Goal: Task Accomplishment & Management: Use online tool/utility

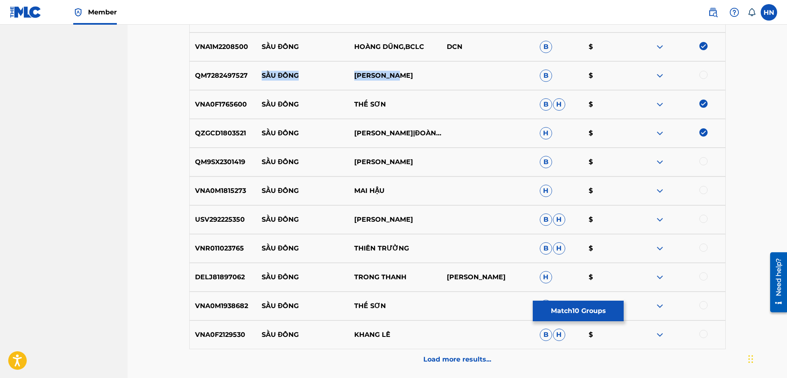
drag, startPoint x: 263, startPoint y: 74, endPoint x: 417, endPoint y: 70, distance: 153.9
click at [417, 70] on div "QM7282497527 SẦU ĐÔNG [PERSON_NAME] $" at bounding box center [457, 75] width 536 height 29
copy div "SẦU ĐÔNG [PERSON_NAME]"
click at [241, 85] on div "QM7282497527 SẦU ĐÔNG [PERSON_NAME] $" at bounding box center [457, 75] width 536 height 29
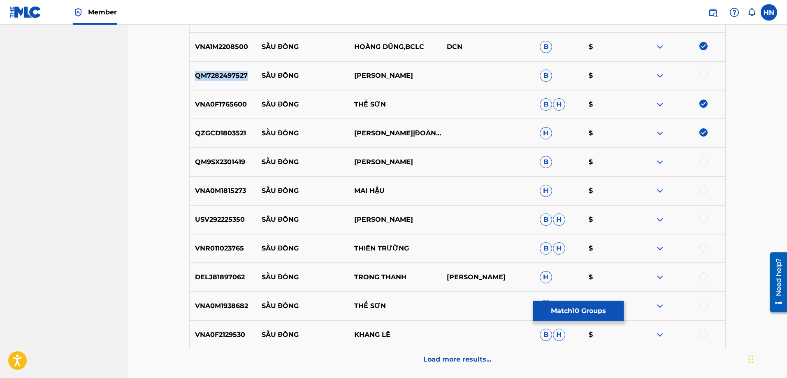
copy p "QM7282497527"
click at [705, 74] on div at bounding box center [703, 75] width 8 height 8
drag, startPoint x: 261, startPoint y: 161, endPoint x: 435, endPoint y: 158, distance: 173.6
click at [434, 158] on div "QM9SX2301419 SẦU ĐÔNG KHÁNH DŨNG B $" at bounding box center [457, 162] width 536 height 29
copy div "SẦU ĐÔNG KHÁNH DŨNG"
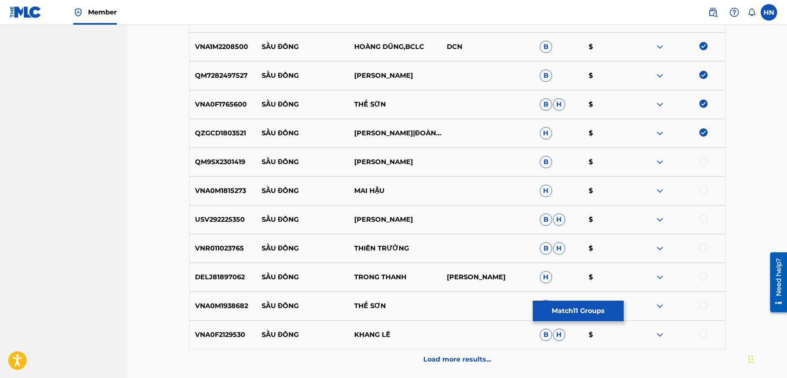
click at [226, 158] on p "QM9SX2301419" at bounding box center [223, 162] width 67 height 10
copy p "QM9SX2301419"
click at [701, 162] on div at bounding box center [703, 161] width 8 height 8
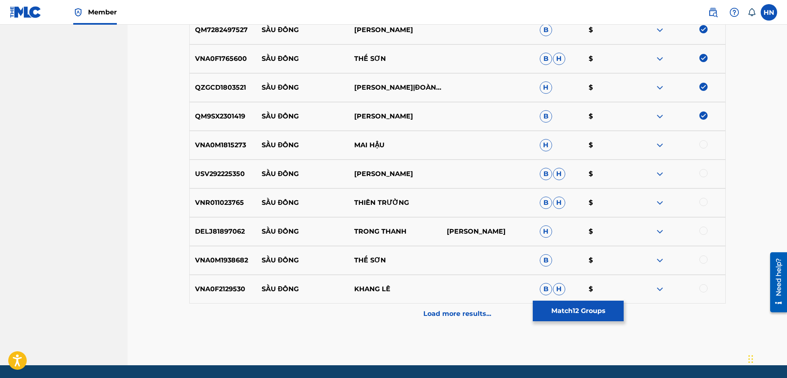
scroll to position [636, 0]
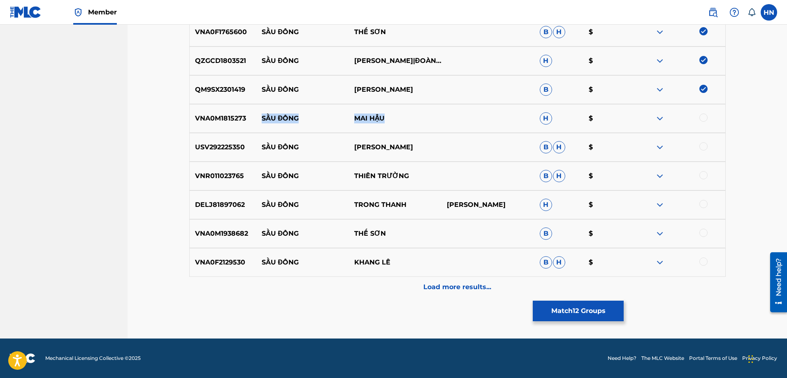
drag, startPoint x: 257, startPoint y: 118, endPoint x: 427, endPoint y: 110, distance: 170.5
click at [427, 110] on div "VNA0M1815273 SẦU ĐÔNG MAI HẬU H $" at bounding box center [457, 118] width 536 height 29
copy div "SẦU ĐÔNG MAI HẬU"
click at [195, 120] on p "VNA0M1815273" at bounding box center [223, 119] width 67 height 10
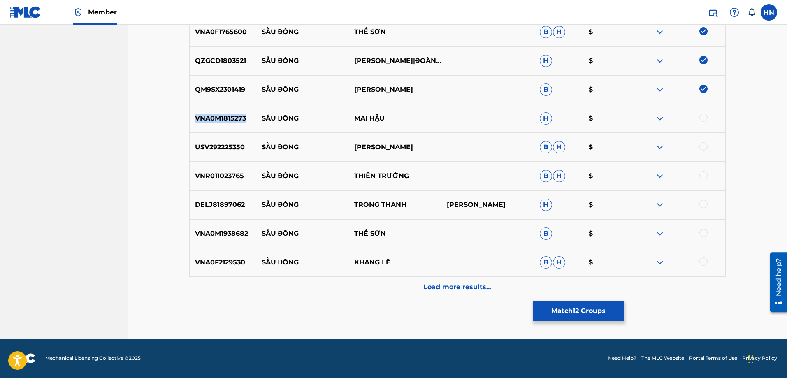
copy p "VNA0M1815273"
click at [703, 115] on div at bounding box center [703, 118] width 8 height 8
drag, startPoint x: 251, startPoint y: 146, endPoint x: 454, endPoint y: 142, distance: 203.3
click at [454, 142] on div "USV292225350 SẦU ĐÔNG [PERSON_NAME]" at bounding box center [457, 147] width 536 height 29
copy div "SẦU ĐÔNG [PERSON_NAME]"
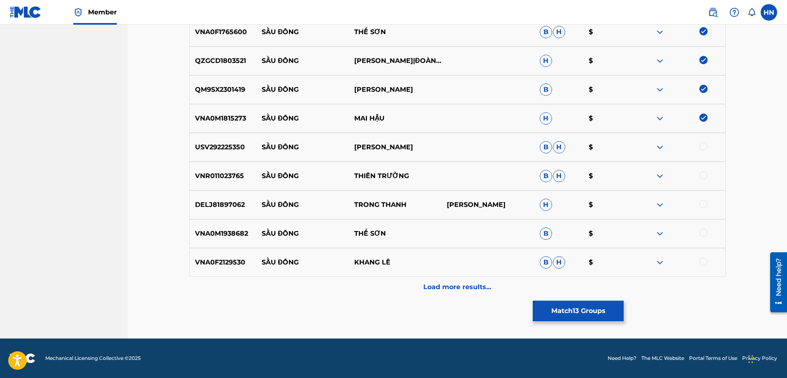
click at [207, 160] on div "USV292225350 SẦU ĐÔNG [PERSON_NAME]" at bounding box center [457, 147] width 536 height 29
copy p "USV292225350"
click at [701, 144] on div at bounding box center [703, 146] width 8 height 8
drag, startPoint x: 413, startPoint y: 175, endPoint x: 259, endPoint y: 176, distance: 154.7
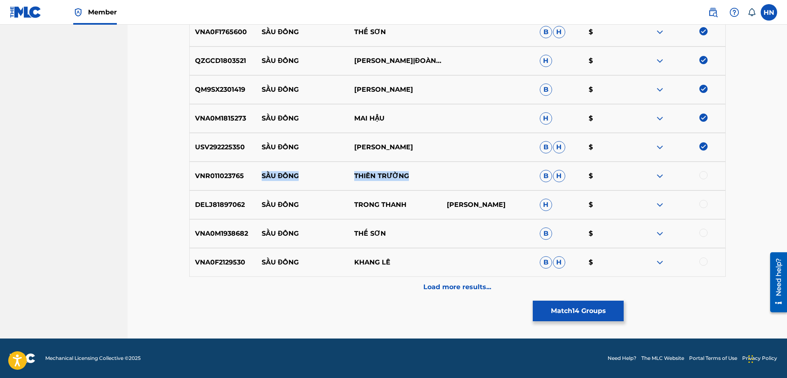
click at [259, 176] on div "VNR011023765 SẦU ĐÔNG THIÊN TRƯỜNG B H $" at bounding box center [457, 176] width 536 height 29
copy div "SẦU ĐÔNG THIÊN TRƯỜNG"
click at [204, 172] on p "VNR011023765" at bounding box center [223, 176] width 67 height 10
copy p "VNR011023765"
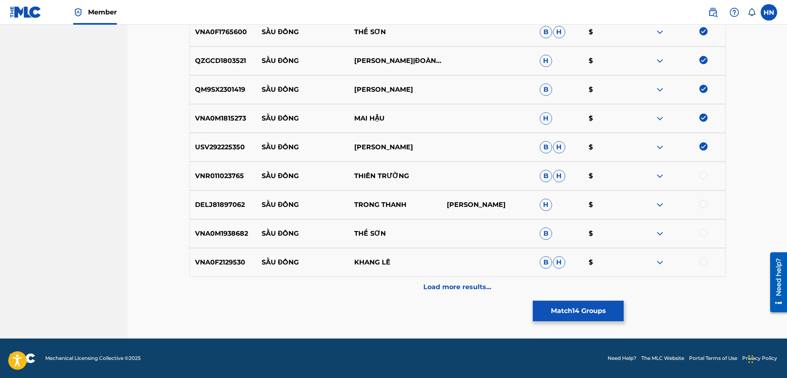
click at [701, 175] on div at bounding box center [703, 175] width 8 height 8
click at [233, 262] on p "VNA0F2129530" at bounding box center [223, 263] width 67 height 10
click at [705, 263] on div at bounding box center [703, 262] width 8 height 8
click at [200, 234] on p "VNA0M1938682" at bounding box center [223, 234] width 67 height 10
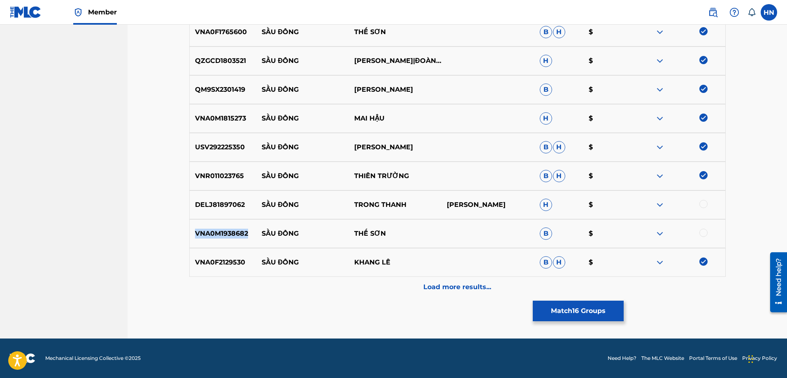
click at [200, 234] on p "VNA0M1938682" at bounding box center [223, 234] width 67 height 10
click at [255, 230] on p "VNA0M1938682" at bounding box center [223, 234] width 67 height 10
drag, startPoint x: 255, startPoint y: 230, endPoint x: 393, endPoint y: 228, distance: 137.4
click at [393, 228] on div "VNA0M1938682 SẦU ĐÔNG THẾ SƠN B $" at bounding box center [457, 233] width 536 height 29
click at [235, 243] on div "VNA0M1938682 SẦU ĐÔNG THẾ SƠN B $" at bounding box center [457, 233] width 536 height 29
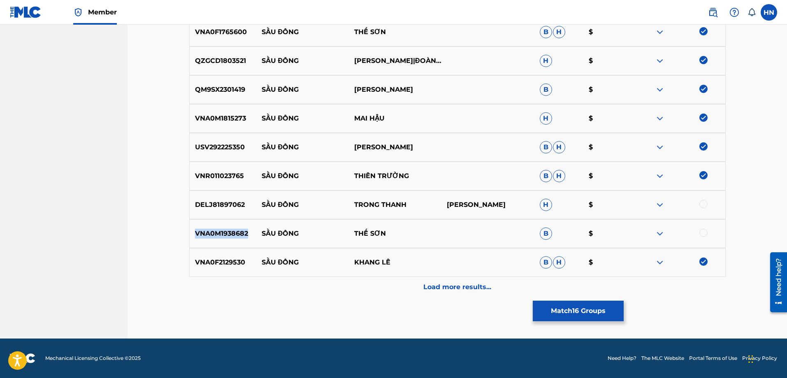
click at [235, 243] on div "VNA0M1938682 SẦU ĐÔNG THẾ SƠN B $" at bounding box center [457, 233] width 536 height 29
click at [707, 232] on div at bounding box center [703, 233] width 8 height 8
drag, startPoint x: 253, startPoint y: 205, endPoint x: 414, endPoint y: 201, distance: 160.5
click at [414, 201] on div "DELJ81897062 SẦU ĐÔNG TRONG THANH [PERSON_NAME]" at bounding box center [457, 204] width 536 height 29
click at [658, 209] on img at bounding box center [660, 205] width 10 height 10
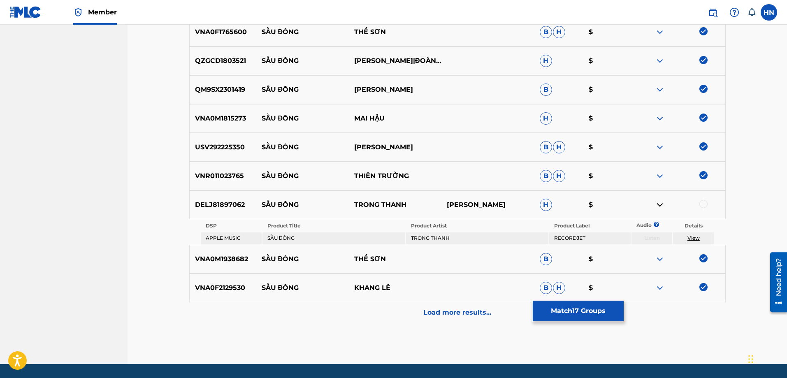
click at [475, 307] on div "Load more results..." at bounding box center [457, 312] width 536 height 21
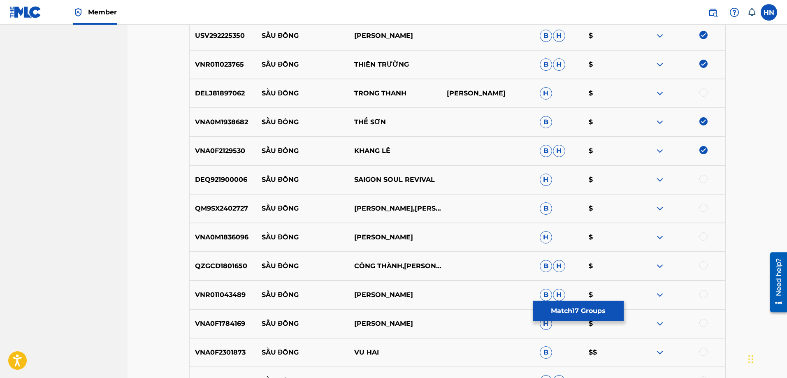
scroll to position [760, 0]
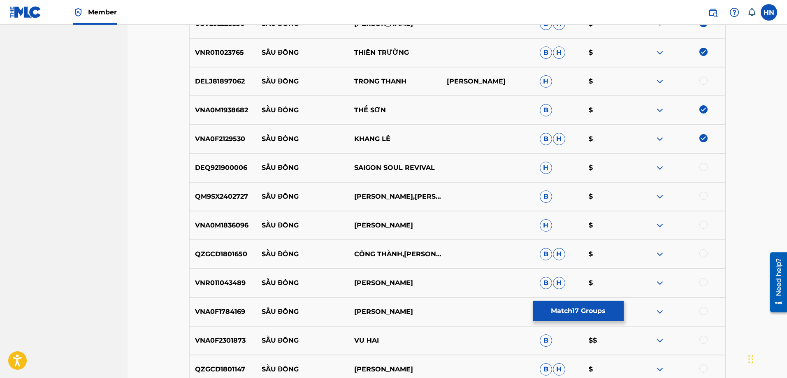
click at [656, 163] on img at bounding box center [660, 168] width 10 height 10
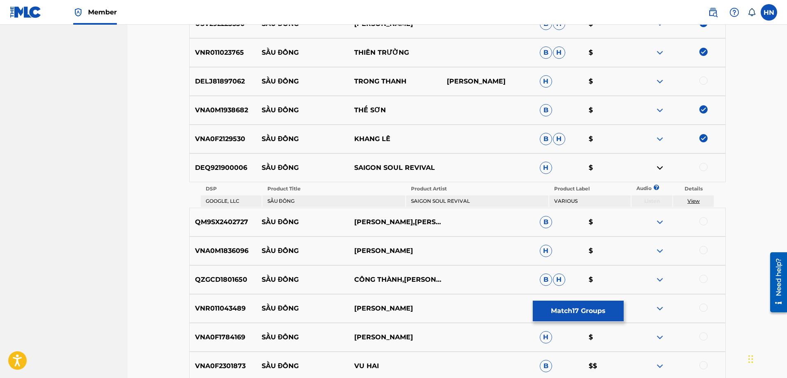
click at [657, 221] on img at bounding box center [660, 222] width 10 height 10
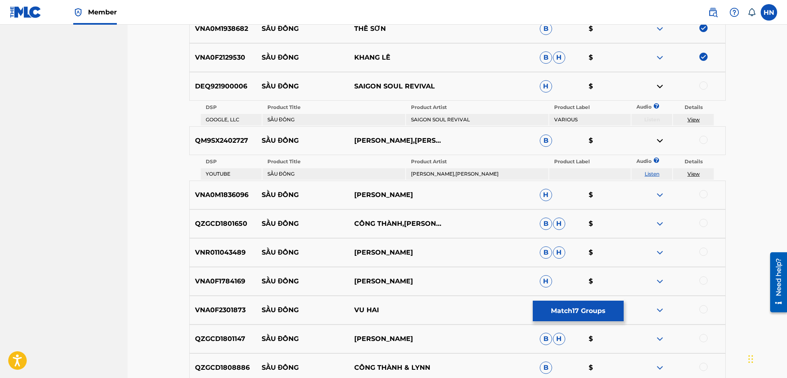
scroll to position [842, 0]
click at [653, 174] on link "Listen" at bounding box center [652, 173] width 15 height 6
click at [227, 135] on p "QM9SX2402727" at bounding box center [223, 140] width 67 height 10
click at [705, 140] on div at bounding box center [703, 139] width 8 height 8
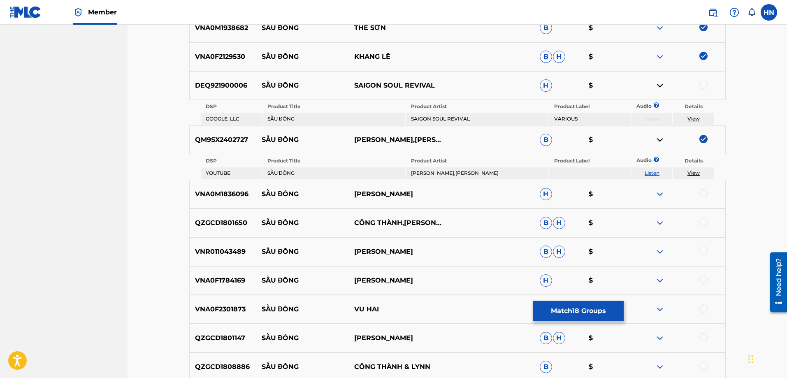
click at [242, 195] on p "VNA0M1836096" at bounding box center [223, 194] width 67 height 10
click at [703, 193] on div at bounding box center [703, 193] width 8 height 8
drag, startPoint x: 440, startPoint y: 223, endPoint x: 262, endPoint y: 227, distance: 177.3
click at [262, 227] on div "QZGCD1801650 SẦU ĐÔNG CÔNG THÀNH,[PERSON_NAME]" at bounding box center [457, 223] width 536 height 29
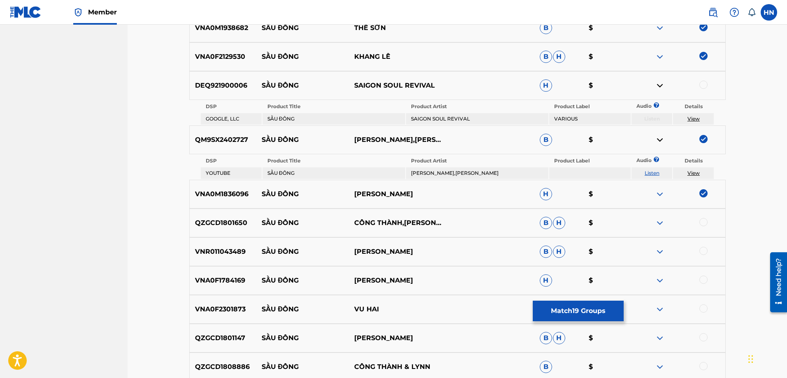
click at [218, 225] on p "QZGCD1801650" at bounding box center [223, 223] width 67 height 10
click at [703, 218] on div at bounding box center [703, 222] width 8 height 8
drag, startPoint x: 262, startPoint y: 250, endPoint x: 441, endPoint y: 247, distance: 179.0
click at [441, 247] on div "VNR011043489 SẦU ĐÔNG [PERSON_NAME]" at bounding box center [457, 251] width 536 height 29
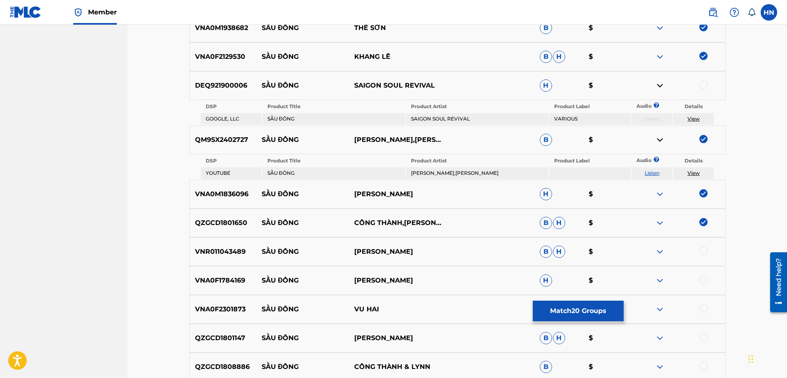
click at [213, 259] on div "VNR011043489 SẦU ĐÔNG [PERSON_NAME]" at bounding box center [457, 251] width 536 height 29
click at [704, 249] on div at bounding box center [703, 251] width 8 height 8
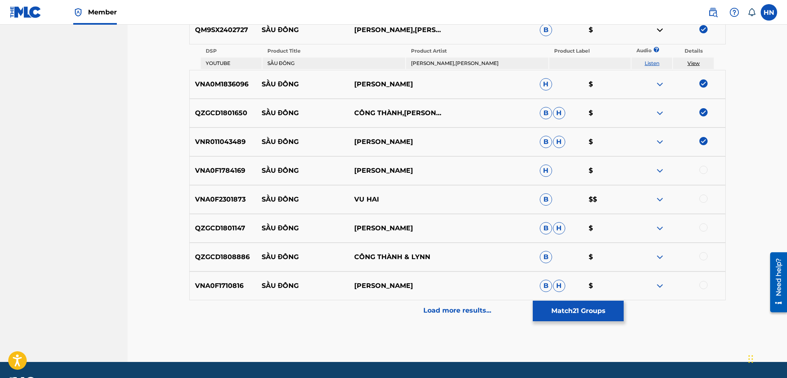
scroll to position [965, 0]
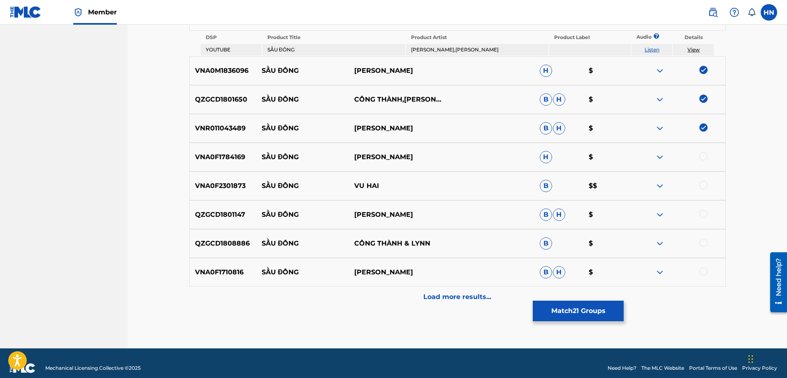
click at [210, 241] on p "QZGCD1808886" at bounding box center [223, 244] width 67 height 10
click at [701, 241] on div at bounding box center [703, 243] width 8 height 8
click at [228, 156] on p "VNA0F1784169" at bounding box center [223, 157] width 67 height 10
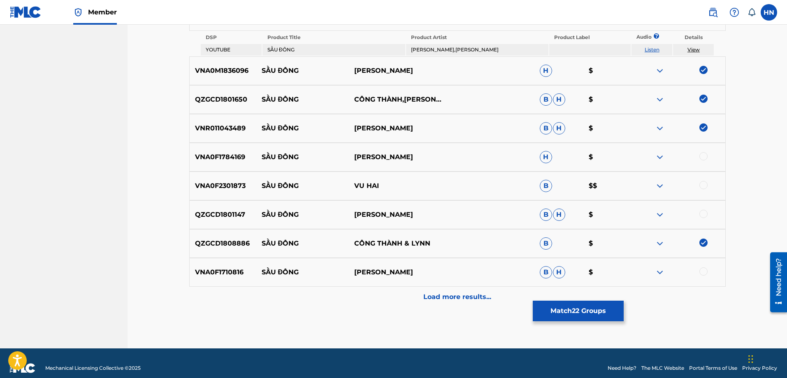
click at [704, 154] on div at bounding box center [703, 156] width 8 height 8
click at [224, 192] on div "VNA0F2301873 SẦU ĐÔNG VU HAI B $$" at bounding box center [457, 186] width 536 height 29
click at [704, 187] on div at bounding box center [703, 185] width 8 height 8
click at [237, 214] on p "QZGCD1801147" at bounding box center [223, 215] width 67 height 10
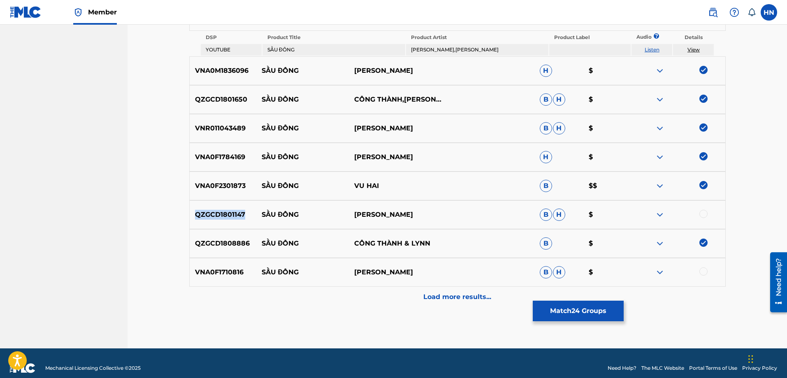
click at [237, 214] on p "QZGCD1801147" at bounding box center [223, 215] width 67 height 10
click at [704, 213] on div at bounding box center [703, 214] width 8 height 8
click at [233, 272] on p "VNA0F1710816" at bounding box center [223, 272] width 67 height 10
click at [701, 270] on div at bounding box center [703, 271] width 8 height 8
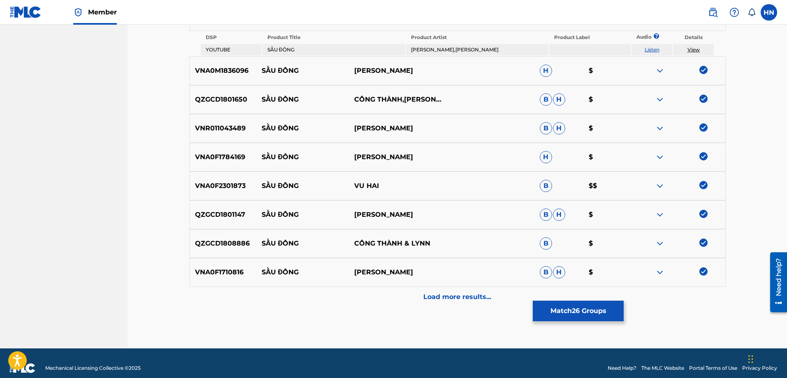
click at [439, 289] on div "Load more results..." at bounding box center [457, 297] width 536 height 21
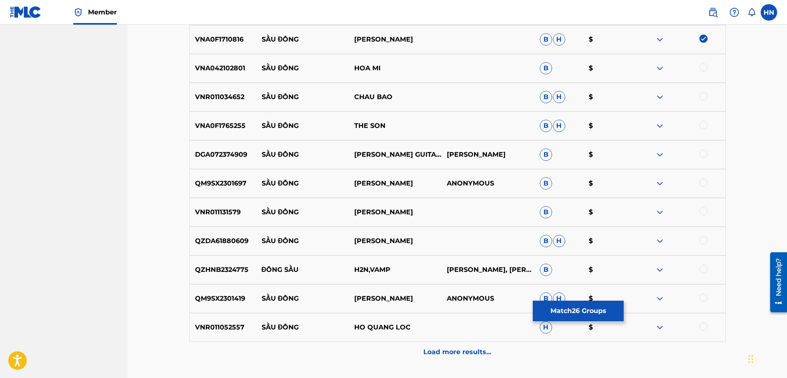
scroll to position [1130, 0]
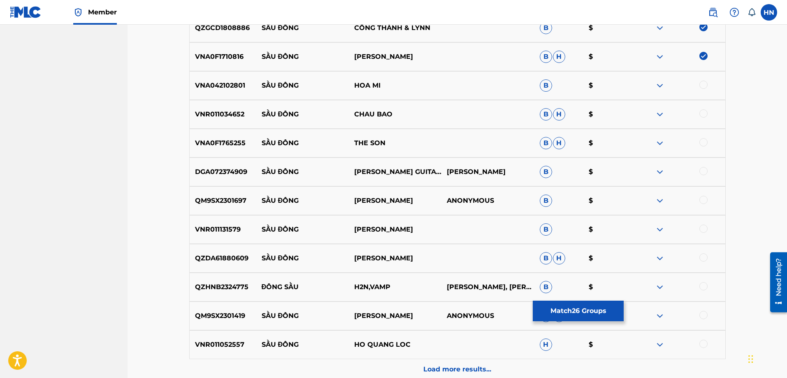
click at [205, 151] on div "VNA0F1765255 SẦU ĐÔNG THE SON B H $" at bounding box center [457, 143] width 536 height 29
click at [704, 140] on div at bounding box center [703, 142] width 8 height 8
click at [657, 170] on img at bounding box center [660, 172] width 10 height 10
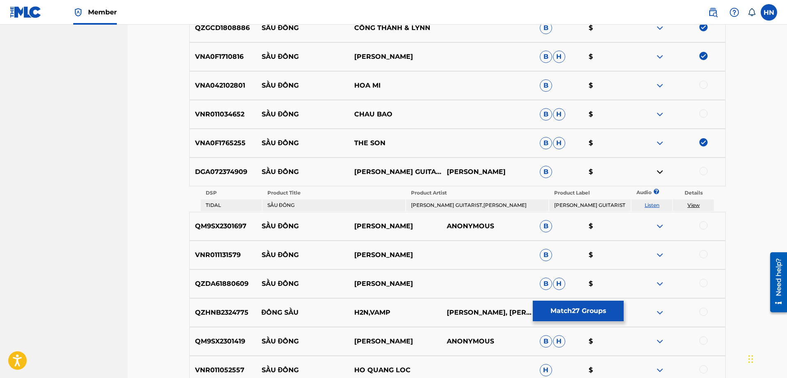
click at [648, 204] on link "Listen" at bounding box center [652, 205] width 15 height 6
drag, startPoint x: 260, startPoint y: 171, endPoint x: 389, endPoint y: 177, distance: 129.3
click at [389, 177] on div "DGA072374909 SẦU ĐÔNG PHƯƠNG PHẠM GUITARIST,[PERSON_NAME] $" at bounding box center [457, 172] width 536 height 29
click at [227, 176] on p "DGA072374909" at bounding box center [223, 172] width 67 height 10
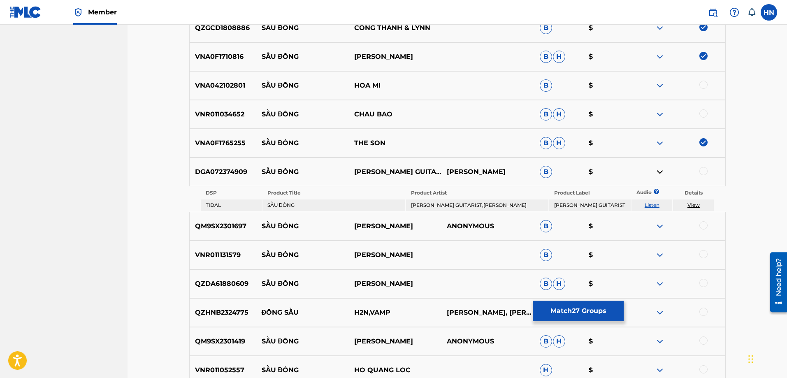
click at [705, 174] on div at bounding box center [703, 171] width 8 height 8
click at [220, 112] on p "VNR011034652" at bounding box center [223, 114] width 67 height 10
click at [701, 115] on div at bounding box center [703, 113] width 8 height 8
drag, startPoint x: 418, startPoint y: 87, endPoint x: 262, endPoint y: 88, distance: 156.3
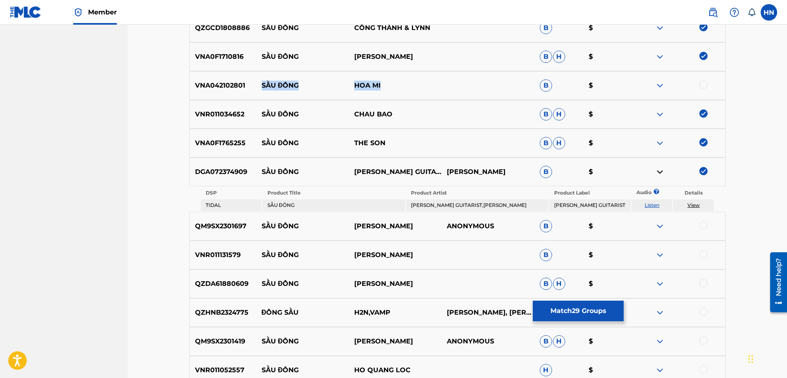
click at [262, 88] on div "VNA042102801 SẦU ĐÔNG HOA MI B $" at bounding box center [457, 85] width 536 height 29
click at [660, 88] on img at bounding box center [660, 86] width 10 height 10
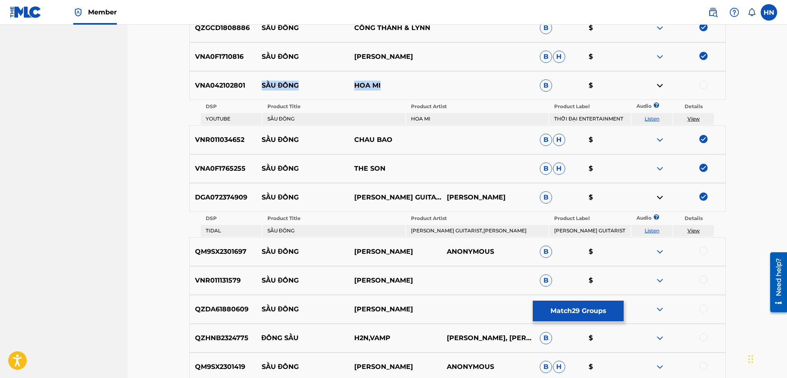
click at [654, 117] on link "Listen" at bounding box center [652, 119] width 15 height 6
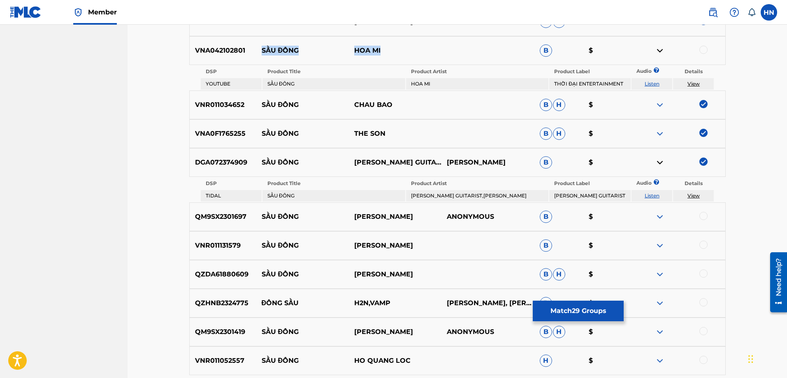
scroll to position [1212, 0]
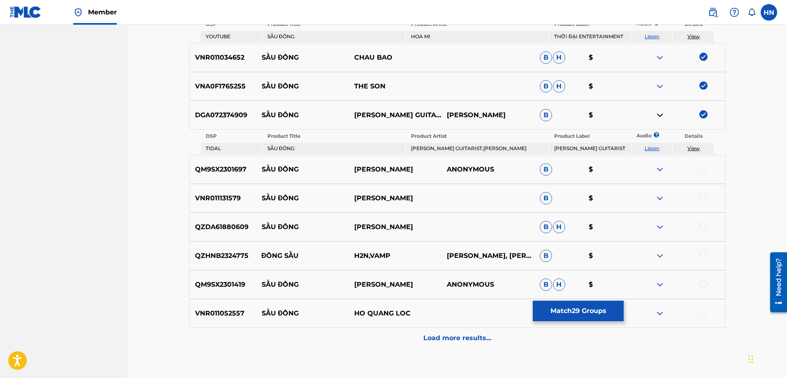
click at [222, 169] on p "QM9SX2301697" at bounding box center [223, 170] width 67 height 10
click at [702, 168] on div at bounding box center [703, 169] width 8 height 8
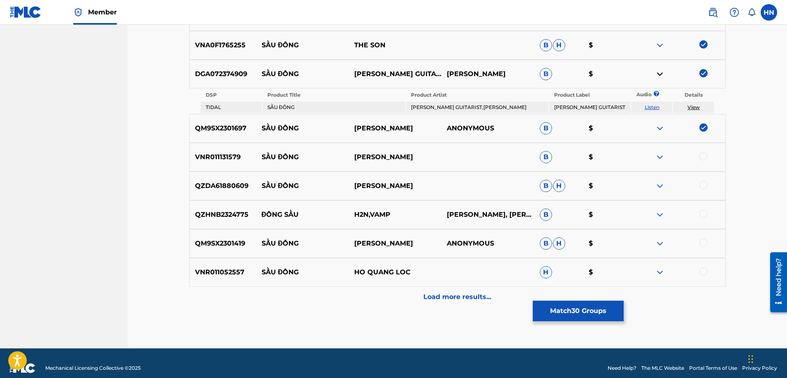
click at [213, 265] on div "VNR011052557 SẦU ĐÔNG HO QUANG LOC H $" at bounding box center [457, 272] width 536 height 29
click at [711, 275] on div at bounding box center [678, 272] width 93 height 10
click at [700, 270] on div at bounding box center [703, 271] width 8 height 8
click at [222, 246] on p "QM9SX2301419" at bounding box center [223, 244] width 67 height 10
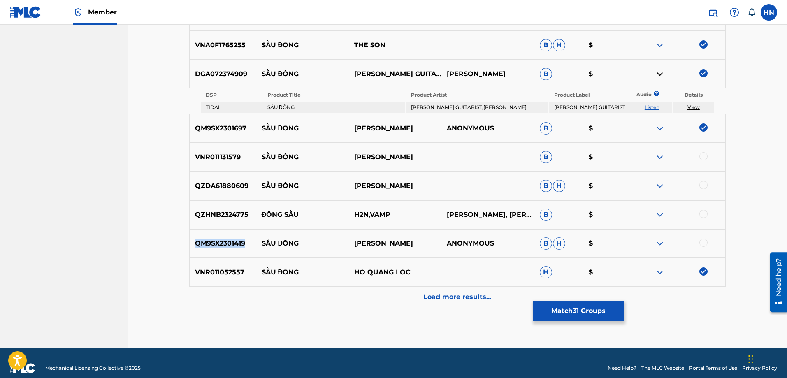
click at [222, 246] on p "QM9SX2301419" at bounding box center [223, 244] width 67 height 10
click at [703, 242] on div at bounding box center [703, 243] width 8 height 8
click at [654, 213] on div at bounding box center [678, 215] width 93 height 10
click at [222, 187] on p "QZDA61880609" at bounding box center [223, 186] width 67 height 10
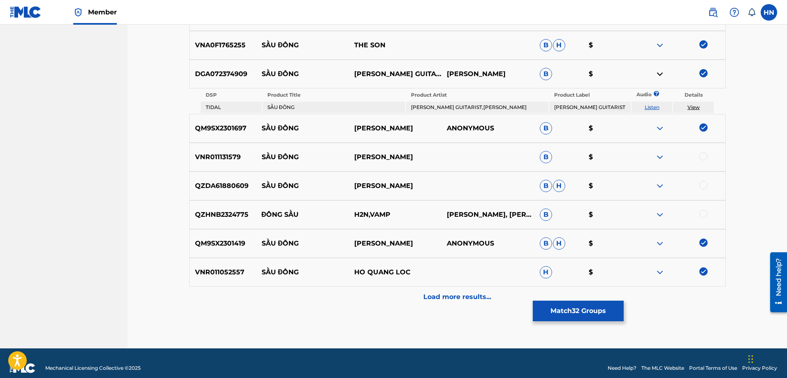
click at [699, 184] on div at bounding box center [703, 185] width 8 height 8
click at [195, 159] on p "VNR011131579" at bounding box center [223, 157] width 67 height 10
click at [704, 155] on div at bounding box center [703, 156] width 8 height 8
click at [438, 305] on div "Load more results..." at bounding box center [457, 297] width 536 height 21
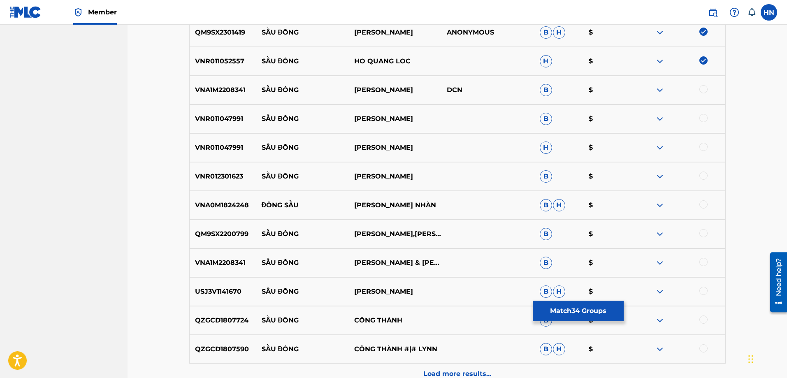
scroll to position [1418, 0]
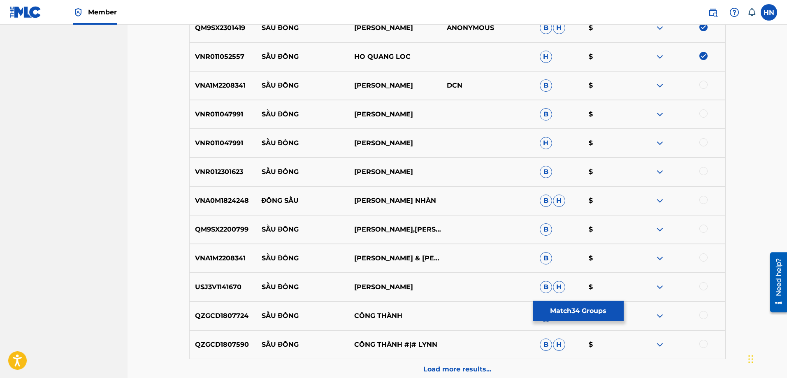
click at [219, 89] on p "VNA1M2208341" at bounding box center [223, 86] width 67 height 10
click at [701, 82] on div at bounding box center [703, 85] width 8 height 8
click at [202, 113] on p "VNR011047991" at bounding box center [223, 114] width 67 height 10
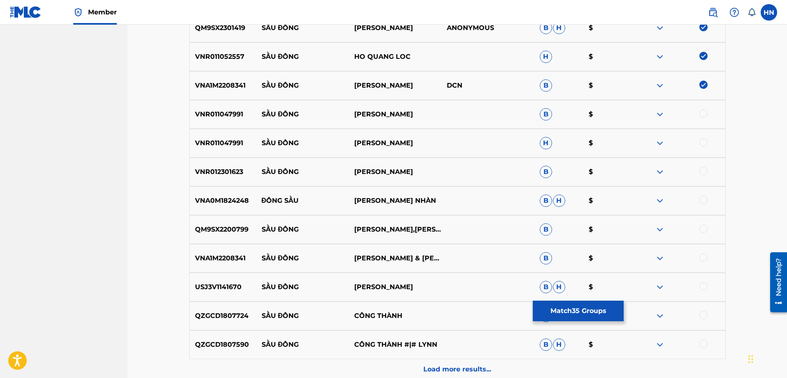
click at [706, 113] on div at bounding box center [703, 113] width 8 height 8
click at [702, 139] on div at bounding box center [703, 142] width 8 height 8
click at [231, 170] on p "VNR012301623" at bounding box center [223, 172] width 67 height 10
click at [704, 168] on div at bounding box center [703, 171] width 8 height 8
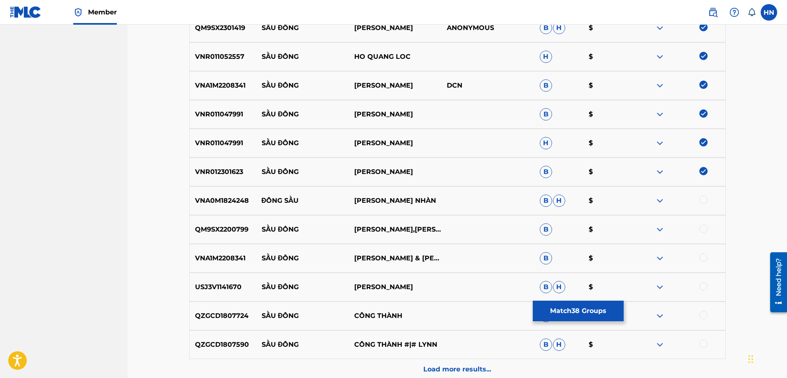
click at [214, 228] on p "QM9SX2200799" at bounding box center [223, 230] width 67 height 10
click at [705, 225] on div at bounding box center [703, 229] width 8 height 8
click at [226, 255] on p "VNA1M2208341" at bounding box center [223, 258] width 67 height 10
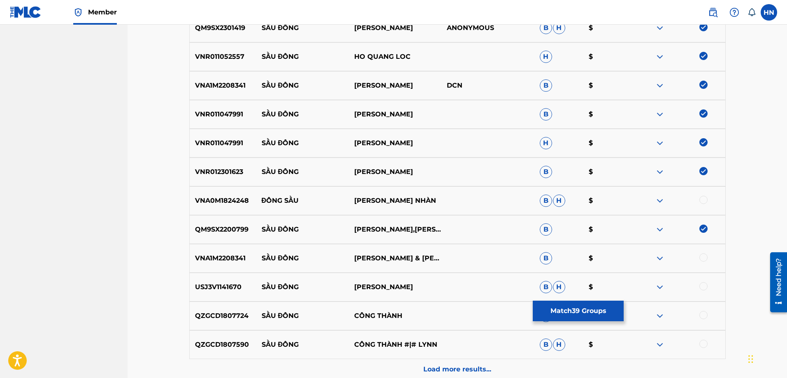
click at [703, 259] on div at bounding box center [703, 257] width 8 height 8
click at [230, 292] on p "USJ3V1141670" at bounding box center [223, 287] width 67 height 10
click at [704, 289] on div at bounding box center [703, 286] width 8 height 8
click at [249, 316] on p "QZGCD1807724" at bounding box center [223, 316] width 67 height 10
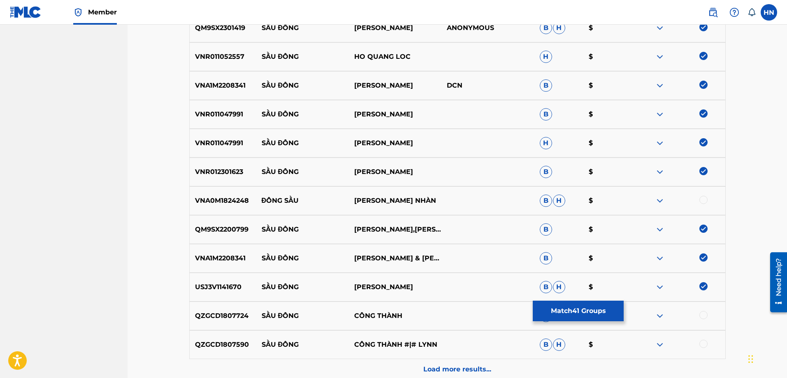
click at [246, 316] on p "QZGCD1807724" at bounding box center [223, 316] width 67 height 10
click at [699, 313] on div at bounding box center [703, 315] width 8 height 8
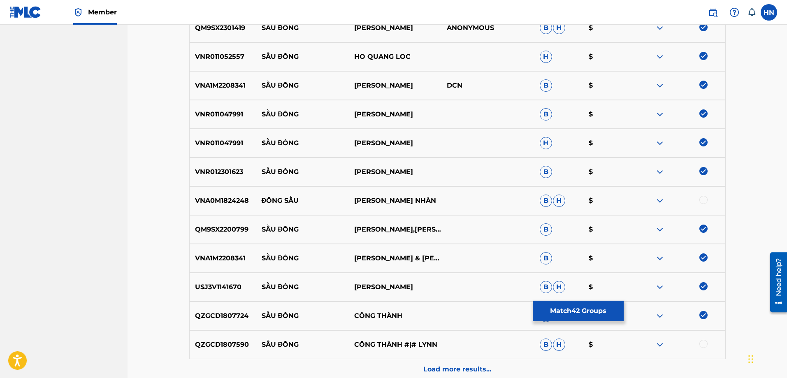
click at [232, 343] on p "QZGCD1807590" at bounding box center [223, 345] width 67 height 10
click at [701, 345] on div at bounding box center [703, 344] width 8 height 8
click at [493, 372] on div "Load more results..." at bounding box center [457, 369] width 536 height 21
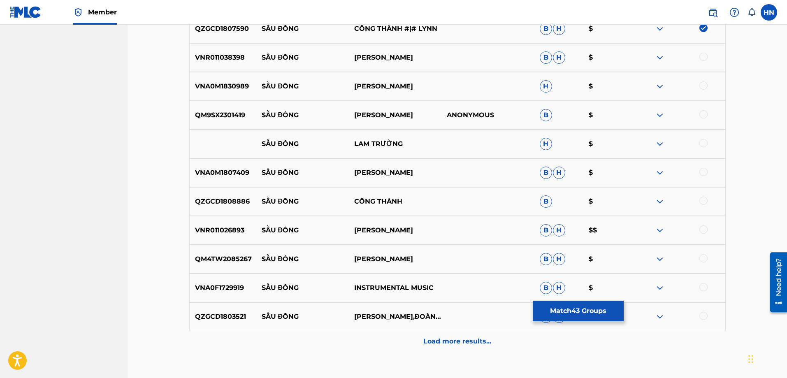
scroll to position [1747, 0]
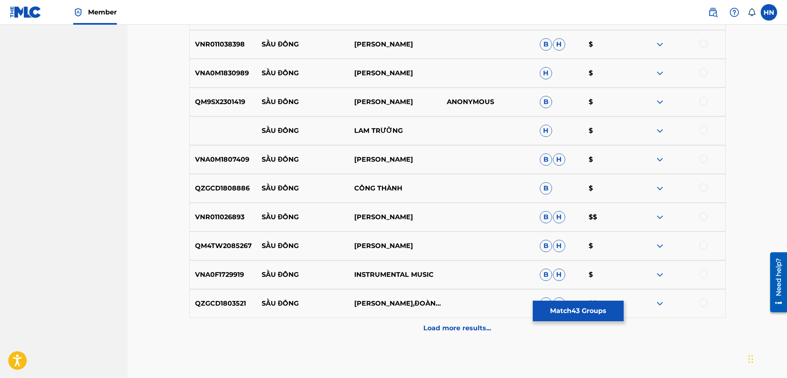
click at [240, 58] on div "VNR011038398 SẦU ĐÔNG KHƯU [PERSON_NAME]" at bounding box center [457, 44] width 536 height 29
click at [701, 44] on div at bounding box center [703, 43] width 8 height 8
click at [208, 72] on p "VNA0M1830989" at bounding box center [223, 73] width 67 height 10
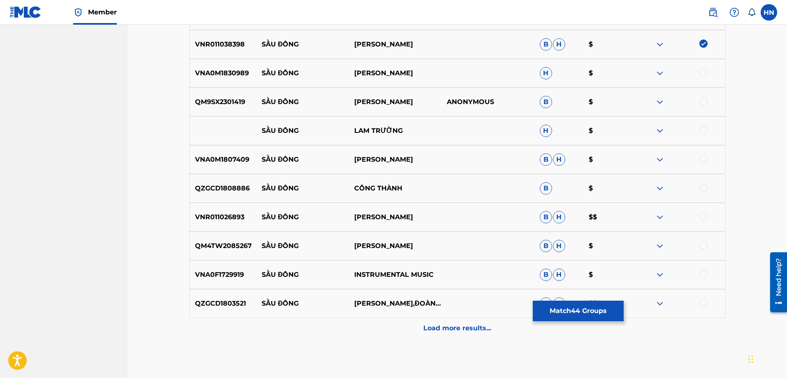
click at [700, 72] on div at bounding box center [703, 72] width 8 height 8
click at [220, 104] on p "QM9SX2301419" at bounding box center [223, 102] width 67 height 10
click at [705, 101] on div at bounding box center [703, 101] width 8 height 8
drag, startPoint x: 263, startPoint y: 130, endPoint x: 415, endPoint y: 122, distance: 152.0
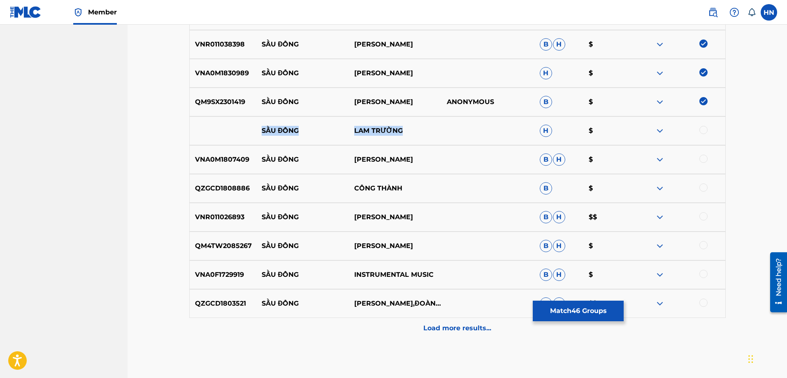
click at [415, 122] on div "SẦU ĐÔNG LAM TRƯỜNG H $" at bounding box center [457, 130] width 536 height 29
click at [708, 130] on div at bounding box center [678, 131] width 93 height 10
click at [708, 130] on div at bounding box center [703, 130] width 8 height 8
click at [661, 129] on img at bounding box center [660, 131] width 10 height 10
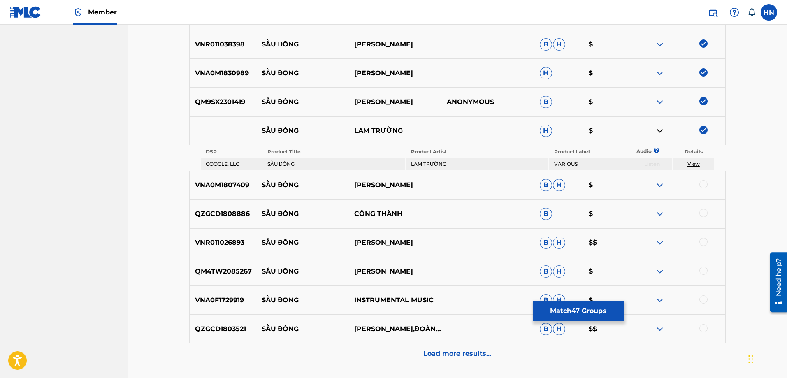
click at [232, 185] on p "VNA0M1807409" at bounding box center [223, 185] width 67 height 10
drag, startPoint x: 401, startPoint y: 184, endPoint x: 263, endPoint y: 174, distance: 138.5
click at [263, 174] on div "VNA0M1807409 SẦU ĐÔNG ĐOAN TRANG B H $" at bounding box center [457, 185] width 536 height 29
click at [218, 192] on div "VNA0M1807409 SẦU ĐÔNG ĐOAN TRANG B H $" at bounding box center [457, 185] width 536 height 29
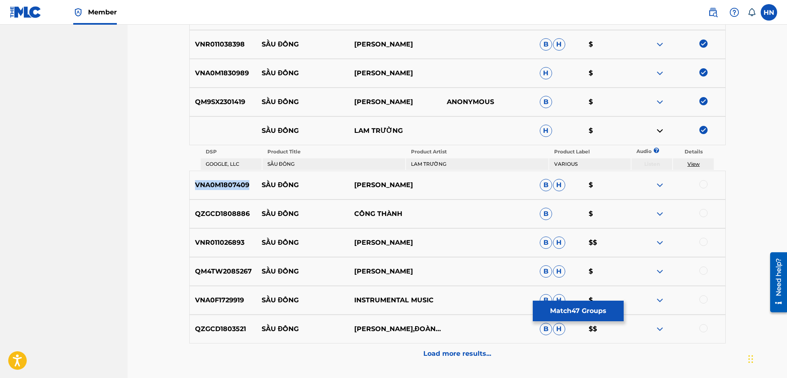
click at [218, 192] on div "VNA0M1807409 SẦU ĐÔNG ĐOAN TRANG B H $" at bounding box center [457, 185] width 536 height 29
click at [702, 183] on div at bounding box center [703, 184] width 8 height 8
click at [213, 215] on p "QZGCD1808886" at bounding box center [223, 214] width 67 height 10
click at [701, 212] on div at bounding box center [703, 213] width 8 height 8
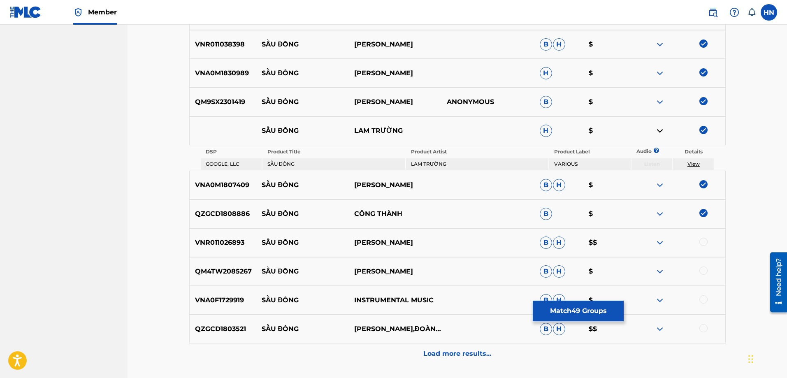
click at [224, 240] on p "VNR011026893" at bounding box center [223, 243] width 67 height 10
click at [702, 241] on div at bounding box center [703, 242] width 8 height 8
click at [211, 263] on div "QM4TW2085267 SẦU ĐÔNG [PERSON_NAME]" at bounding box center [457, 271] width 536 height 29
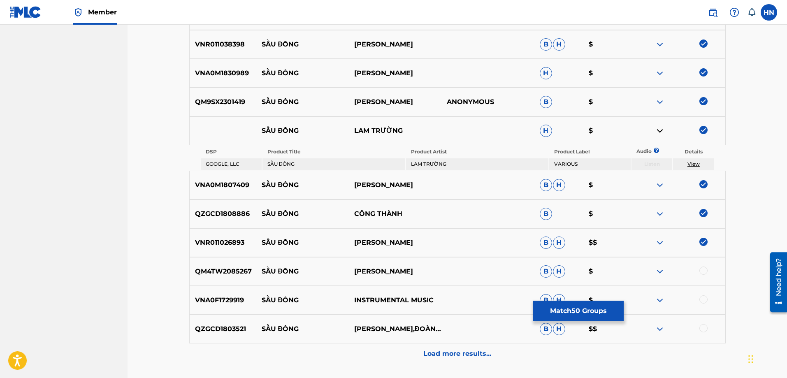
click at [701, 271] on div at bounding box center [703, 271] width 8 height 8
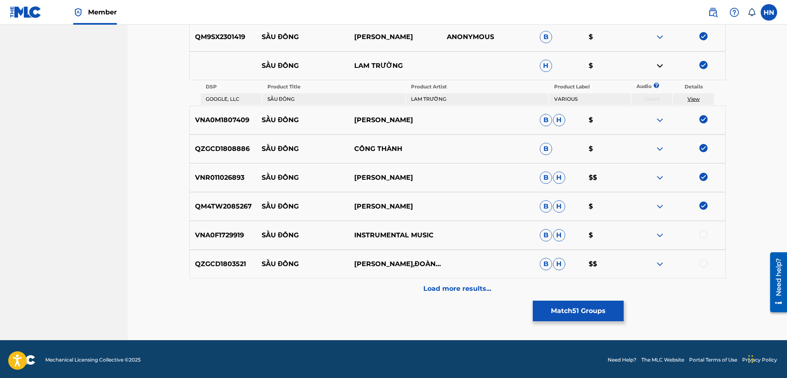
scroll to position [1814, 0]
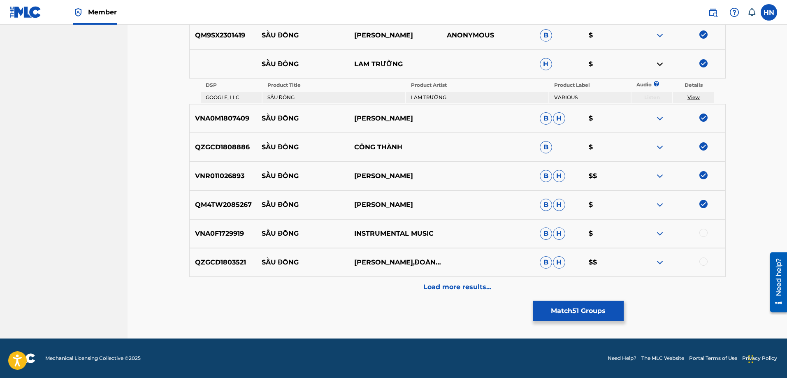
click at [237, 232] on p "VNA0F1729919" at bounding box center [223, 234] width 67 height 10
click at [699, 234] on div at bounding box center [678, 234] width 93 height 10
click at [701, 234] on div at bounding box center [703, 233] width 8 height 8
click at [661, 261] on img at bounding box center [660, 263] width 10 height 10
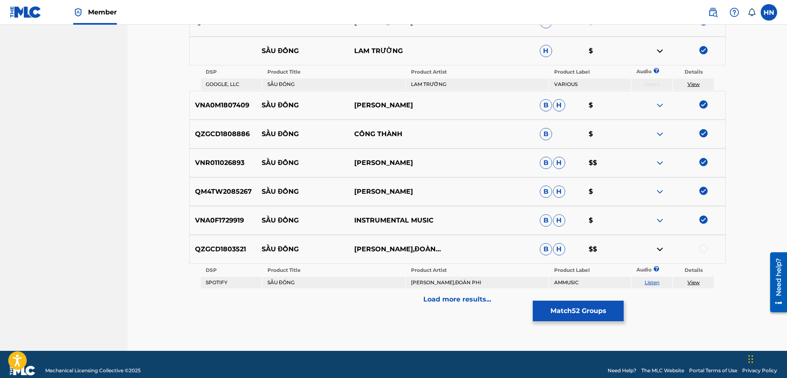
scroll to position [1839, 0]
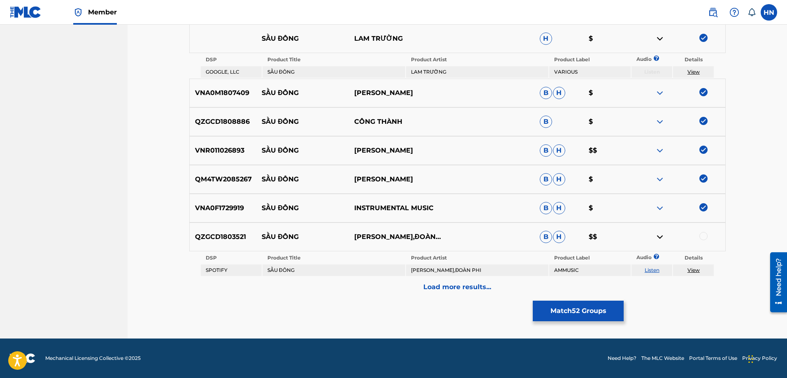
click at [234, 236] on p "QZGCD1803521" at bounding box center [223, 237] width 67 height 10
click at [707, 236] on div at bounding box center [703, 236] width 8 height 8
click at [473, 288] on p "Load more results..." at bounding box center [457, 287] width 68 height 10
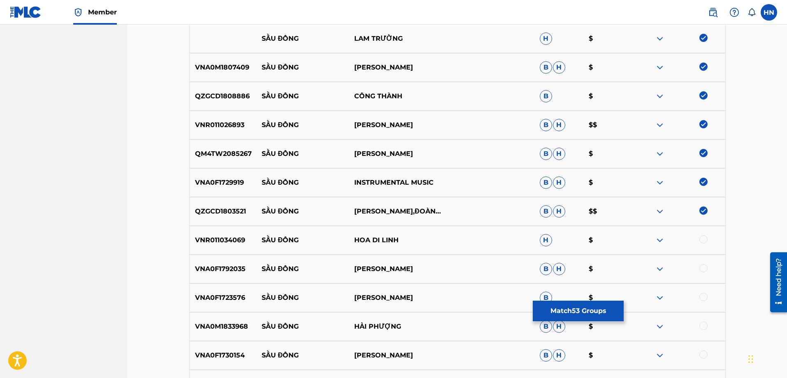
click at [247, 239] on p "VNR011034069" at bounding box center [223, 240] width 67 height 10
click at [657, 239] on img at bounding box center [660, 240] width 10 height 10
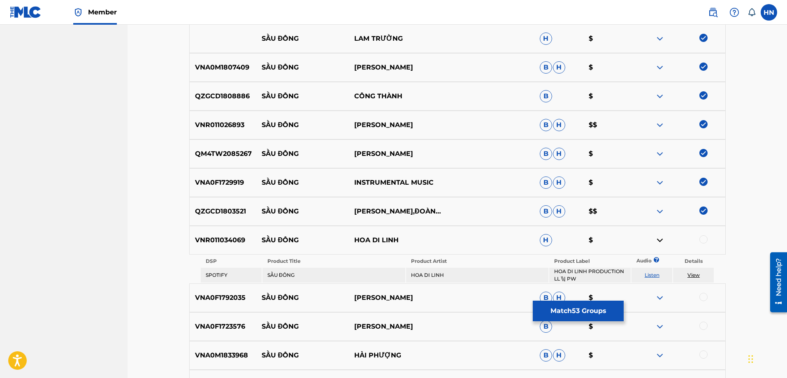
click at [653, 274] on link "Listen" at bounding box center [652, 275] width 15 height 6
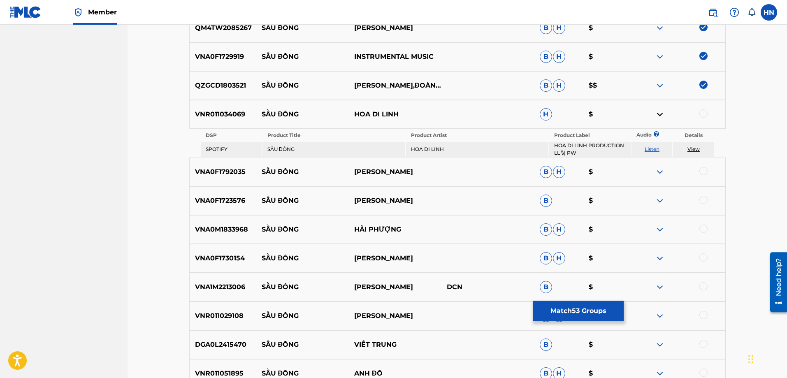
scroll to position [2004, 0]
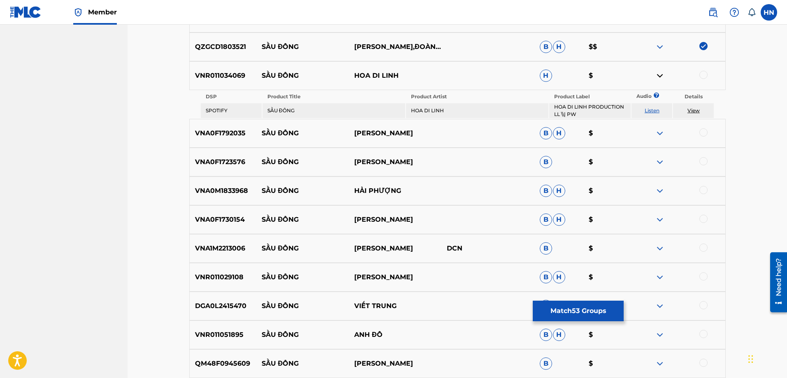
click at [238, 137] on p "VNA0F1792035" at bounding box center [223, 133] width 67 height 10
click at [706, 134] on div at bounding box center [703, 132] width 8 height 8
drag, startPoint x: 260, startPoint y: 75, endPoint x: 433, endPoint y: 76, distance: 173.6
click at [428, 76] on div "VNR011034069 SẦU ĐÔNG HOA DI LINH H $" at bounding box center [457, 75] width 536 height 29
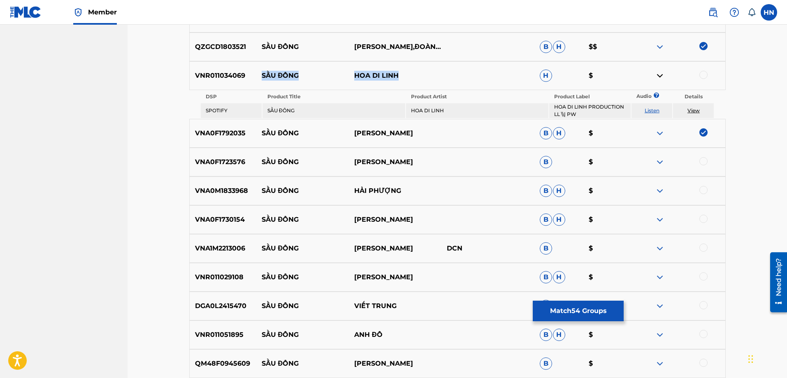
click at [655, 161] on img at bounding box center [660, 162] width 10 height 10
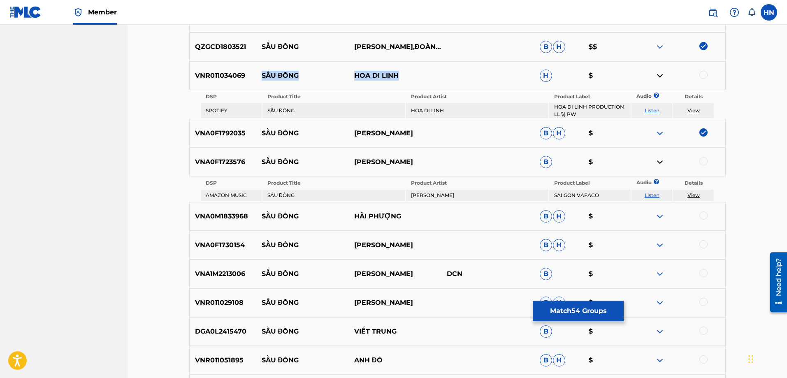
click at [652, 192] on link "Listen" at bounding box center [652, 195] width 15 height 6
click at [240, 81] on div "VNR011034069 SẦU ĐÔNG HOA DI LINH H $" at bounding box center [457, 75] width 536 height 29
click at [241, 167] on div "VNA0F1723576 SẦU ĐÔNG PHƯƠNG THANH B $" at bounding box center [457, 162] width 536 height 29
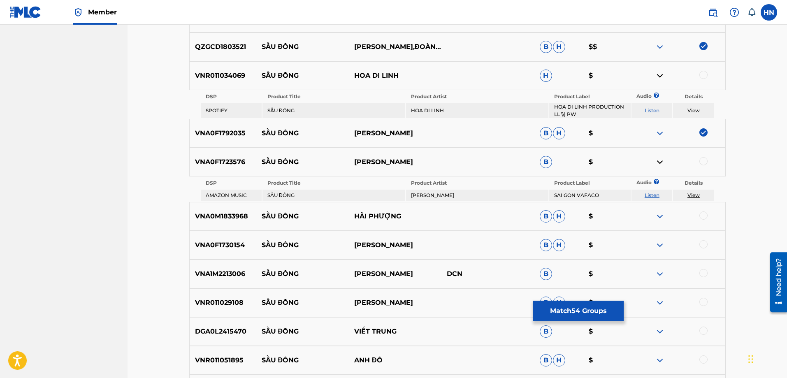
click at [704, 160] on div at bounding box center [703, 161] width 8 height 8
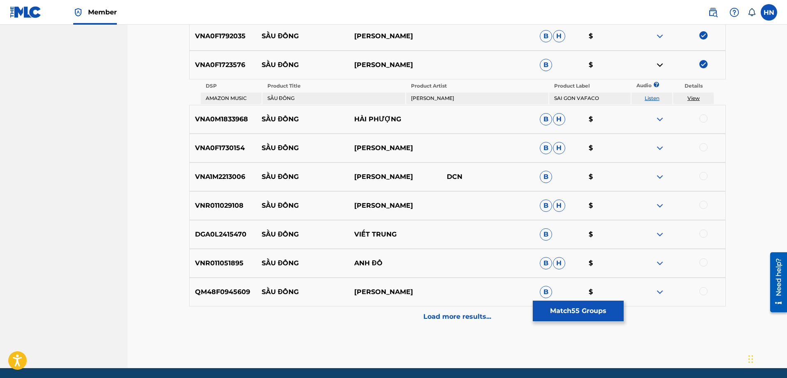
scroll to position [2086, 0]
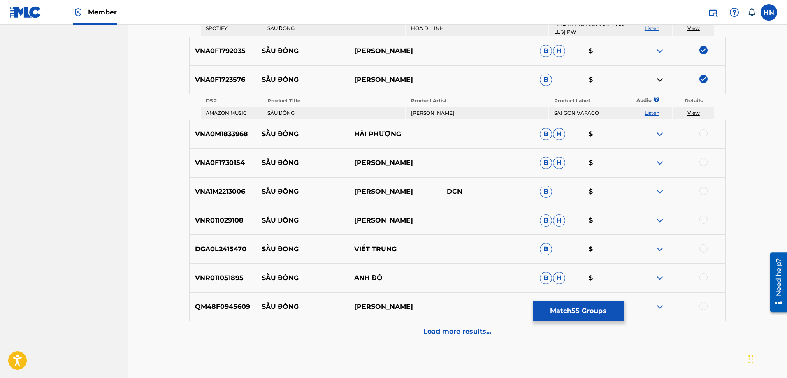
click at [241, 133] on p "VNA0M1833968" at bounding box center [223, 134] width 67 height 10
click at [704, 134] on div at bounding box center [703, 133] width 8 height 8
click at [218, 163] on p "VNA0F1730154" at bounding box center [223, 163] width 67 height 10
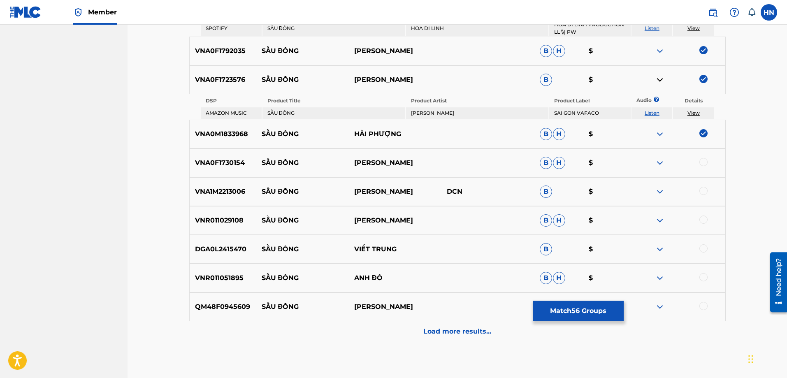
click at [701, 159] on div at bounding box center [703, 162] width 8 height 8
click at [239, 191] on p "VNA1M2213006" at bounding box center [223, 192] width 67 height 10
click at [701, 193] on div at bounding box center [703, 191] width 8 height 8
click at [210, 220] on p "VNR011029108" at bounding box center [223, 221] width 67 height 10
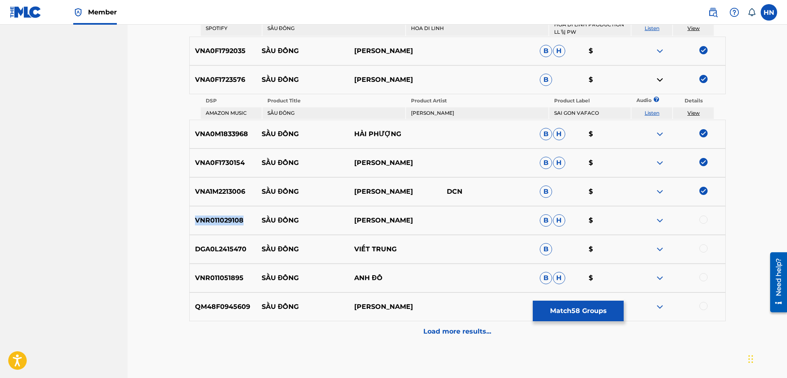
click at [210, 220] on p "VNR011029108" at bounding box center [223, 221] width 67 height 10
click at [702, 219] on div at bounding box center [703, 220] width 8 height 8
drag, startPoint x: 262, startPoint y: 251, endPoint x: 406, endPoint y: 250, distance: 144.4
click at [406, 250] on div "DGA0L2415470 SẦU ĐÔNG VIẾT TRUNG B $" at bounding box center [457, 249] width 536 height 29
click at [218, 243] on div "DGA0L2415470 SẦU ĐÔNG VIẾT TRUNG B $" at bounding box center [457, 249] width 536 height 29
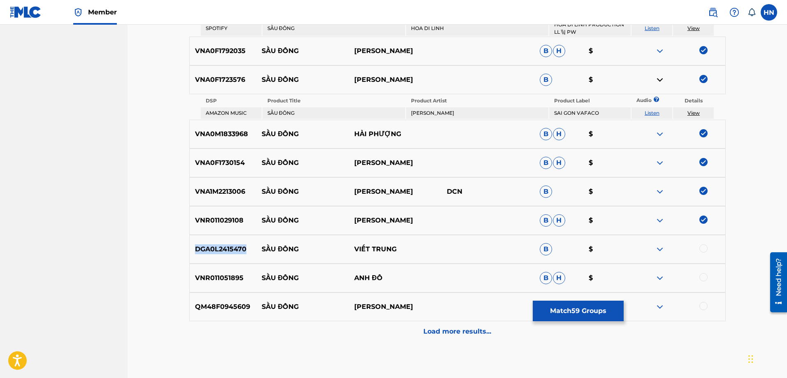
click at [218, 243] on div "DGA0L2415470 SẦU ĐÔNG VIẾT TRUNG B $" at bounding box center [457, 249] width 536 height 29
click at [704, 246] on div at bounding box center [703, 248] width 8 height 8
drag, startPoint x: 388, startPoint y: 276, endPoint x: 259, endPoint y: 278, distance: 129.6
click at [263, 276] on div "VNR011051895 SẦU ĐÔNG ANH ĐÔ B H $" at bounding box center [457, 278] width 536 height 29
click at [224, 272] on div "VNR011051895 SẦU ĐÔNG ANH ĐÔ B H $" at bounding box center [457, 278] width 536 height 29
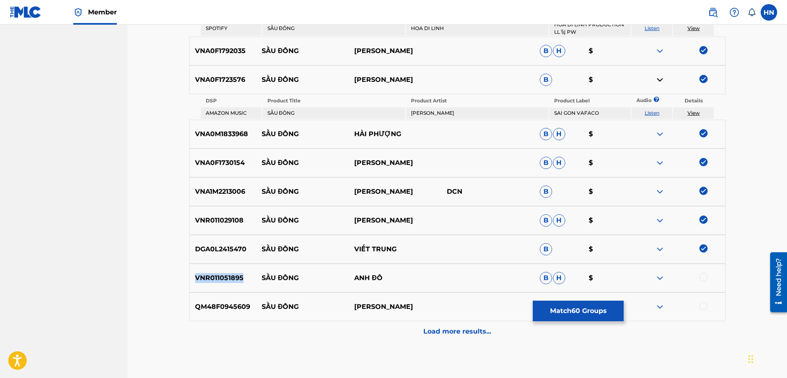
click at [224, 272] on div "VNR011051895 SẦU ĐÔNG ANH ĐÔ B H $" at bounding box center [457, 278] width 536 height 29
click at [705, 278] on div at bounding box center [703, 277] width 8 height 8
click at [197, 299] on div "QM48F0945609 SẦU ĐÔNG TRỊNH HỘI B $" at bounding box center [457, 306] width 536 height 29
click at [702, 306] on div at bounding box center [703, 306] width 8 height 8
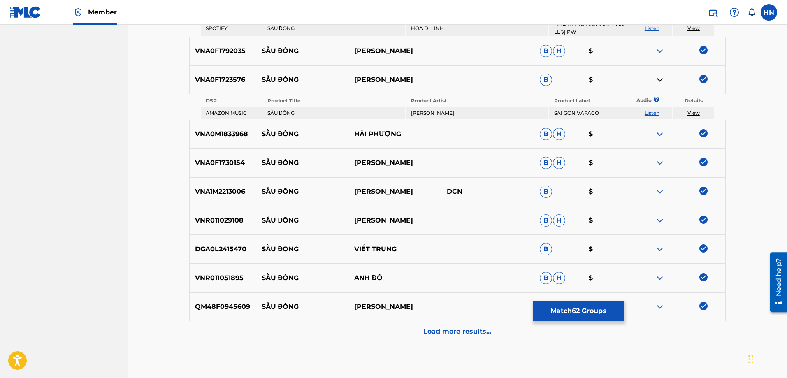
click at [464, 328] on p "Load more results..." at bounding box center [457, 332] width 68 height 10
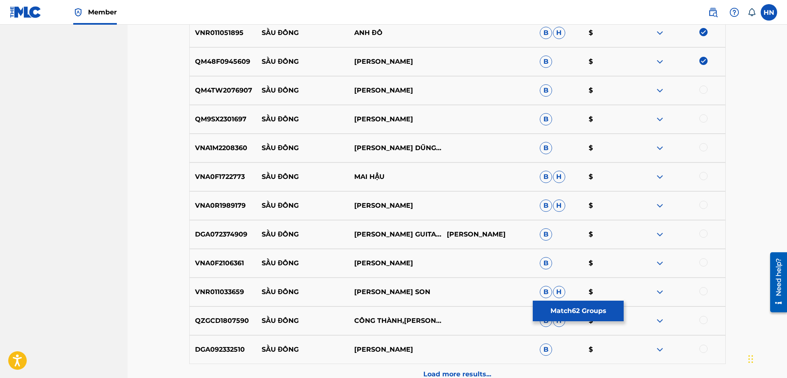
scroll to position [2292, 0]
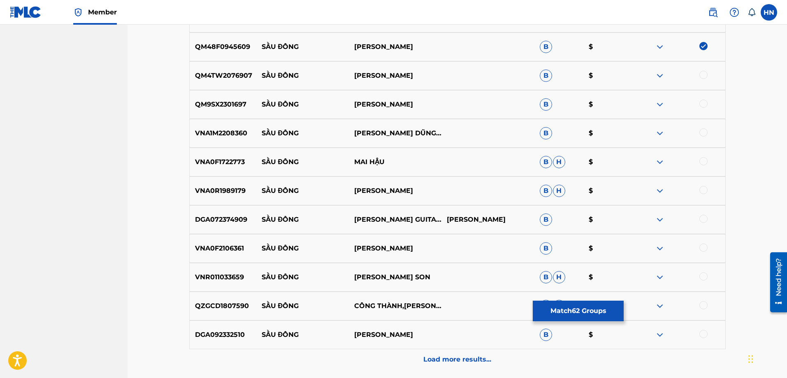
click at [234, 218] on p "DGA072374909" at bounding box center [223, 220] width 67 height 10
click at [701, 219] on div at bounding box center [703, 219] width 8 height 8
click at [237, 75] on p "QM4TW2076907" at bounding box center [223, 76] width 67 height 10
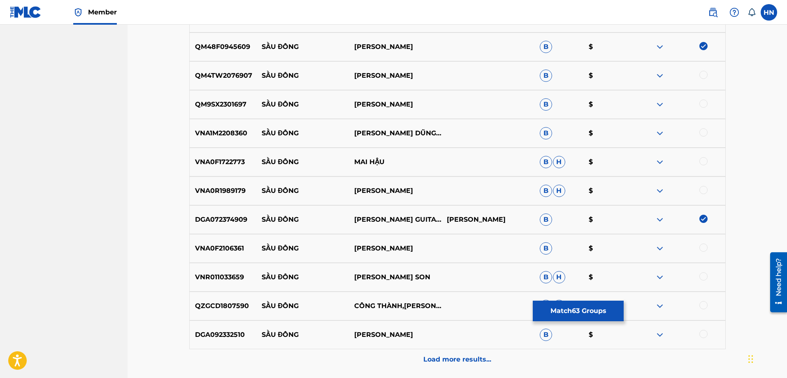
click at [706, 75] on div at bounding box center [703, 75] width 8 height 8
click at [207, 104] on p "QM9SX2301697" at bounding box center [223, 105] width 67 height 10
click at [704, 102] on div at bounding box center [703, 104] width 8 height 8
click at [225, 135] on p "VNA1M2208360" at bounding box center [223, 133] width 67 height 10
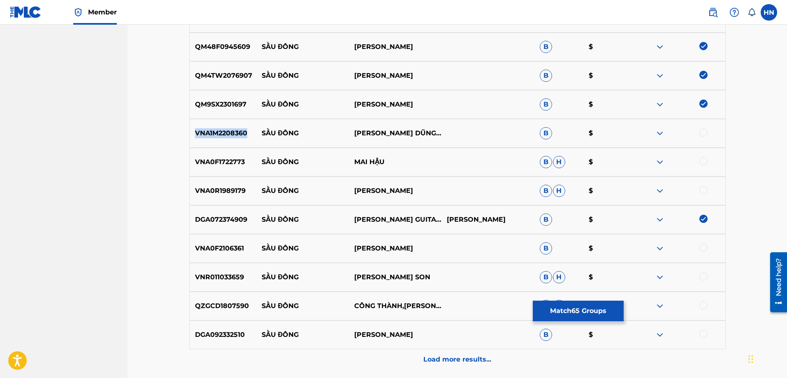
click at [225, 135] on p "VNA1M2208360" at bounding box center [223, 133] width 67 height 10
click at [703, 130] on div at bounding box center [703, 132] width 8 height 8
click at [227, 164] on p "VNA0F1722773" at bounding box center [223, 162] width 67 height 10
click at [705, 162] on div at bounding box center [703, 161] width 8 height 8
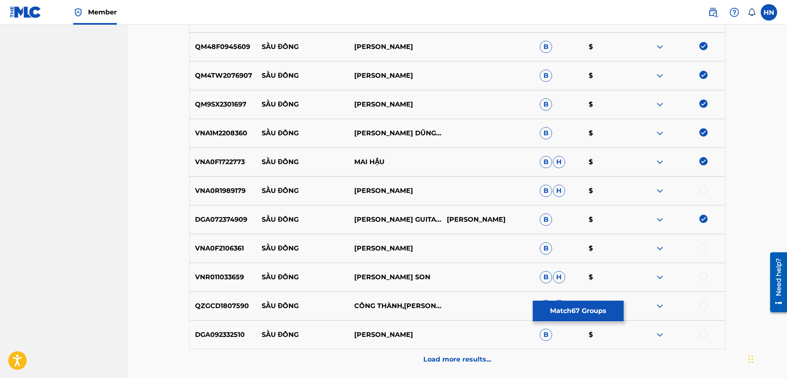
click at [202, 194] on p "VNA0R1989179" at bounding box center [223, 191] width 67 height 10
click at [705, 188] on div at bounding box center [703, 190] width 8 height 8
click at [214, 244] on p "VNA0F2106361" at bounding box center [223, 249] width 67 height 10
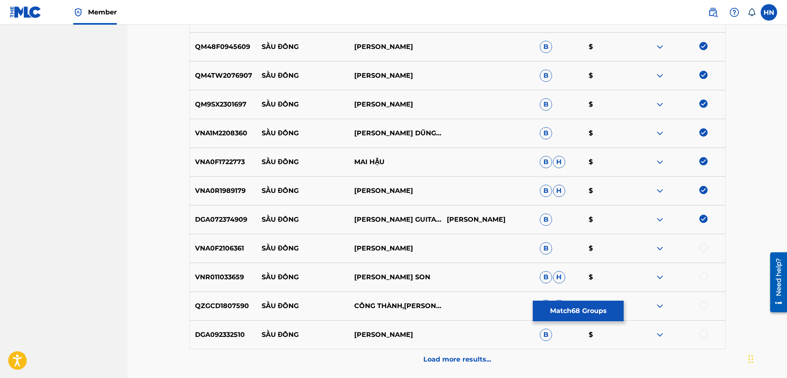
click at [708, 245] on div at bounding box center [678, 249] width 93 height 10
click at [706, 247] on div at bounding box center [703, 248] width 8 height 8
click at [234, 280] on p "VNR011033659" at bounding box center [223, 277] width 67 height 10
click at [706, 275] on div at bounding box center [703, 276] width 8 height 8
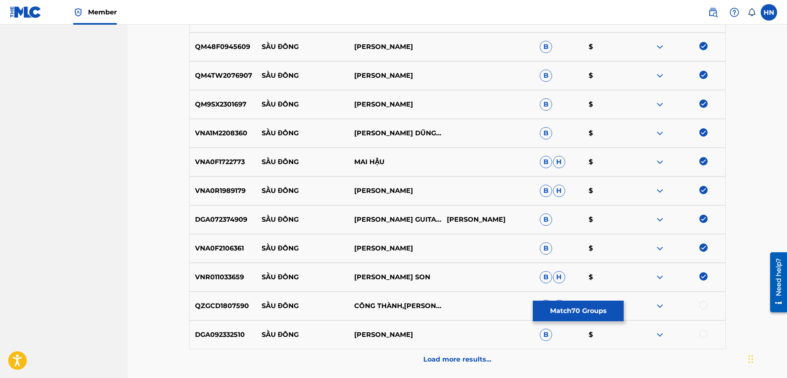
click at [223, 308] on p "QZGCD1807590" at bounding box center [223, 306] width 67 height 10
click at [705, 306] on div at bounding box center [703, 305] width 8 height 8
click at [200, 328] on div "DGA092332510 SẦU ĐÔNG ELVIS PHƯƠNG B $" at bounding box center [457, 334] width 536 height 29
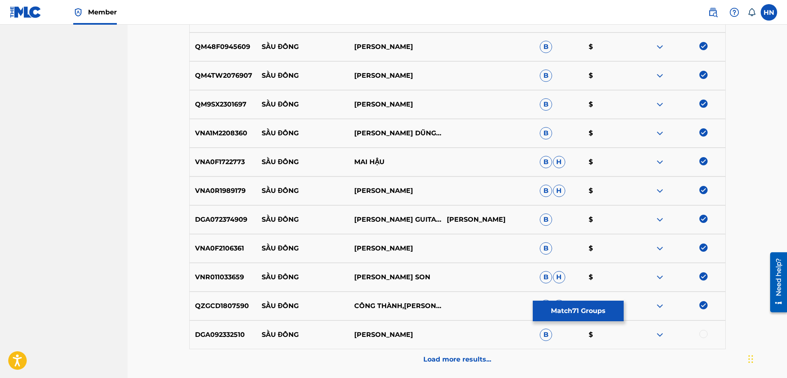
click at [703, 333] on div at bounding box center [703, 334] width 8 height 8
click at [474, 350] on div "Load more results..." at bounding box center [457, 359] width 536 height 21
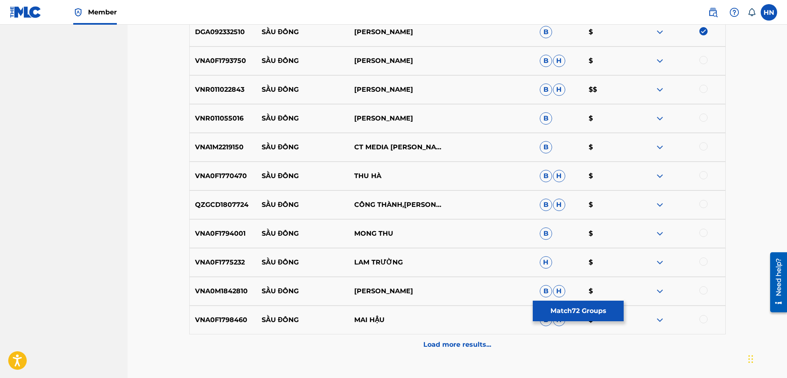
scroll to position [2580, 0]
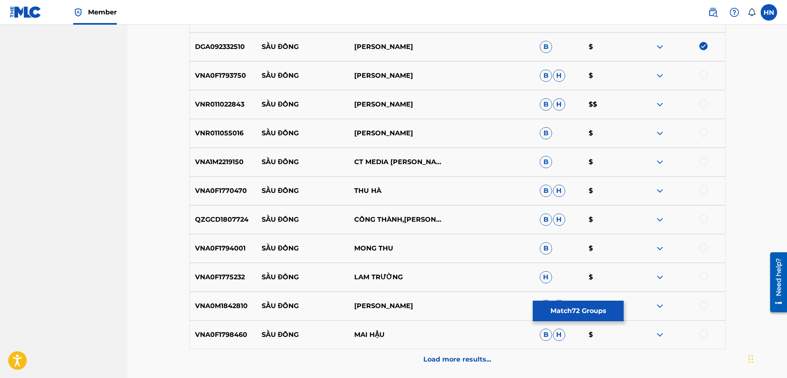
click at [219, 134] on p "VNR011055016" at bounding box center [223, 133] width 67 height 10
click at [703, 133] on div at bounding box center [703, 132] width 8 height 8
click at [226, 74] on p "VNA0F1793750" at bounding box center [223, 76] width 67 height 10
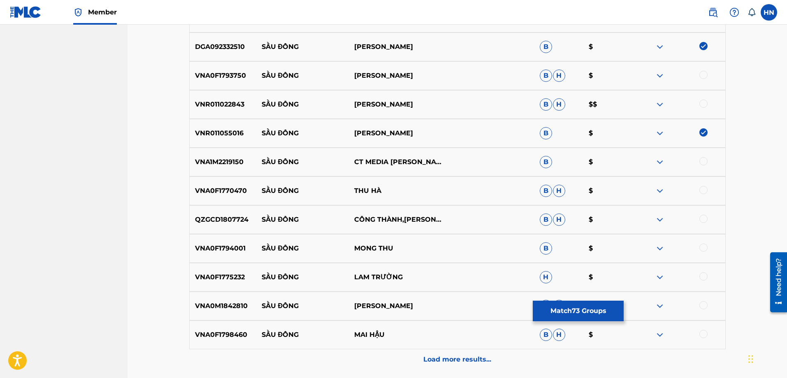
click at [705, 78] on div at bounding box center [703, 75] width 8 height 8
click at [241, 106] on p "VNR011022843" at bounding box center [223, 105] width 67 height 10
click at [698, 103] on div at bounding box center [678, 105] width 93 height 10
click at [701, 103] on div at bounding box center [703, 104] width 8 height 8
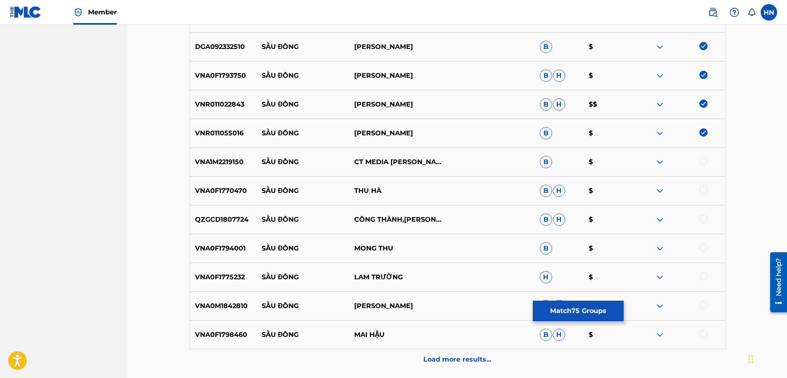
click at [223, 159] on p "VNA1M2219150" at bounding box center [223, 162] width 67 height 10
click at [705, 160] on div at bounding box center [703, 161] width 8 height 8
click at [227, 223] on p "QZGCD1807724" at bounding box center [223, 220] width 67 height 10
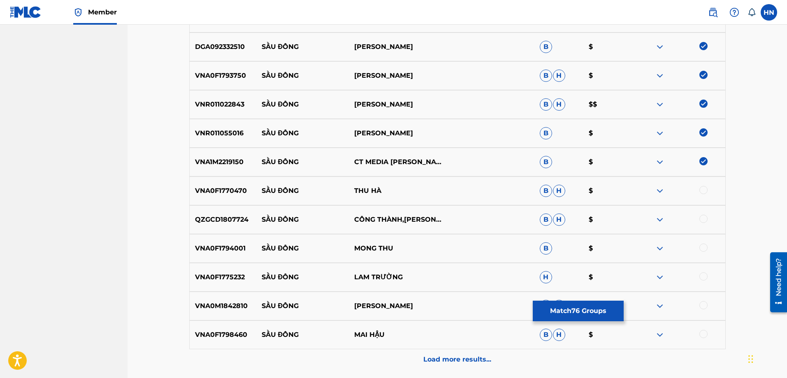
click at [699, 217] on div at bounding box center [703, 219] width 8 height 8
click at [218, 274] on p "VNA0F1775232" at bounding box center [223, 277] width 67 height 10
click at [704, 273] on div at bounding box center [703, 276] width 8 height 8
click at [229, 191] on p "VNA0F1770470" at bounding box center [223, 191] width 67 height 10
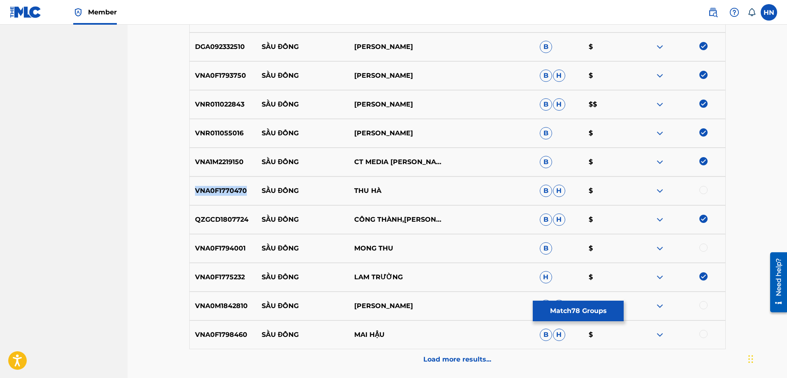
click at [229, 191] on p "VNA0F1770470" at bounding box center [223, 191] width 67 height 10
click at [701, 188] on div at bounding box center [703, 190] width 8 height 8
click at [223, 251] on p "VNA0F1794001" at bounding box center [223, 249] width 67 height 10
click at [701, 250] on div at bounding box center [703, 248] width 8 height 8
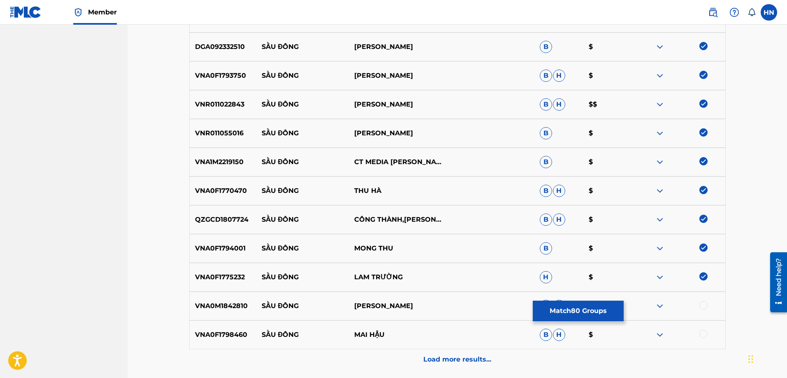
click at [222, 299] on div "VNA0M1842810 SẦU ĐÔNG QUANG HÀ B H $" at bounding box center [457, 306] width 536 height 29
click at [701, 307] on div at bounding box center [703, 305] width 8 height 8
click at [216, 339] on p "VNA0F1798460" at bounding box center [223, 335] width 67 height 10
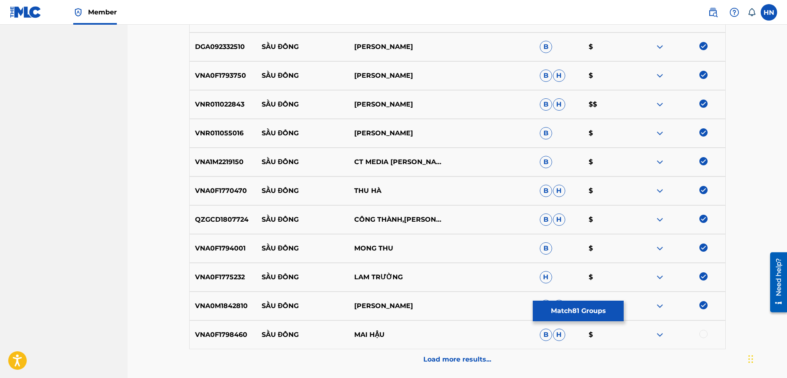
click at [705, 335] on div at bounding box center [703, 334] width 8 height 8
click at [494, 353] on div "Load more results..." at bounding box center [457, 359] width 536 height 21
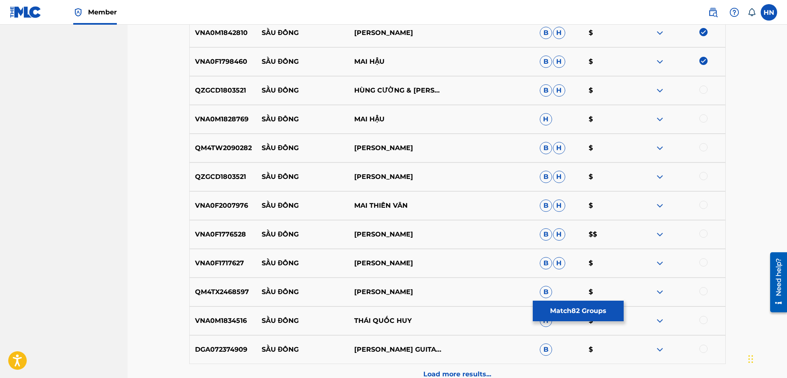
scroll to position [2868, 0]
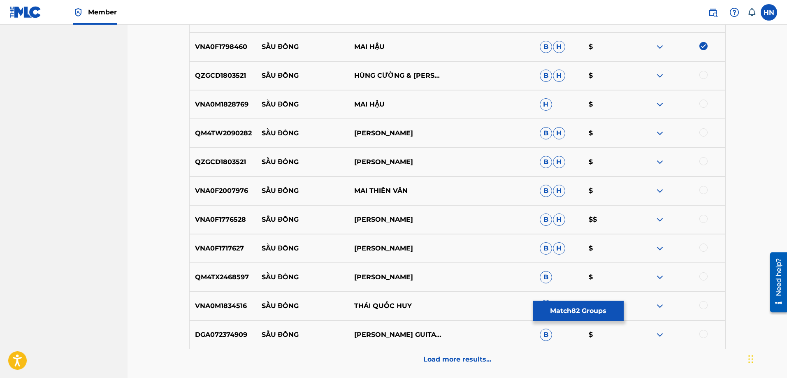
click at [226, 72] on p "QZGCD1803521" at bounding box center [223, 76] width 67 height 10
click at [700, 75] on div at bounding box center [703, 75] width 8 height 8
click at [231, 104] on p "VNA0M1828769" at bounding box center [223, 105] width 67 height 10
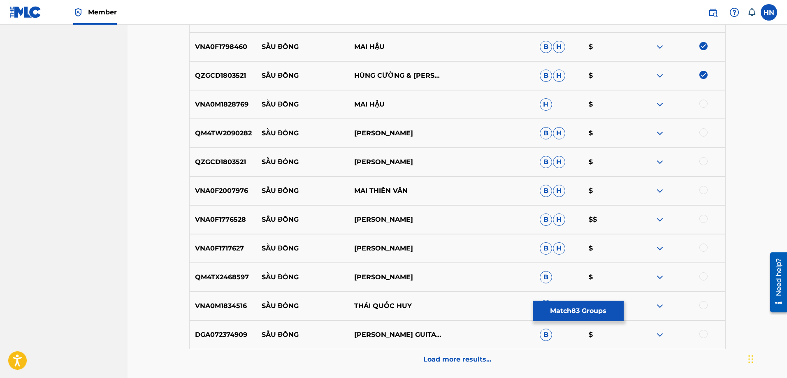
click at [706, 107] on div at bounding box center [703, 104] width 8 height 8
click at [222, 138] on p "QM4TW2090282" at bounding box center [223, 133] width 67 height 10
click at [701, 132] on div at bounding box center [703, 132] width 8 height 8
click at [230, 150] on div "QZGCD1803521 SẦU ĐÔNG HÙNG CƯỜNG B H $" at bounding box center [457, 162] width 536 height 29
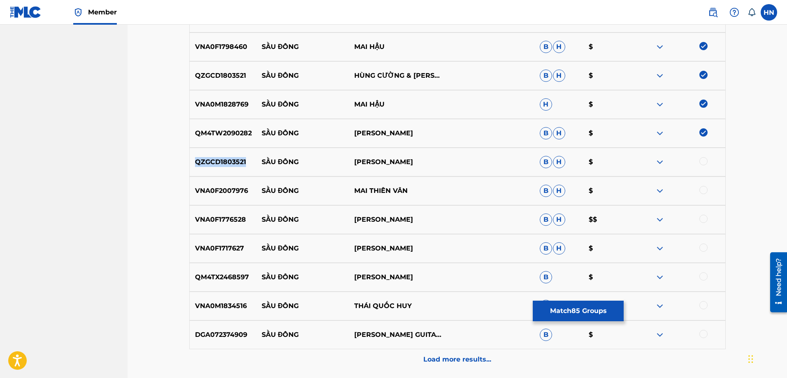
click at [230, 150] on div "QZGCD1803521 SẦU ĐÔNG HÙNG CƯỜNG B H $" at bounding box center [457, 162] width 536 height 29
click at [700, 158] on div at bounding box center [703, 161] width 8 height 8
click at [240, 190] on p "VNA0F2007976" at bounding box center [223, 191] width 67 height 10
click at [707, 190] on div at bounding box center [703, 190] width 8 height 8
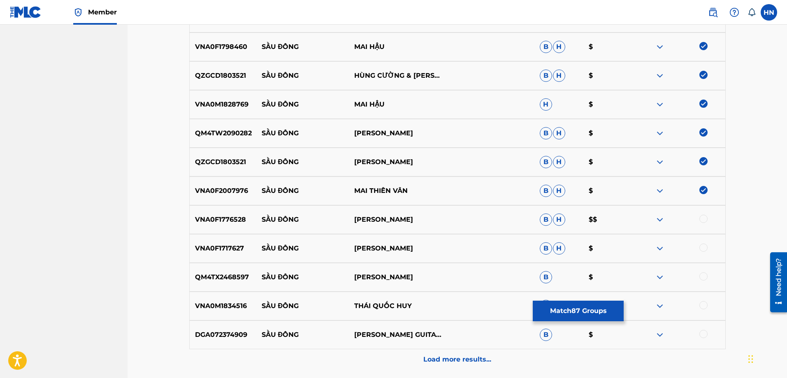
click at [220, 216] on p "VNA0F1776528" at bounding box center [223, 220] width 67 height 10
click at [704, 218] on div at bounding box center [703, 219] width 8 height 8
click at [229, 245] on p "VNA0F1717627" at bounding box center [223, 249] width 67 height 10
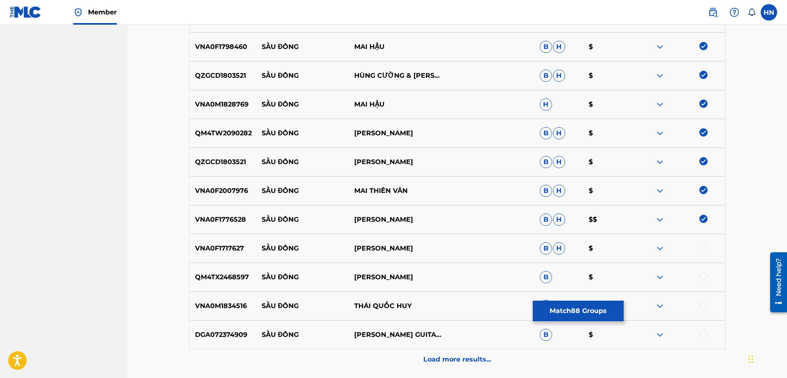
click at [704, 246] on div at bounding box center [703, 248] width 8 height 8
click at [221, 278] on p "QM4TX2468597" at bounding box center [223, 277] width 67 height 10
click at [703, 275] on div at bounding box center [703, 276] width 8 height 8
click at [233, 328] on div "DGA072374909 SẦU ĐÔNG PHƯƠNG PHẠM GUITARIST,[PERSON_NAME] $" at bounding box center [457, 334] width 536 height 29
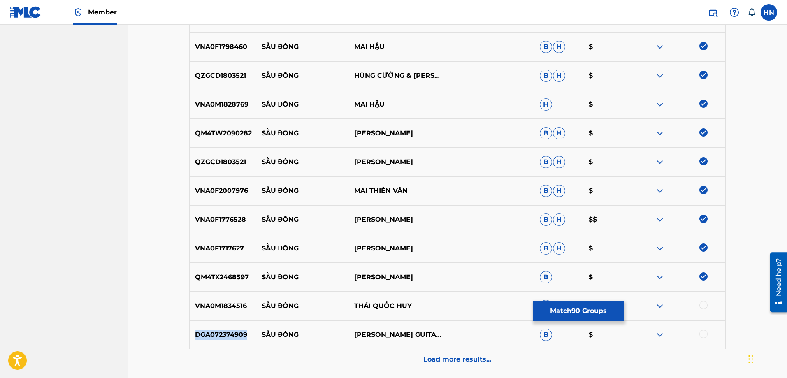
click at [233, 328] on div "DGA072374909 SẦU ĐÔNG PHƯƠNG PHẠM GUITARIST,[PERSON_NAME] $" at bounding box center [457, 334] width 536 height 29
click at [706, 335] on div at bounding box center [703, 334] width 8 height 8
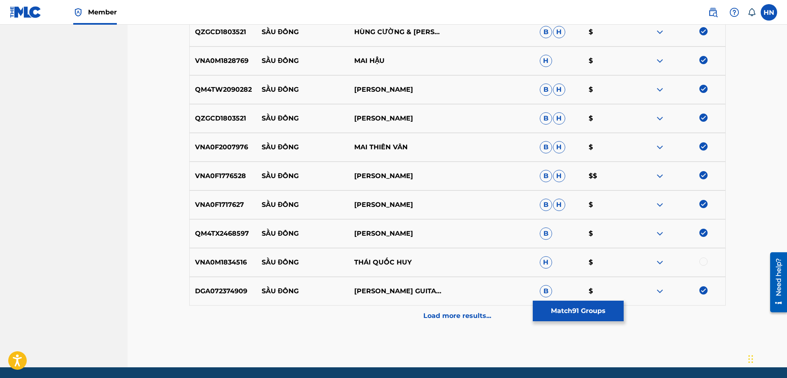
scroll to position [2940, 0]
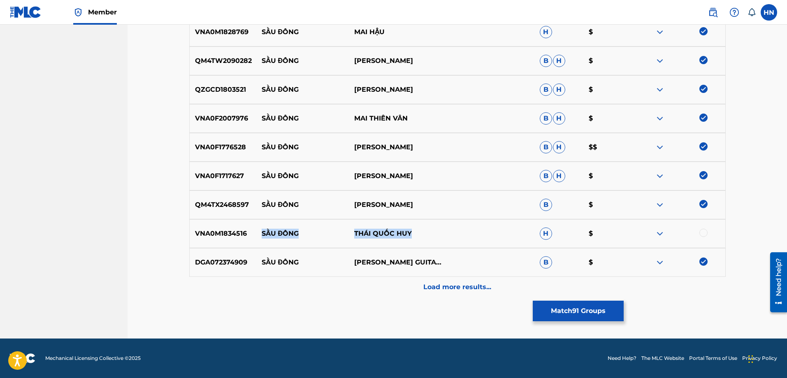
drag, startPoint x: 260, startPoint y: 236, endPoint x: 445, endPoint y: 235, distance: 184.3
click at [445, 235] on div "VNA0M1834516 SẦU ĐÔNG [GEOGRAPHIC_DATA] H $" at bounding box center [457, 233] width 536 height 29
click at [212, 233] on p "VNA0M1834516" at bounding box center [223, 234] width 67 height 10
click at [701, 234] on div at bounding box center [678, 234] width 93 height 10
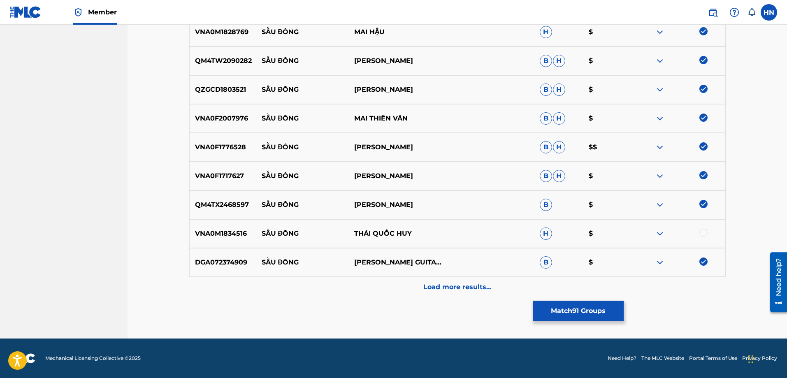
click at [701, 234] on div at bounding box center [703, 233] width 8 height 8
click at [472, 279] on div "Load more results..." at bounding box center [457, 287] width 536 height 21
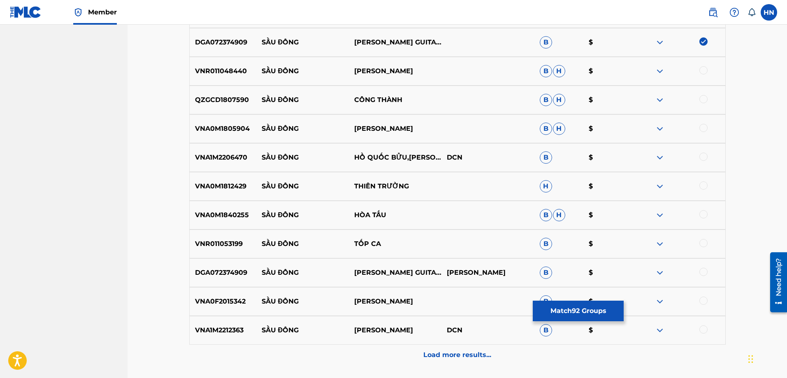
scroll to position [3146, 0]
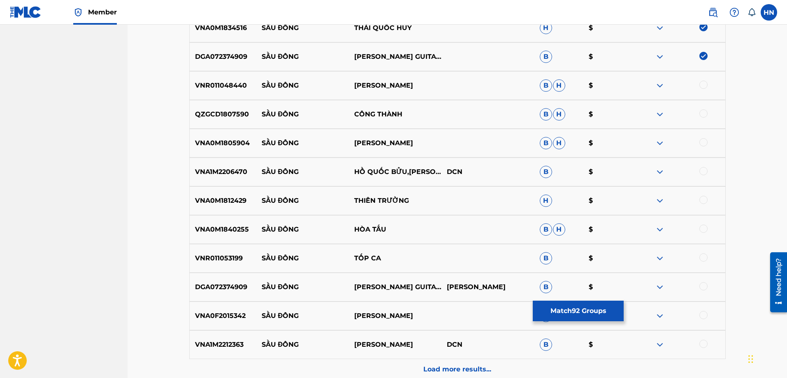
click at [214, 84] on p "VNR011048440" at bounding box center [223, 86] width 67 height 10
click at [708, 84] on div at bounding box center [678, 86] width 93 height 10
click at [707, 84] on div at bounding box center [703, 85] width 8 height 8
click at [227, 118] on p "QZGCD1807590" at bounding box center [223, 114] width 67 height 10
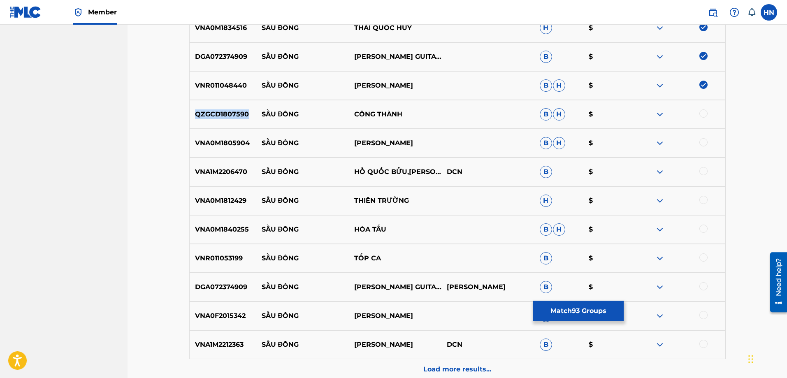
click at [227, 118] on p "QZGCD1807590" at bounding box center [223, 114] width 67 height 10
click at [703, 114] on div at bounding box center [703, 113] width 8 height 8
click at [219, 151] on div "VNA0M1805904 SẦU ĐÔNG QUANG LINH B H $" at bounding box center [457, 143] width 536 height 29
click at [700, 141] on div at bounding box center [703, 142] width 8 height 8
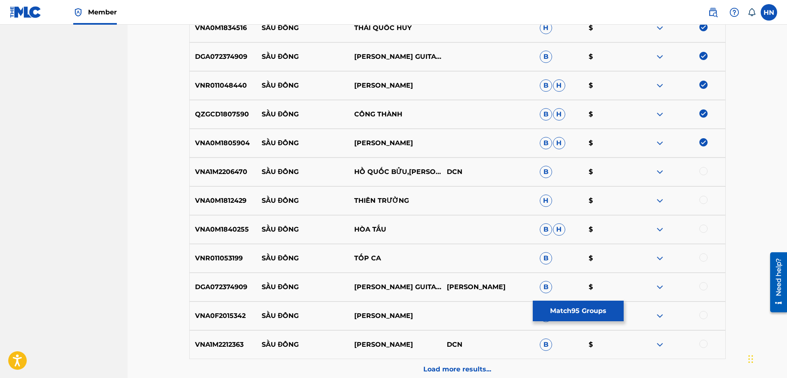
click at [205, 185] on div "VNA1M2206470 SẦU ĐÔNG HỒ QUỐC BỬU,KIM TUYỀN DCN B $" at bounding box center [457, 172] width 536 height 29
click at [706, 172] on div at bounding box center [703, 171] width 8 height 8
click at [242, 197] on p "VNA0M1812429" at bounding box center [223, 201] width 67 height 10
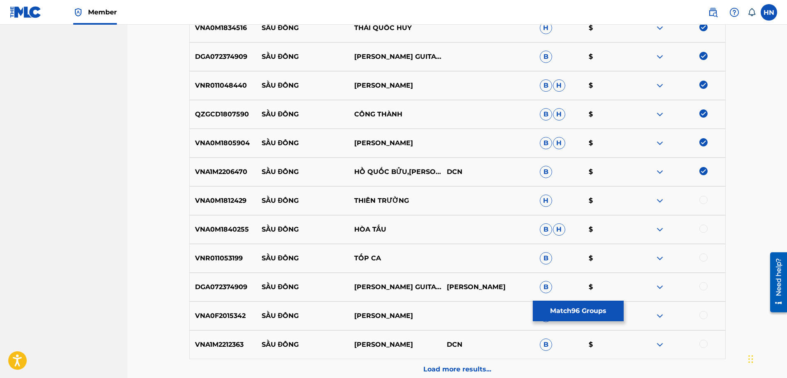
click at [705, 202] on div at bounding box center [703, 200] width 8 height 8
click at [225, 228] on p "VNA0M1840255" at bounding box center [223, 230] width 67 height 10
click at [704, 225] on div at bounding box center [703, 229] width 8 height 8
click at [234, 257] on p "VNR011053199" at bounding box center [223, 258] width 67 height 10
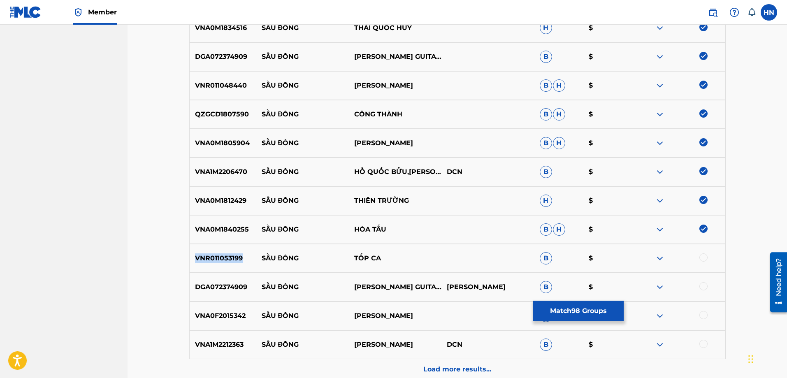
click at [234, 257] on p "VNR011053199" at bounding box center [223, 258] width 67 height 10
click at [702, 258] on div at bounding box center [703, 257] width 8 height 8
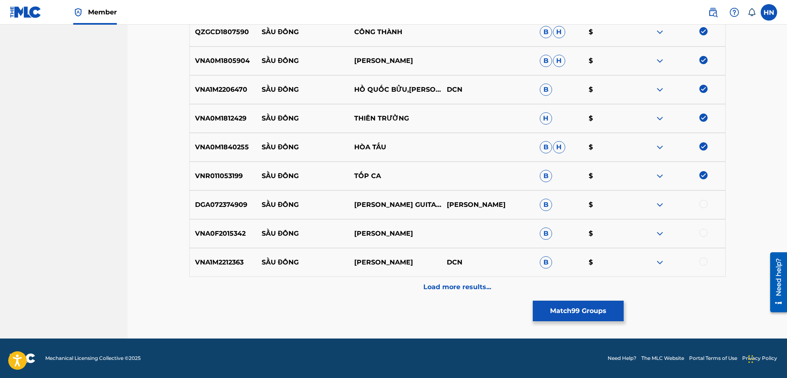
click at [237, 197] on div "DGA072374909 SẦU ĐÔNG PHƯƠNG PHẠM GUITARIST [PERSON_NAME] $" at bounding box center [457, 204] width 536 height 29
click at [702, 205] on div at bounding box center [703, 204] width 8 height 8
click at [235, 231] on p "VNA0F2015342" at bounding box center [223, 234] width 67 height 10
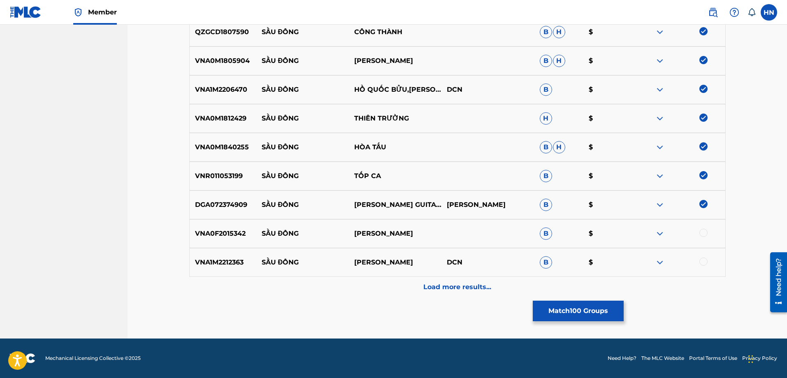
click at [701, 234] on div at bounding box center [703, 233] width 8 height 8
click at [223, 263] on p "VNA1M2212363" at bounding box center [223, 263] width 67 height 10
click at [705, 258] on div at bounding box center [703, 262] width 8 height 8
click at [485, 276] on div "VNA1M2212363 SẦU ĐÔNG MINH NGHĨA DCN B $" at bounding box center [457, 262] width 536 height 29
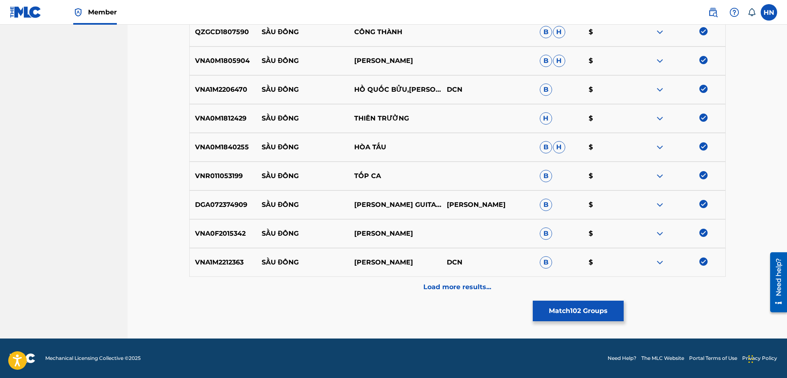
click at [481, 278] on div "Load more results..." at bounding box center [457, 287] width 536 height 21
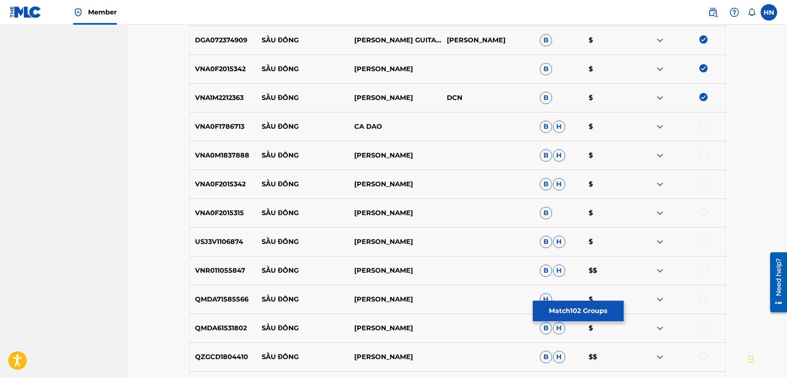
scroll to position [3434, 0]
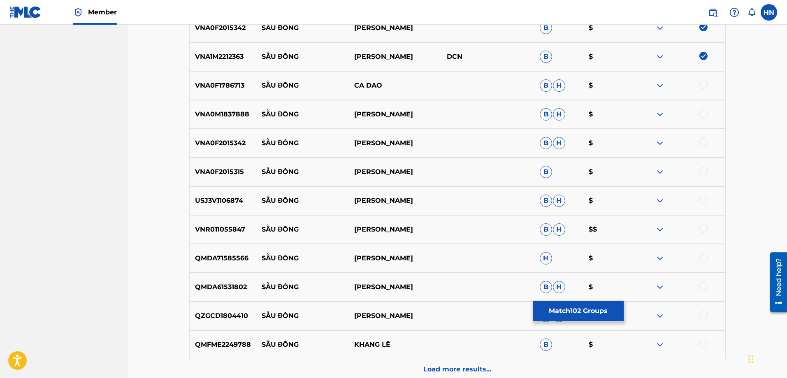
click at [213, 85] on p "VNA0F1786713" at bounding box center [223, 86] width 67 height 10
drag, startPoint x: 251, startPoint y: 84, endPoint x: 482, endPoint y: 84, distance: 230.4
click at [413, 85] on div "VNA0F1786713 SẦU ĐÔNG CA DAO B H $" at bounding box center [457, 85] width 536 height 29
click at [657, 86] on img at bounding box center [660, 86] width 10 height 10
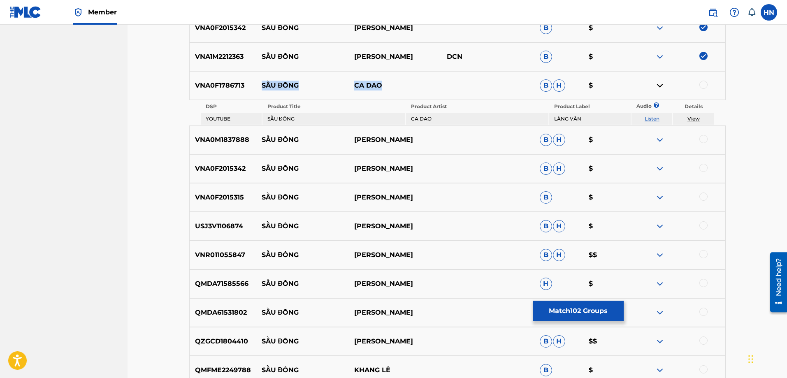
click at [657, 117] on link "Listen" at bounding box center [652, 119] width 15 height 6
click at [240, 142] on p "VNA0M1837888" at bounding box center [223, 140] width 67 height 10
click at [703, 136] on div at bounding box center [703, 139] width 8 height 8
click at [225, 165] on p "VNA0F2015342" at bounding box center [223, 169] width 67 height 10
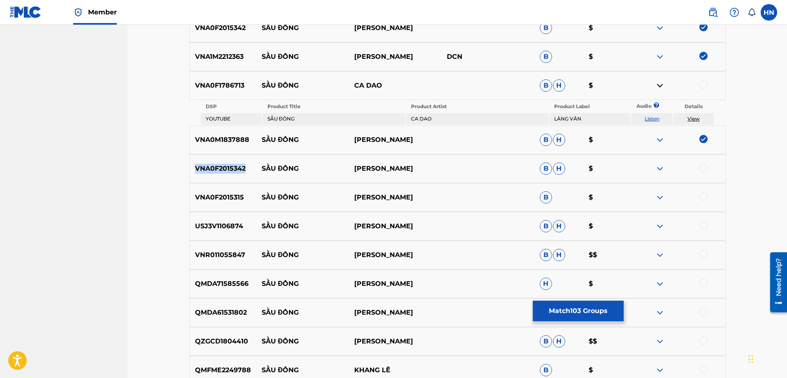
click at [225, 165] on p "VNA0F2015342" at bounding box center [223, 169] width 67 height 10
click at [707, 168] on div at bounding box center [703, 168] width 8 height 8
click at [241, 208] on div "VNA0F2015315 SẦU ĐÔNG VŨ LONG B $" at bounding box center [457, 197] width 536 height 29
click at [705, 196] on div at bounding box center [703, 197] width 8 height 8
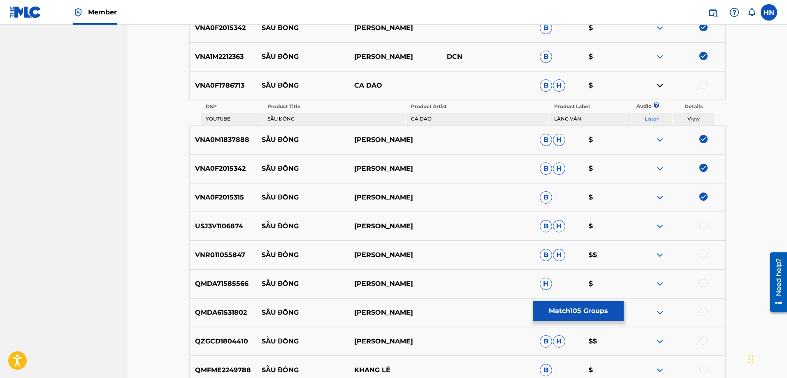
click at [216, 232] on div "USJ3V1106874 SẦU ĐÔNG TUẤN ĐỨC B H $" at bounding box center [457, 226] width 536 height 29
click at [703, 224] on div at bounding box center [703, 225] width 8 height 8
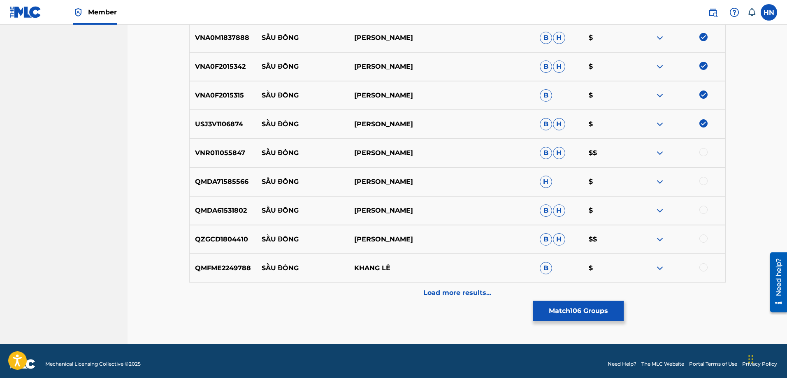
scroll to position [3541, 0]
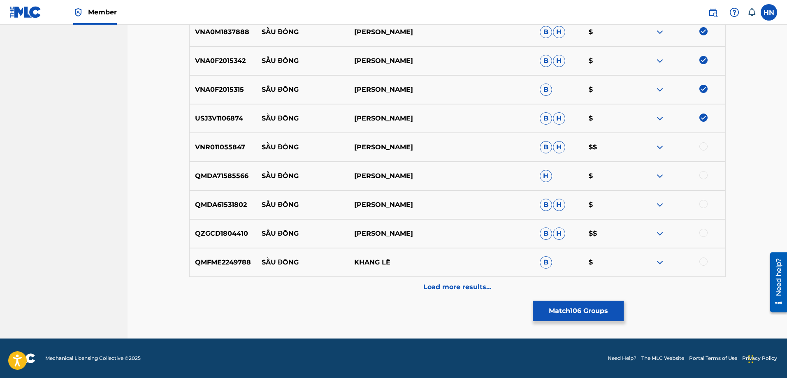
click at [226, 144] on p "VNR011055847" at bounding box center [223, 147] width 67 height 10
click at [703, 146] on div at bounding box center [703, 146] width 8 height 8
click at [248, 182] on div "QMDA71585566 SẦU ĐÔNG LƯƠNG VIẾT QUANG H $" at bounding box center [457, 176] width 536 height 29
click at [247, 181] on div "QMDA71585566 SẦU ĐÔNG LƯƠNG VIẾT QUANG H $" at bounding box center [457, 176] width 536 height 29
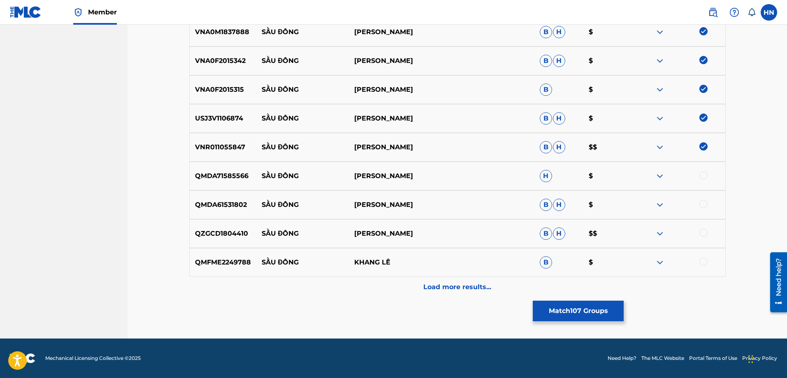
click at [237, 182] on div "QMDA71585566 SẦU ĐÔNG LƯƠNG VIẾT QUANG H $" at bounding box center [457, 176] width 536 height 29
click at [703, 175] on div at bounding box center [703, 175] width 8 height 8
click at [234, 208] on p "QMDA61531802" at bounding box center [223, 205] width 67 height 10
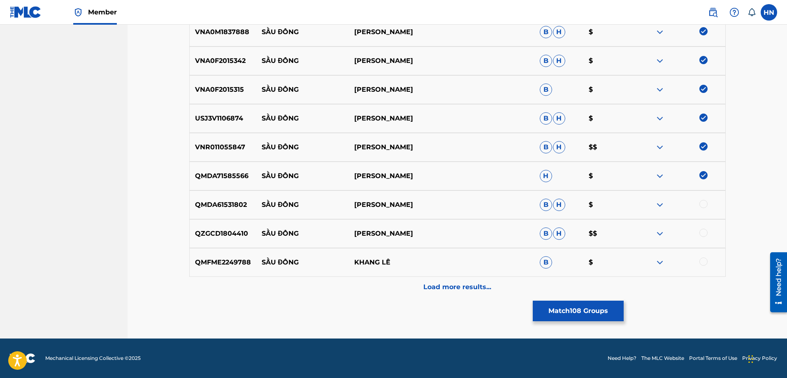
click at [701, 204] on div at bounding box center [703, 204] width 8 height 8
click at [223, 239] on div "QZGCD1804410 SẦU ĐÔNG VŨ KHANH B H $$" at bounding box center [457, 233] width 536 height 29
click at [704, 231] on div at bounding box center [703, 233] width 8 height 8
click at [216, 262] on p "QMFME2249788" at bounding box center [223, 263] width 67 height 10
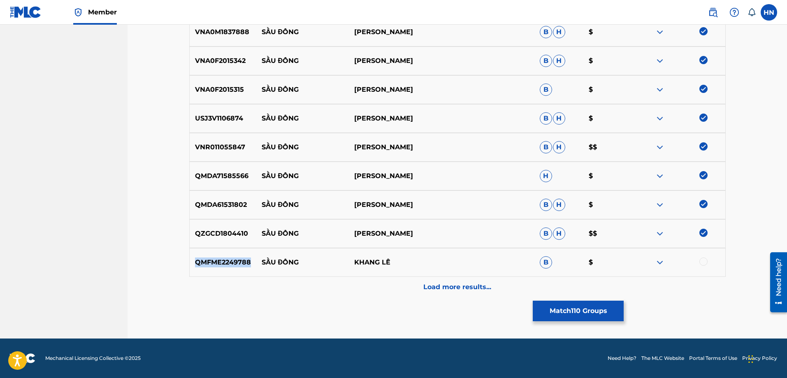
click at [216, 262] on p "QMFME2249788" at bounding box center [223, 263] width 67 height 10
click at [707, 258] on div at bounding box center [678, 263] width 93 height 10
click at [703, 262] on div at bounding box center [703, 262] width 8 height 8
click at [469, 281] on div "Load more results..." at bounding box center [457, 287] width 536 height 21
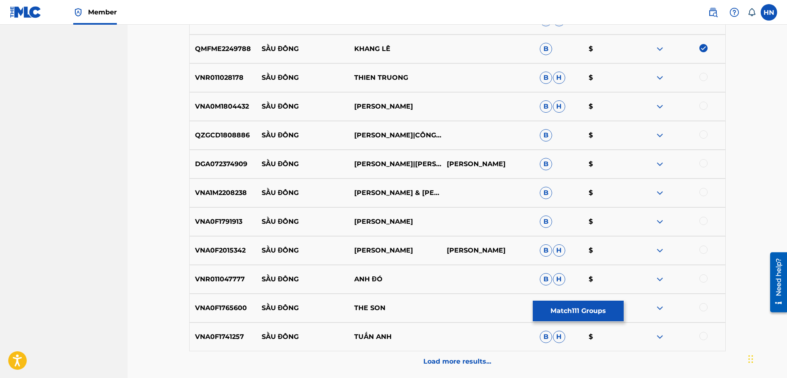
scroll to position [3747, 0]
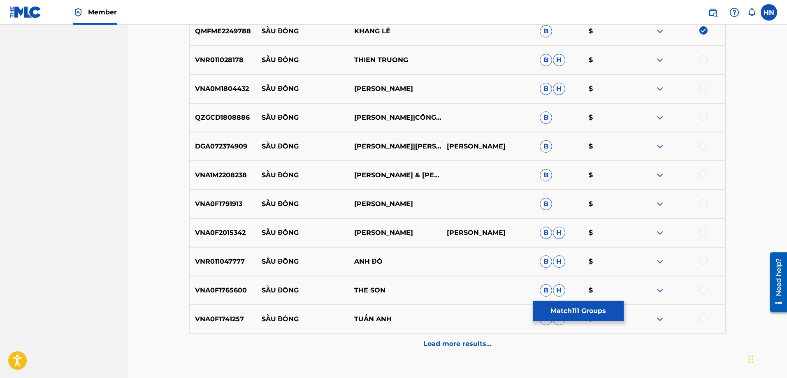
click at [203, 56] on p "VNR011028178" at bounding box center [223, 60] width 67 height 10
click at [708, 58] on div at bounding box center [678, 60] width 93 height 10
click at [705, 56] on div at bounding box center [703, 59] width 8 height 8
click at [214, 90] on p "VNA0M1804432" at bounding box center [223, 89] width 67 height 10
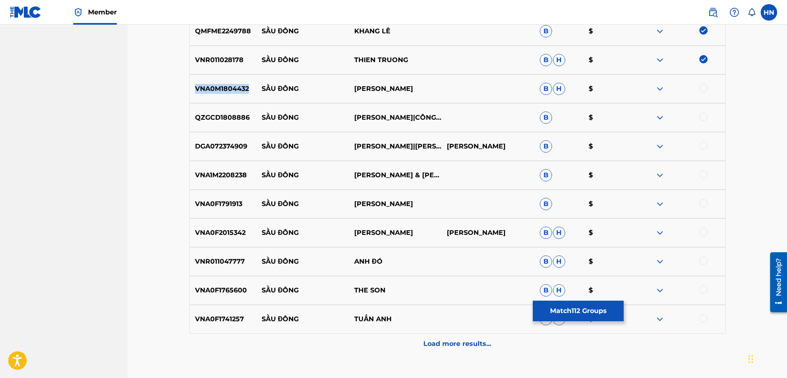
click at [214, 90] on p "VNA0M1804432" at bounding box center [223, 89] width 67 height 10
click at [703, 88] on div at bounding box center [703, 88] width 8 height 8
click at [227, 125] on div "QZGCD1808886 SẦU ĐÔNG LYNN|CÔNG THÀNH B $" at bounding box center [457, 117] width 536 height 29
click at [701, 115] on div at bounding box center [703, 117] width 8 height 8
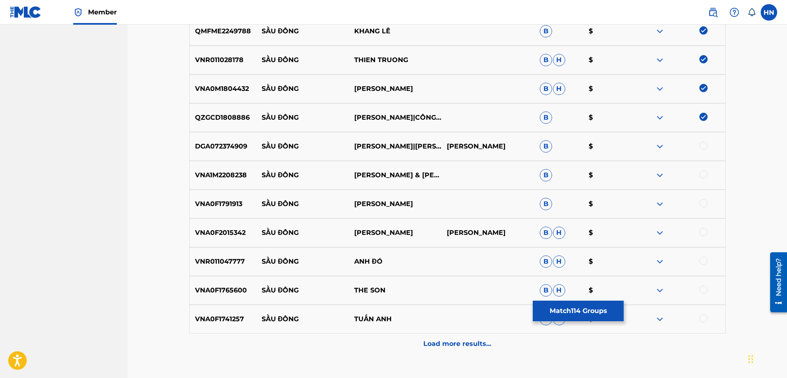
click at [206, 162] on div "VNA1M2208238 SẦU ĐÔNG THANH NGÂN & MAI TIẾN ĐẠT B $" at bounding box center [457, 175] width 536 height 29
click at [206, 153] on div "DGA072374909 SẦU ĐÔNG GIANG TRANG|PHƯƠNG PHẠM GUITARIST [PERSON_NAME] $" at bounding box center [457, 146] width 536 height 29
click at [706, 143] on div at bounding box center [703, 146] width 8 height 8
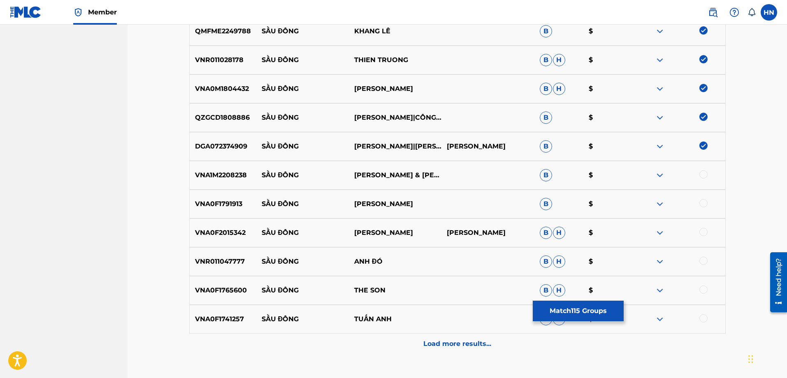
click at [225, 167] on div "VNA1M2208238 SẦU ĐÔNG THANH NGÂN & MAI TIẾN ĐẠT B $" at bounding box center [457, 175] width 536 height 29
click at [707, 174] on div at bounding box center [703, 174] width 8 height 8
click at [224, 206] on p "VNA0F1791913" at bounding box center [223, 204] width 67 height 10
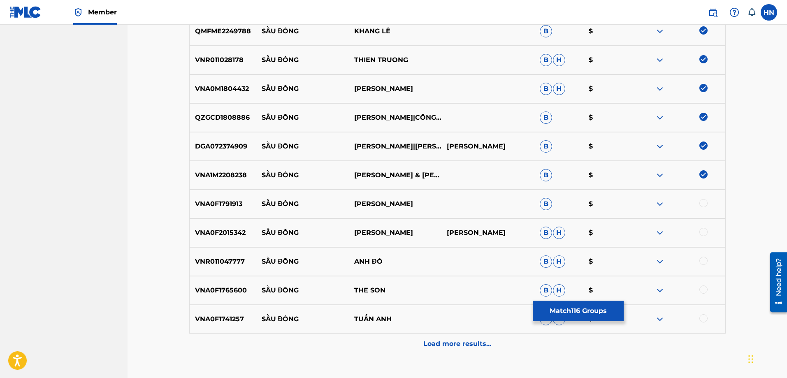
click at [703, 200] on div at bounding box center [703, 203] width 8 height 8
click at [241, 238] on div "VNA0F2015342 SẦU ĐÔNG GIANG THÙY LINH [PERSON_NAME]" at bounding box center [457, 232] width 536 height 29
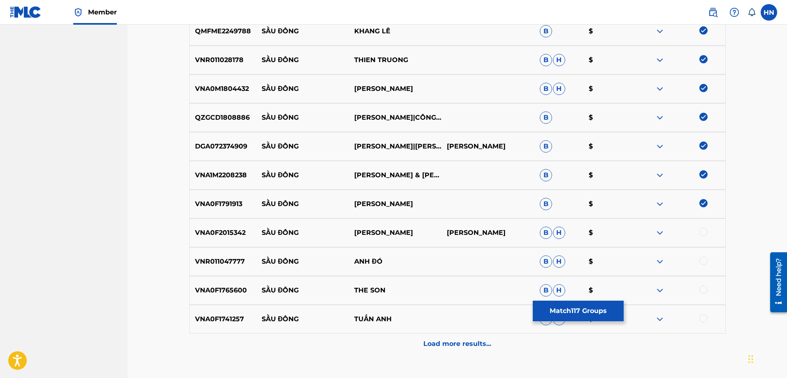
click at [702, 234] on div at bounding box center [703, 232] width 8 height 8
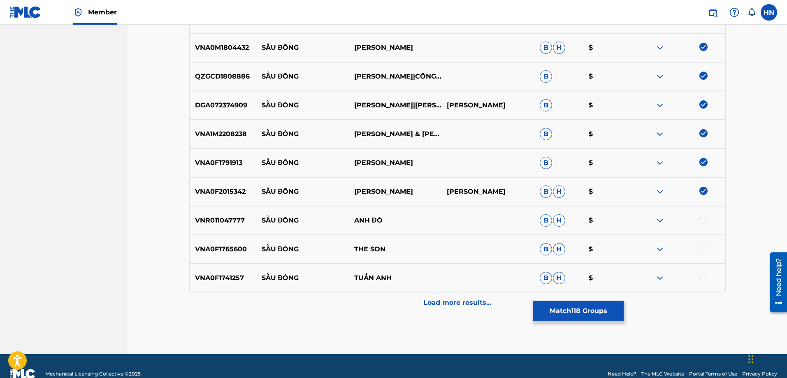
click at [230, 247] on p "VNA0F1765600" at bounding box center [223, 249] width 67 height 10
click at [704, 253] on div at bounding box center [678, 249] width 93 height 10
click at [704, 248] on div at bounding box center [703, 248] width 8 height 8
click at [218, 282] on p "VNA0F1741257" at bounding box center [223, 278] width 67 height 10
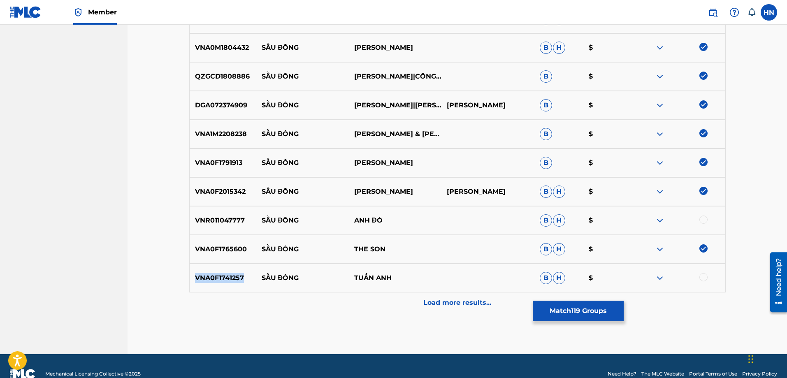
click at [218, 282] on p "VNA0F1741257" at bounding box center [223, 278] width 67 height 10
click at [700, 279] on div at bounding box center [703, 277] width 8 height 8
drag, startPoint x: 253, startPoint y: 221, endPoint x: 360, endPoint y: 213, distance: 106.8
click at [352, 214] on div "VNR011047777 SẦU ĐÔNG ANH ĐÓ B H $" at bounding box center [457, 220] width 536 height 29
click at [666, 220] on div at bounding box center [678, 221] width 93 height 10
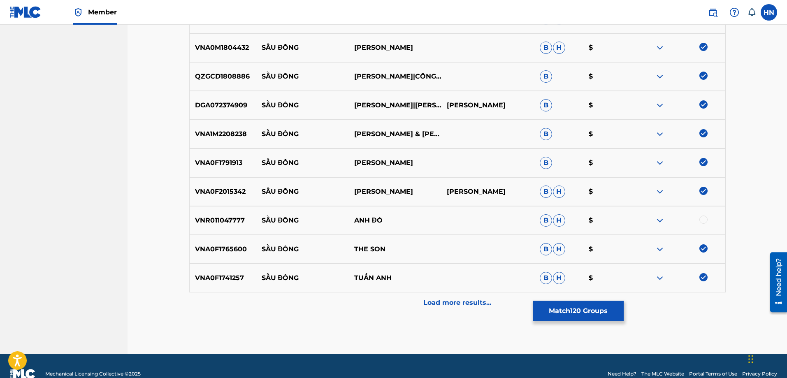
click at [659, 222] on img at bounding box center [660, 221] width 10 height 10
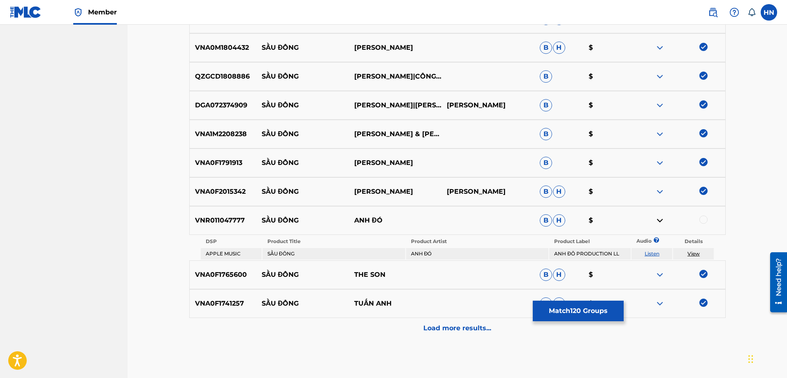
click at [660, 253] on td "Listen" at bounding box center [651, 254] width 41 height 12
click at [659, 253] on td "Listen" at bounding box center [651, 254] width 41 height 12
click at [657, 254] on link "Listen" at bounding box center [652, 254] width 15 height 6
click at [239, 217] on p "VNR011047777" at bounding box center [223, 221] width 67 height 10
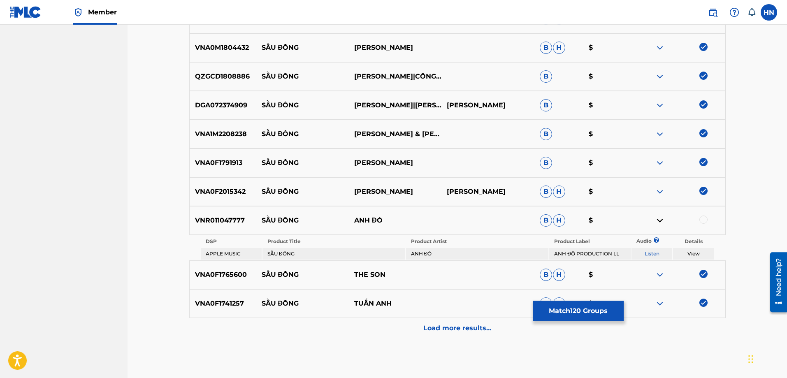
click at [707, 219] on div at bounding box center [703, 220] width 8 height 8
click at [460, 321] on div "Load more results..." at bounding box center [457, 328] width 536 height 21
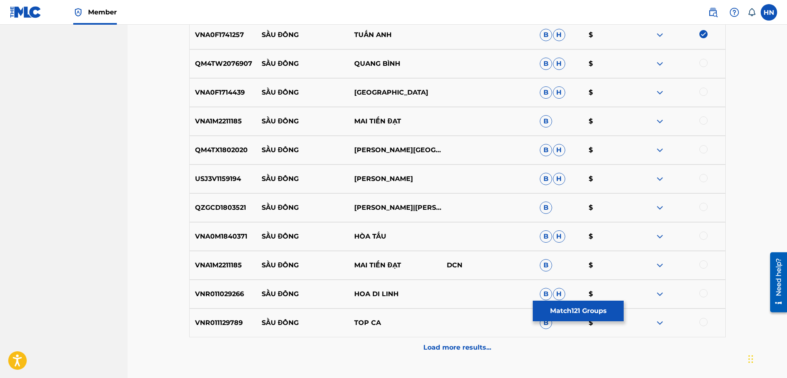
scroll to position [4035, 0]
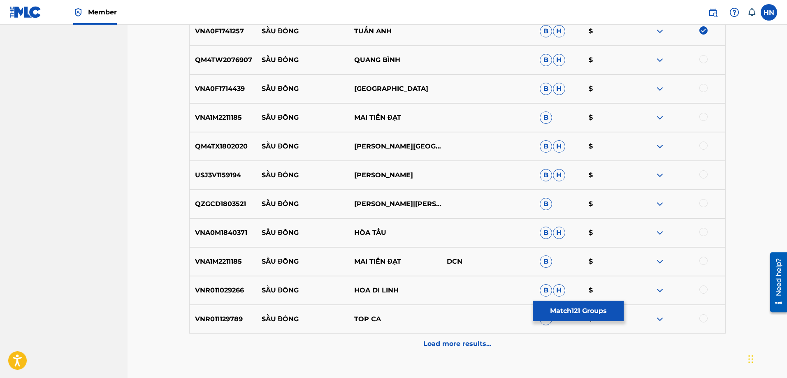
click at [220, 56] on p "QM4TW2076907" at bounding box center [223, 60] width 67 height 10
click at [703, 60] on div at bounding box center [703, 59] width 8 height 8
click at [237, 98] on div "VNA0F1714439 SẦU ĐÔNG [GEOGRAPHIC_DATA] $" at bounding box center [457, 88] width 536 height 29
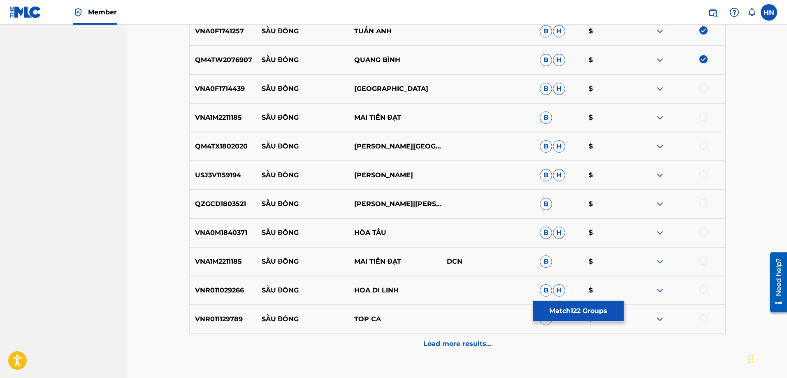
click at [702, 88] on div at bounding box center [703, 88] width 8 height 8
click at [215, 123] on div "VNA1M2211185 SẦU ĐÔNG MAI TIẾN ĐẠT B $" at bounding box center [457, 117] width 536 height 29
click at [703, 114] on div at bounding box center [703, 117] width 8 height 8
click at [216, 141] on div "QM4TX1802020 SẦU ĐÔNG HUỲNH NHẬT ĐÔNG B H $" at bounding box center [457, 146] width 536 height 29
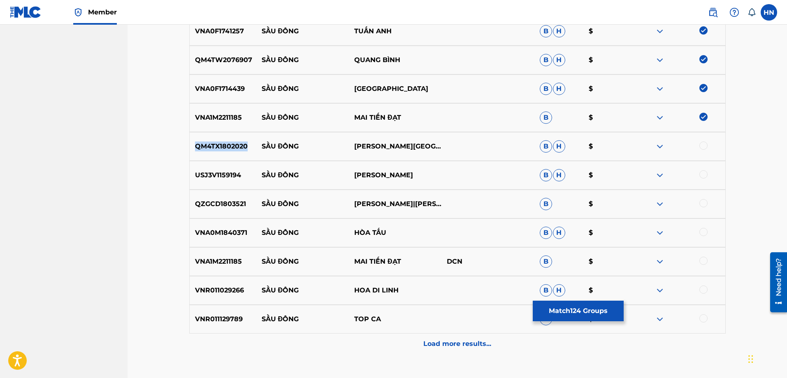
click at [216, 141] on div "QM4TX1802020 SẦU ĐÔNG HUỲNH NHẬT ĐÔNG B H $" at bounding box center [457, 146] width 536 height 29
click at [701, 143] on div at bounding box center [703, 146] width 8 height 8
click at [227, 173] on p "USJ3V1159194" at bounding box center [223, 175] width 67 height 10
click at [701, 176] on div at bounding box center [703, 174] width 8 height 8
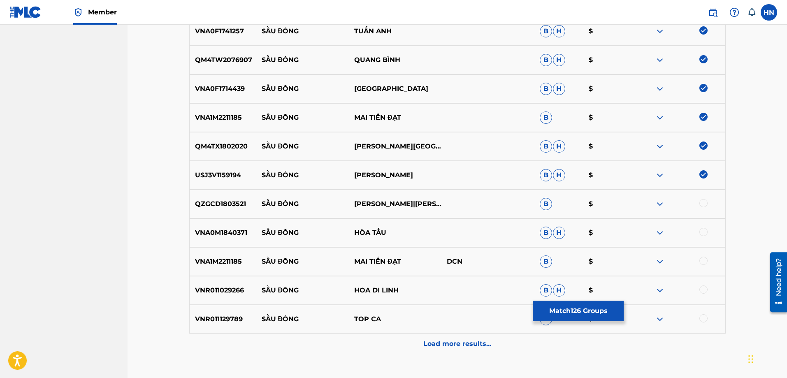
click at [239, 198] on div "QZGCD1803521 SẦU ĐÔNG HÙNG CƯỜNG|DOAN PHI B $" at bounding box center [457, 204] width 536 height 29
click at [703, 202] on div at bounding box center [703, 203] width 8 height 8
click at [202, 229] on p "VNA0M1840371" at bounding box center [223, 233] width 67 height 10
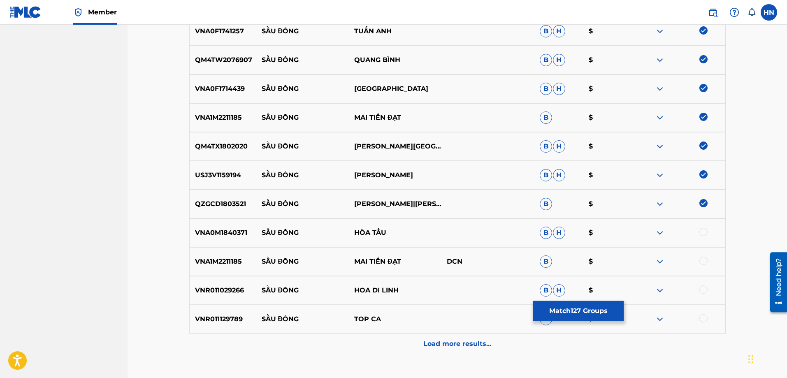
click at [701, 234] on div at bounding box center [703, 232] width 8 height 8
click at [234, 261] on p "VNA1M2211185" at bounding box center [223, 262] width 67 height 10
click at [700, 261] on div at bounding box center [703, 261] width 8 height 8
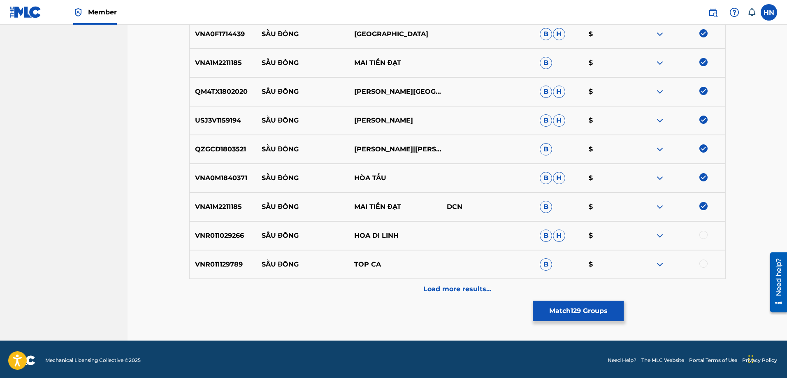
scroll to position [4092, 0]
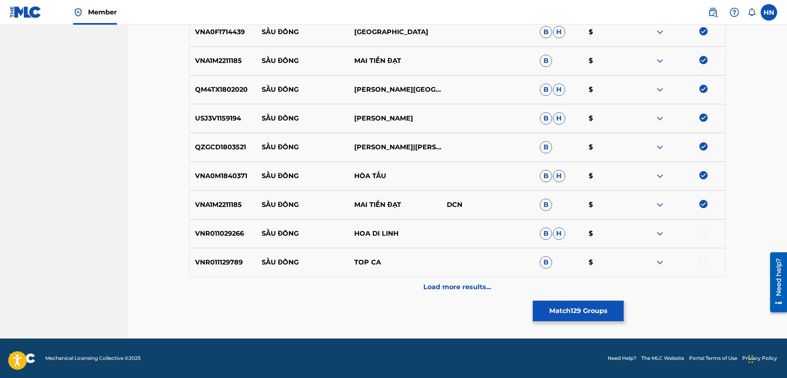
click at [663, 232] on img at bounding box center [660, 234] width 10 height 10
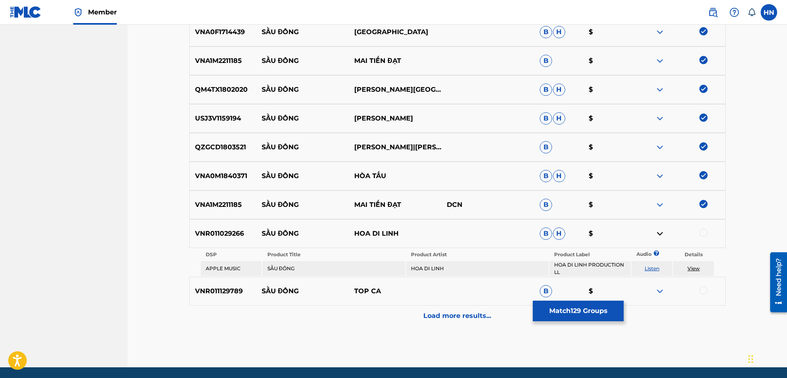
click at [192, 240] on div "VNR011029266 SẦU ĐÔNG HOA DI LINH B H $" at bounding box center [457, 233] width 536 height 29
click at [704, 230] on div at bounding box center [703, 233] width 8 height 8
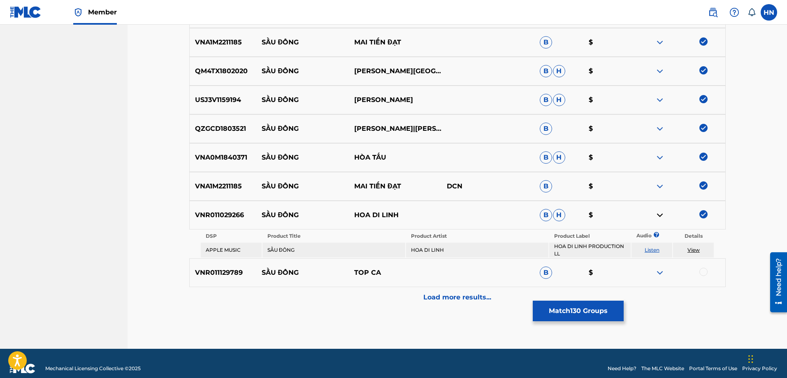
scroll to position [4121, 0]
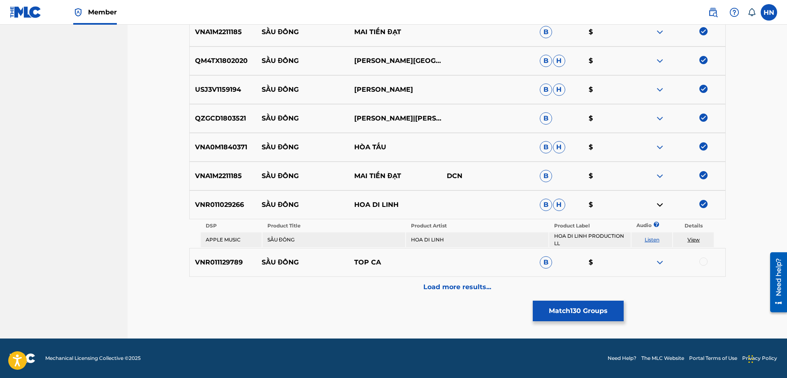
click at [661, 263] on img at bounding box center [660, 263] width 10 height 10
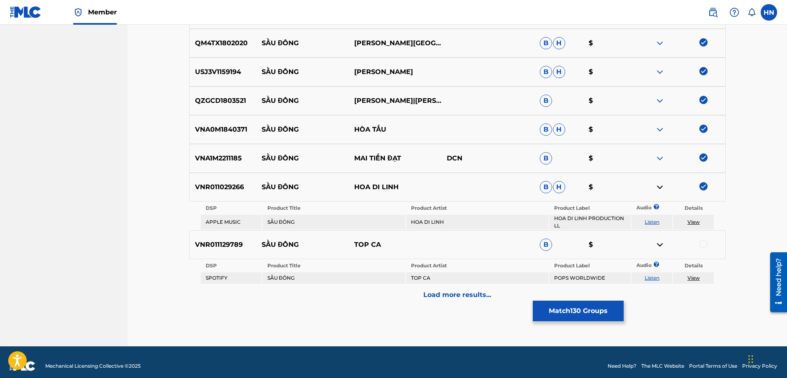
scroll to position [4146, 0]
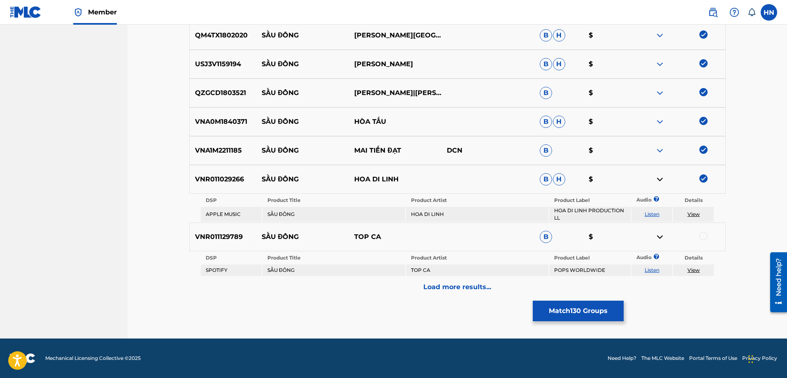
click at [652, 269] on link "Listen" at bounding box center [652, 270] width 15 height 6
click at [199, 245] on div "VNR011129789 SẦU ĐÔNG TOP CA B $" at bounding box center [457, 237] width 536 height 29
click at [705, 233] on div at bounding box center [703, 236] width 8 height 8
click at [420, 277] on div "Load more results..." at bounding box center [457, 287] width 536 height 21
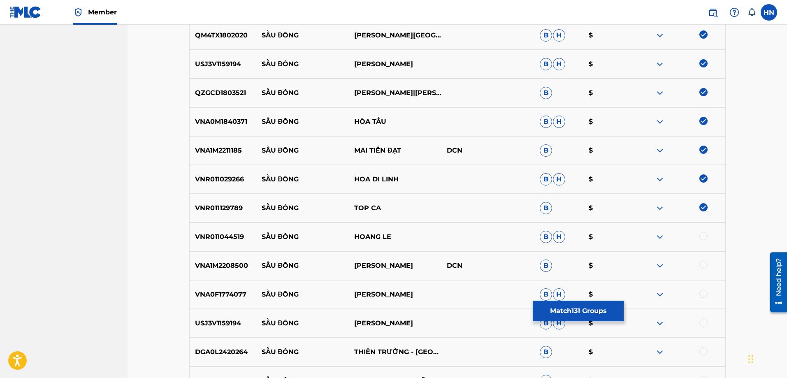
scroll to position [4311, 0]
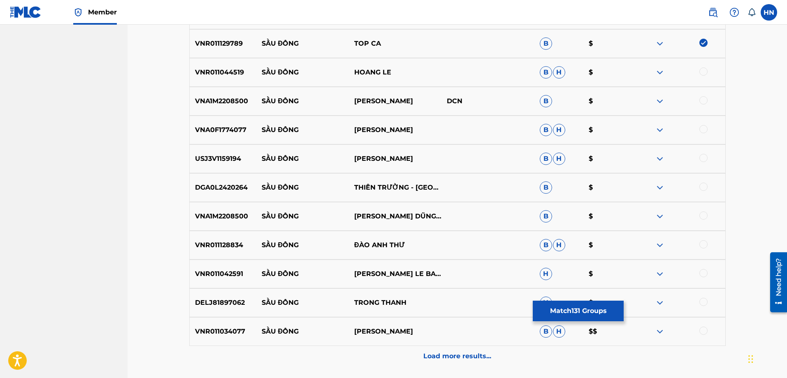
click at [231, 100] on p "VNA1M2208500" at bounding box center [223, 101] width 67 height 10
click at [706, 99] on div at bounding box center [703, 100] width 8 height 8
click at [226, 155] on p "USJ3V1159194" at bounding box center [223, 159] width 67 height 10
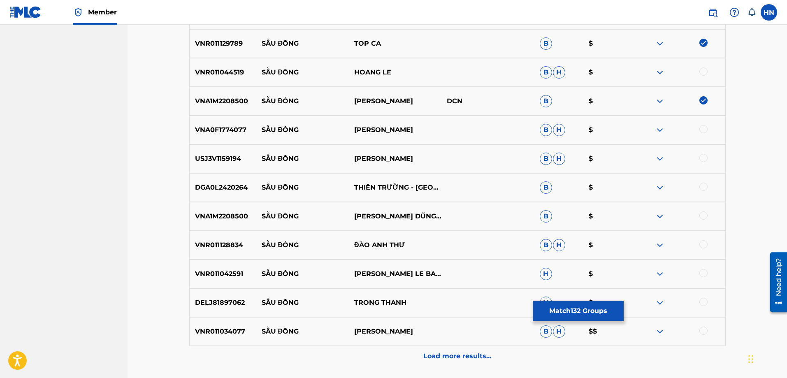
click at [705, 156] on div at bounding box center [703, 158] width 8 height 8
click at [222, 204] on div "VNA1M2208500 SẦU ĐÔNG HOÀNG DŨNG & BCLC B $" at bounding box center [457, 216] width 536 height 29
click at [704, 213] on div at bounding box center [703, 215] width 8 height 8
click at [219, 329] on p "VNR011034077" at bounding box center [223, 332] width 67 height 10
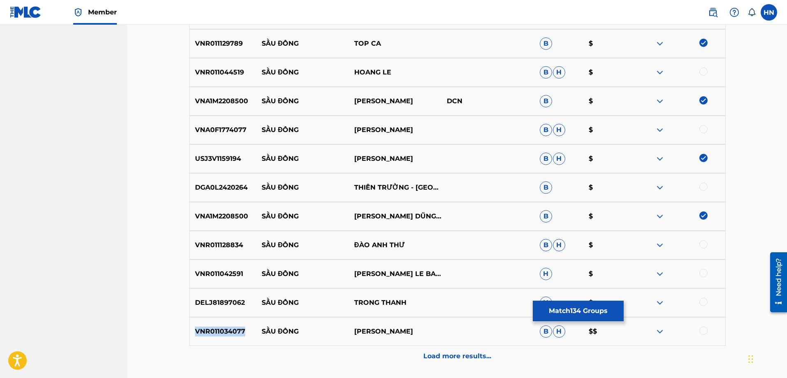
click at [219, 329] on p "VNR011034077" at bounding box center [223, 332] width 67 height 10
click at [701, 334] on div at bounding box center [703, 331] width 8 height 8
click at [225, 299] on p "DELJ81897062" at bounding box center [223, 303] width 67 height 10
click at [703, 301] on div at bounding box center [703, 302] width 8 height 8
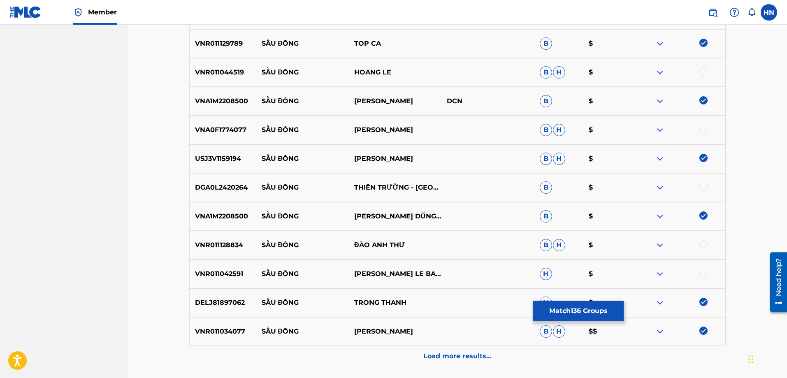
click at [209, 236] on div "VNR011128834 SẦU ĐÔNG ĐÀO ANH THƯ B H $" at bounding box center [457, 245] width 536 height 29
click at [701, 244] on div at bounding box center [703, 244] width 8 height 8
click at [239, 131] on p "VNA0F1774077" at bounding box center [223, 130] width 67 height 10
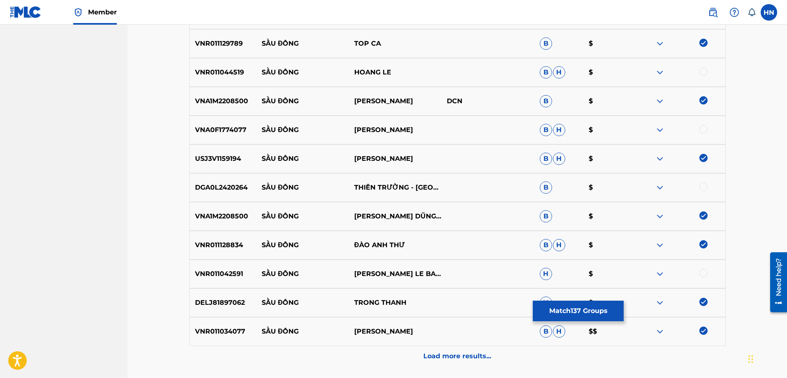
click at [701, 128] on div at bounding box center [703, 129] width 8 height 8
click at [201, 63] on div "VNR011044519 SẦU ĐÔNG HOANG LE B H $" at bounding box center [457, 72] width 536 height 29
click at [701, 70] on div at bounding box center [703, 71] width 8 height 8
click at [661, 190] on img at bounding box center [660, 188] width 10 height 10
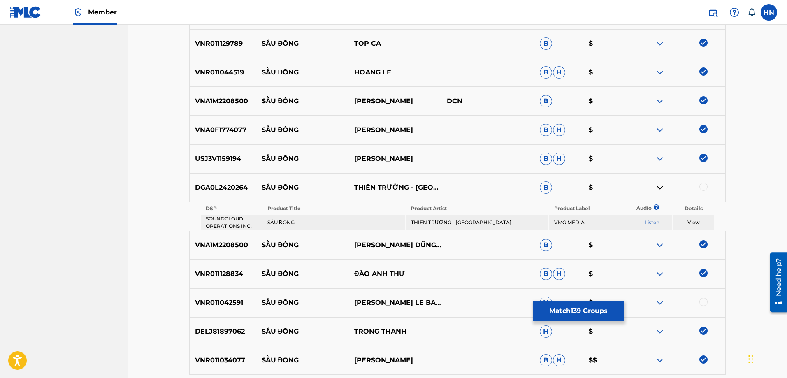
click at [652, 220] on link "Listen" at bounding box center [652, 222] width 15 height 6
click at [239, 178] on div "DGA0L2420264 SẦU ĐÔNG THIÊN TRƯỜNG - [GEOGRAPHIC_DATA] $" at bounding box center [457, 187] width 536 height 29
click at [700, 187] on div at bounding box center [703, 187] width 8 height 8
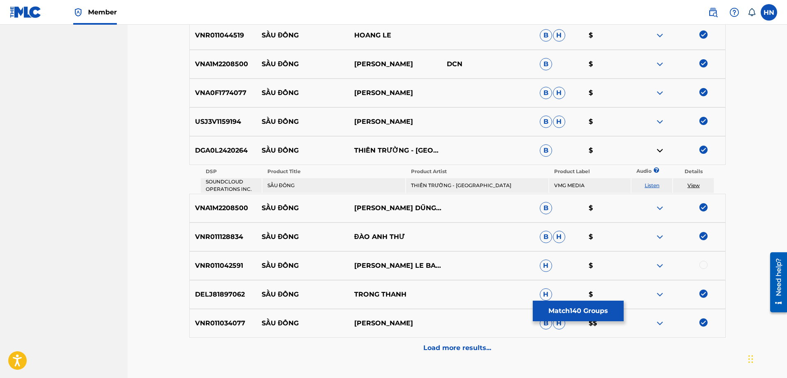
scroll to position [4409, 0]
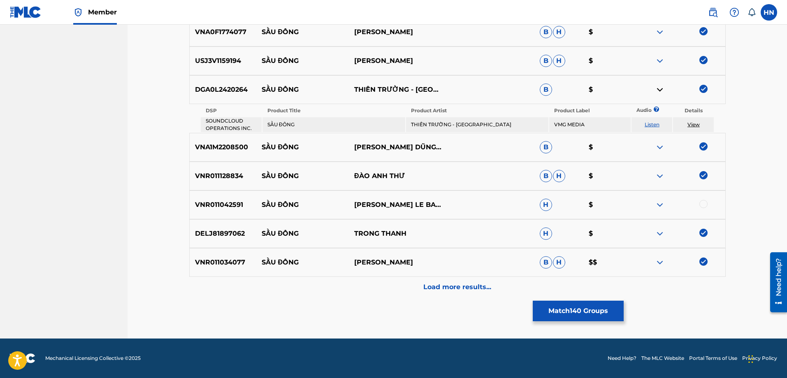
click at [658, 203] on img at bounding box center [660, 205] width 10 height 10
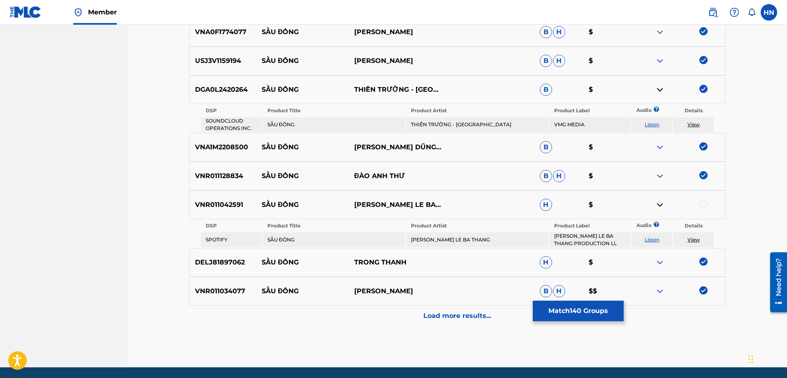
click at [648, 238] on link "Listen" at bounding box center [652, 240] width 15 height 6
drag, startPoint x: 459, startPoint y: 206, endPoint x: 265, endPoint y: 207, distance: 195.0
click at [265, 207] on div "VNR011042591 SẦU ĐÔNG NGUYEN LE BA THANG H $" at bounding box center [457, 204] width 536 height 29
click at [262, 204] on p "SẦU ĐÔNG" at bounding box center [302, 205] width 93 height 10
click at [236, 209] on p "VNR011042591" at bounding box center [223, 205] width 67 height 10
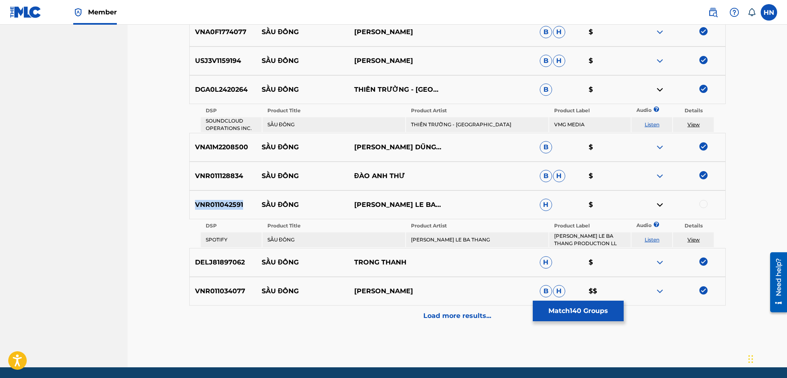
click at [236, 209] on p "VNR011042591" at bounding box center [223, 205] width 67 height 10
click at [705, 206] on div at bounding box center [703, 204] width 8 height 8
click at [442, 318] on p "Load more results..." at bounding box center [457, 316] width 68 height 10
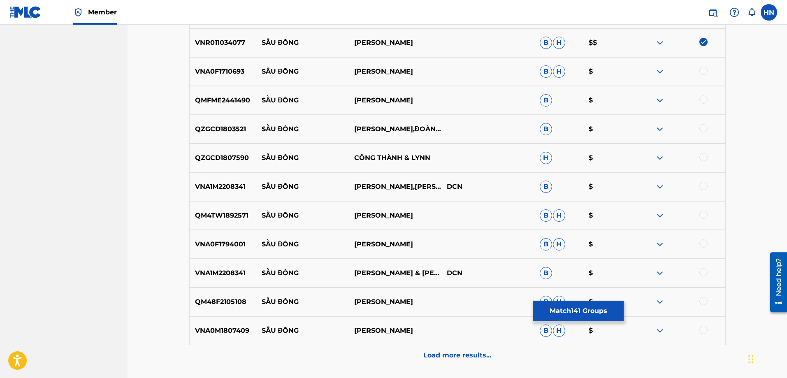
scroll to position [4614, 0]
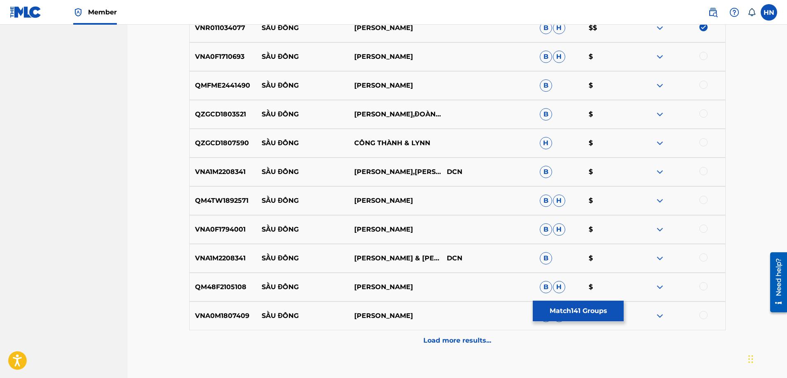
click at [230, 56] on p "VNA0F1710693" at bounding box center [223, 57] width 67 height 10
click at [700, 55] on div at bounding box center [703, 56] width 8 height 8
click at [208, 71] on div "VNA0F1710693 SẦU ĐÔNG TRƯỜNG THANH B H $" at bounding box center [457, 56] width 536 height 29
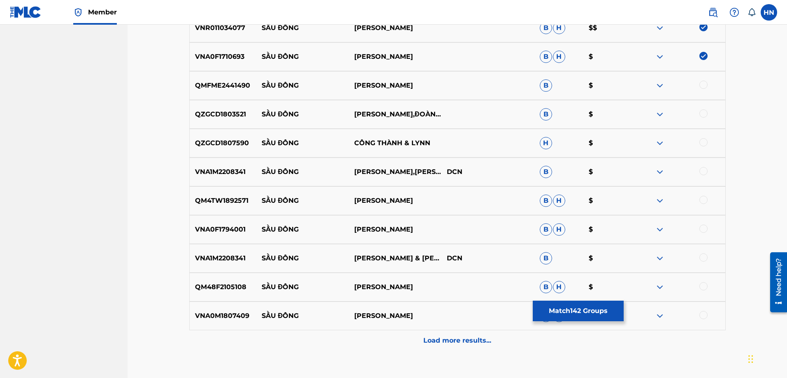
click at [197, 83] on p "QMFME2441490" at bounding box center [223, 86] width 67 height 10
click at [702, 80] on div "QMFME2441490 SẦU ĐÔNG [PERSON_NAME] $" at bounding box center [457, 85] width 536 height 29
click at [703, 84] on div at bounding box center [703, 85] width 8 height 8
click at [227, 115] on p "QZGCD1803521" at bounding box center [223, 114] width 67 height 10
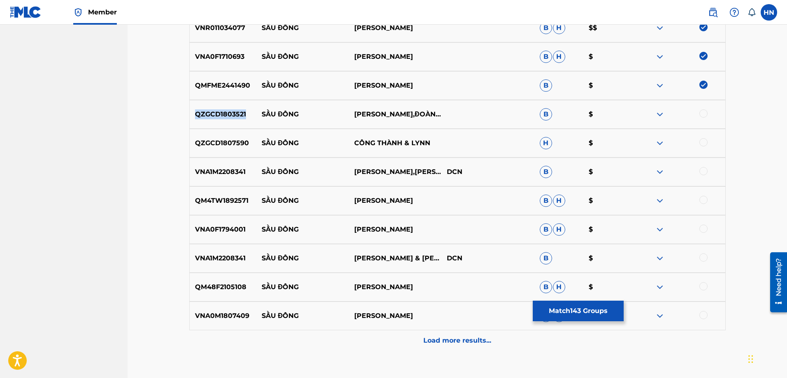
click at [227, 115] on p "QZGCD1803521" at bounding box center [223, 114] width 67 height 10
click at [705, 114] on div at bounding box center [703, 113] width 8 height 8
click at [189, 133] on div "QZGCD1807590 SẦU ĐÔNG CÔNG THÀNH & LYNN H $" at bounding box center [457, 143] width 536 height 29
click at [703, 144] on div at bounding box center [703, 142] width 8 height 8
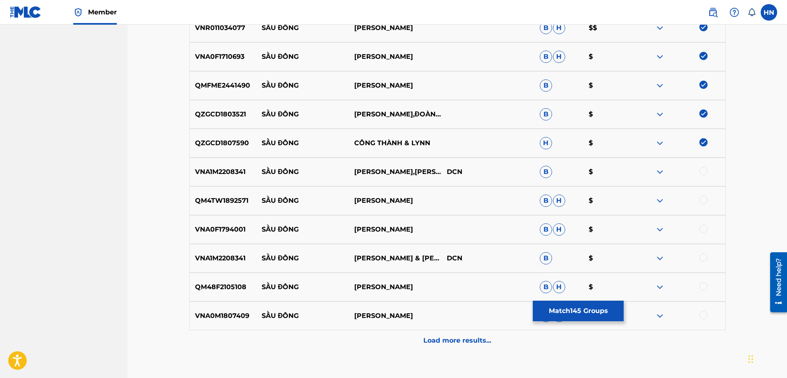
click at [220, 170] on p "VNA1M2208341" at bounding box center [223, 172] width 67 height 10
click at [703, 170] on div at bounding box center [703, 171] width 8 height 8
click at [229, 198] on p "QM4TW1892571" at bounding box center [223, 201] width 67 height 10
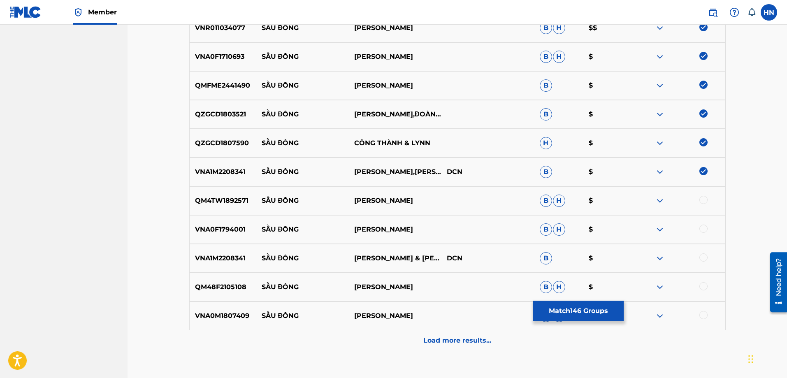
click at [701, 198] on div at bounding box center [703, 200] width 8 height 8
click at [242, 251] on div "VNA1M2208341 SẦU ĐÔNG THANH NGÂN & THANH TÂM DCN B $" at bounding box center [457, 258] width 536 height 29
click at [701, 258] on div at bounding box center [703, 257] width 8 height 8
click at [227, 230] on p "VNA0F1794001" at bounding box center [223, 230] width 67 height 10
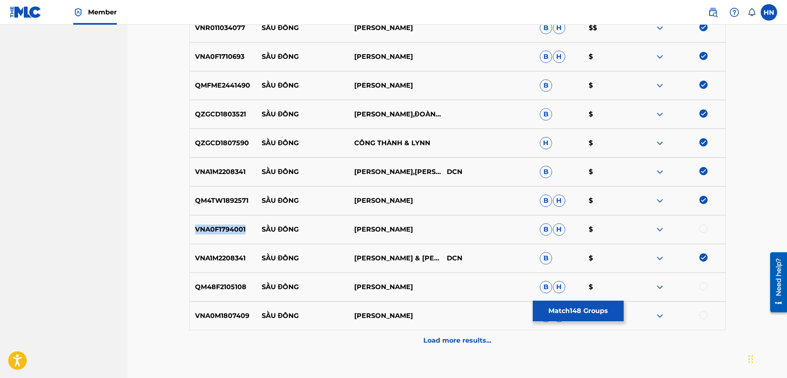
click at [227, 230] on p "VNA0F1794001" at bounding box center [223, 230] width 67 height 10
click at [707, 231] on div at bounding box center [703, 229] width 8 height 8
click at [224, 283] on p "QM48F2105108" at bounding box center [223, 287] width 67 height 10
click at [700, 287] on div at bounding box center [703, 286] width 8 height 8
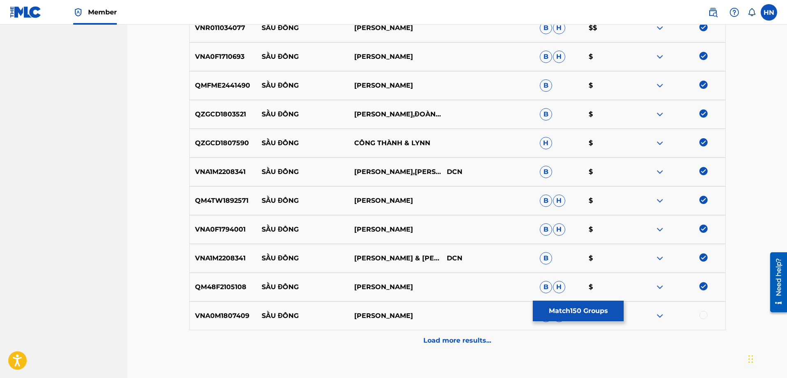
click at [225, 316] on p "VNA0M1807409" at bounding box center [223, 316] width 67 height 10
click at [704, 314] on div at bounding box center [703, 315] width 8 height 8
click at [497, 337] on div "Load more results..." at bounding box center [457, 340] width 536 height 21
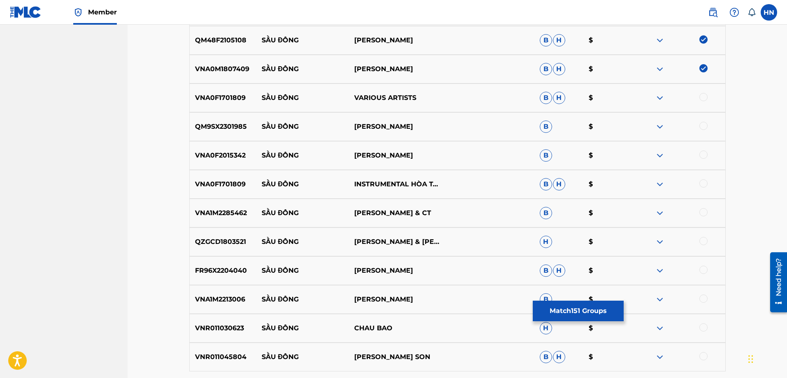
scroll to position [4902, 0]
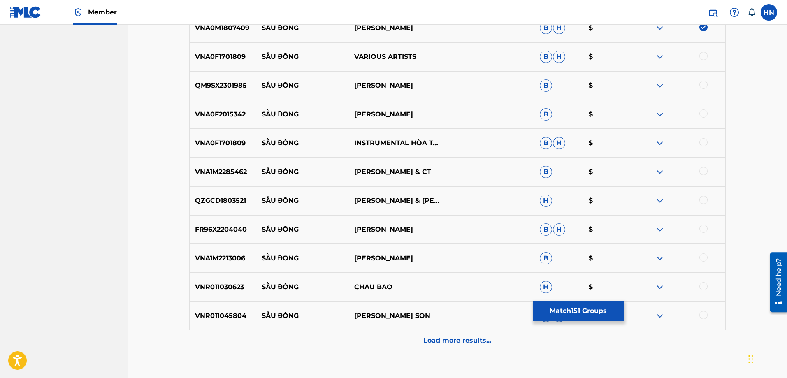
click at [232, 172] on p "VNA1M2285462" at bounding box center [223, 172] width 67 height 10
click at [703, 169] on div at bounding box center [703, 171] width 8 height 8
click at [238, 203] on p "QZGCD1803521" at bounding box center [223, 201] width 67 height 10
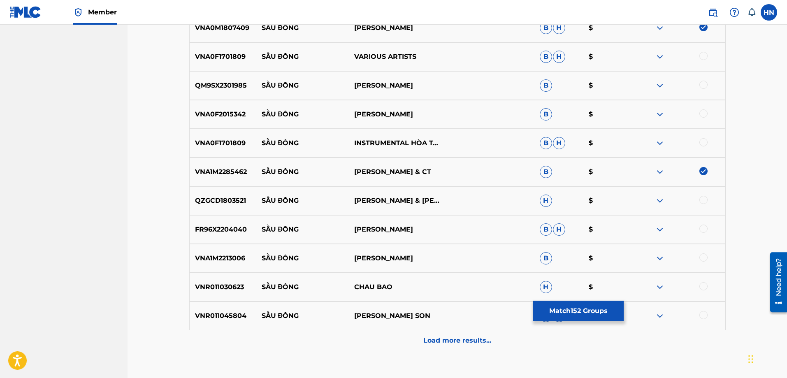
click at [702, 203] on div at bounding box center [703, 200] width 8 height 8
click at [224, 84] on p "QM9SX2301985" at bounding box center [223, 86] width 67 height 10
click at [703, 86] on div at bounding box center [703, 85] width 8 height 8
drag, startPoint x: 424, startPoint y: 116, endPoint x: 260, endPoint y: 114, distance: 164.1
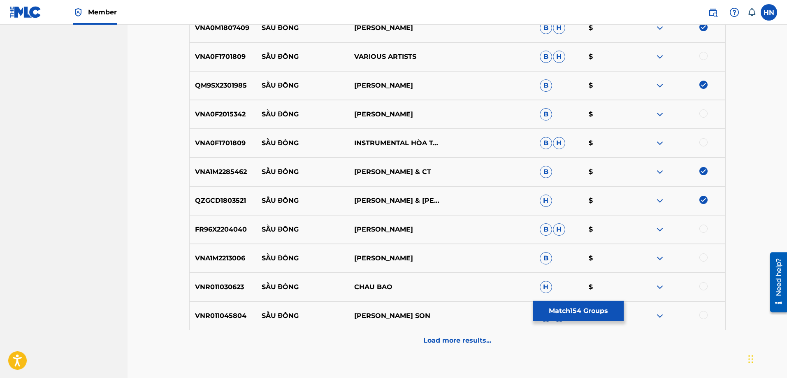
click at [260, 114] on div "VNA0F2015342 SẦU ĐÔNG HOANG THUY LINH B $" at bounding box center [457, 114] width 536 height 29
click at [660, 113] on img at bounding box center [660, 114] width 10 height 10
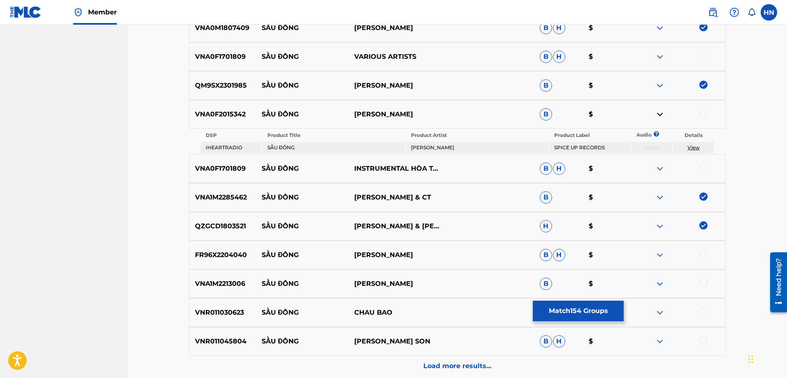
click at [661, 58] on img at bounding box center [660, 57] width 10 height 10
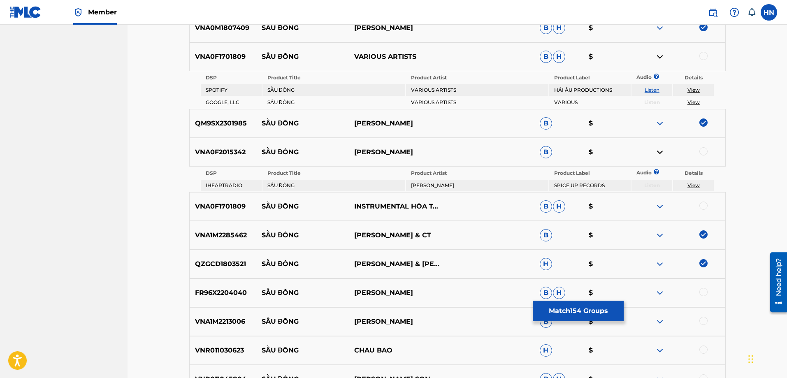
click at [647, 92] on link "Listen" at bounding box center [652, 90] width 15 height 6
click at [246, 58] on p "VNA0F1701809" at bounding box center [223, 57] width 67 height 10
click at [701, 54] on div at bounding box center [703, 56] width 8 height 8
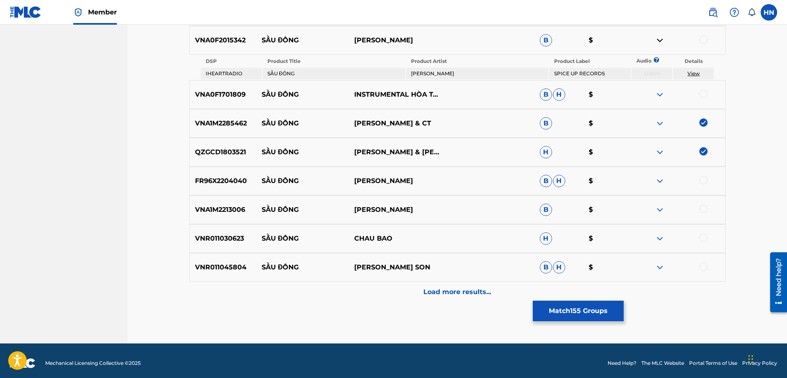
scroll to position [5019, 0]
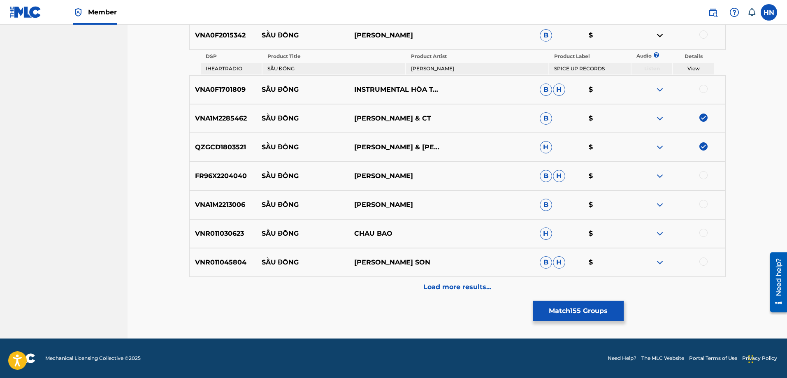
click at [199, 183] on div "FR96X2204040 SẦU ĐÔNG CHẾ THANH B H $" at bounding box center [457, 176] width 536 height 29
click at [704, 176] on div at bounding box center [703, 175] width 8 height 8
click at [240, 200] on p "VNA1M2213006" at bounding box center [223, 205] width 67 height 10
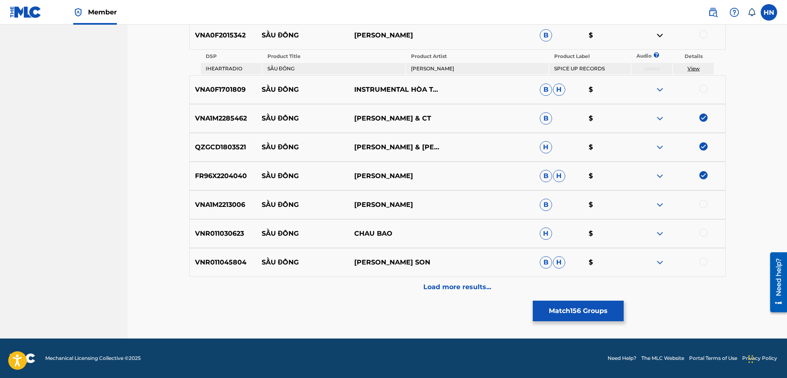
click at [703, 204] on div at bounding box center [703, 204] width 8 height 8
click at [207, 236] on p "VNR011030623" at bounding box center [223, 234] width 67 height 10
click at [705, 234] on div at bounding box center [703, 233] width 8 height 8
click at [204, 262] on p "VNR011045804" at bounding box center [223, 263] width 67 height 10
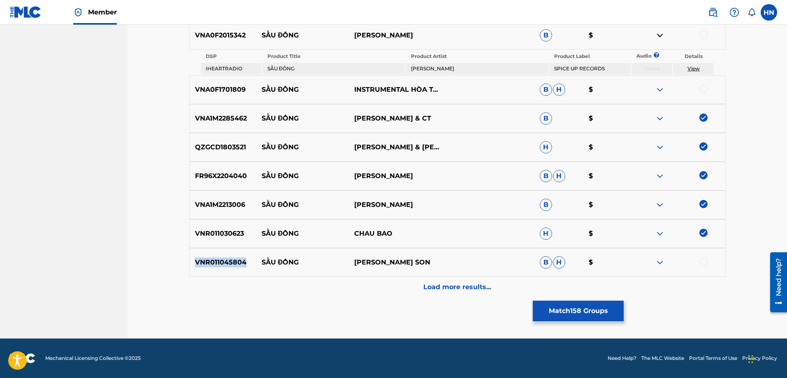
click at [204, 262] on p "VNR011045804" at bounding box center [223, 263] width 67 height 10
click at [704, 259] on div at bounding box center [703, 262] width 8 height 8
click at [447, 296] on div "Load more results..." at bounding box center [457, 287] width 536 height 21
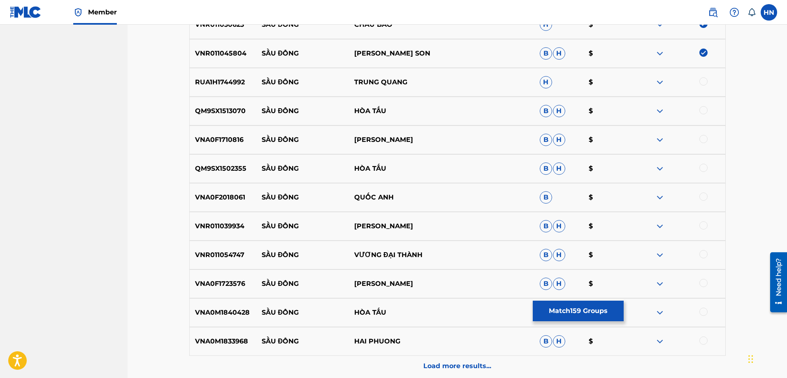
scroll to position [5184, 0]
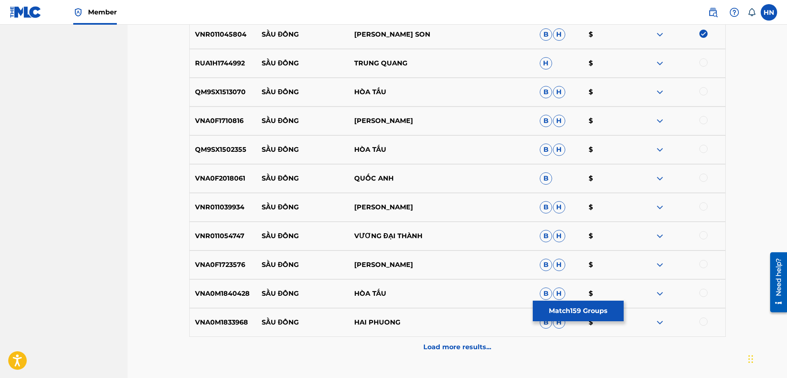
click at [227, 57] on div "RUA1H1744992 SẦU [GEOGRAPHIC_DATA] $" at bounding box center [457, 63] width 536 height 29
click at [704, 61] on div at bounding box center [703, 62] width 8 height 8
click at [656, 92] on img at bounding box center [660, 92] width 10 height 10
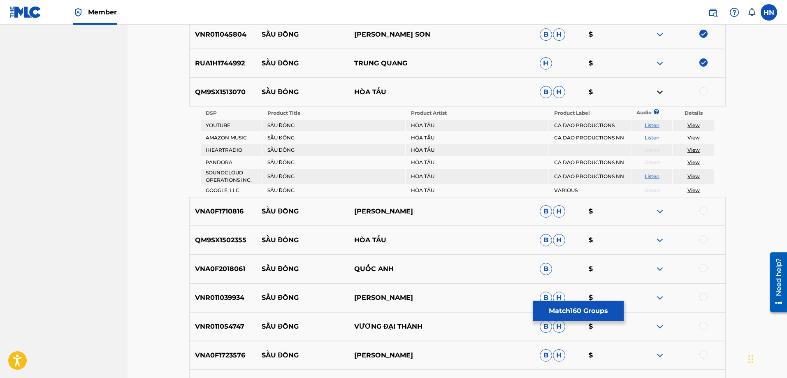
click at [194, 99] on div "QM9SX1513070 SẦU ĐÔNG HÒA TẤU B H $" at bounding box center [457, 92] width 536 height 29
click at [705, 91] on div at bounding box center [703, 91] width 8 height 8
click at [227, 215] on p "VNA0F1710816" at bounding box center [223, 212] width 67 height 10
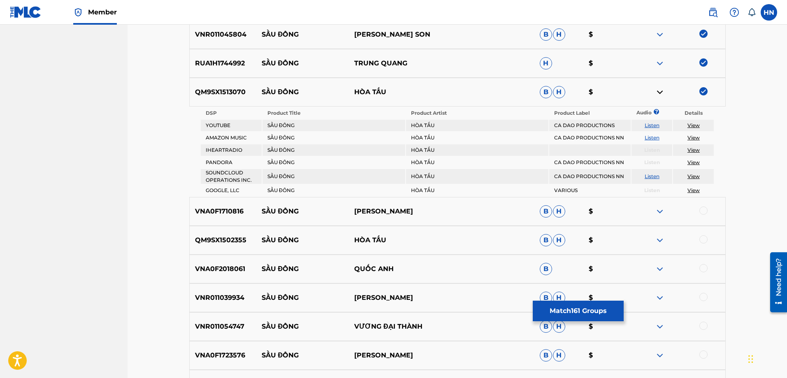
click at [706, 210] on div at bounding box center [703, 211] width 8 height 8
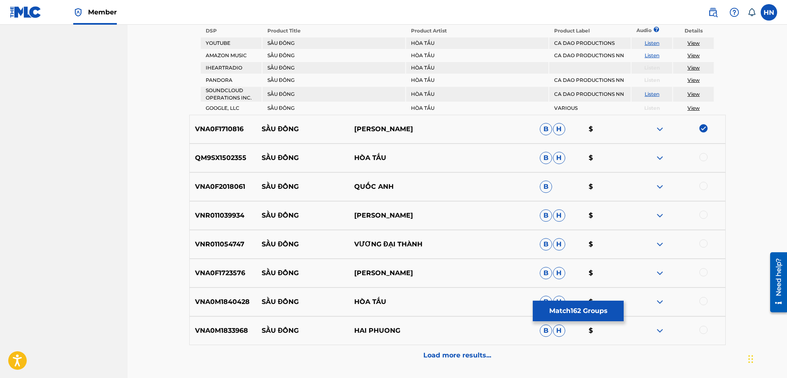
click at [233, 162] on p "QM9SX1502355" at bounding box center [223, 158] width 67 height 10
click at [702, 154] on div at bounding box center [703, 157] width 8 height 8
click at [243, 186] on p "VNA0F2018061" at bounding box center [223, 187] width 67 height 10
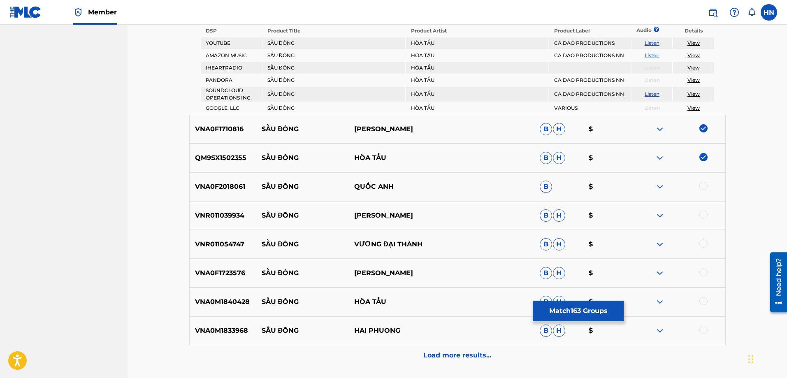
click at [703, 183] on div at bounding box center [703, 186] width 8 height 8
click at [238, 215] on p "VNR011039934" at bounding box center [223, 216] width 67 height 10
click at [705, 214] on div at bounding box center [703, 215] width 8 height 8
click at [232, 248] on p "VNR011054747" at bounding box center [223, 244] width 67 height 10
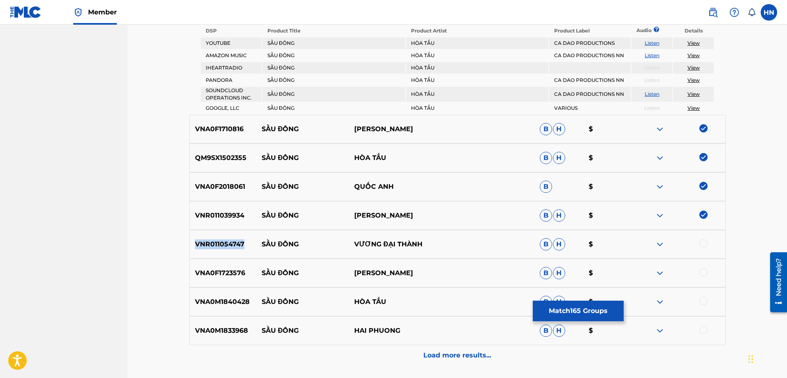
click at [232, 248] on p "VNR011054747" at bounding box center [223, 244] width 67 height 10
click at [704, 243] on div at bounding box center [703, 243] width 8 height 8
click at [233, 272] on p "VNA0F1723576" at bounding box center [223, 273] width 67 height 10
click at [703, 273] on div at bounding box center [703, 272] width 8 height 8
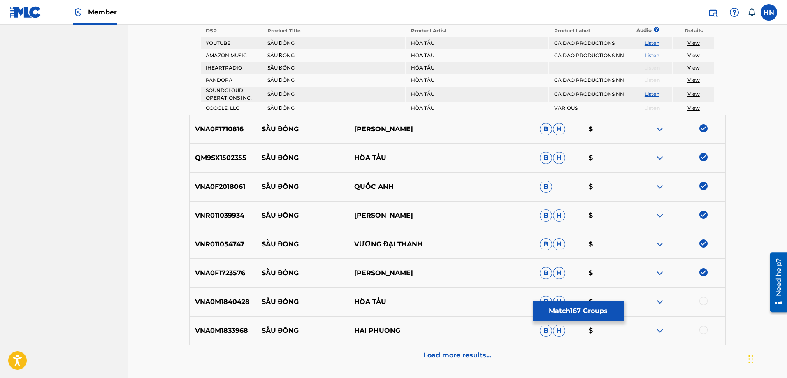
click at [205, 294] on div "VNA0M1840428 SẦU ĐÔNG HÒA TẤU B H $" at bounding box center [457, 302] width 536 height 29
click at [703, 299] on div at bounding box center [703, 301] width 8 height 8
click at [228, 332] on p "VNA0M1833968" at bounding box center [223, 331] width 67 height 10
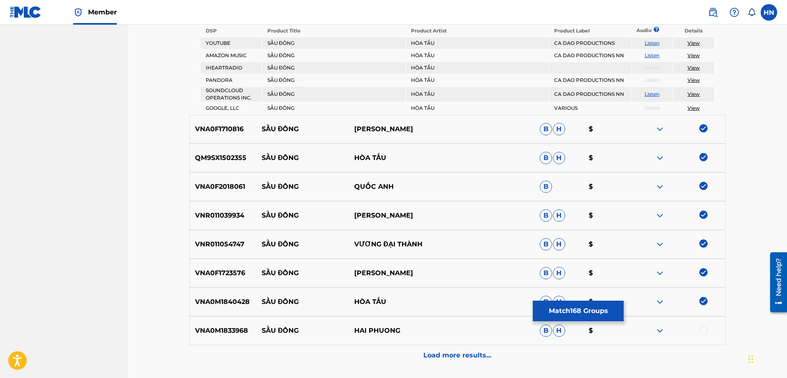
click at [705, 332] on div at bounding box center [703, 330] width 8 height 8
click at [503, 354] on div "Load more results..." at bounding box center [457, 355] width 536 height 21
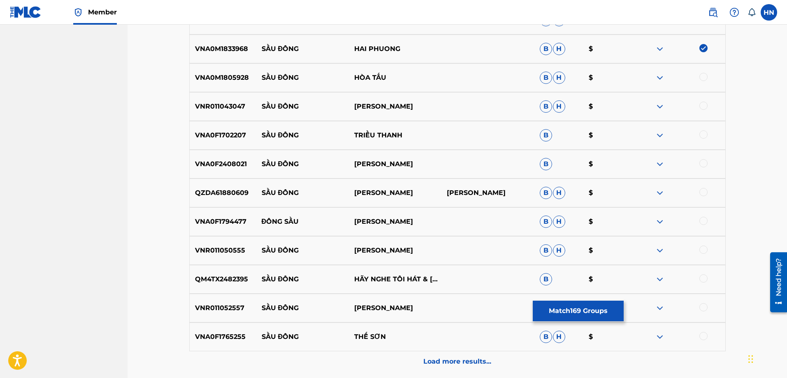
scroll to position [5472, 0]
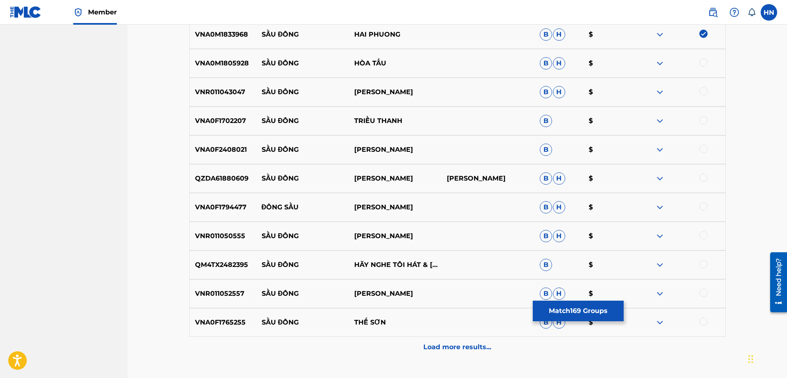
click at [208, 61] on p "VNA0M1805928" at bounding box center [223, 63] width 67 height 10
click at [703, 65] on div at bounding box center [703, 62] width 8 height 8
click at [232, 92] on p "VNR011043047" at bounding box center [223, 92] width 67 height 10
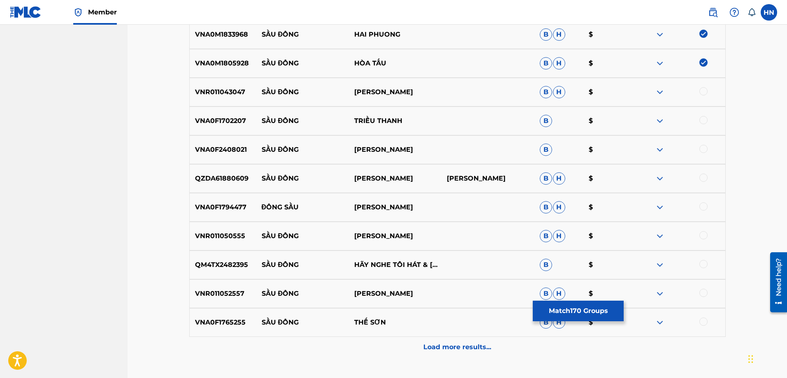
click at [701, 90] on div at bounding box center [703, 91] width 8 height 8
click at [215, 117] on p "VNA0F1702207" at bounding box center [223, 121] width 67 height 10
click at [699, 118] on div at bounding box center [703, 120] width 8 height 8
click at [234, 141] on div "VNA0F2408021 SẦU ĐÔNG BẢO HÂN B $" at bounding box center [457, 149] width 536 height 29
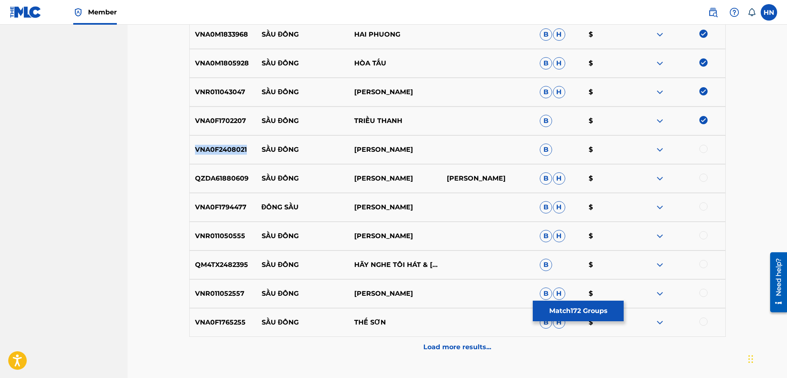
click at [234, 141] on div "VNA0F2408021 SẦU ĐÔNG BẢO HÂN B $" at bounding box center [457, 149] width 536 height 29
click at [701, 151] on div at bounding box center [703, 149] width 8 height 8
click at [225, 174] on p "QZDA61880609" at bounding box center [223, 179] width 67 height 10
click at [705, 179] on div at bounding box center [703, 178] width 8 height 8
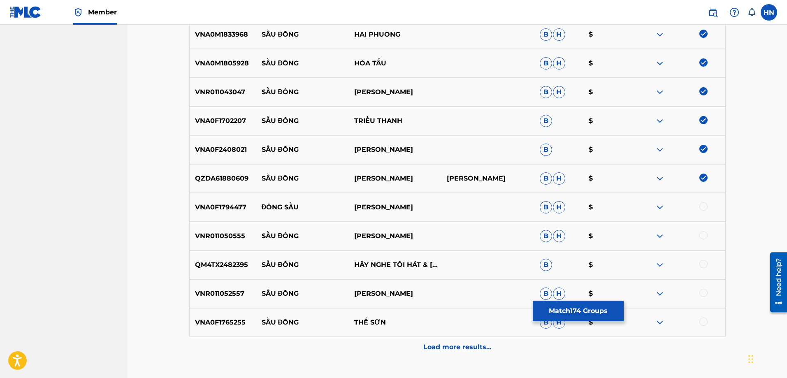
click at [240, 207] on p "VNA0F1794477" at bounding box center [223, 207] width 67 height 10
click at [701, 207] on div at bounding box center [703, 206] width 8 height 8
click at [236, 227] on div "VNR011050555 SẦU ĐÔNG HỒ LỆ THU B H $" at bounding box center [457, 236] width 536 height 29
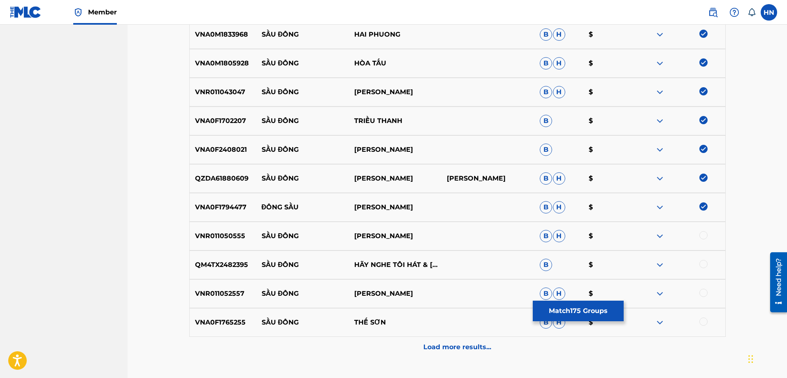
click at [704, 235] on div at bounding box center [703, 235] width 8 height 8
click at [207, 264] on p "QM4TX2482395" at bounding box center [223, 265] width 67 height 10
click at [700, 263] on div at bounding box center [703, 264] width 8 height 8
click at [225, 284] on div "VNR011052557 SẦU ĐÔNG HỒ QUANG LỘC B H $" at bounding box center [457, 293] width 536 height 29
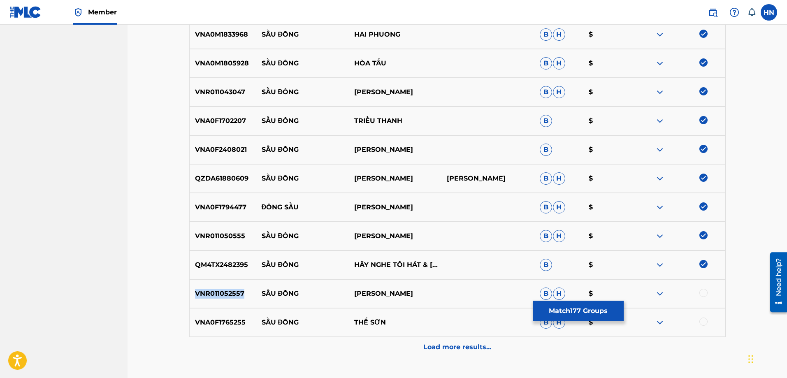
click at [225, 284] on div "VNR011052557 SẦU ĐÔNG HỒ QUANG LỘC B H $" at bounding box center [457, 293] width 536 height 29
click at [707, 296] on div at bounding box center [678, 294] width 93 height 10
click at [705, 295] on div at bounding box center [703, 293] width 8 height 8
click at [232, 327] on div "VNA0F1765255 SẦU ĐÔNG THẾ SƠN B H $" at bounding box center [457, 322] width 536 height 29
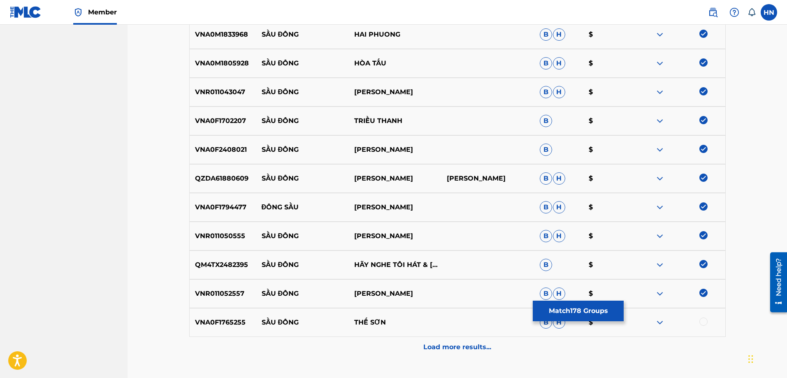
click at [704, 320] on div at bounding box center [703, 322] width 8 height 8
click at [475, 350] on p "Load more results..." at bounding box center [457, 347] width 68 height 10
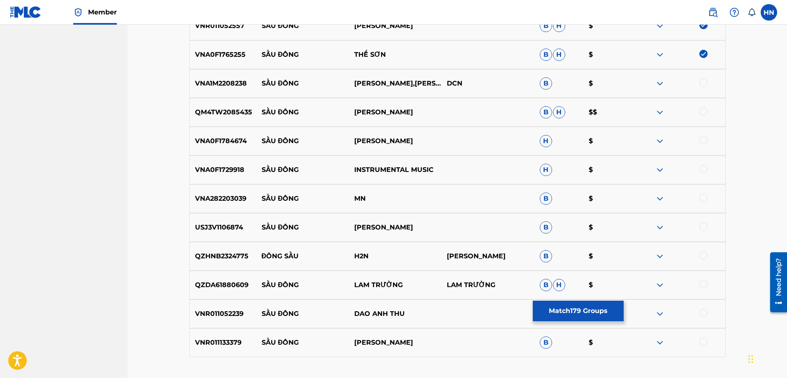
scroll to position [5760, 0]
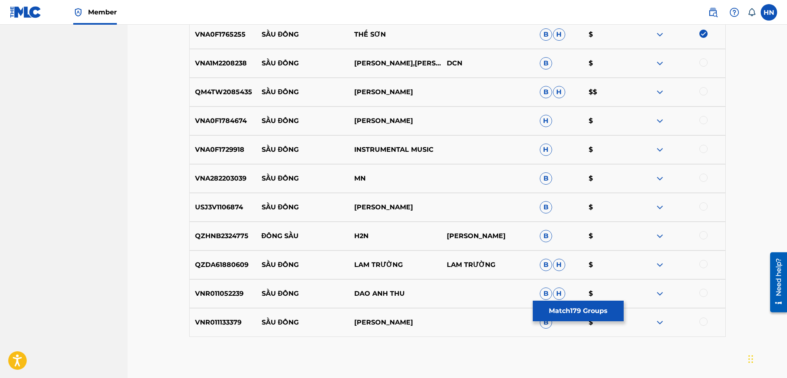
click at [190, 53] on div "VNA1M2208238 SẦU ĐÔNG THANH NGÂN,MAI TIẾN ĐẠT DCN B $" at bounding box center [457, 63] width 536 height 29
click at [705, 65] on div at bounding box center [703, 62] width 8 height 8
click at [193, 89] on p "QM4TW2085435" at bounding box center [223, 92] width 67 height 10
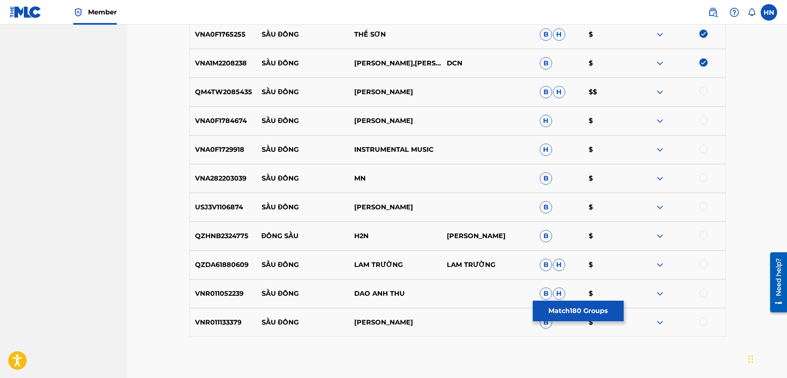
click at [701, 92] on div at bounding box center [703, 91] width 8 height 8
click at [210, 121] on p "VNA0F1784674" at bounding box center [223, 121] width 67 height 10
click at [704, 118] on div at bounding box center [703, 120] width 8 height 8
click at [659, 125] on img at bounding box center [660, 121] width 10 height 10
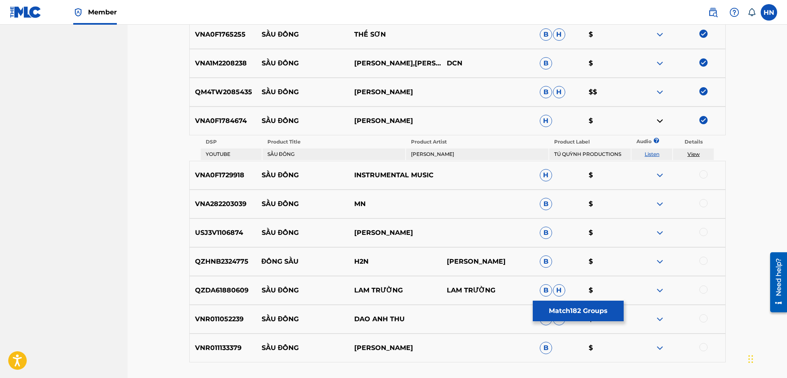
click at [650, 151] on td "Listen" at bounding box center [651, 155] width 41 height 12
click at [648, 153] on link "Listen" at bounding box center [652, 154] width 15 height 6
drag, startPoint x: 411, startPoint y: 118, endPoint x: 251, endPoint y: 116, distance: 160.0
click at [251, 116] on div "VNA0F1784674 SẦU ĐÔNG MARY LINH H $" at bounding box center [457, 121] width 536 height 29
click at [234, 168] on div "VNA0F1729918 SẦU ĐÔNG INSTRUMENTAL MUSIC H $" at bounding box center [457, 175] width 536 height 29
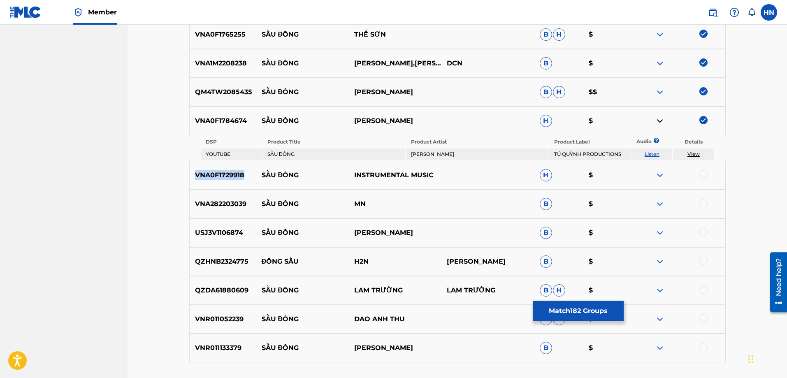
click at [234, 168] on div "VNA0F1729918 SẦU ĐÔNG INSTRUMENTAL MUSIC H $" at bounding box center [457, 175] width 536 height 29
click at [703, 176] on div at bounding box center [703, 174] width 8 height 8
click at [225, 237] on p "USJ3V1106874" at bounding box center [223, 233] width 67 height 10
click at [704, 230] on div at bounding box center [703, 232] width 8 height 8
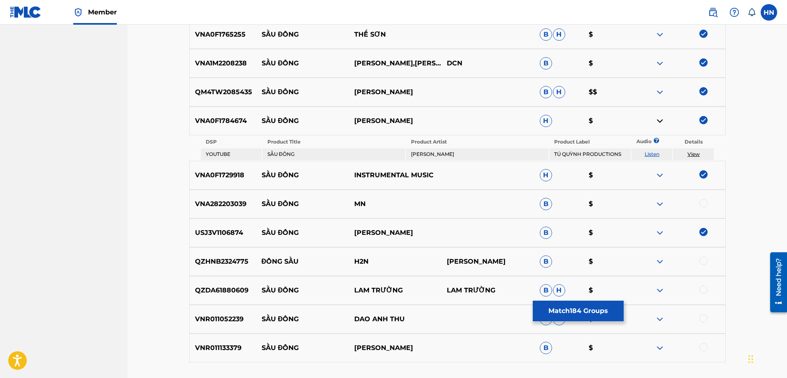
drag, startPoint x: 745, startPoint y: 286, endPoint x: 739, endPoint y: 288, distance: 5.6
click at [659, 260] on img at bounding box center [660, 262] width 10 height 10
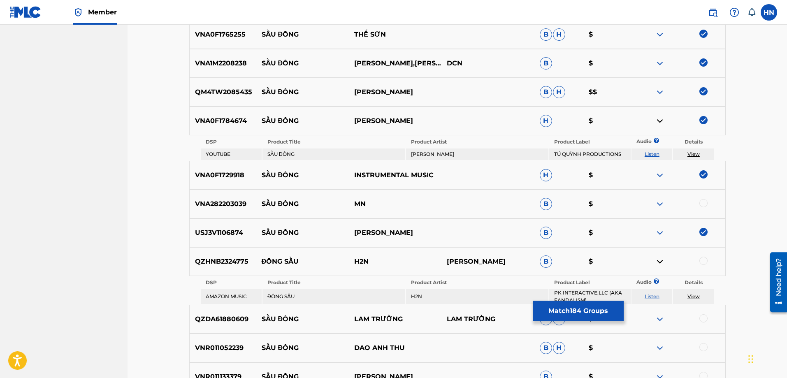
click at [647, 297] on link "Listen" at bounding box center [652, 296] width 15 height 6
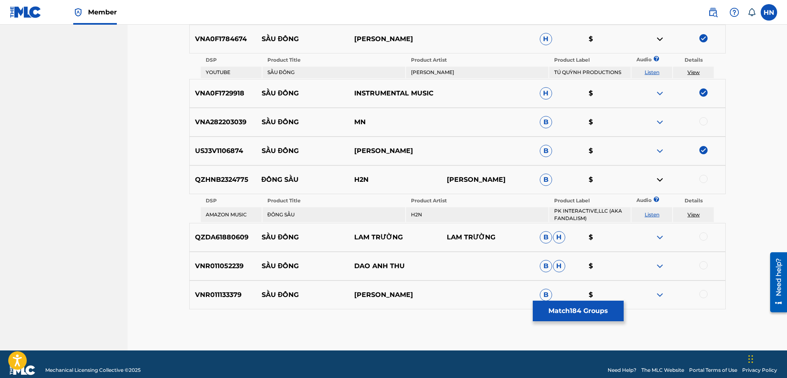
scroll to position [5853, 0]
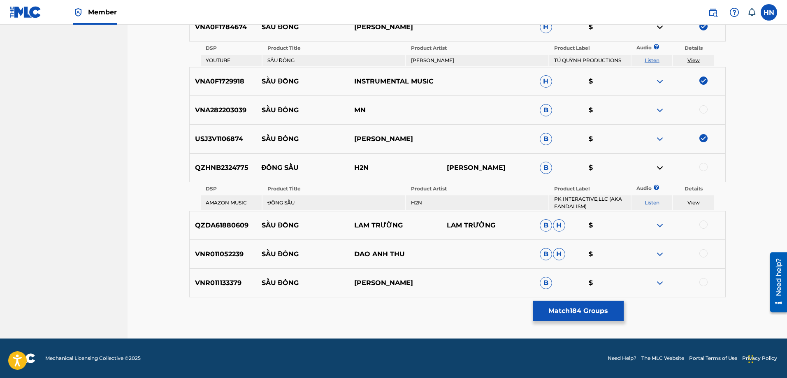
click at [236, 228] on p "QZDA61880609" at bounding box center [223, 225] width 67 height 10
click at [707, 224] on div at bounding box center [703, 224] width 8 height 8
click at [234, 251] on p "VNR011052239" at bounding box center [223, 254] width 67 height 10
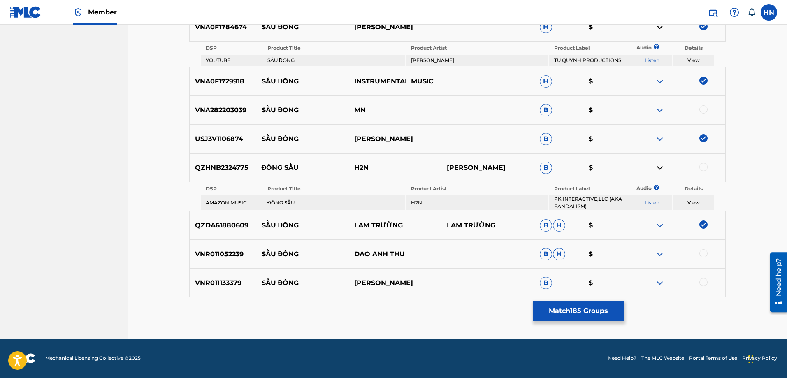
click at [707, 253] on div at bounding box center [703, 253] width 8 height 8
click at [236, 282] on p "VNR011133379" at bounding box center [223, 283] width 67 height 10
click at [706, 280] on div at bounding box center [703, 282] width 8 height 8
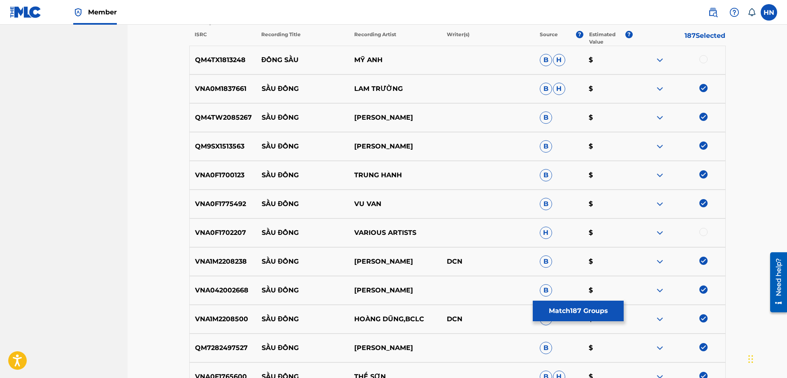
scroll to position [0, 0]
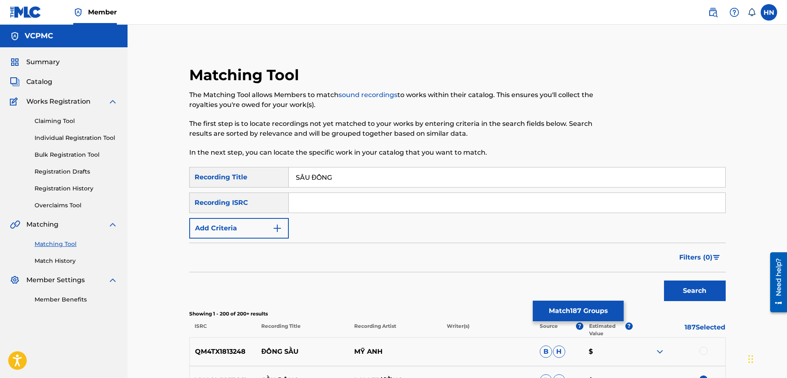
drag, startPoint x: 304, startPoint y: 181, endPoint x: 299, endPoint y: 181, distance: 5.3
click at [299, 181] on input "SẦU ĐÔNG" at bounding box center [507, 177] width 436 height 20
click at [318, 179] on input "SAU ĐÔNG" at bounding box center [507, 177] width 436 height 20
type input "SAU DONG"
click at [664, 281] on button "Search" at bounding box center [695, 291] width 62 height 21
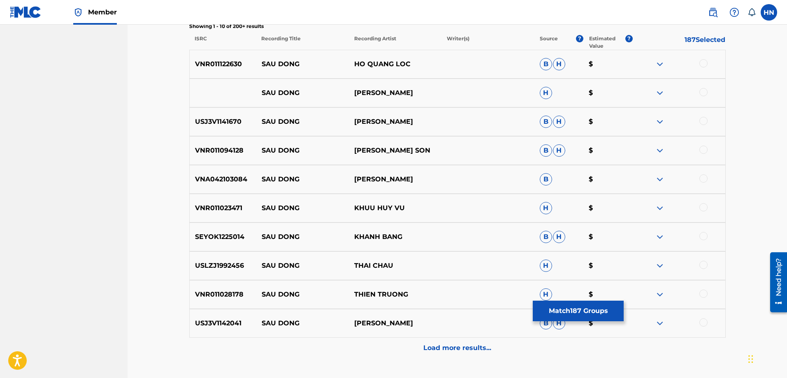
scroll to position [288, 0]
click at [225, 70] on div "VNR011122630 SAU DONG HO QUANG LOC B H $" at bounding box center [457, 63] width 536 height 29
click at [706, 64] on div at bounding box center [703, 63] width 8 height 8
drag, startPoint x: 418, startPoint y: 88, endPoint x: 257, endPoint y: 91, distance: 161.3
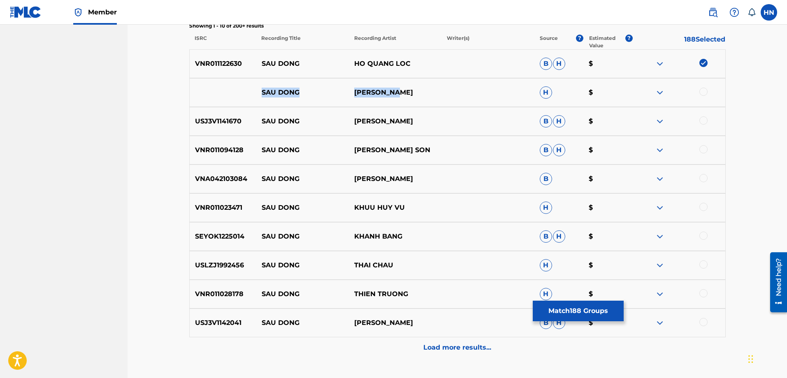
click at [257, 91] on div "SAU [PERSON_NAME] TRUONG H $" at bounding box center [457, 92] width 536 height 29
click at [707, 92] on div at bounding box center [703, 92] width 8 height 8
click at [660, 90] on img at bounding box center [660, 93] width 10 height 10
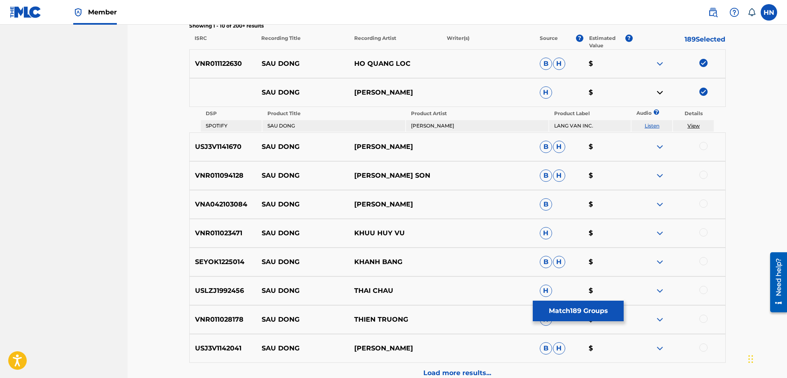
click at [651, 123] on link "Listen" at bounding box center [652, 126] width 15 height 6
click at [229, 149] on p "USJ3V1141670" at bounding box center [223, 147] width 67 height 10
click at [702, 148] on div at bounding box center [703, 146] width 8 height 8
click at [234, 172] on p "VNR011094128" at bounding box center [223, 176] width 67 height 10
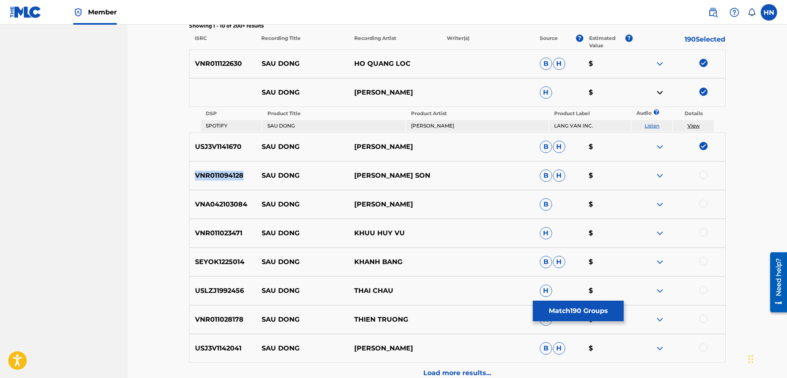
click at [234, 172] on p "VNR011094128" at bounding box center [223, 176] width 67 height 10
click at [705, 178] on div at bounding box center [703, 175] width 8 height 8
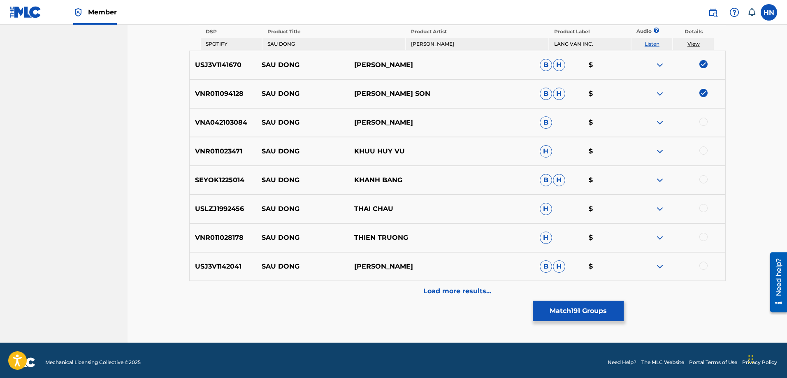
scroll to position [374, 0]
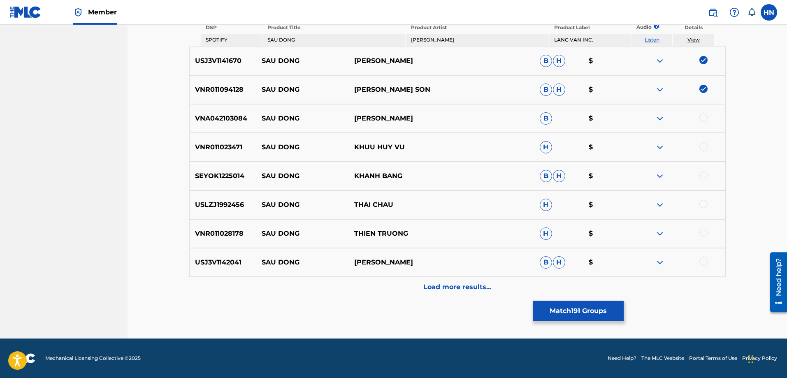
click at [224, 118] on p "VNA042103084" at bounding box center [223, 119] width 67 height 10
click at [707, 116] on div at bounding box center [703, 118] width 8 height 8
click at [220, 139] on div "VNR011023471 SAU [PERSON_NAME] HUY VU H $" at bounding box center [457, 147] width 536 height 29
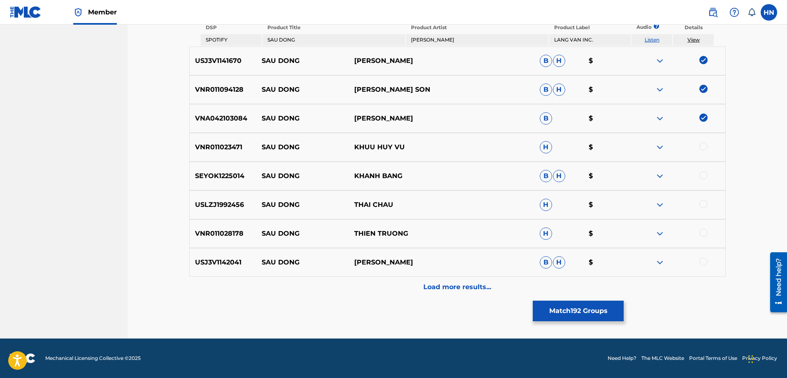
click at [703, 148] on div at bounding box center [703, 146] width 8 height 8
click at [217, 172] on p "SEYOK1225014" at bounding box center [223, 176] width 67 height 10
click at [704, 175] on div at bounding box center [703, 175] width 8 height 8
click at [220, 204] on p "USLZJ1992456" at bounding box center [223, 205] width 67 height 10
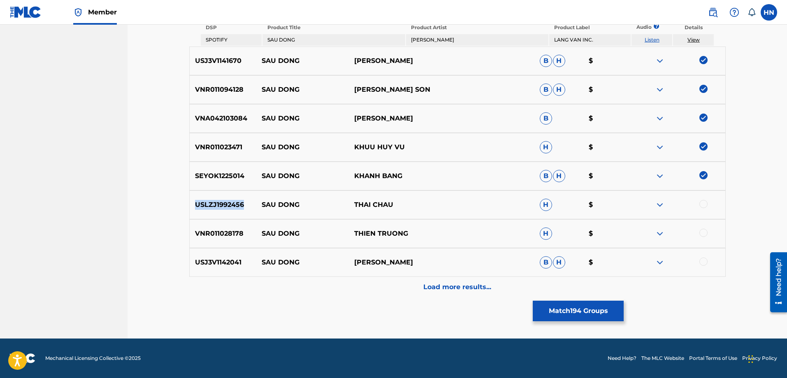
click at [220, 204] on p "USLZJ1992456" at bounding box center [223, 205] width 67 height 10
click at [701, 206] on div at bounding box center [703, 204] width 8 height 8
click at [221, 234] on p "VNR011028178" at bounding box center [223, 234] width 67 height 10
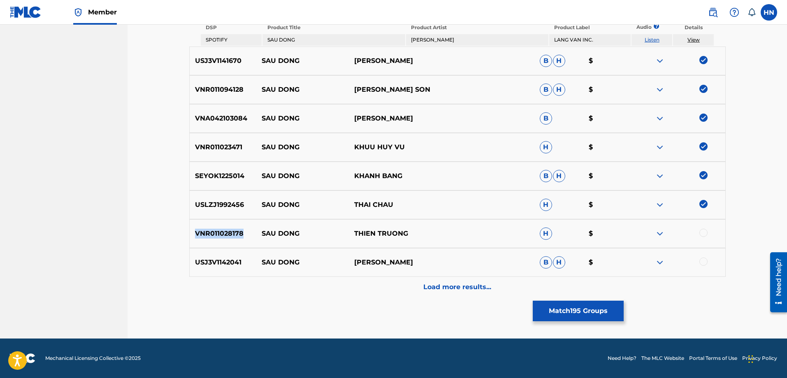
click at [221, 234] on p "VNR011028178" at bounding box center [223, 234] width 67 height 10
click at [705, 231] on div at bounding box center [703, 233] width 8 height 8
click at [229, 260] on p "USJ3V1142041" at bounding box center [223, 263] width 67 height 10
click at [701, 261] on div at bounding box center [703, 262] width 8 height 8
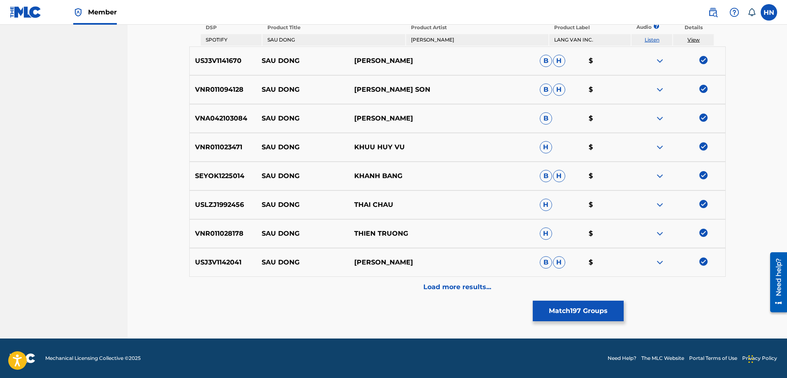
click at [498, 293] on div "Load more results..." at bounding box center [457, 287] width 536 height 21
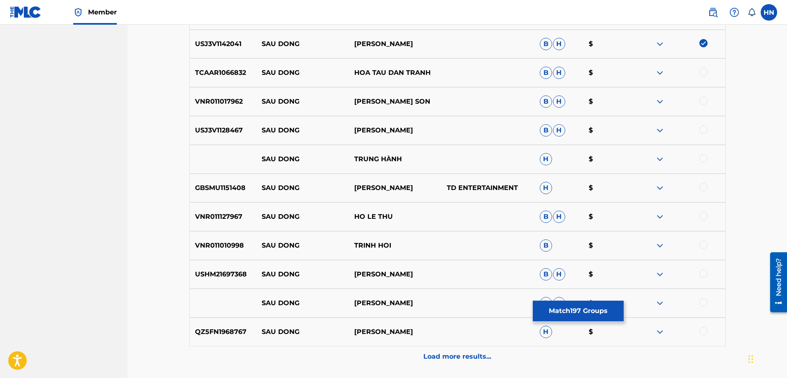
scroll to position [580, 0]
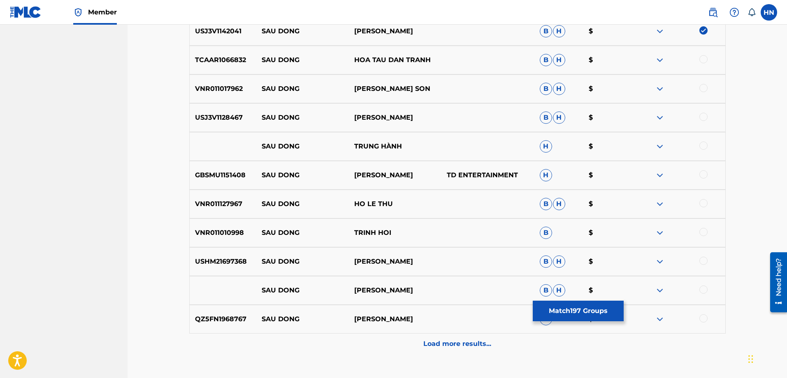
click at [229, 90] on p "VNR011017962" at bounding box center [223, 89] width 67 height 10
click at [704, 89] on div at bounding box center [703, 88] width 8 height 8
click at [235, 118] on p "USJ3V1128467" at bounding box center [223, 118] width 67 height 10
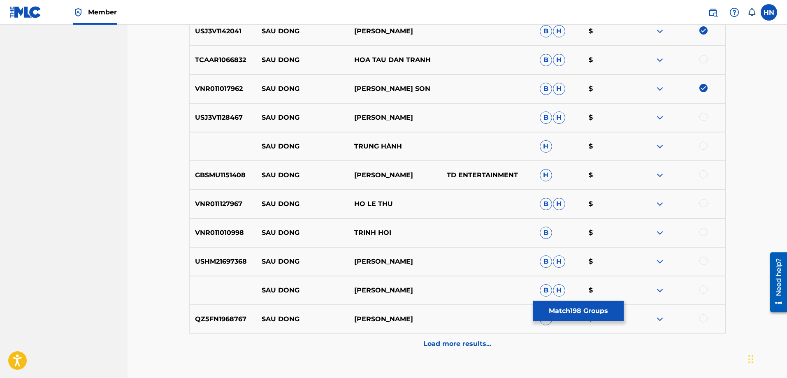
click at [705, 115] on div at bounding box center [703, 117] width 8 height 8
drag, startPoint x: 406, startPoint y: 146, endPoint x: 233, endPoint y: 145, distance: 173.6
click at [233, 145] on div "SAU DONG TRUNG HÀNH H $" at bounding box center [457, 146] width 536 height 29
click at [708, 146] on div at bounding box center [678, 147] width 93 height 10
click at [706, 146] on div at bounding box center [703, 146] width 8 height 8
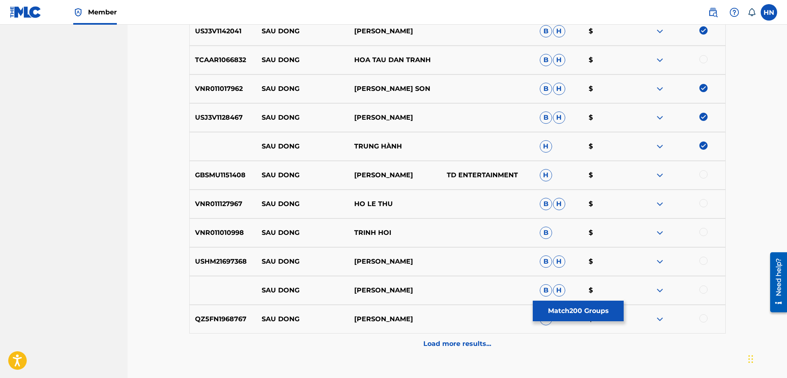
click at [660, 146] on img at bounding box center [660, 147] width 10 height 10
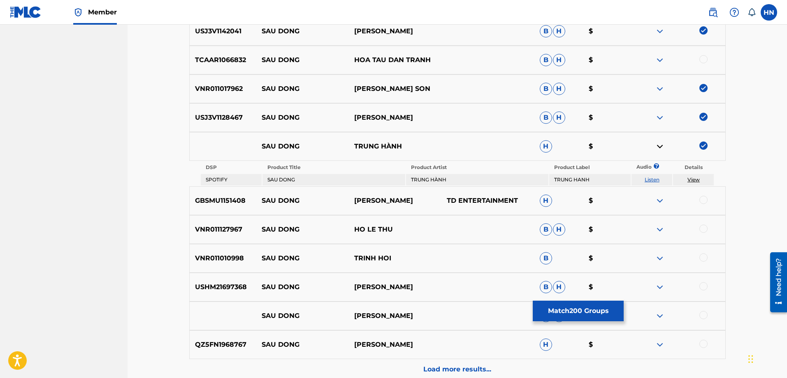
click at [649, 178] on link "Listen" at bounding box center [652, 179] width 15 height 6
click at [664, 55] on img at bounding box center [660, 60] width 10 height 10
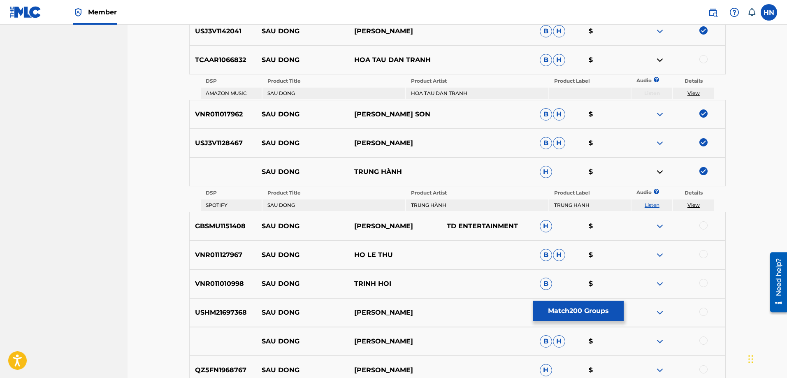
click at [657, 227] on img at bounding box center [660, 226] width 10 height 10
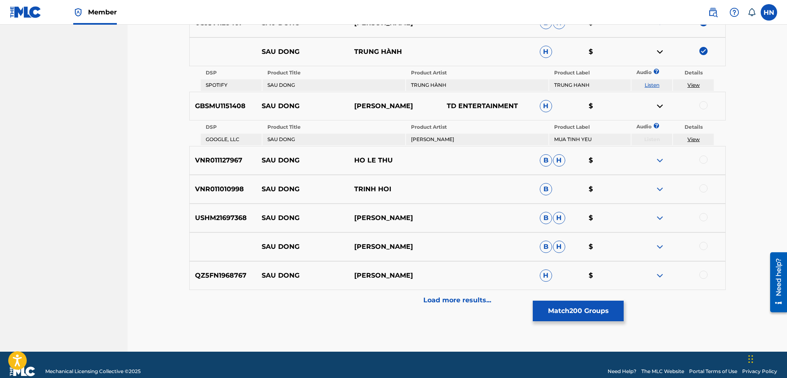
scroll to position [703, 0]
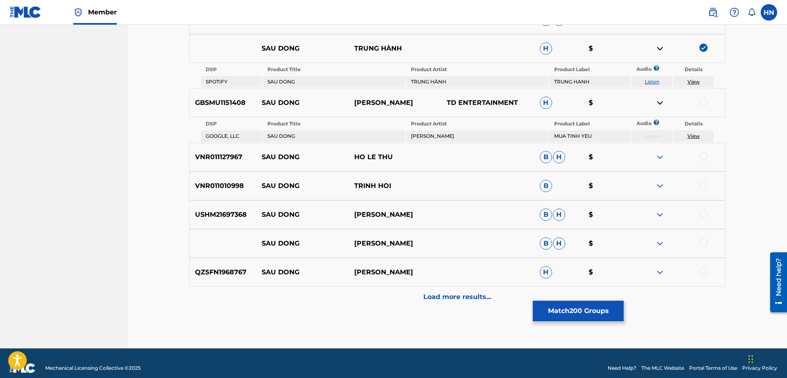
click at [229, 162] on p "VNR011127967" at bounding box center [223, 157] width 67 height 10
click at [702, 155] on div at bounding box center [703, 156] width 8 height 8
click at [232, 189] on p "VNR011010998" at bounding box center [223, 186] width 67 height 10
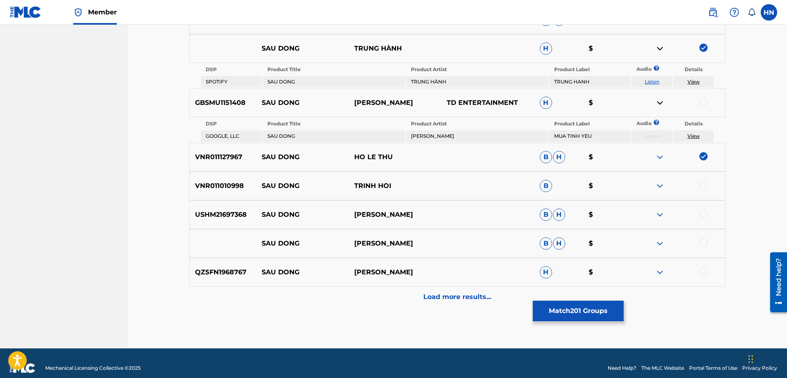
click at [701, 184] on div at bounding box center [703, 185] width 8 height 8
click at [232, 218] on p "USHM21697368" at bounding box center [223, 215] width 67 height 10
click at [702, 212] on div at bounding box center [703, 214] width 8 height 8
drag, startPoint x: 419, startPoint y: 245, endPoint x: 264, endPoint y: 244, distance: 155.5
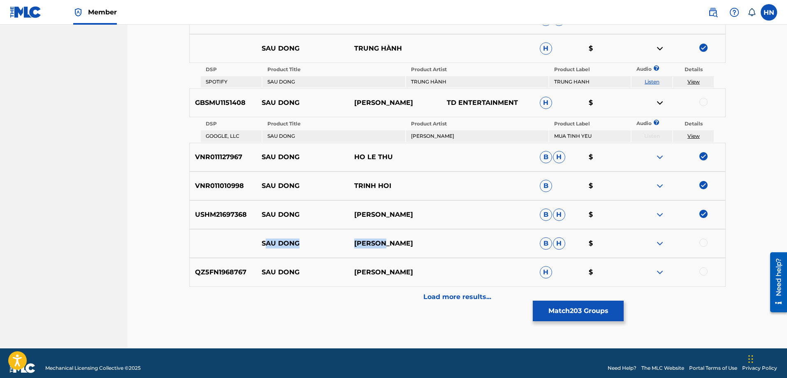
click at [264, 244] on div "SAU DONG TUAN VU B H $" at bounding box center [457, 243] width 536 height 29
click at [262, 244] on p "SAU DONG" at bounding box center [302, 244] width 93 height 10
click at [700, 244] on div at bounding box center [703, 243] width 8 height 8
click at [663, 248] on img at bounding box center [660, 244] width 10 height 10
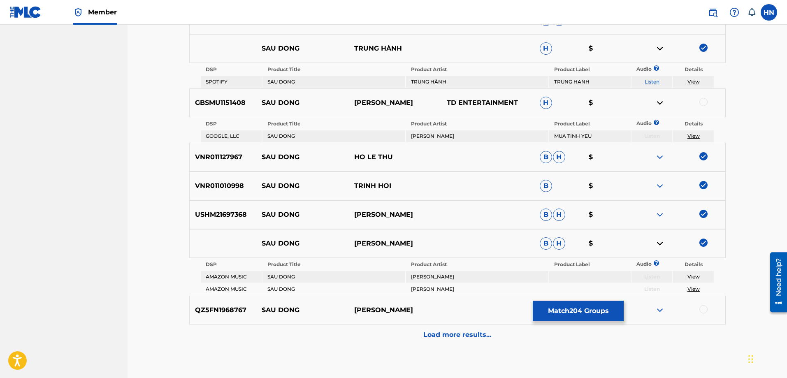
click at [228, 310] on p "QZ5FN1968767" at bounding box center [223, 310] width 67 height 10
click at [704, 311] on div at bounding box center [703, 309] width 8 height 8
click at [478, 339] on p "Load more results..." at bounding box center [457, 335] width 68 height 10
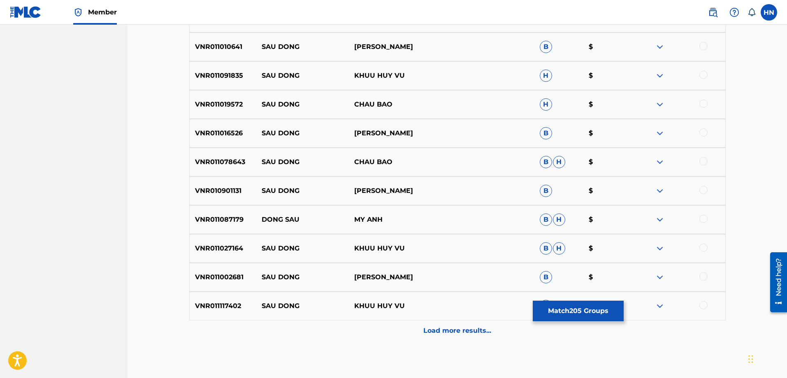
scroll to position [868, 0]
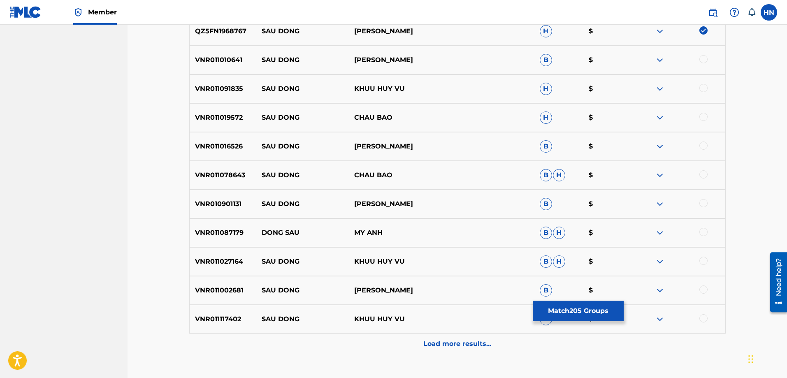
click at [237, 63] on p "VNR011010641" at bounding box center [223, 60] width 67 height 10
click at [703, 60] on div at bounding box center [703, 59] width 8 height 8
click at [238, 90] on p "VNR011091835" at bounding box center [223, 89] width 67 height 10
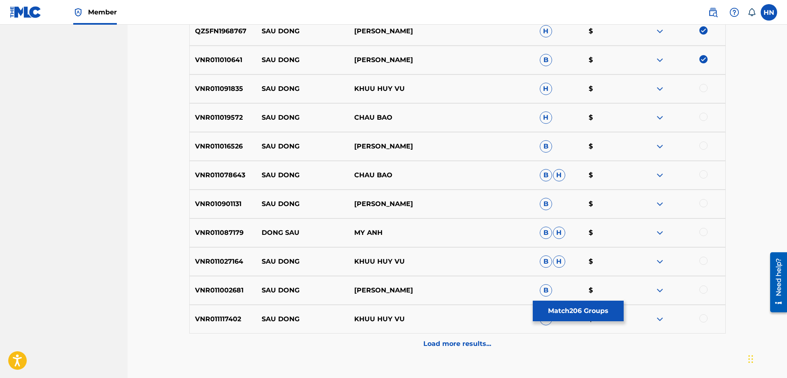
click at [701, 87] on div at bounding box center [703, 88] width 8 height 8
click at [229, 119] on p "VNR011019572" at bounding box center [223, 118] width 67 height 10
click at [702, 117] on div at bounding box center [703, 117] width 8 height 8
click at [214, 141] on div "VNR011016526 SAU DONG TRI QUANG B $" at bounding box center [457, 146] width 536 height 29
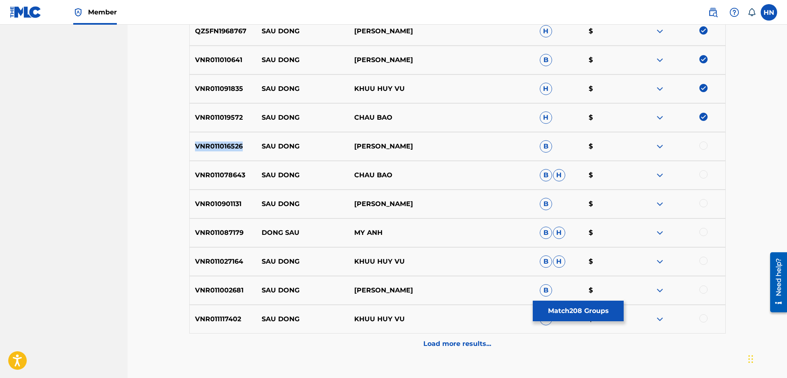
click at [214, 141] on div "VNR011016526 SAU DONG TRI QUANG B $" at bounding box center [457, 146] width 536 height 29
click at [704, 144] on div at bounding box center [703, 146] width 8 height 8
click at [234, 175] on p "VNR011078643" at bounding box center [223, 175] width 67 height 10
click at [699, 175] on div at bounding box center [703, 174] width 8 height 8
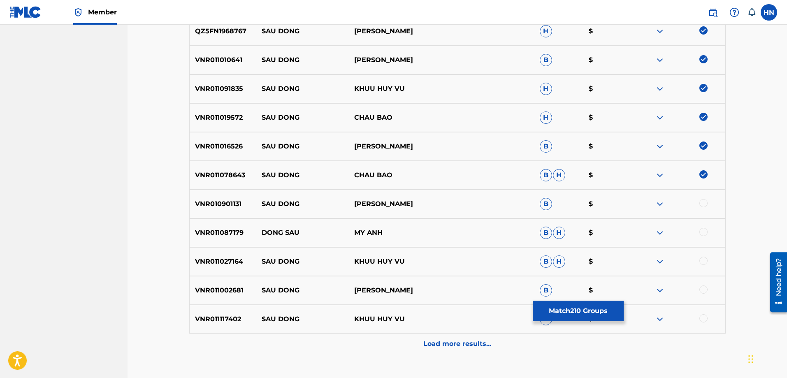
click at [212, 204] on p "VNR010901131" at bounding box center [223, 204] width 67 height 10
click at [703, 202] on div at bounding box center [703, 203] width 8 height 8
click at [217, 228] on p "VNR011087179" at bounding box center [223, 233] width 67 height 10
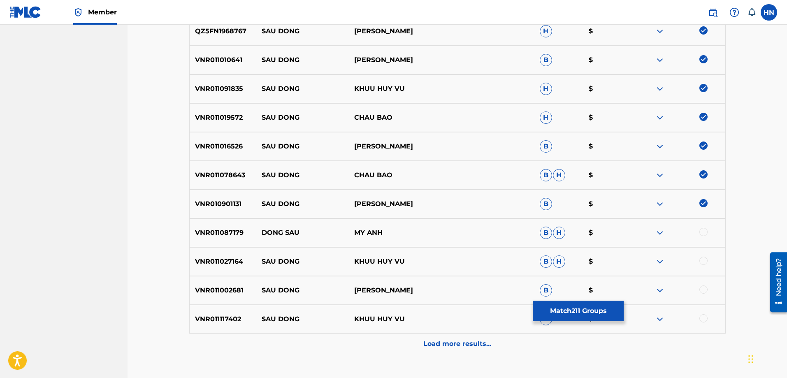
click at [701, 232] on div at bounding box center [703, 232] width 8 height 8
click at [220, 253] on div "VNR011027164 SAU [PERSON_NAME] HUY VU B H $" at bounding box center [457, 261] width 536 height 29
click at [705, 261] on div at bounding box center [703, 261] width 8 height 8
click at [222, 290] on p "VNR011002681" at bounding box center [223, 290] width 67 height 10
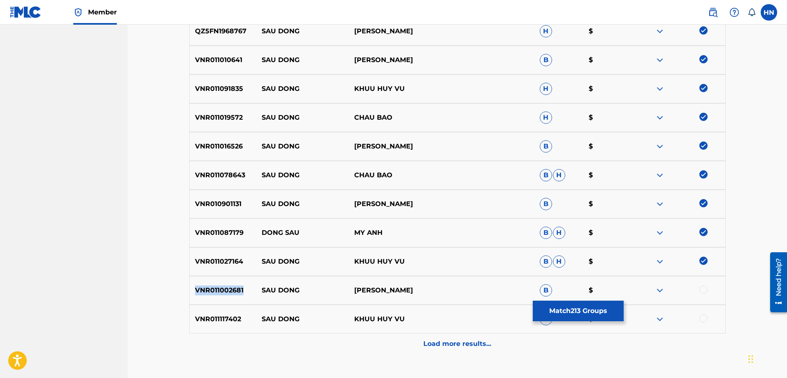
click at [222, 290] on p "VNR011002681" at bounding box center [223, 290] width 67 height 10
click at [705, 289] on div at bounding box center [703, 289] width 8 height 8
click at [197, 310] on div "VNR011117402 SAU [PERSON_NAME] HUY VU H $" at bounding box center [457, 319] width 536 height 29
click at [703, 318] on div at bounding box center [703, 318] width 8 height 8
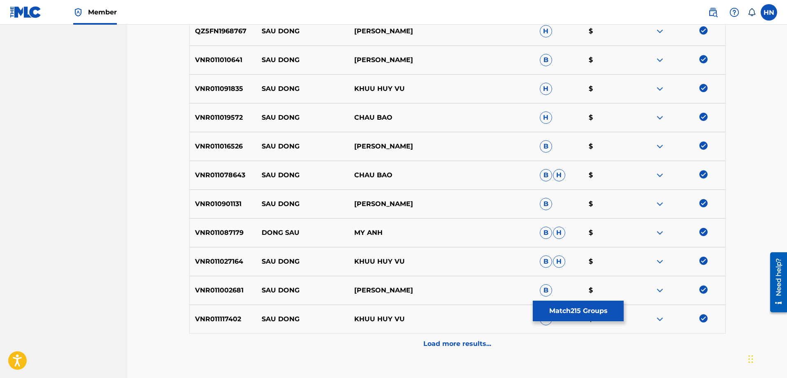
click at [471, 338] on div "Load more results..." at bounding box center [457, 344] width 536 height 21
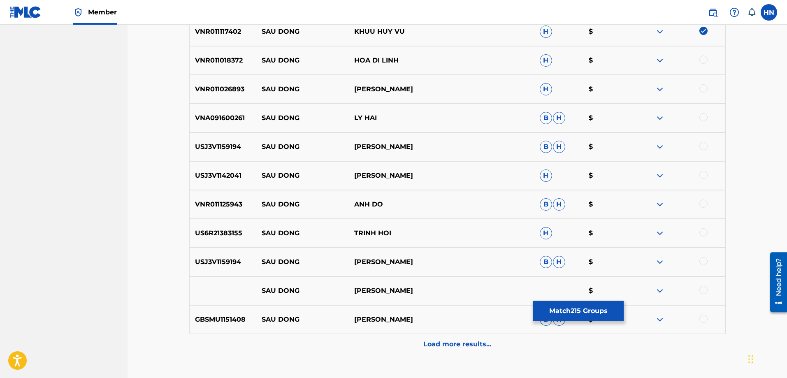
scroll to position [1156, 0]
click at [214, 57] on p "VNR011018372" at bounding box center [223, 60] width 67 height 10
click at [700, 60] on div at bounding box center [703, 59] width 8 height 8
drag, startPoint x: 259, startPoint y: 288, endPoint x: 435, endPoint y: 298, distance: 175.9
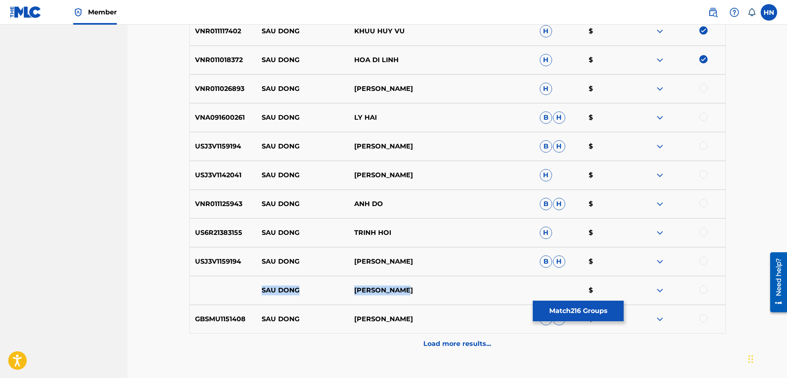
click at [435, 298] on div "SAU [PERSON_NAME] $" at bounding box center [457, 290] width 536 height 29
click at [701, 288] on div at bounding box center [703, 289] width 8 height 8
click at [664, 287] on img at bounding box center [660, 290] width 10 height 10
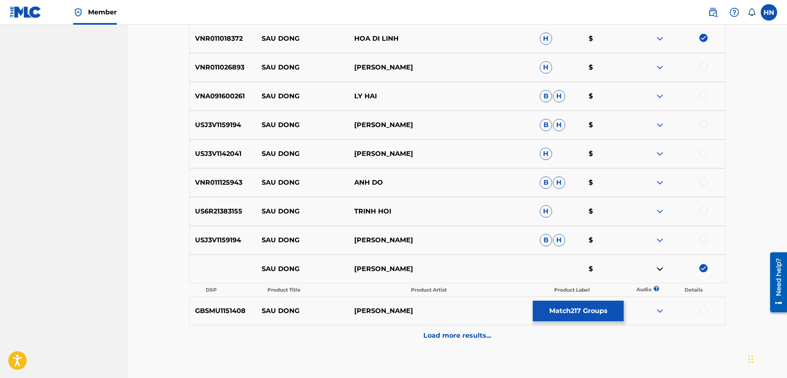
scroll to position [1225, 0]
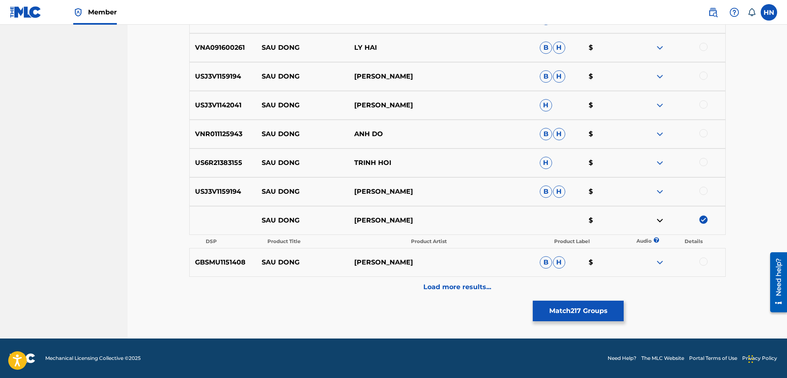
click at [212, 255] on div "GBSMU1151408 SAU DONG DIVA VIET B H $" at bounding box center [457, 262] width 536 height 29
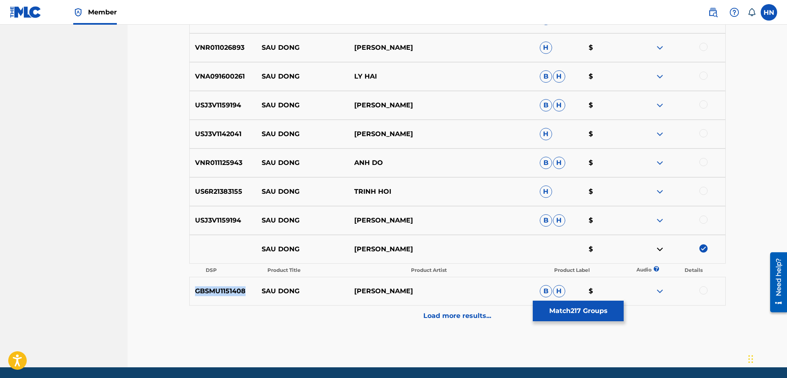
scroll to position [1184, 0]
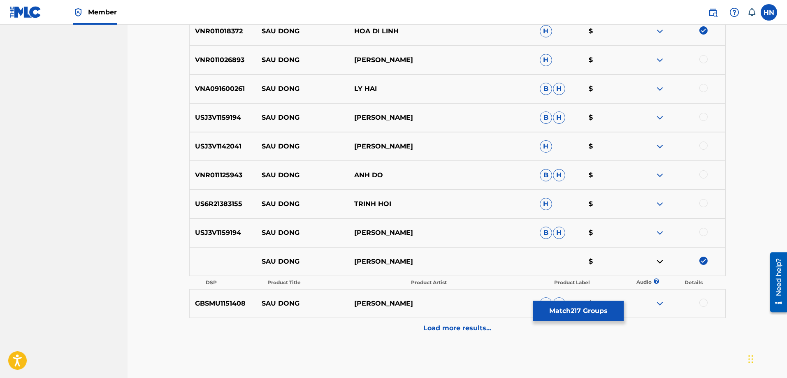
click at [703, 305] on div at bounding box center [703, 303] width 8 height 8
click at [705, 303] on img at bounding box center [703, 303] width 8 height 8
click at [657, 302] on img at bounding box center [660, 304] width 10 height 10
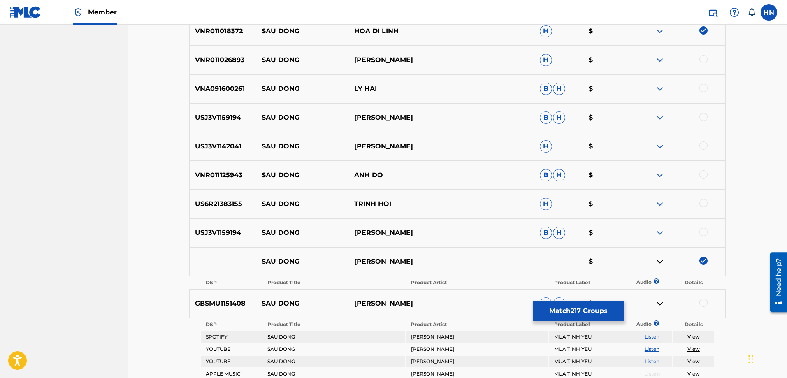
click at [650, 349] on link "Listen" at bounding box center [652, 349] width 15 height 6
click at [657, 362] on link "Listen" at bounding box center [652, 361] width 15 height 6
click at [227, 295] on div "GBSMU1151408 SAU DONG DIVA VIET B H $" at bounding box center [457, 303] width 536 height 29
click at [705, 301] on div at bounding box center [703, 303] width 8 height 8
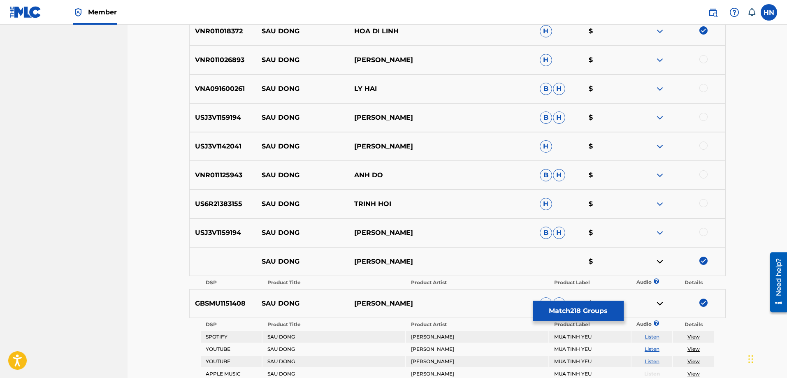
click at [212, 237] on p "USJ3V1159194" at bounding box center [223, 233] width 67 height 10
click at [702, 230] on div at bounding box center [703, 232] width 8 height 8
click at [228, 60] on p "VNR011026893" at bounding box center [223, 60] width 67 height 10
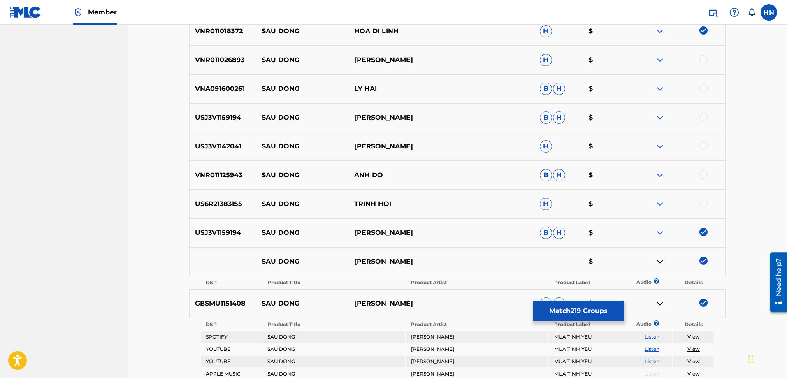
click at [701, 56] on div at bounding box center [703, 59] width 8 height 8
click at [211, 89] on p "VNA091600261" at bounding box center [223, 89] width 67 height 10
click at [702, 84] on div "VNA091600261 SAU DONG LY HAI B H $" at bounding box center [457, 88] width 536 height 29
click at [701, 90] on div at bounding box center [703, 88] width 8 height 8
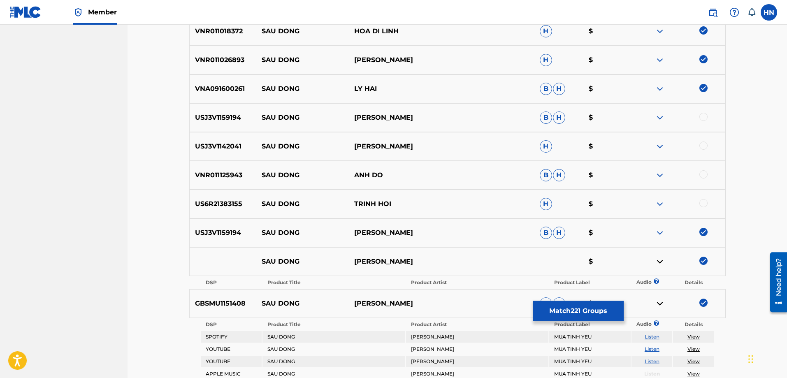
click at [234, 129] on div "USJ3V1159194 SAU [PERSON_NAME]" at bounding box center [457, 117] width 536 height 29
click at [704, 114] on div at bounding box center [703, 117] width 8 height 8
click at [222, 151] on p "USJ3V1142041" at bounding box center [223, 147] width 67 height 10
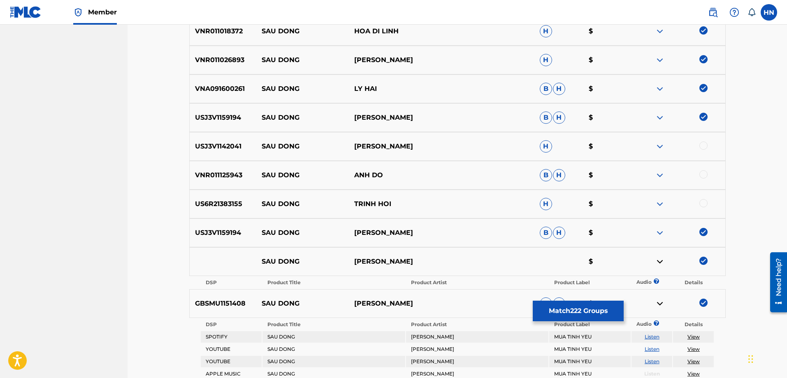
click at [701, 146] on div at bounding box center [703, 146] width 8 height 8
click at [219, 181] on div "VNR011125943 SAU DONG ANH DO B H $" at bounding box center [457, 175] width 536 height 29
click at [701, 173] on div at bounding box center [703, 174] width 8 height 8
click at [225, 212] on div "US6R21383155 SAU [PERSON_NAME] HOI H $" at bounding box center [457, 204] width 536 height 29
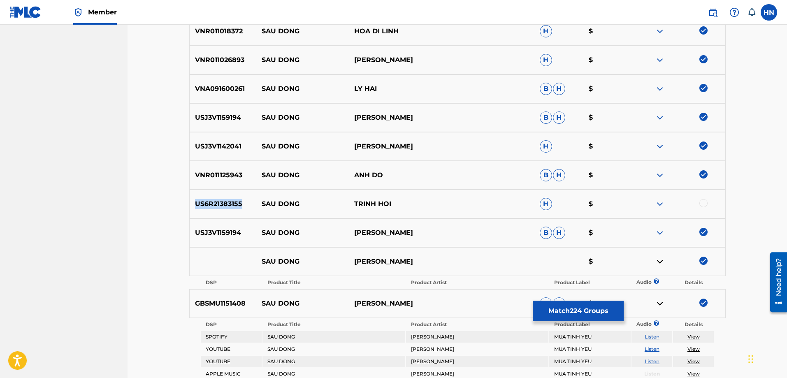
click at [225, 212] on div "US6R21383155 SAU [PERSON_NAME] HOI H $" at bounding box center [457, 204] width 536 height 29
click at [705, 203] on div at bounding box center [703, 203] width 8 height 8
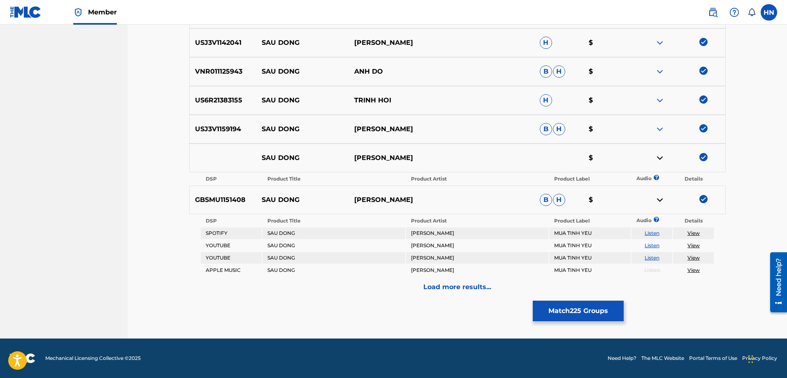
click at [439, 285] on p "Load more results..." at bounding box center [457, 287] width 68 height 10
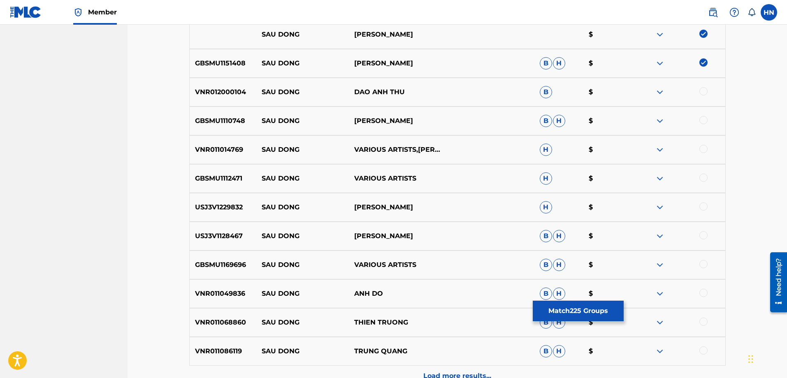
scroll to position [1453, 0]
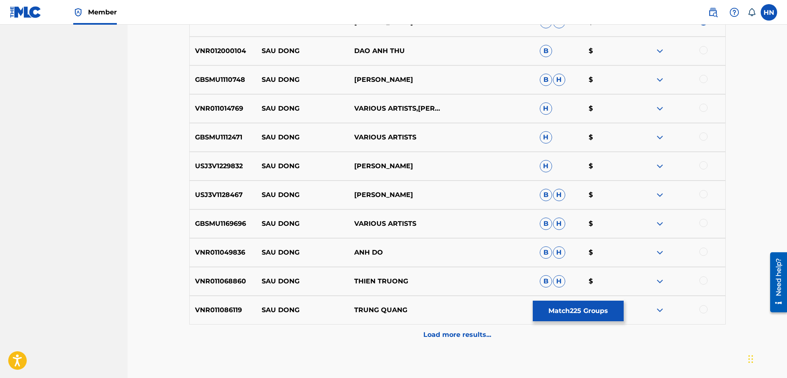
click at [219, 54] on p "VNR012000104" at bounding box center [223, 51] width 67 height 10
click at [706, 49] on div at bounding box center [703, 50] width 8 height 8
click at [224, 87] on div "GBSMU1110748 SAU DONG HUU TRUONG B H $" at bounding box center [457, 79] width 536 height 29
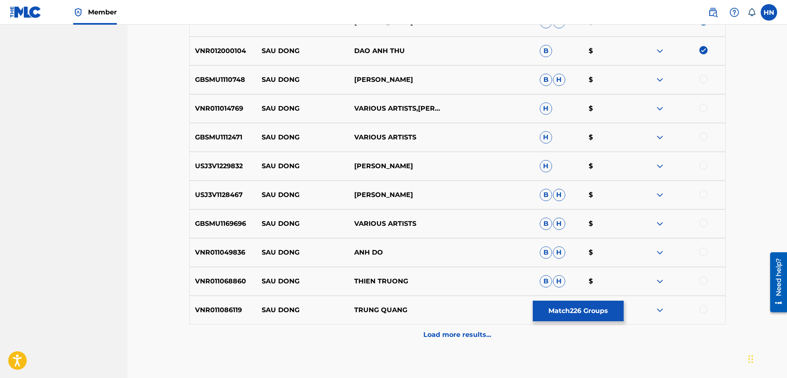
click at [705, 76] on div at bounding box center [703, 79] width 8 height 8
click at [207, 109] on p "VNR011014769" at bounding box center [223, 109] width 67 height 10
click at [705, 107] on div at bounding box center [703, 108] width 8 height 8
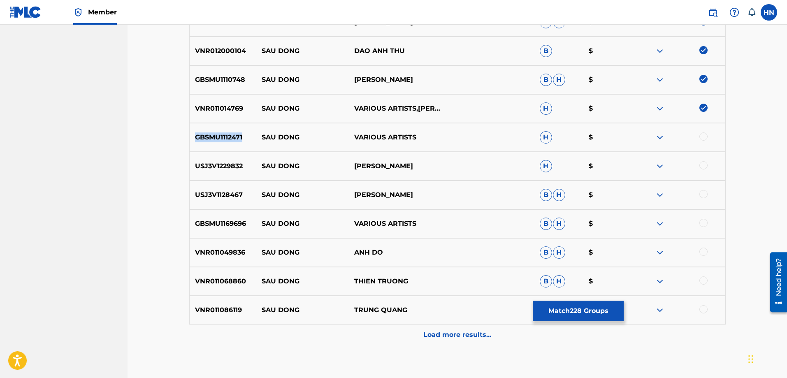
drag, startPoint x: 705, startPoint y: 131, endPoint x: 701, endPoint y: 133, distance: 4.8
click at [705, 132] on div "GBSMU1112471 SAU DONG VARIOUS ARTISTS H $" at bounding box center [457, 137] width 536 height 29
click at [700, 136] on div at bounding box center [703, 136] width 8 height 8
click at [663, 135] on img at bounding box center [660, 137] width 10 height 10
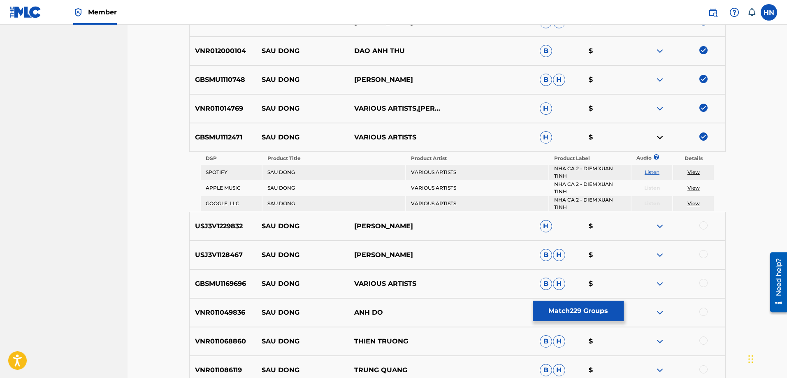
click at [654, 171] on link "Listen" at bounding box center [652, 172] width 15 height 6
click at [213, 234] on div "USJ3V1229832 SAU DONG LAM TRUONG H $" at bounding box center [457, 226] width 536 height 29
click at [702, 227] on div at bounding box center [703, 225] width 8 height 8
click at [232, 251] on p "USJ3V1128467" at bounding box center [223, 255] width 67 height 10
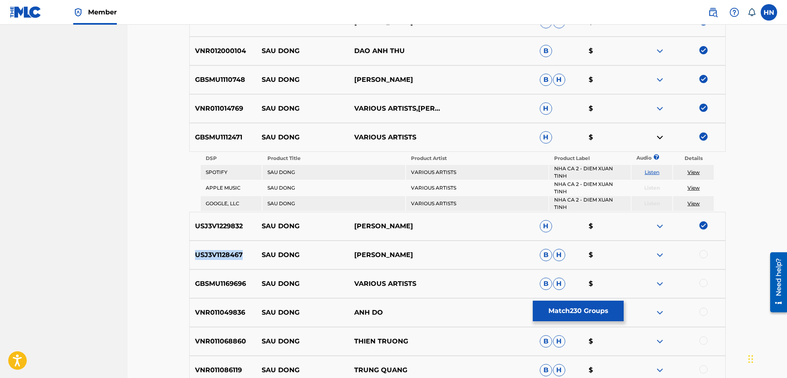
click at [232, 251] on p "USJ3V1128467" at bounding box center [223, 255] width 67 height 10
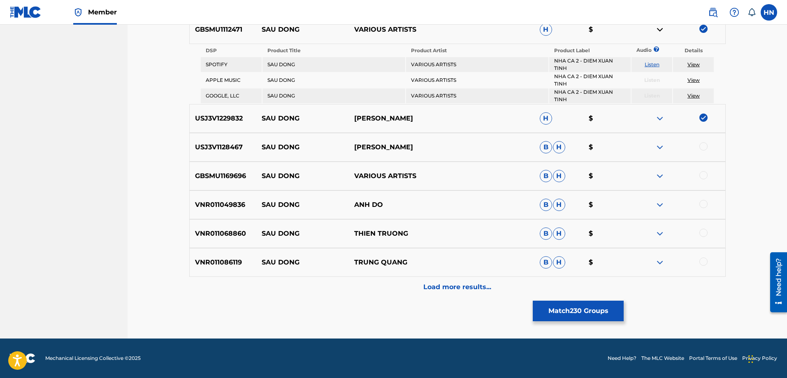
click at [703, 148] on div at bounding box center [703, 146] width 8 height 8
click at [214, 175] on p "GBSMU1169696" at bounding box center [223, 176] width 67 height 10
click at [703, 173] on div at bounding box center [703, 175] width 8 height 8
click at [225, 233] on p "VNR011068860" at bounding box center [223, 234] width 67 height 10
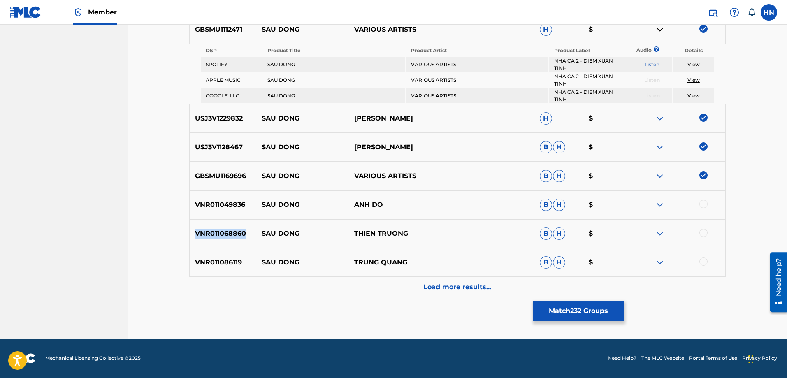
click at [225, 233] on p "VNR011068860" at bounding box center [223, 234] width 67 height 10
click at [707, 230] on div at bounding box center [678, 234] width 93 height 10
click at [706, 232] on div at bounding box center [703, 233] width 8 height 8
click at [208, 255] on div "VNR011086119 SAU DONG TRUNG QUANG B H $" at bounding box center [457, 262] width 536 height 29
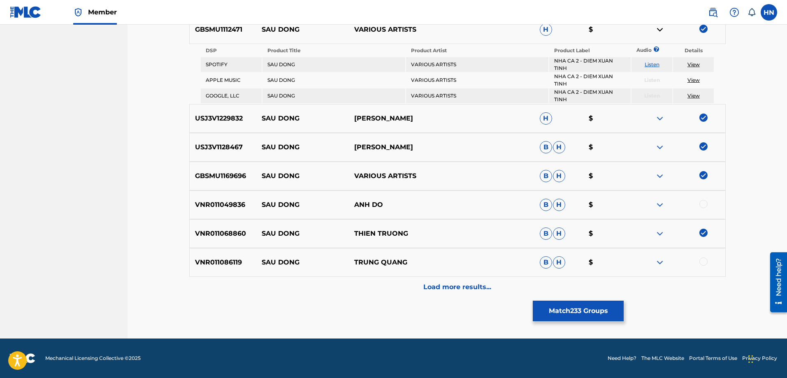
click at [701, 263] on div at bounding box center [703, 262] width 8 height 8
drag, startPoint x: 262, startPoint y: 207, endPoint x: 435, endPoint y: 207, distance: 172.8
click at [434, 207] on div "VNR011049836 SAU DONG ANH DO B H $" at bounding box center [457, 204] width 536 height 29
click at [214, 209] on p "VNR011049836" at bounding box center [223, 205] width 67 height 10
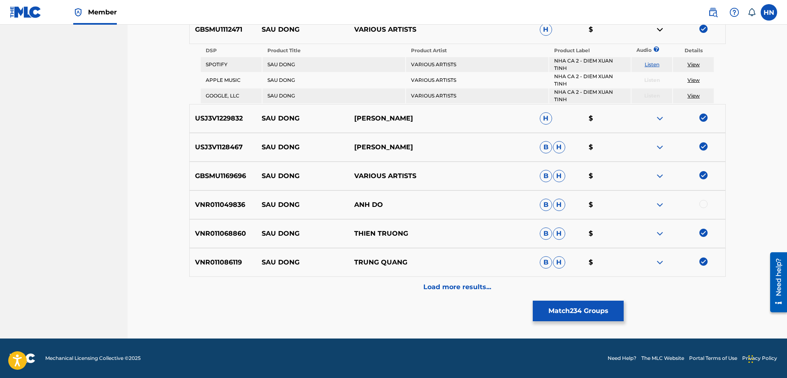
click at [701, 204] on div at bounding box center [703, 204] width 8 height 8
click at [449, 292] on div "Load more results..." at bounding box center [457, 287] width 536 height 21
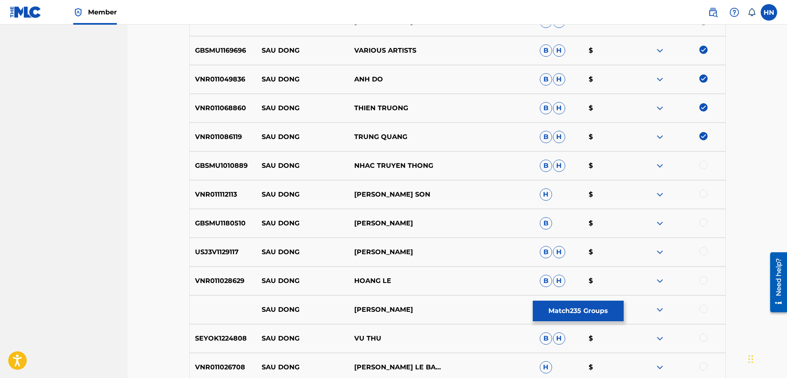
scroll to position [1684, 0]
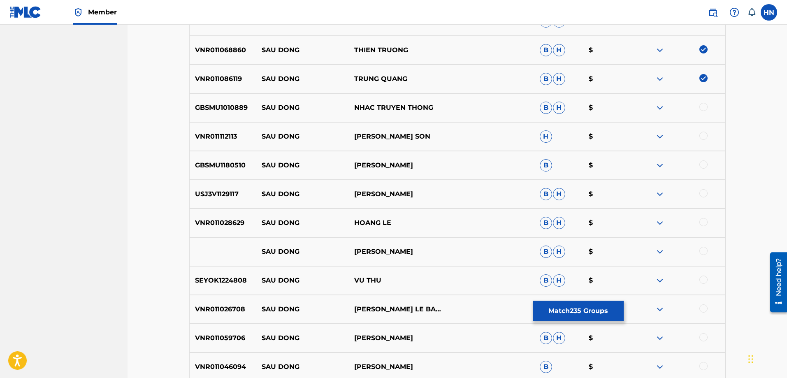
click at [658, 109] on img at bounding box center [660, 108] width 10 height 10
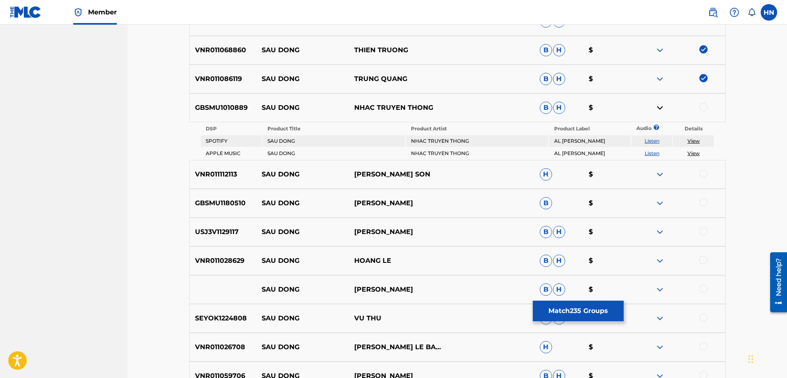
click at [655, 143] on link "Listen" at bounding box center [652, 141] width 15 height 6
click at [226, 170] on p "VNR011112113" at bounding box center [223, 174] width 67 height 10
click at [701, 172] on div at bounding box center [703, 173] width 8 height 8
click at [224, 213] on div "GBSMU1180510 SAU DONG HỒ LỆ THU B $" at bounding box center [457, 203] width 536 height 29
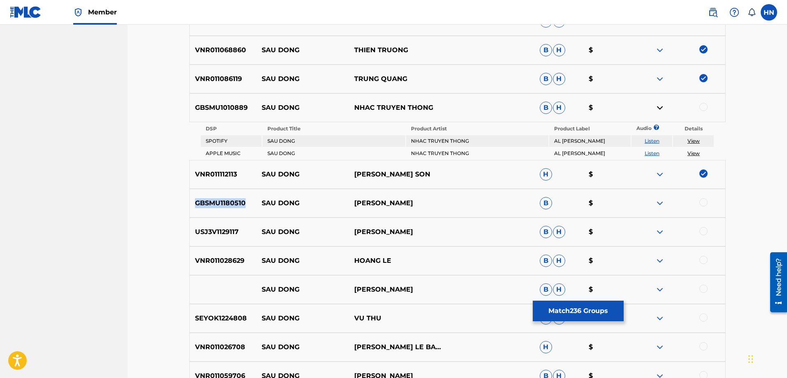
click at [224, 213] on div "GBSMU1180510 SAU DONG HỒ LỆ THU B $" at bounding box center [457, 203] width 536 height 29
click at [703, 202] on div at bounding box center [703, 202] width 8 height 8
click at [227, 224] on div "USJ3V1129117 SAU DONG TUAN DUC B H $" at bounding box center [457, 232] width 536 height 29
click at [703, 228] on div at bounding box center [703, 231] width 8 height 8
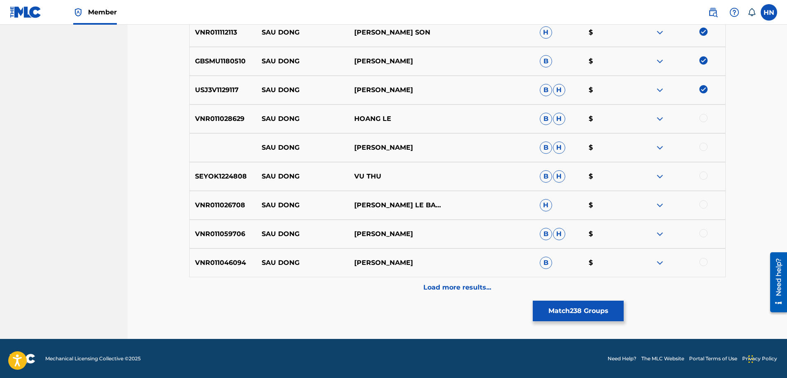
scroll to position [1826, 0]
drag, startPoint x: 239, startPoint y: 146, endPoint x: 462, endPoint y: 146, distance: 223.4
click at [462, 146] on div "SAU [PERSON_NAME] DUC B H $" at bounding box center [457, 147] width 536 height 29
click at [703, 146] on div at bounding box center [703, 146] width 8 height 8
click at [661, 150] on img at bounding box center [660, 147] width 10 height 10
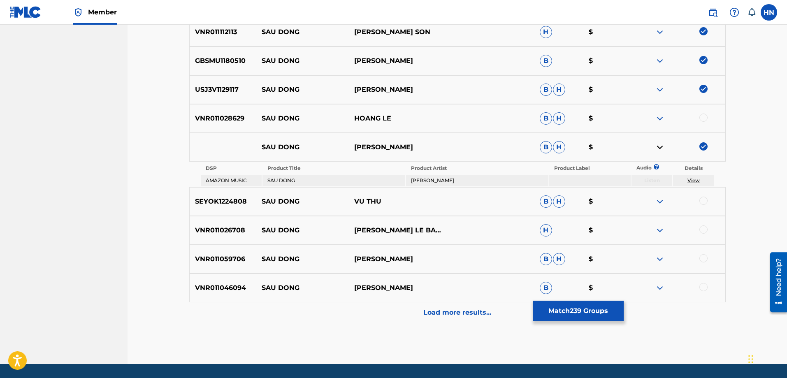
click at [220, 116] on p "VNR011028629" at bounding box center [223, 119] width 67 height 10
click at [704, 118] on div at bounding box center [703, 118] width 8 height 8
click at [217, 287] on p "VNR011046094" at bounding box center [223, 288] width 67 height 10
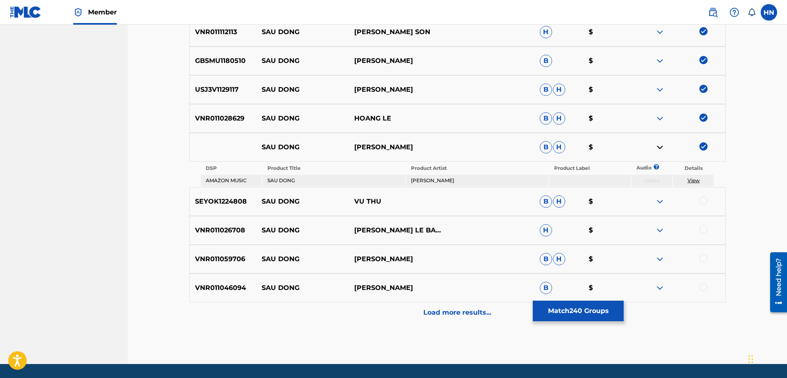
click at [700, 290] on div at bounding box center [703, 287] width 8 height 8
click at [220, 255] on p "VNR011059706" at bounding box center [223, 259] width 67 height 10
click at [701, 261] on div at bounding box center [703, 258] width 8 height 8
click at [223, 195] on div "SEYOK1224808 SAU DONG VU THU B H $" at bounding box center [457, 201] width 536 height 29
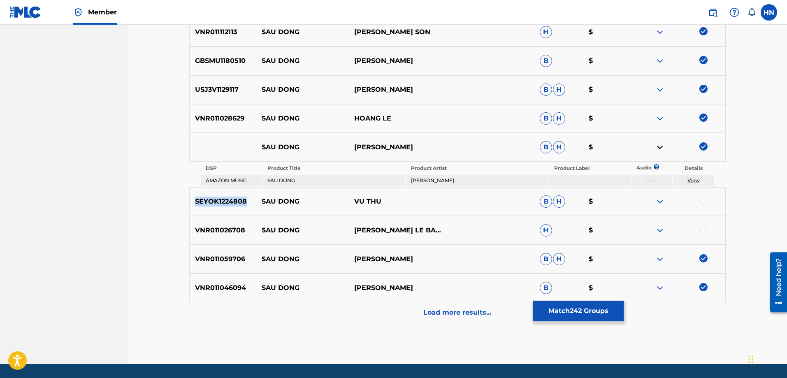
click at [223, 195] on div "SEYOK1224808 SAU DONG VU THU B H $" at bounding box center [457, 201] width 536 height 29
click at [706, 199] on div at bounding box center [703, 201] width 8 height 8
click at [225, 230] on p "VNR011026708" at bounding box center [223, 230] width 67 height 10
click at [702, 230] on div at bounding box center [703, 229] width 8 height 8
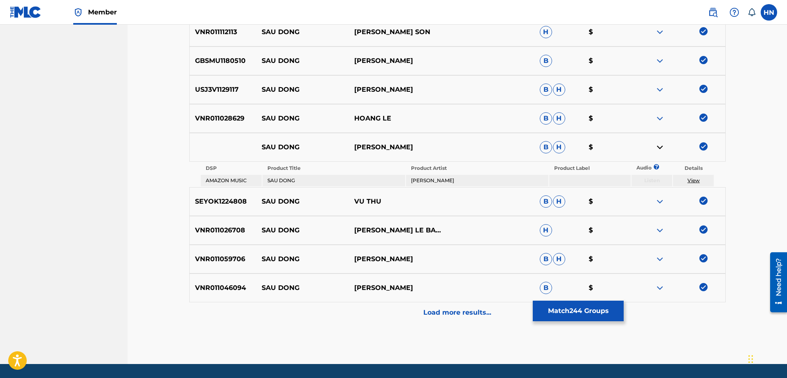
click at [465, 306] on div "Load more results..." at bounding box center [457, 312] width 536 height 21
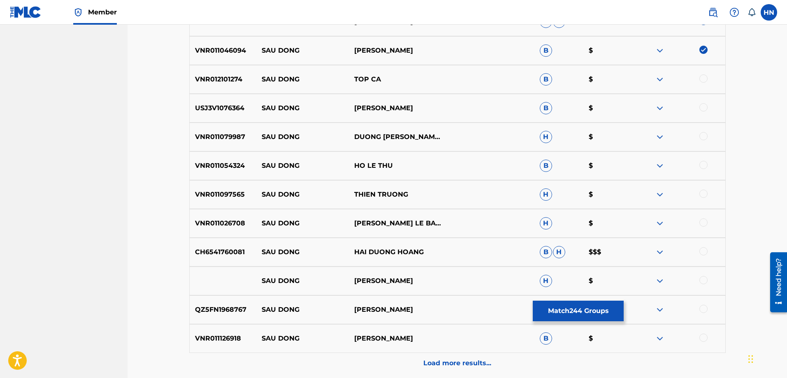
scroll to position [1991, 0]
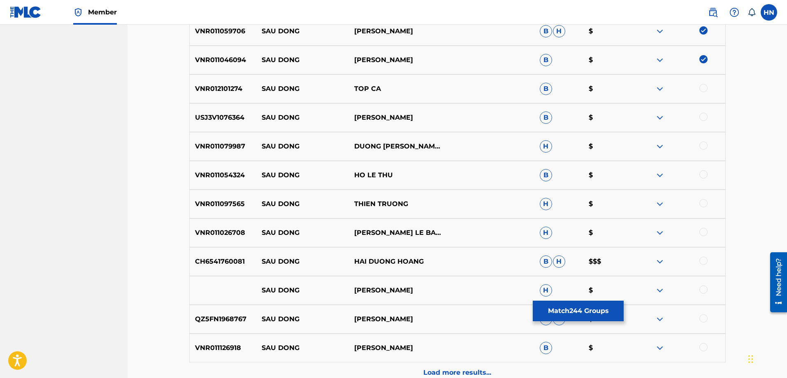
click at [227, 90] on p "VNR012101274" at bounding box center [223, 89] width 67 height 10
click at [705, 91] on div at bounding box center [703, 88] width 8 height 8
click at [227, 116] on p "USJ3V1076364" at bounding box center [223, 118] width 67 height 10
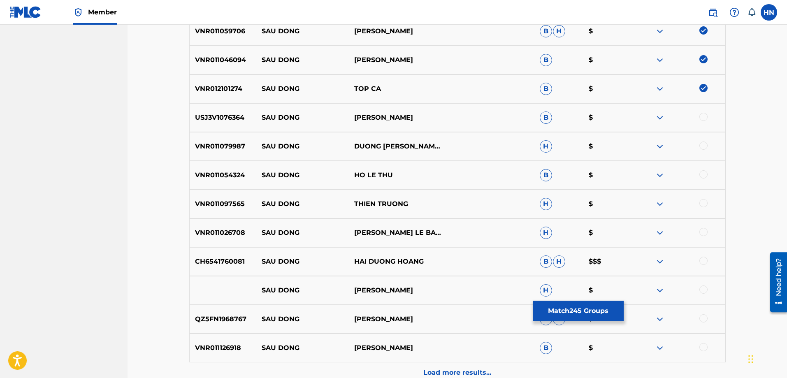
click at [702, 116] on div at bounding box center [703, 117] width 8 height 8
click at [241, 138] on div "VNR011079987 SAU DONG DUONG MINH NGOC H $" at bounding box center [457, 146] width 536 height 29
click at [700, 149] on div at bounding box center [678, 147] width 93 height 10
click at [703, 146] on div at bounding box center [703, 146] width 8 height 8
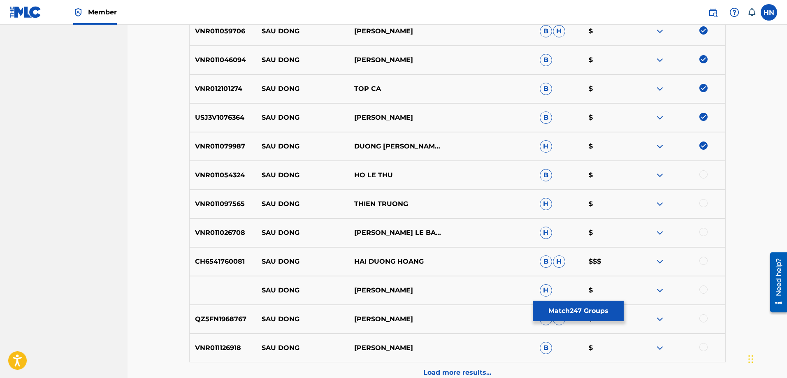
click at [217, 168] on div "VNR011054324 SAU DONG HO LE THU B $" at bounding box center [457, 175] width 536 height 29
click at [701, 173] on div at bounding box center [703, 174] width 8 height 8
click at [207, 195] on div "VNR011097565 SAU DONG THIEN TRUONG H $" at bounding box center [457, 204] width 536 height 29
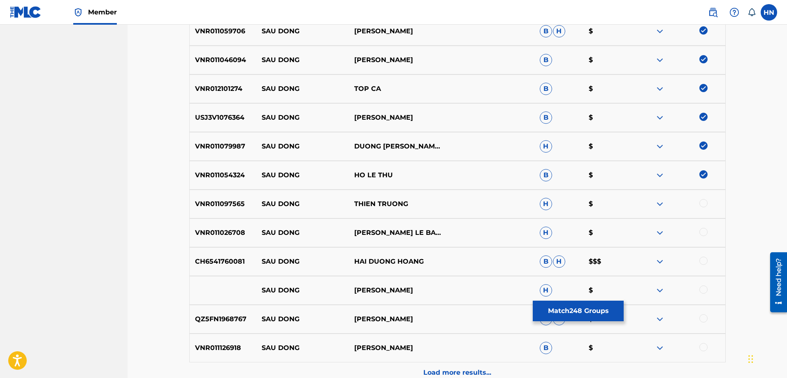
click at [703, 201] on div at bounding box center [703, 203] width 8 height 8
click at [222, 233] on p "VNR011026708" at bounding box center [223, 233] width 67 height 10
click at [700, 231] on div at bounding box center [703, 232] width 8 height 8
click at [211, 251] on div "CH6541760081 SAU DONG HAI DUONG HOANG B H $$$" at bounding box center [457, 261] width 536 height 29
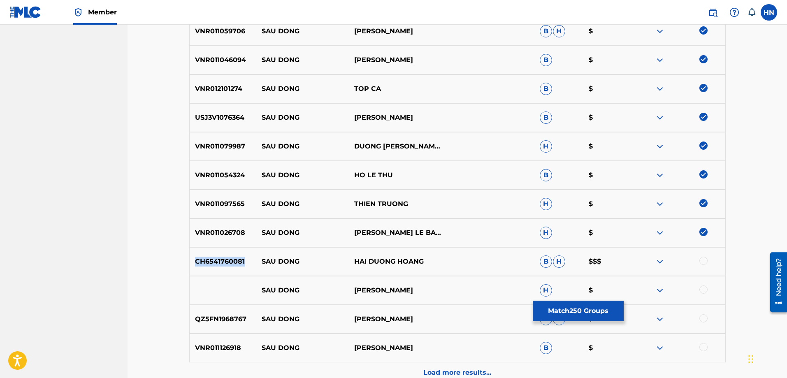
click at [211, 251] on div "CH6541760081 SAU DONG HAI DUONG HOANG B H $$$" at bounding box center [457, 261] width 536 height 29
click at [705, 262] on div at bounding box center [703, 261] width 8 height 8
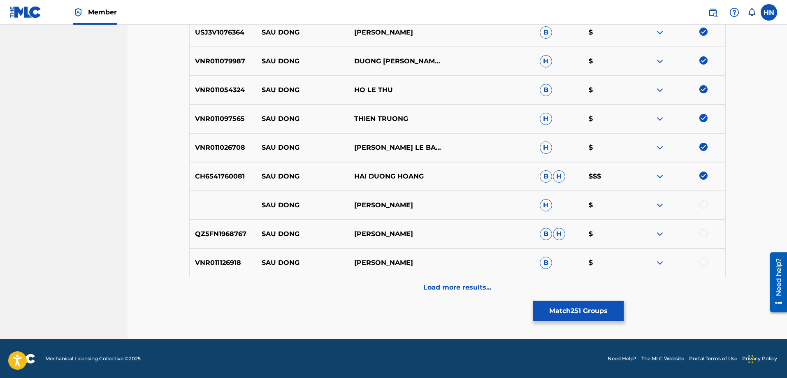
scroll to position [2076, 0]
drag, startPoint x: 250, startPoint y: 205, endPoint x: 454, endPoint y: 204, distance: 204.0
click at [447, 204] on div "SAU [PERSON_NAME] $" at bounding box center [457, 204] width 536 height 29
click at [701, 206] on div at bounding box center [703, 204] width 8 height 8
click at [664, 207] on img at bounding box center [660, 205] width 10 height 10
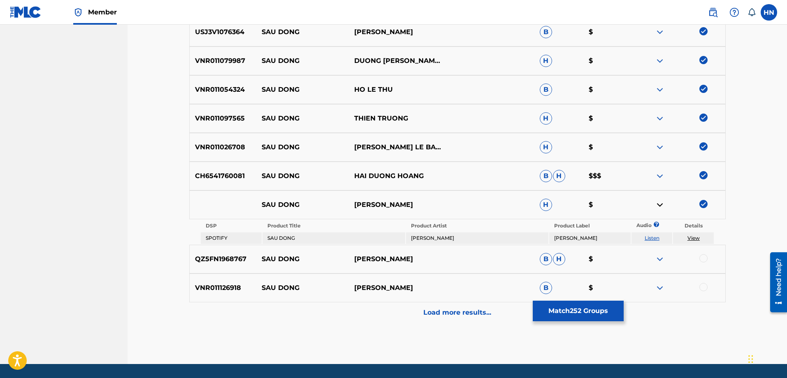
click at [657, 237] on link "Listen" at bounding box center [652, 238] width 15 height 6
click at [221, 257] on p "QZ5FN1968767" at bounding box center [223, 259] width 67 height 10
click at [700, 259] on div at bounding box center [703, 258] width 8 height 8
click at [225, 284] on p "VNR011126918" at bounding box center [223, 288] width 67 height 10
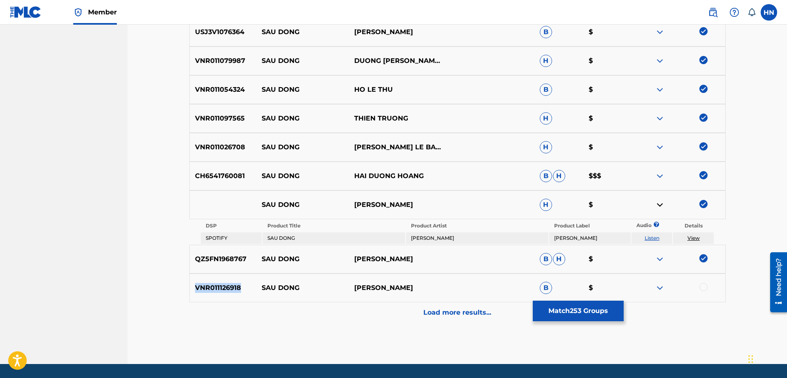
click at [225, 284] on p "VNR011126918" at bounding box center [223, 288] width 67 height 10
click at [703, 286] on div at bounding box center [703, 287] width 8 height 8
click at [437, 300] on div "VNR011126918 SAU DONG VUONG DAI THANH B $" at bounding box center [457, 288] width 536 height 29
click at [428, 306] on div "Load more results..." at bounding box center [457, 312] width 536 height 21
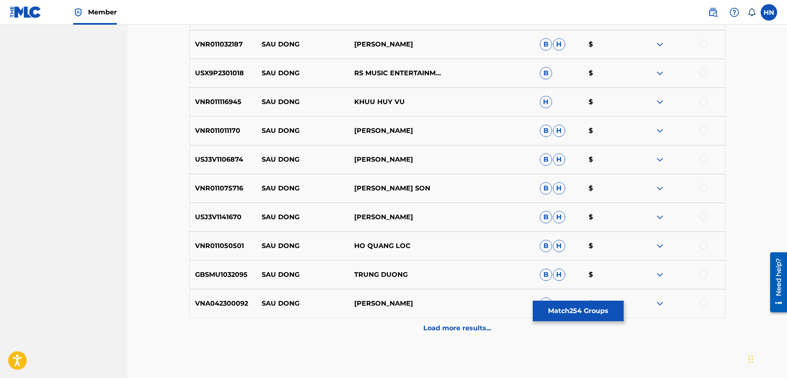
scroll to position [2282, 0]
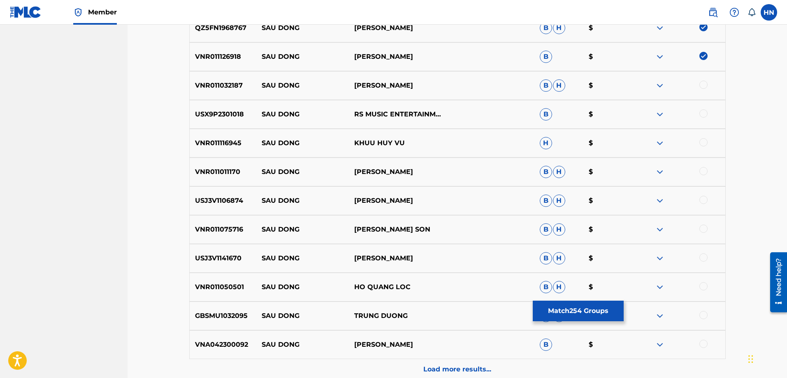
click at [212, 79] on div "VNR011032187 SAU [PERSON_NAME] THANH VINH B H $" at bounding box center [457, 85] width 536 height 29
click at [706, 84] on div at bounding box center [703, 85] width 8 height 8
click at [656, 115] on img at bounding box center [660, 114] width 10 height 10
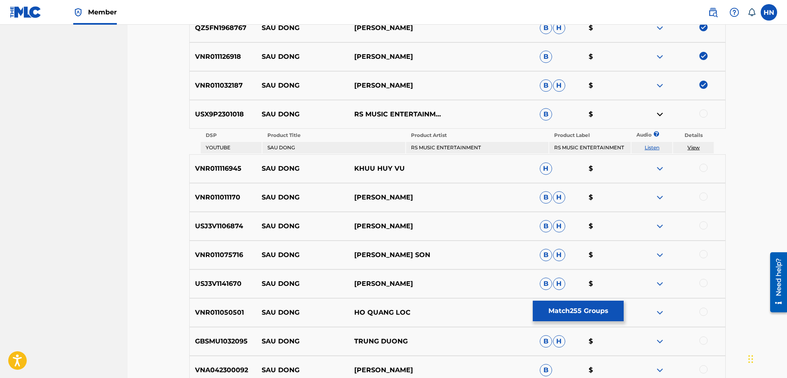
click at [652, 151] on td "Listen" at bounding box center [651, 148] width 41 height 12
click at [650, 149] on link "Listen" at bounding box center [652, 147] width 15 height 6
click at [245, 164] on p "VNR011116945" at bounding box center [223, 169] width 67 height 10
click at [230, 170] on p "VNR011116945" at bounding box center [223, 169] width 67 height 10
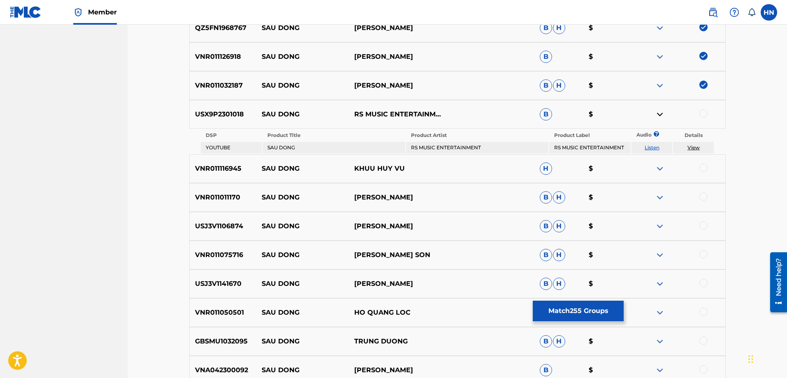
click at [705, 170] on div at bounding box center [703, 168] width 8 height 8
click at [214, 198] on p "VNR011011170" at bounding box center [223, 198] width 67 height 10
click at [701, 195] on div at bounding box center [703, 197] width 8 height 8
click at [192, 223] on p "USJ3V1106874" at bounding box center [223, 226] width 67 height 10
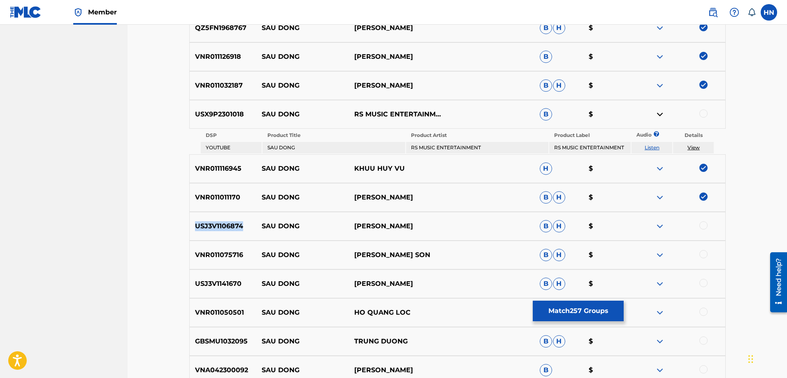
click at [192, 223] on p "USJ3V1106874" at bounding box center [223, 226] width 67 height 10
click at [704, 229] on div at bounding box center [703, 225] width 8 height 8
click at [199, 256] on p "VNR011075716" at bounding box center [223, 255] width 67 height 10
click at [702, 255] on div at bounding box center [703, 254] width 8 height 8
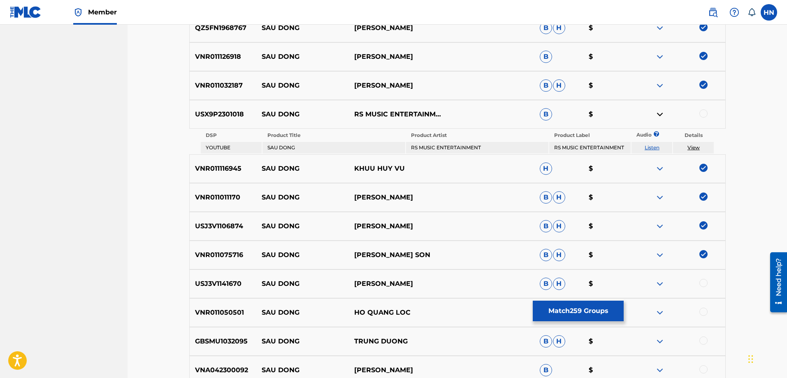
click at [215, 278] on div "USJ3V1141670 SAU [PERSON_NAME]" at bounding box center [457, 283] width 536 height 29
click at [700, 284] on div at bounding box center [703, 283] width 8 height 8
click at [225, 303] on div "VNR011050501 SAU DONG HO QUANG LOC B H $" at bounding box center [457, 312] width 536 height 29
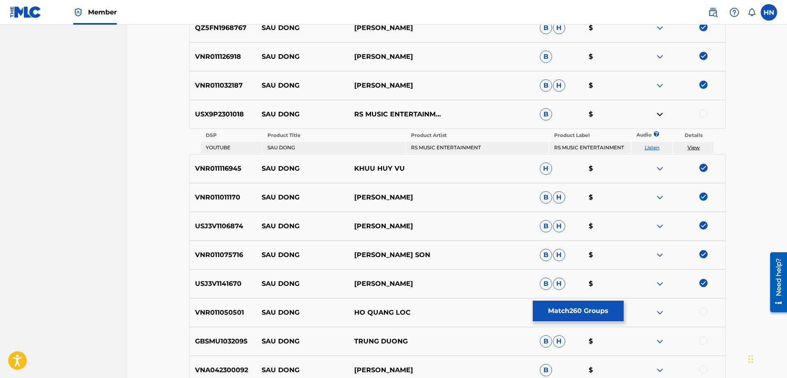
click at [703, 309] on div at bounding box center [703, 312] width 8 height 8
click at [213, 343] on p "GBSMU1032095" at bounding box center [223, 341] width 67 height 10
click at [703, 341] on div at bounding box center [703, 340] width 8 height 8
click at [226, 364] on div "VNA042300092 SAU [PERSON_NAME] B $" at bounding box center [457, 370] width 536 height 29
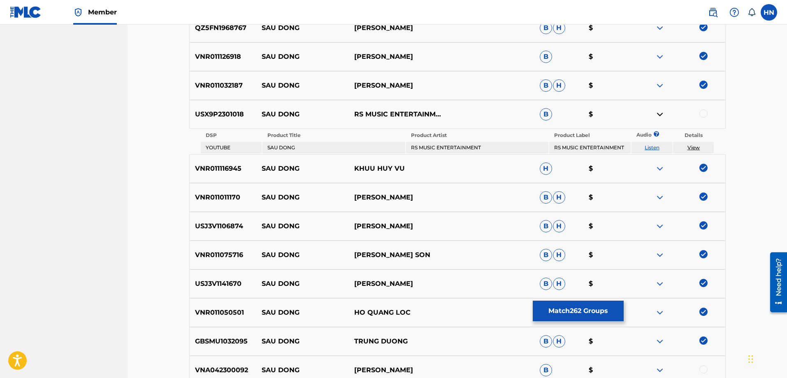
click at [229, 363] on div "VNA042300092 SAU [PERSON_NAME] B $" at bounding box center [457, 370] width 536 height 29
click at [703, 365] on div "VNA042300092 SAU [PERSON_NAME] B $" at bounding box center [457, 370] width 536 height 29
click at [702, 366] on div at bounding box center [703, 369] width 8 height 8
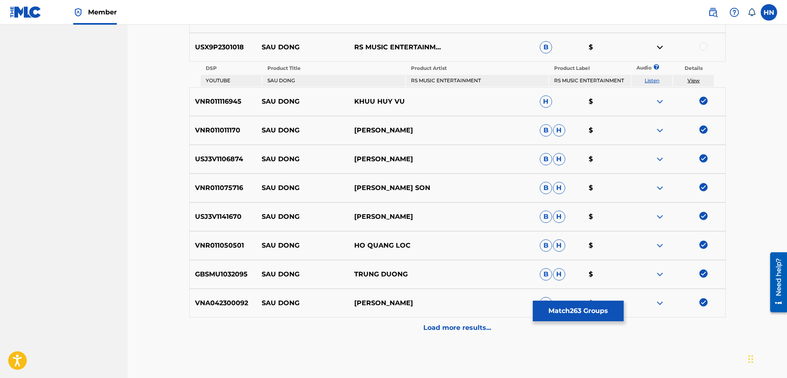
scroll to position [2390, 0]
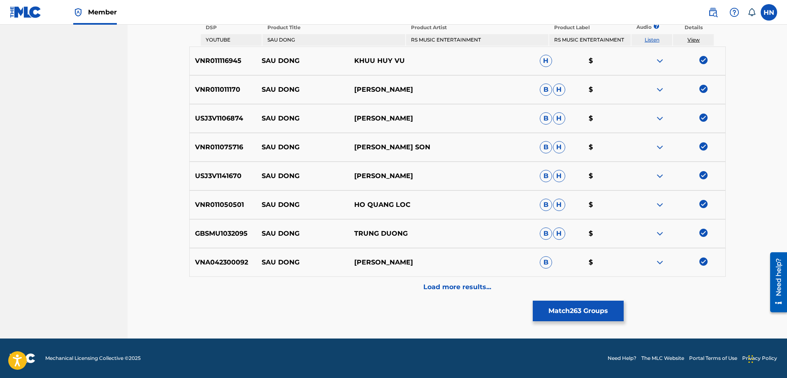
click at [452, 292] on div "Load more results..." at bounding box center [457, 287] width 536 height 21
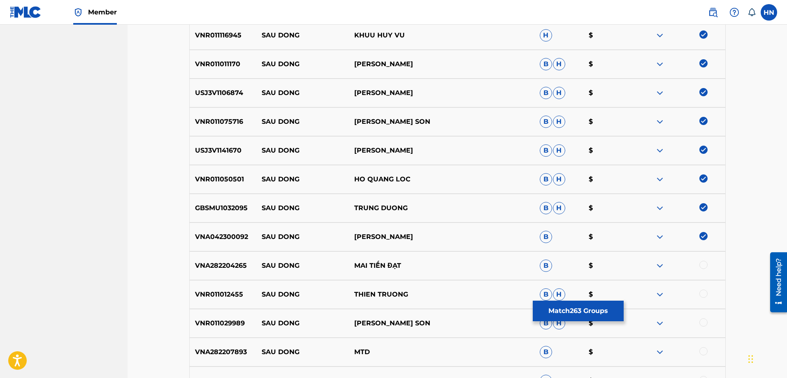
click at [235, 270] on p "VNA282204265" at bounding box center [223, 266] width 67 height 10
click at [701, 264] on div at bounding box center [703, 265] width 8 height 8
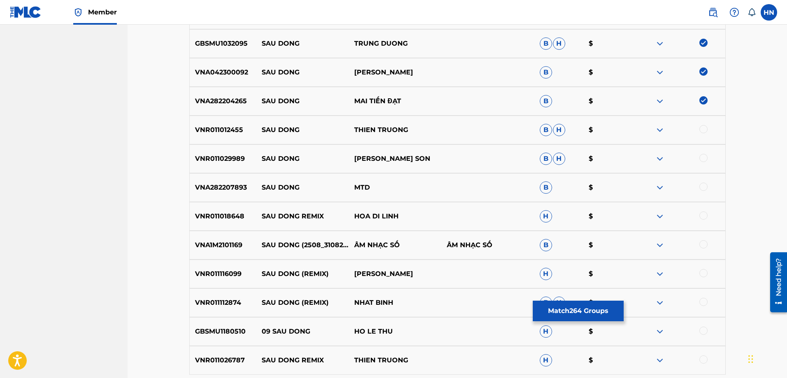
scroll to position [2595, 0]
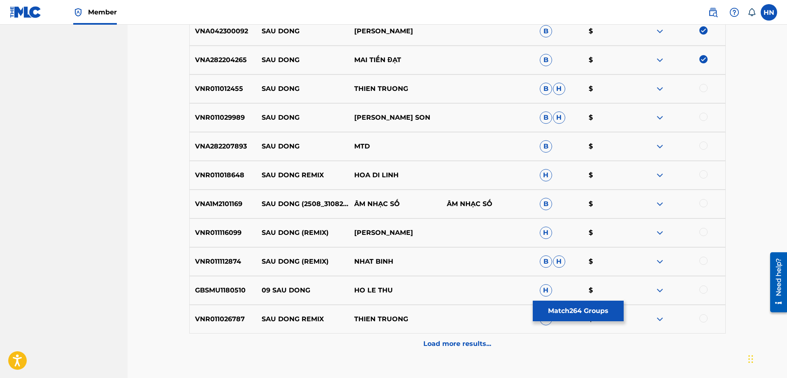
click at [204, 95] on div "VNR011012455 SAU DONG THIEN TRUONG B H $" at bounding box center [457, 88] width 536 height 29
click at [700, 88] on div at bounding box center [703, 88] width 8 height 8
click at [218, 114] on p "VNR011029989" at bounding box center [223, 118] width 67 height 10
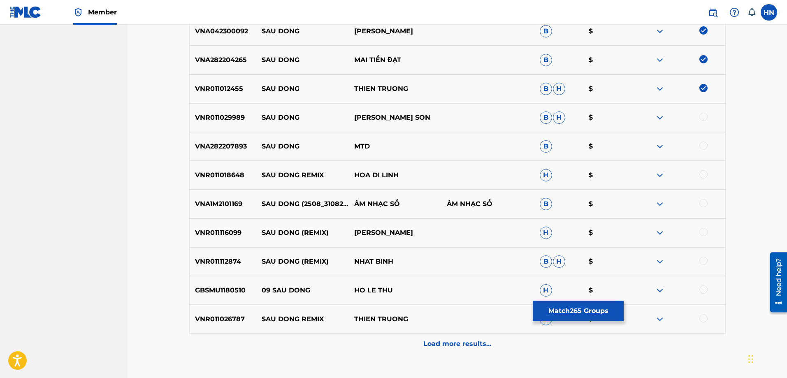
click at [702, 117] on div at bounding box center [703, 117] width 8 height 8
click at [230, 174] on p "VNR011018648" at bounding box center [223, 175] width 67 height 10
click at [703, 173] on div at bounding box center [703, 174] width 8 height 8
click at [228, 196] on div "VNA1M2101169 SAU DONG (2508_31082021) ÂM NHẠC SỐ ÂM NHẠC SỐ B $" at bounding box center [457, 204] width 536 height 29
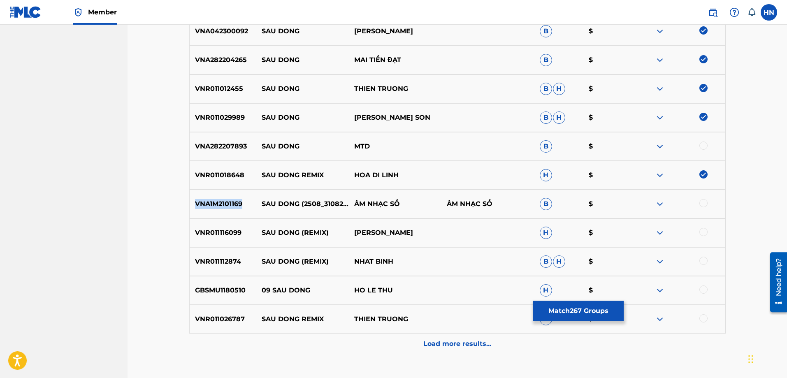
click at [228, 196] on div "VNA1M2101169 SAU DONG (2508_31082021) ÂM NHẠC SỐ ÂM NHẠC SỐ B $" at bounding box center [457, 204] width 536 height 29
click at [703, 201] on div at bounding box center [703, 203] width 8 height 8
click at [203, 232] on p "VNR011116099" at bounding box center [223, 233] width 67 height 10
click at [704, 233] on div at bounding box center [703, 232] width 8 height 8
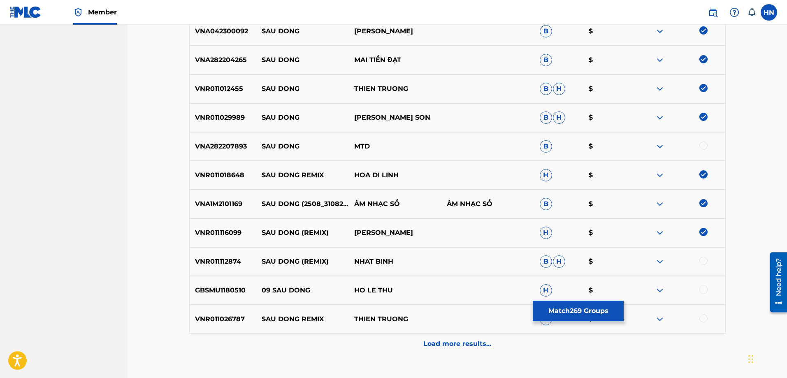
click at [200, 266] on p "VNR011112874" at bounding box center [223, 262] width 67 height 10
click at [705, 262] on div at bounding box center [703, 261] width 8 height 8
click at [217, 297] on div "GBSMU1180510 09 SAU DONG HO LE THU H $" at bounding box center [457, 290] width 536 height 29
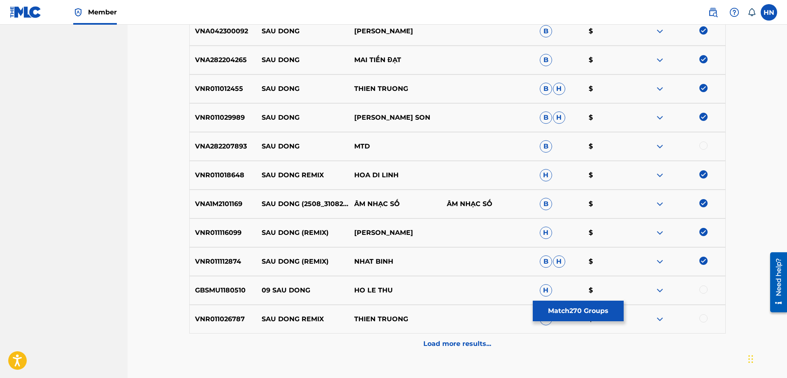
click at [703, 288] on div at bounding box center [703, 289] width 8 height 8
click at [216, 308] on div "VNR011026787 SAU DONG REMIX THIEN TRUONG H $" at bounding box center [457, 319] width 536 height 29
click at [703, 318] on div at bounding box center [703, 318] width 8 height 8
click at [510, 340] on div "Load more results..." at bounding box center [457, 344] width 536 height 21
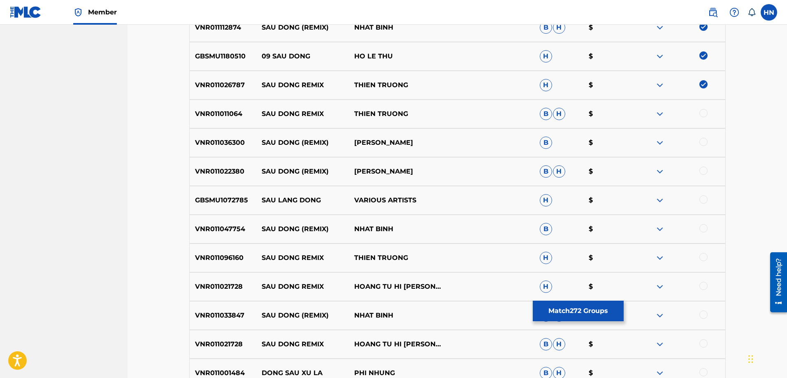
scroll to position [2842, 0]
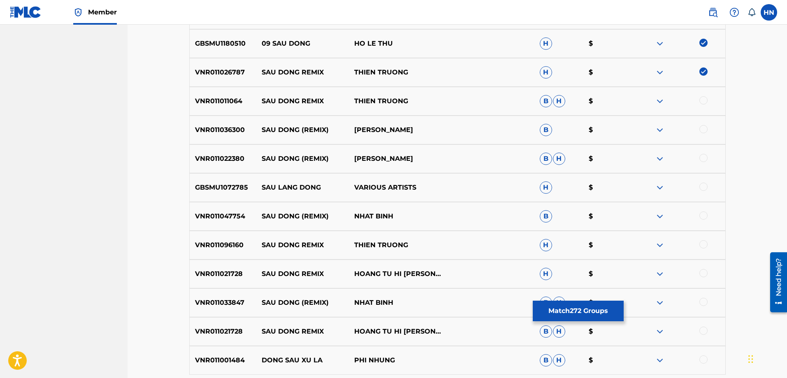
click at [211, 100] on p "VNR011011064" at bounding box center [223, 101] width 67 height 10
click at [700, 101] on div at bounding box center [703, 100] width 8 height 8
click at [228, 132] on p "VNR011036300" at bounding box center [223, 130] width 67 height 10
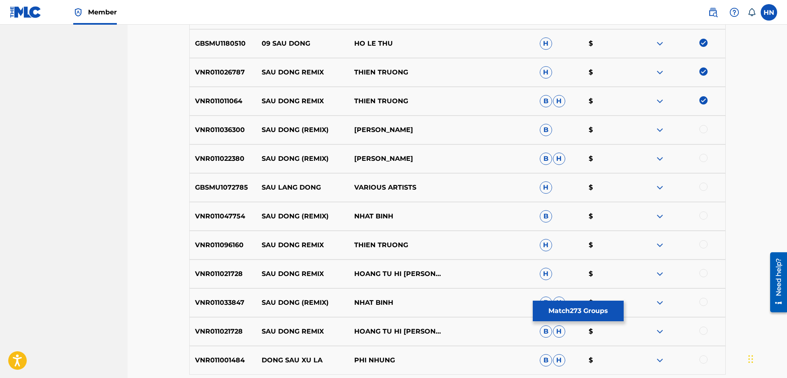
click at [701, 130] on div at bounding box center [703, 129] width 8 height 8
click at [241, 163] on p "VNR011022380" at bounding box center [223, 159] width 67 height 10
click at [705, 158] on div at bounding box center [703, 158] width 8 height 8
click at [220, 276] on p "VNR011021728" at bounding box center [223, 274] width 67 height 10
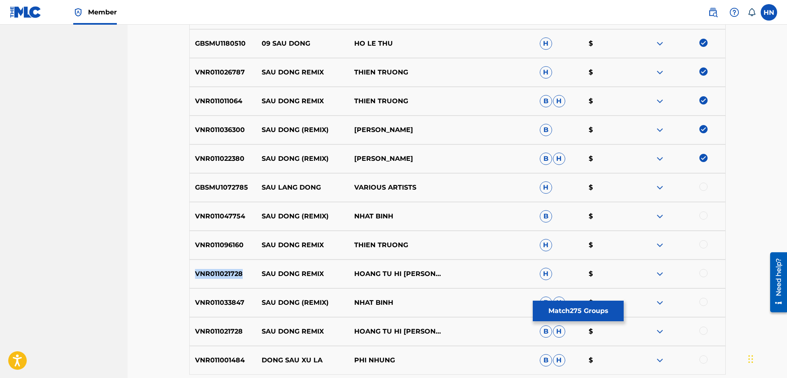
click at [220, 276] on p "VNR011021728" at bounding box center [223, 274] width 67 height 10
click at [699, 271] on div at bounding box center [678, 274] width 93 height 10
click at [700, 271] on div at bounding box center [703, 273] width 8 height 8
click at [222, 213] on p "VNR011047754" at bounding box center [223, 216] width 67 height 10
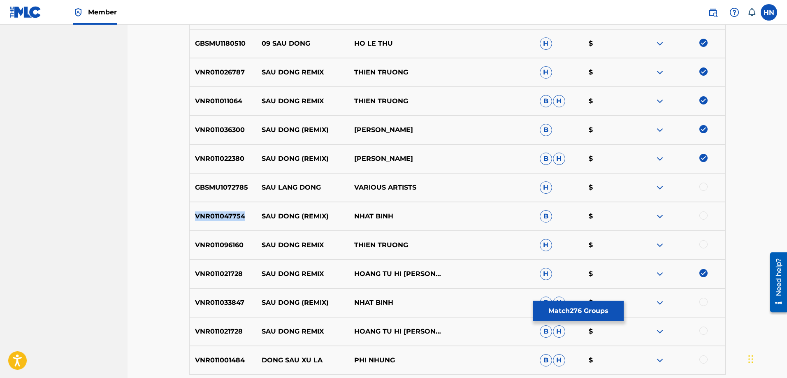
click at [222, 213] on p "VNR011047754" at bounding box center [223, 216] width 67 height 10
click at [701, 216] on div at bounding box center [703, 215] width 8 height 8
click at [227, 242] on p "VNR011096160" at bounding box center [223, 245] width 67 height 10
click at [703, 246] on div at bounding box center [703, 244] width 8 height 8
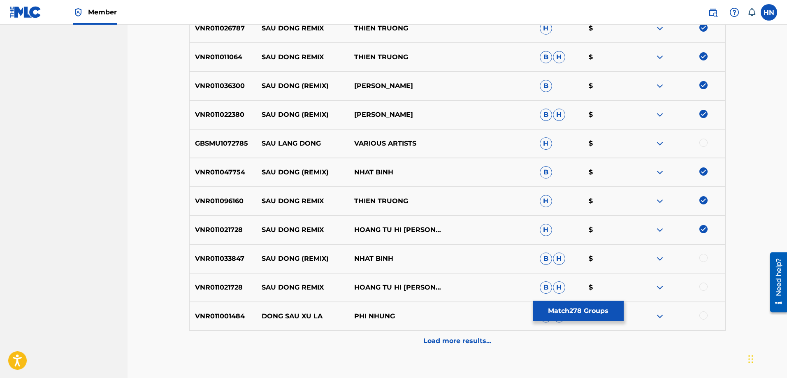
scroll to position [2940, 0]
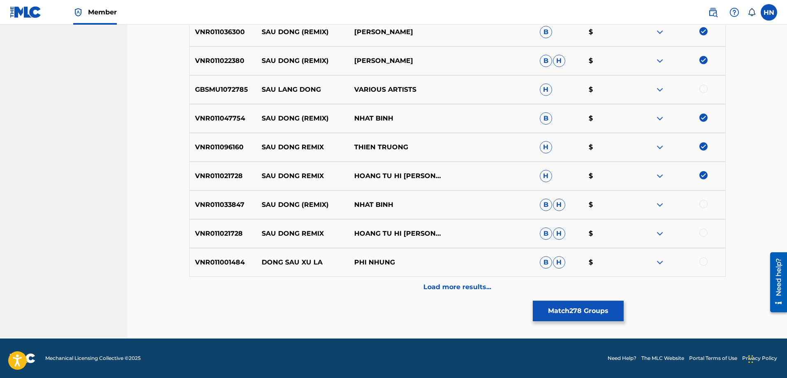
click at [210, 204] on p "VNR011033847" at bounding box center [223, 205] width 67 height 10
click at [705, 203] on div at bounding box center [703, 204] width 8 height 8
click at [213, 237] on p "VNR011021728" at bounding box center [223, 234] width 67 height 10
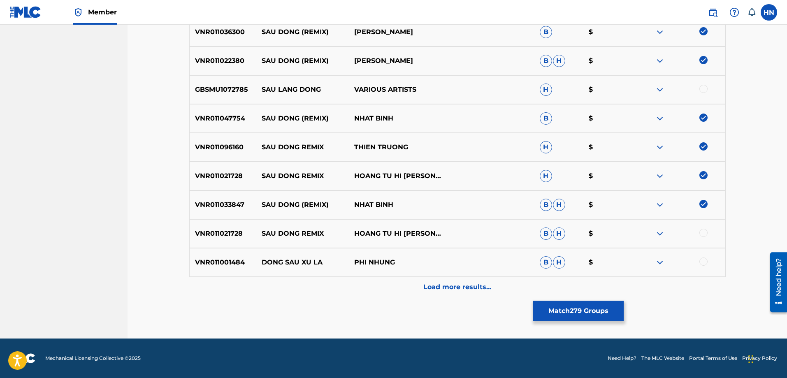
click at [703, 234] on div at bounding box center [703, 233] width 8 height 8
click at [414, 287] on div "Load more results..." at bounding box center [457, 287] width 536 height 21
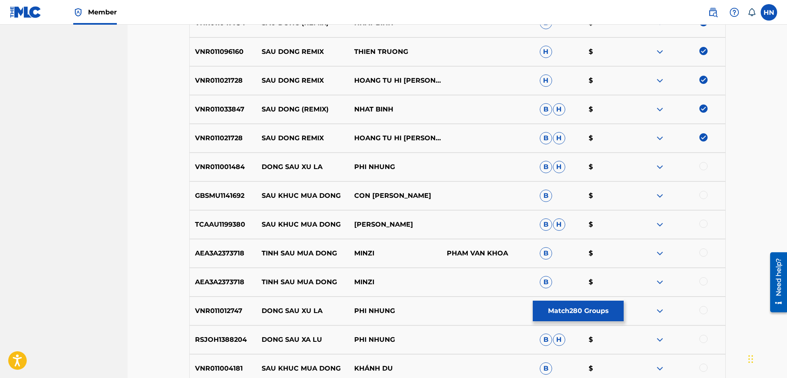
scroll to position [3146, 0]
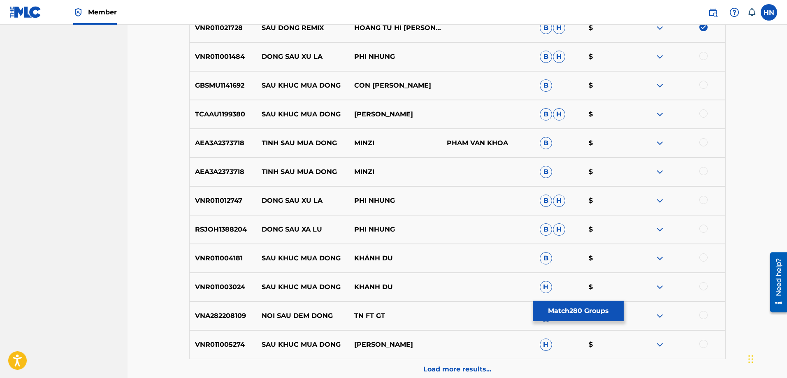
click at [548, 313] on button "Match 280 Groups" at bounding box center [578, 311] width 91 height 21
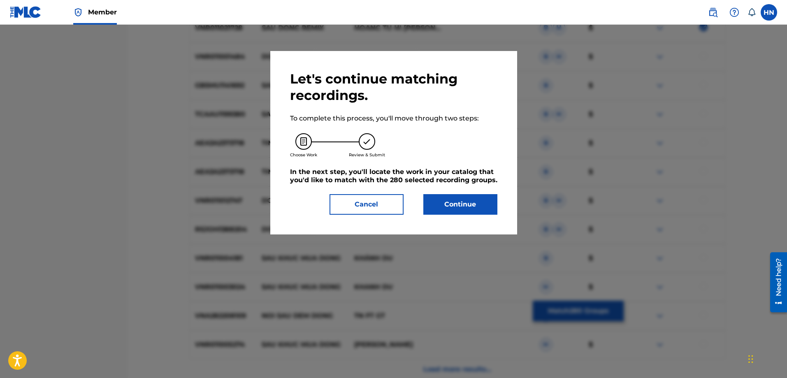
click at [448, 203] on button "Continue" at bounding box center [460, 204] width 74 height 21
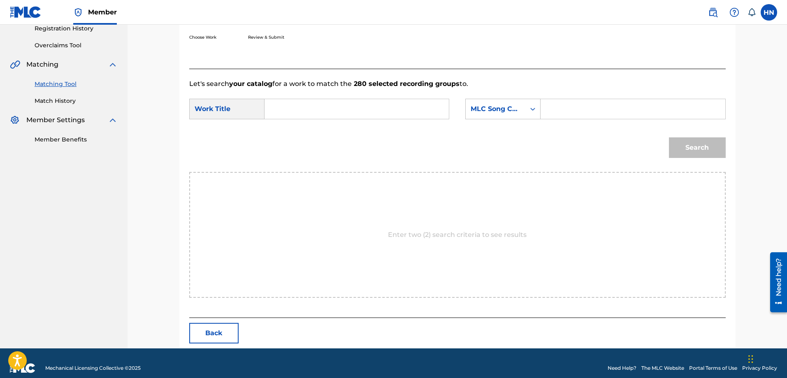
scroll to position [170, 0]
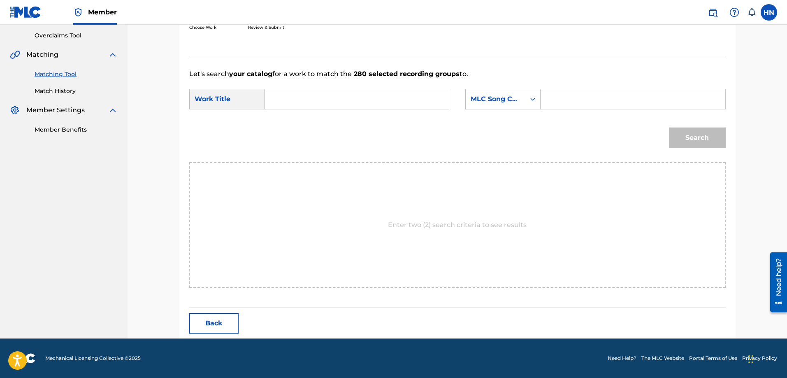
click at [414, 96] on input "Search Form" at bounding box center [357, 99] width 170 height 20
paste input "sầu đông"
type input "sầu đông"
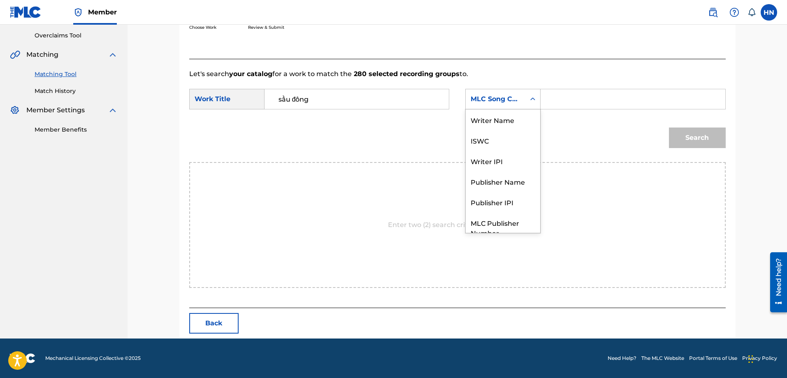
click at [515, 97] on div "MLC Song Code" at bounding box center [496, 99] width 50 height 10
click at [497, 115] on div "ISWC" at bounding box center [503, 110] width 74 height 21
click at [559, 101] on input "Search Form" at bounding box center [633, 99] width 170 height 20
paste input "T9183223021"
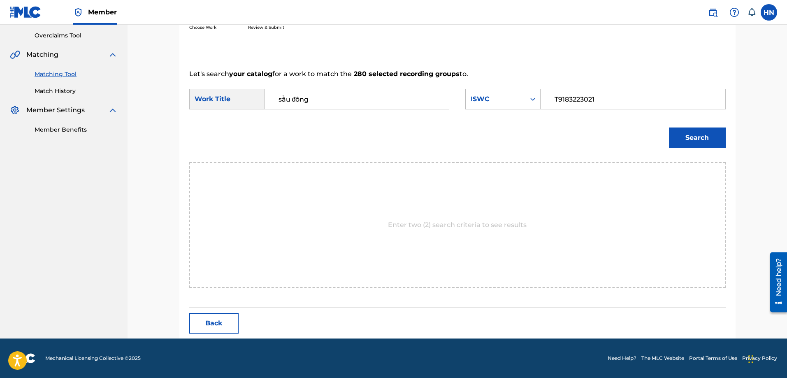
type input "T9183223021"
click at [692, 139] on button "Search" at bounding box center [697, 138] width 57 height 21
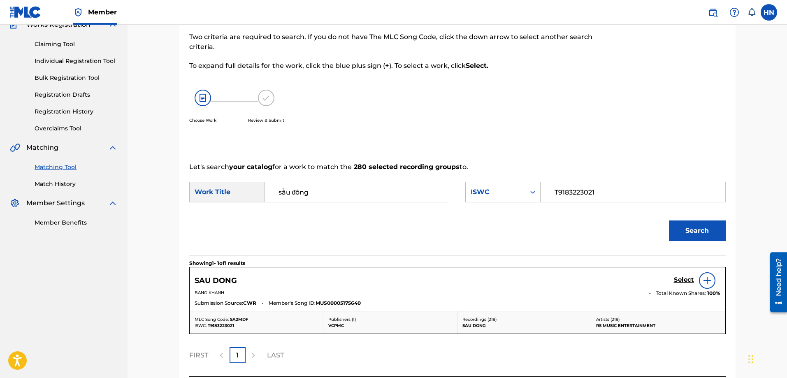
scroll to position [146, 0]
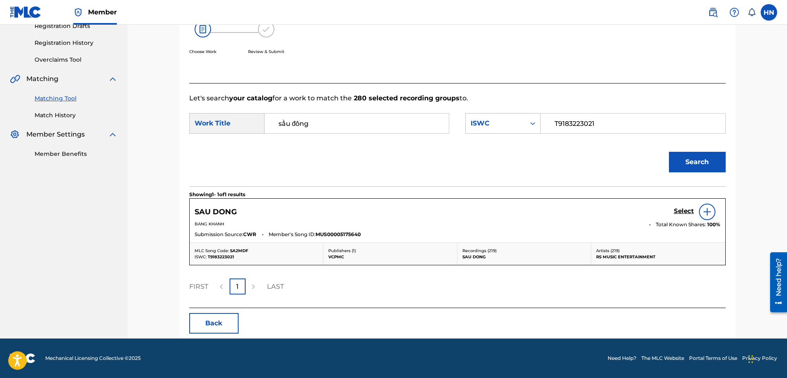
click at [681, 211] on h5 "Select" at bounding box center [684, 211] width 20 height 8
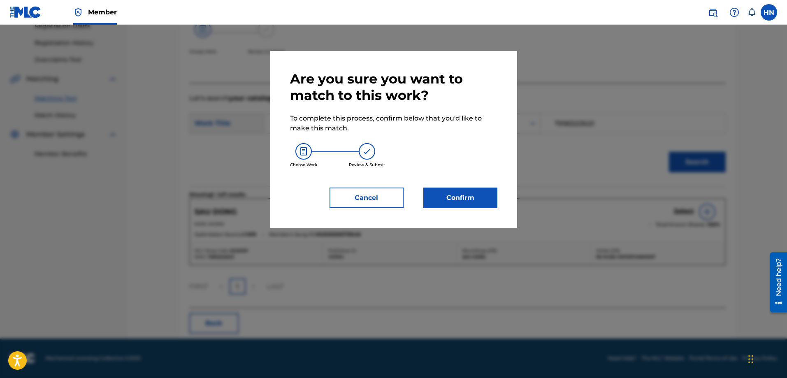
click at [467, 190] on button "Confirm" at bounding box center [460, 198] width 74 height 21
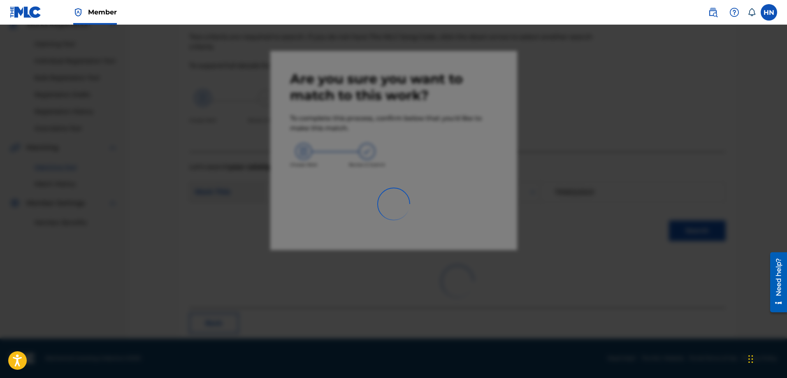
scroll to position [22, 0]
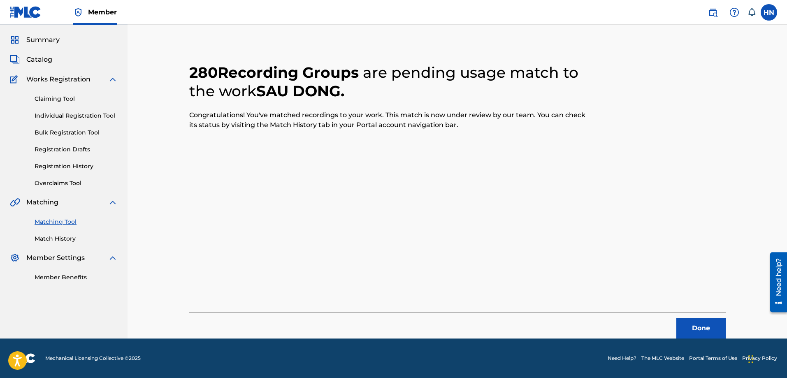
click at [696, 320] on button "Done" at bounding box center [700, 328] width 49 height 21
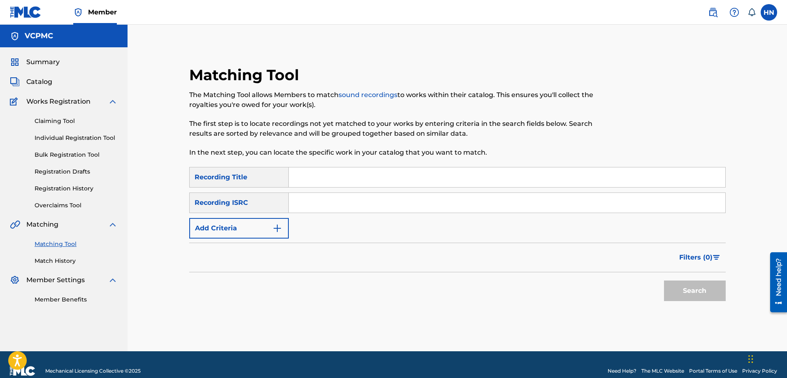
click at [313, 177] on input "Search Form" at bounding box center [507, 177] width 436 height 20
paste input "TÁN THÁN CÕI [DEMOGRAPHIC_DATA] A DI [DEMOGRAPHIC_DATA]"
click at [690, 290] on button "Search" at bounding box center [695, 291] width 62 height 21
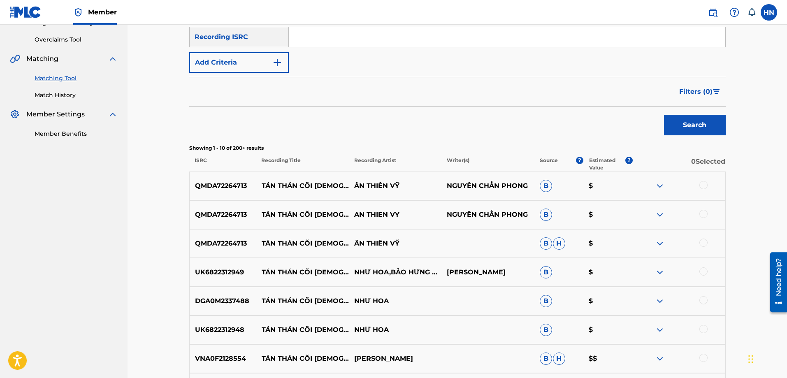
scroll to position [206, 0]
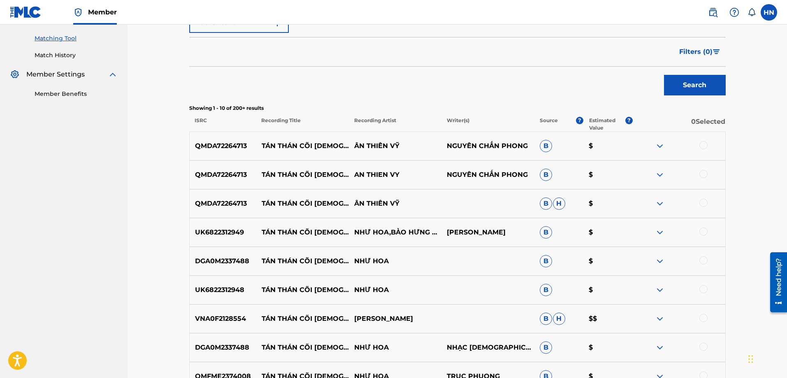
click at [202, 230] on p "UK6822312949" at bounding box center [223, 232] width 67 height 10
click at [705, 231] on div at bounding box center [703, 231] width 8 height 8
click at [225, 265] on p "DGA0M2337488" at bounding box center [223, 261] width 67 height 10
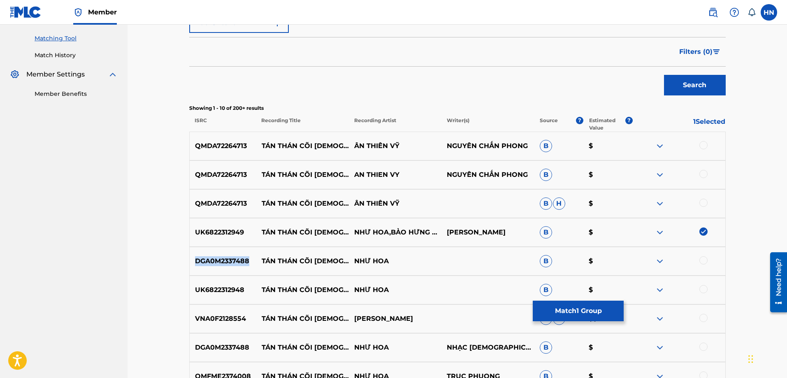
click at [225, 265] on p "DGA0M2337488" at bounding box center [223, 261] width 67 height 10
click at [703, 259] on div at bounding box center [703, 260] width 8 height 8
click at [231, 290] on p "UK6822312948" at bounding box center [223, 290] width 67 height 10
click at [705, 288] on div at bounding box center [703, 289] width 8 height 8
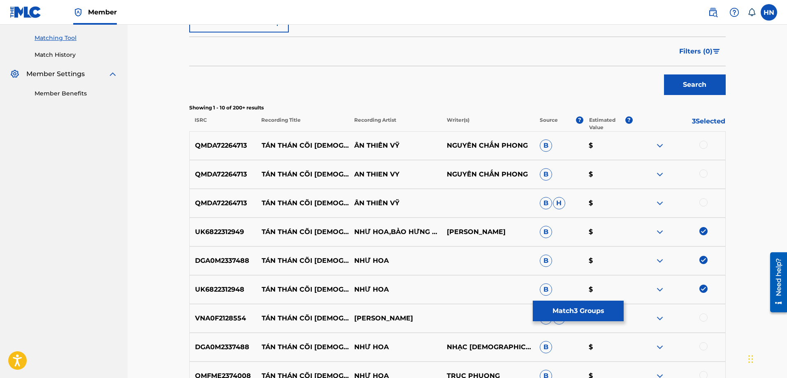
scroll to position [288, 0]
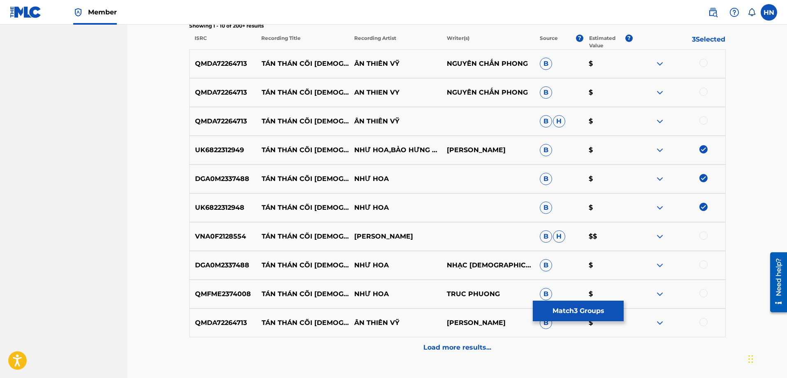
click at [203, 263] on p "DGA0M2337488" at bounding box center [223, 265] width 67 height 10
click at [705, 261] on div at bounding box center [703, 264] width 8 height 8
drag, startPoint x: 262, startPoint y: 260, endPoint x: 411, endPoint y: 273, distance: 149.1
click at [411, 273] on div "DGA0M2337488 TÁN THÁN CÕI [DEMOGRAPHIC_DATA] A DI [DEMOGRAPHIC_DATA] NHƯ HOA NH…" at bounding box center [457, 265] width 536 height 29
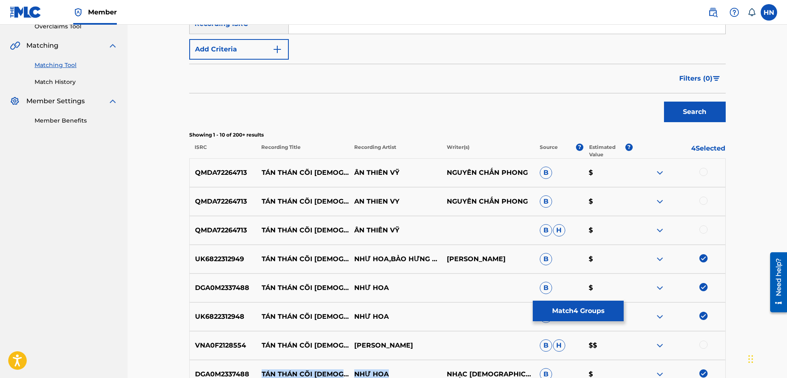
scroll to position [165, 0]
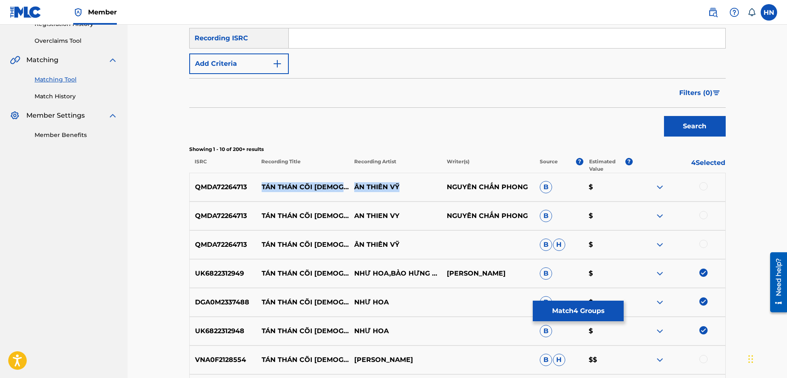
drag, startPoint x: 260, startPoint y: 183, endPoint x: 417, endPoint y: 195, distance: 157.2
click at [417, 195] on div "QMDA72264713 TÁN THÁN CÕI [DEMOGRAPHIC_DATA] A DI ĐÀ ÂN THIÊN VỸ NGUYÊN CHẤN PH…" at bounding box center [457, 187] width 536 height 29
click at [224, 186] on p "QMDA72264713" at bounding box center [223, 187] width 67 height 10
click at [701, 183] on div at bounding box center [703, 186] width 8 height 8
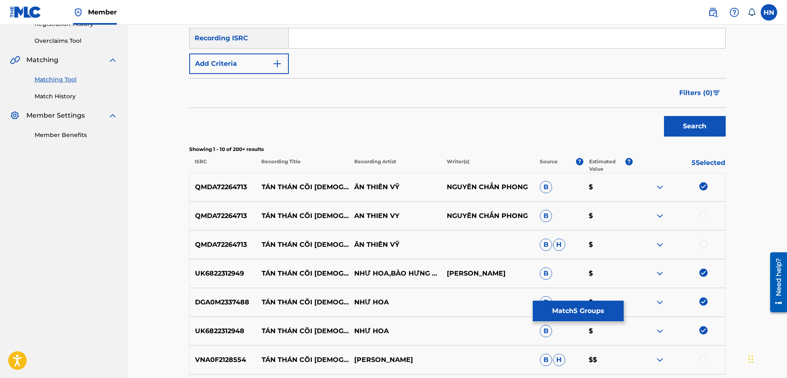
click at [702, 216] on div at bounding box center [703, 215] width 8 height 8
click at [705, 246] on div at bounding box center [703, 244] width 8 height 8
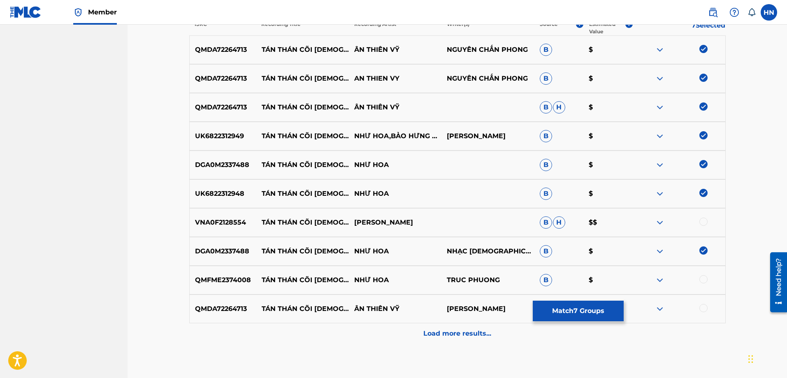
scroll to position [288, 0]
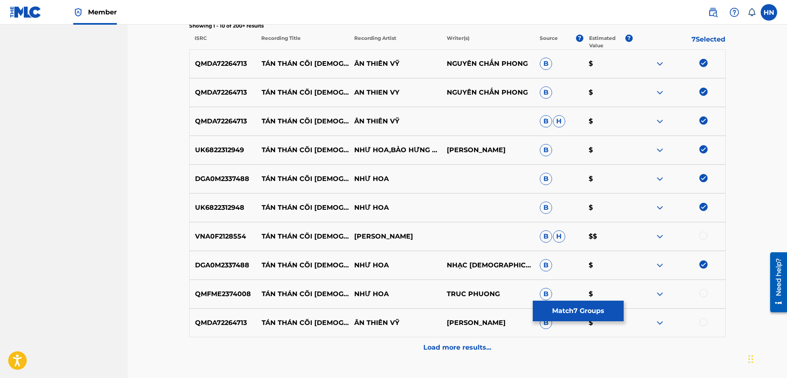
click at [706, 323] on div at bounding box center [703, 322] width 8 height 8
click at [237, 292] on p "QMFME2374008" at bounding box center [223, 294] width 67 height 10
click at [705, 293] on div at bounding box center [703, 293] width 8 height 8
click at [659, 234] on img at bounding box center [660, 237] width 10 height 10
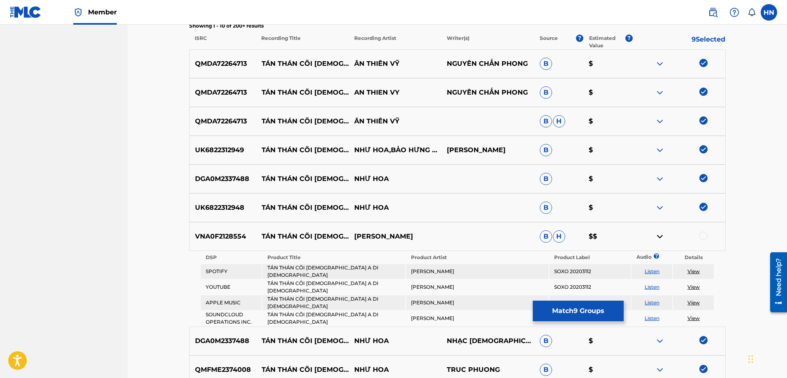
click at [650, 284] on link "Listen" at bounding box center [652, 287] width 15 height 6
click at [196, 232] on p "VNA0F2128554" at bounding box center [223, 237] width 67 height 10
click at [702, 237] on div at bounding box center [703, 236] width 8 height 8
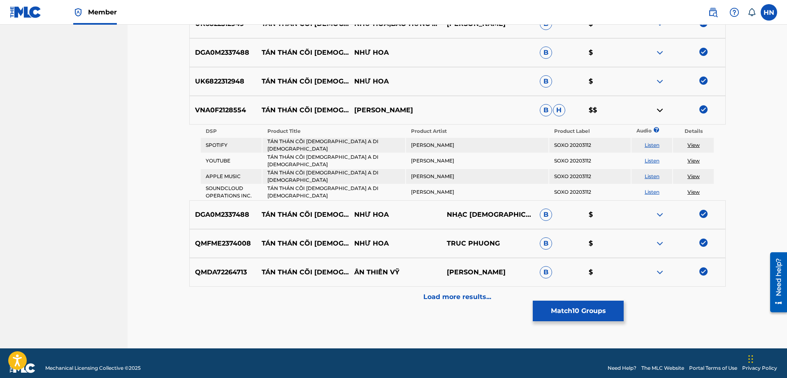
click at [459, 292] on p "Load more results..." at bounding box center [457, 297] width 68 height 10
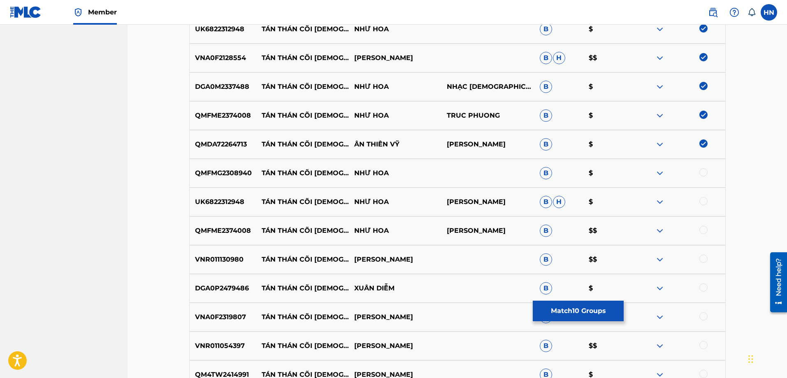
scroll to position [579, 0]
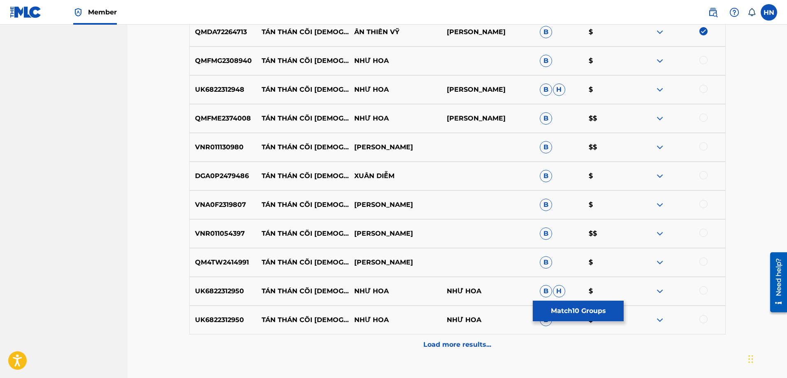
click at [232, 61] on p "QMFMG2308940" at bounding box center [223, 61] width 67 height 10
click at [705, 61] on div at bounding box center [703, 60] width 8 height 8
click at [222, 94] on p "UK6822312948" at bounding box center [223, 90] width 67 height 10
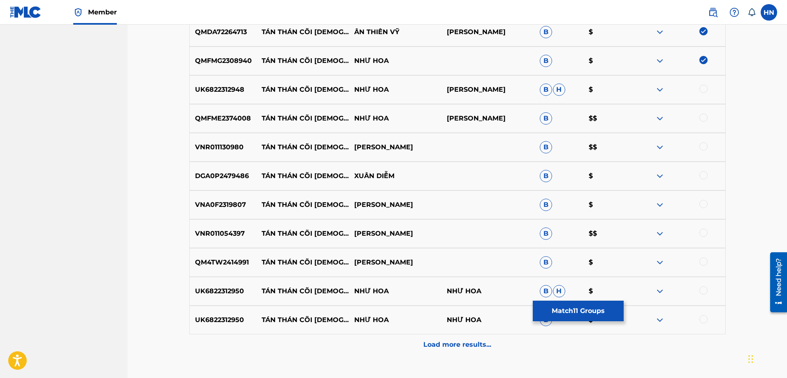
click at [702, 89] on div at bounding box center [703, 89] width 8 height 8
click at [222, 118] on p "QMFME2374008" at bounding box center [223, 119] width 67 height 10
click at [704, 118] on div at bounding box center [703, 118] width 8 height 8
drag, startPoint x: 262, startPoint y: 141, endPoint x: 404, endPoint y: 151, distance: 142.3
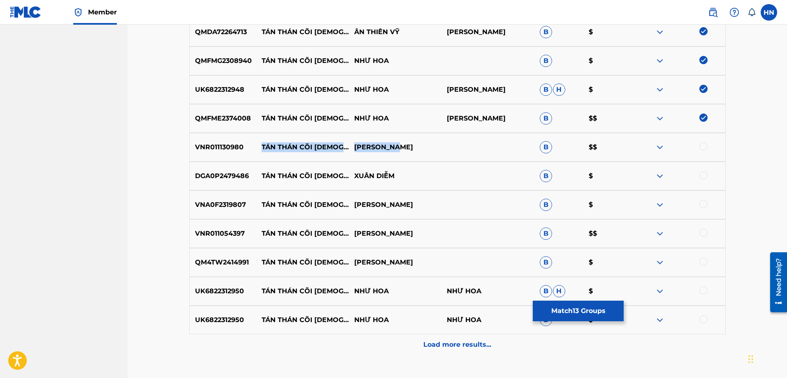
click at [404, 151] on div "VNR011130980 TÁN THÁN CÕI [DEMOGRAPHIC_DATA] A DI ĐÀ QUỲNH TRANG B $$" at bounding box center [457, 147] width 536 height 29
click at [416, 153] on div "VNR011130980 TÁN THÁN CÕI [DEMOGRAPHIC_DATA] A DI ĐÀ QUỲNH TRANG B $$" at bounding box center [457, 147] width 536 height 29
click at [667, 150] on div at bounding box center [678, 147] width 93 height 10
click at [664, 150] on img at bounding box center [660, 147] width 10 height 10
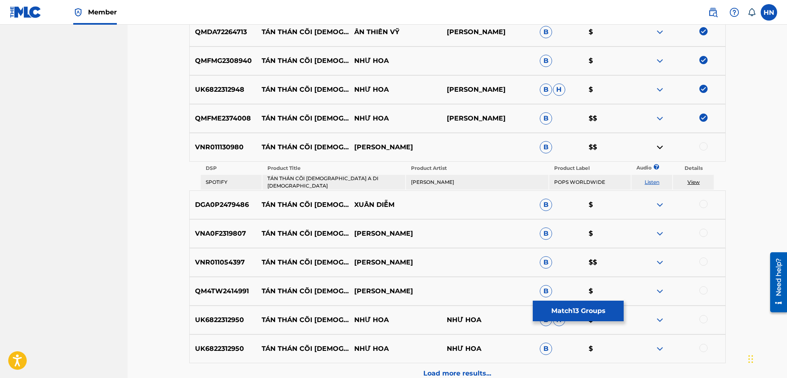
click at [652, 179] on link "Listen" at bounding box center [652, 182] width 15 height 6
click at [202, 149] on p "VNR011130980" at bounding box center [223, 147] width 67 height 10
click at [703, 149] on div at bounding box center [703, 146] width 8 height 8
click at [665, 201] on img at bounding box center [660, 205] width 10 height 10
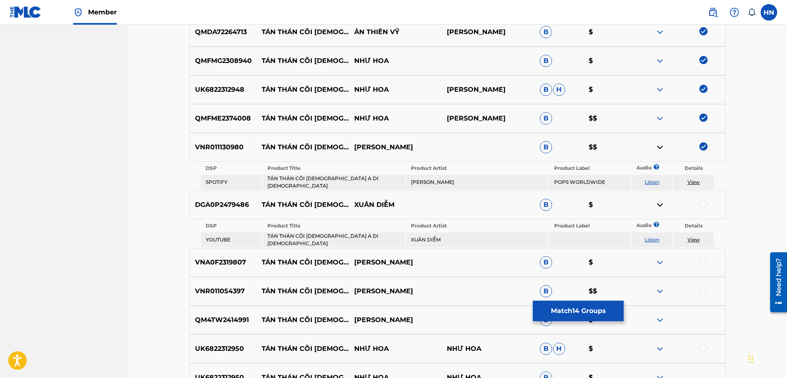
click at [647, 237] on link "Listen" at bounding box center [652, 240] width 15 height 6
click at [241, 202] on p "DGA0P2479486" at bounding box center [223, 205] width 67 height 10
click at [701, 201] on div at bounding box center [703, 204] width 8 height 8
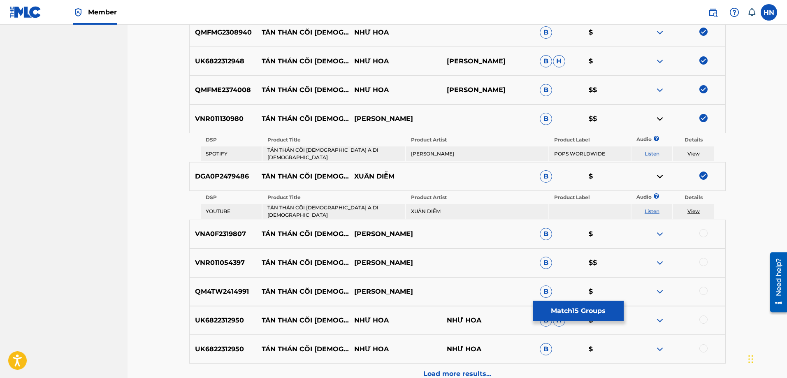
scroll to position [620, 0]
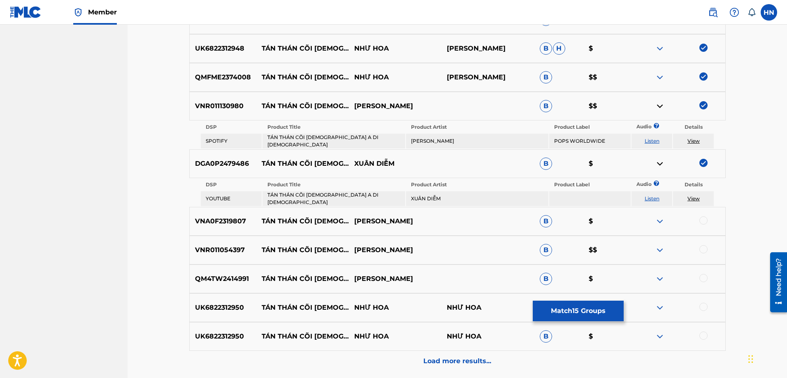
click at [236, 246] on p "VNR011054397" at bounding box center [223, 250] width 67 height 10
click at [702, 245] on div at bounding box center [703, 249] width 8 height 8
click at [244, 304] on p "UK6822312950" at bounding box center [223, 308] width 67 height 10
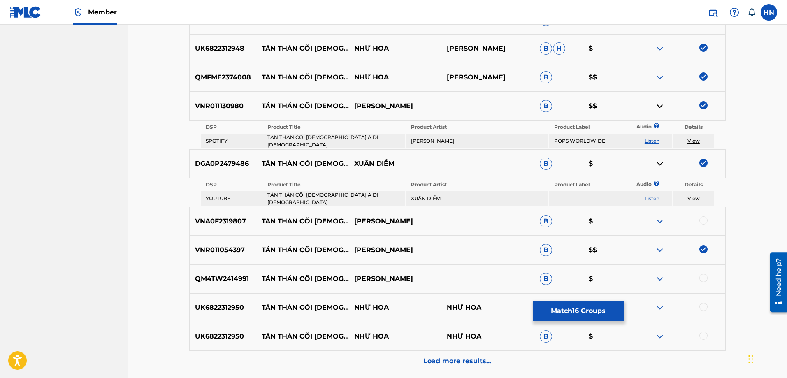
click at [237, 304] on p "UK6822312950" at bounding box center [223, 308] width 67 height 10
click at [703, 303] on div at bounding box center [703, 307] width 8 height 8
click at [701, 323] on div "UK6822312950 TÁN THÁN CÕI [DEMOGRAPHIC_DATA] A DI [DEMOGRAPHIC_DATA] - BEAT NHƯ…" at bounding box center [457, 336] width 536 height 29
click at [701, 332] on div at bounding box center [703, 336] width 8 height 8
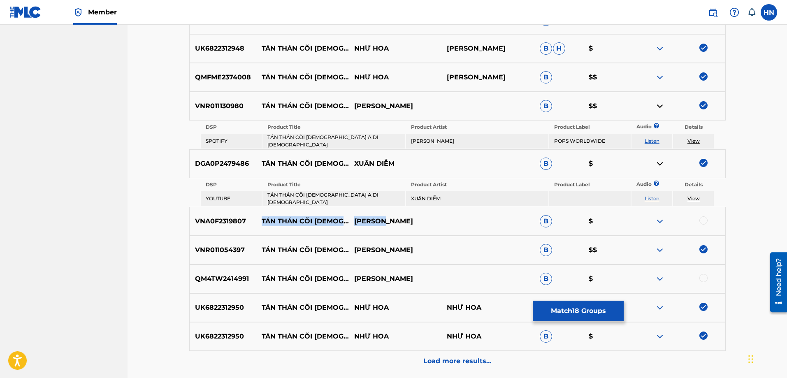
drag, startPoint x: 253, startPoint y: 208, endPoint x: 422, endPoint y: 217, distance: 168.9
click at [422, 217] on div "VNA0F2319807 TÁN THÁN CÕI [DEMOGRAPHIC_DATA] A DI ĐÀ GIA HUY B $" at bounding box center [457, 221] width 536 height 29
click at [234, 220] on div "VNA0F2319807 TÁN THÁN CÕI [DEMOGRAPHIC_DATA] A DI ĐÀ GIA HUY B $" at bounding box center [457, 221] width 536 height 29
click at [701, 216] on div at bounding box center [703, 220] width 8 height 8
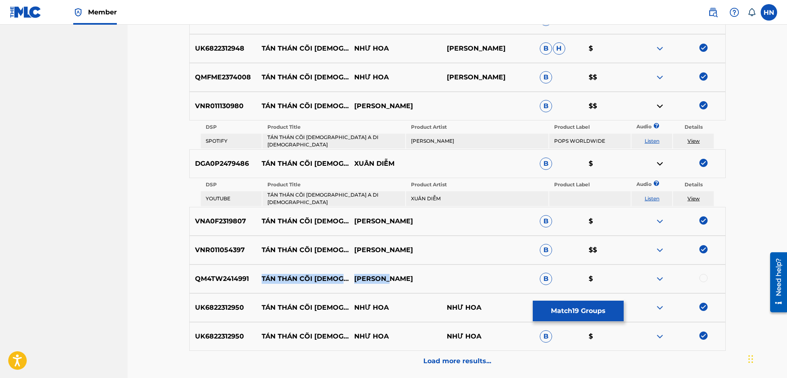
drag, startPoint x: 388, startPoint y: 271, endPoint x: 260, endPoint y: 266, distance: 128.9
click at [260, 266] on div "QM4TW2414991 TÁN THÁN CÕI [DEMOGRAPHIC_DATA] A DI ĐÀ KIM THOA B $" at bounding box center [457, 279] width 536 height 29
click at [213, 274] on p "QM4TW2414991" at bounding box center [223, 279] width 67 height 10
click at [701, 274] on div at bounding box center [703, 278] width 8 height 8
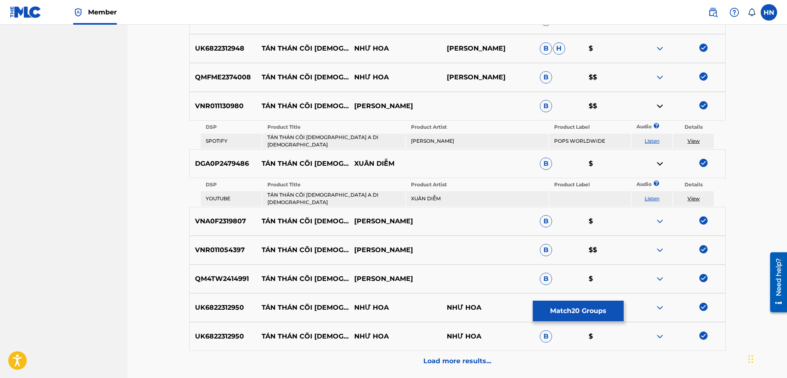
click at [492, 363] on div "Load more results..." at bounding box center [457, 361] width 536 height 21
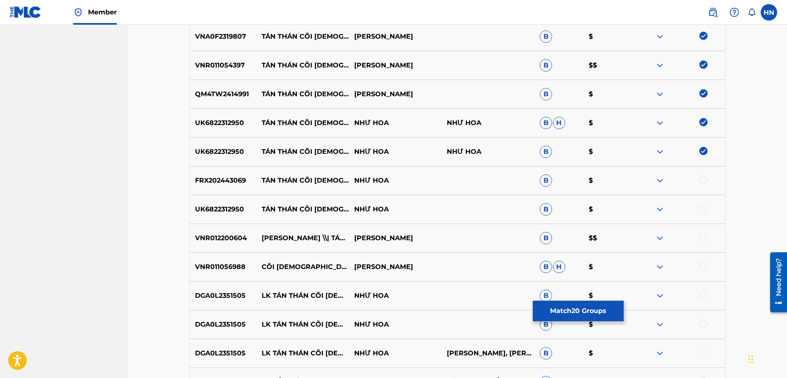
scroll to position [784, 0]
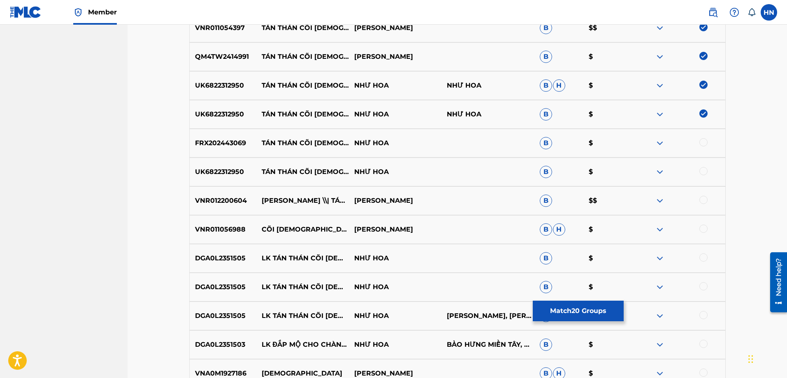
click at [216, 142] on p "FRX202443069" at bounding box center [223, 143] width 67 height 10
click at [703, 144] on div at bounding box center [703, 142] width 8 height 8
click at [206, 172] on p "UK6822312950" at bounding box center [223, 172] width 67 height 10
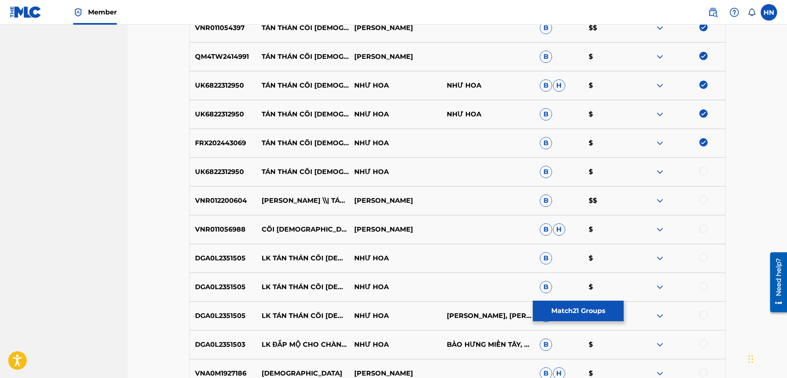
click at [707, 174] on div at bounding box center [678, 172] width 93 height 10
click at [701, 172] on div at bounding box center [703, 171] width 8 height 8
click at [235, 200] on p "VNR012200604" at bounding box center [223, 201] width 67 height 10
click at [702, 202] on div at bounding box center [703, 200] width 8 height 8
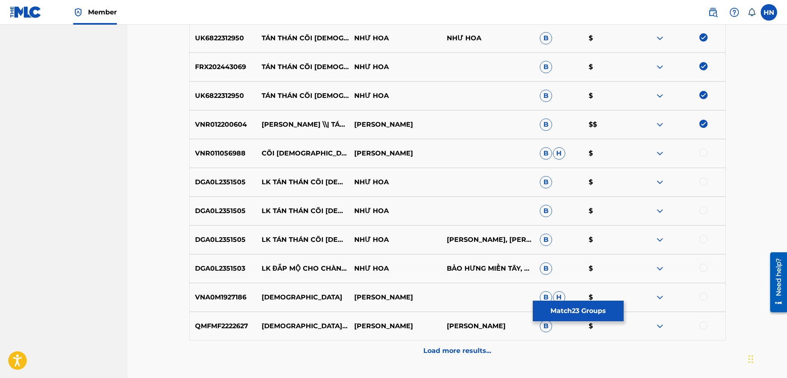
scroll to position [867, 0]
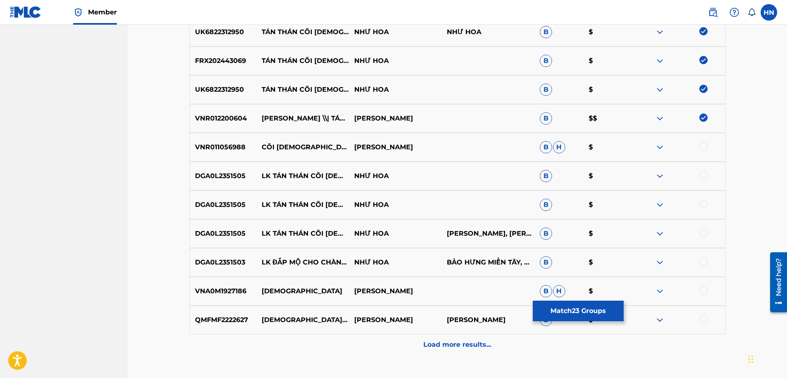
click at [437, 336] on div "Load more results..." at bounding box center [457, 344] width 536 height 21
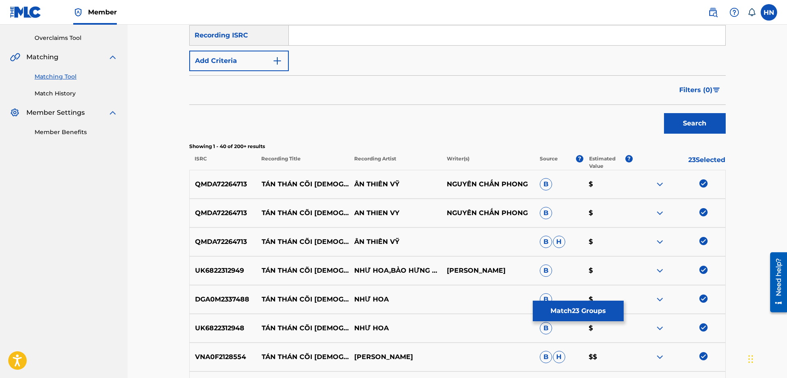
scroll to position [44, 0]
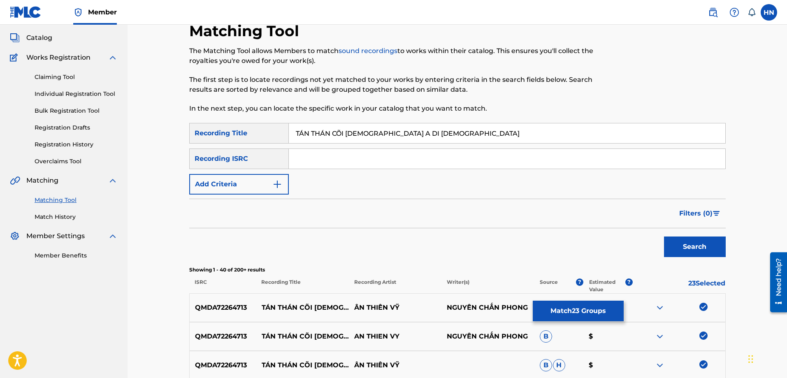
click at [331, 136] on input "TÁN THÁN CÕI [DEMOGRAPHIC_DATA] A DI [DEMOGRAPHIC_DATA]" at bounding box center [507, 133] width 436 height 20
paste input "AN THAN COI PHAT A DI DA"
type input "TAN THAN COI PHAT A DI DA"
click at [715, 246] on button "Search" at bounding box center [695, 247] width 62 height 21
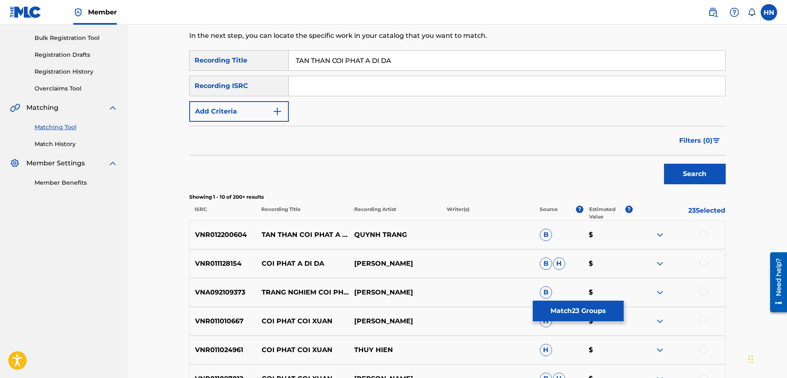
scroll to position [209, 0]
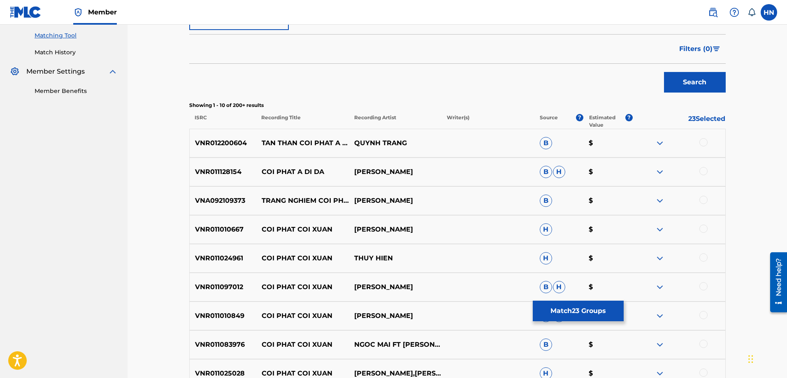
click at [224, 142] on p "VNR012200604" at bounding box center [223, 143] width 67 height 10
click at [701, 146] on div at bounding box center [678, 143] width 93 height 10
click at [707, 140] on div at bounding box center [703, 142] width 8 height 8
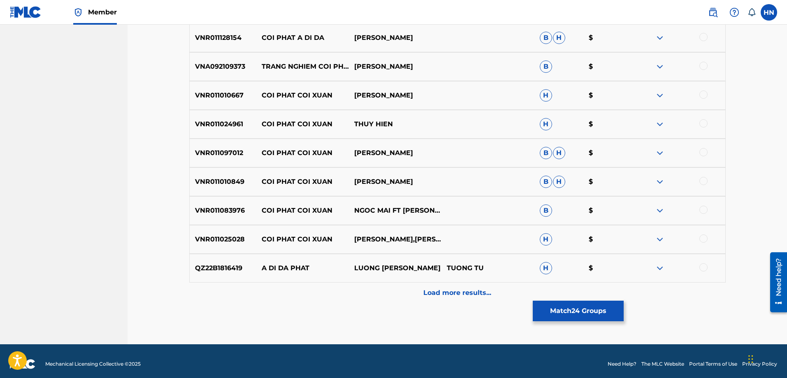
scroll to position [348, 0]
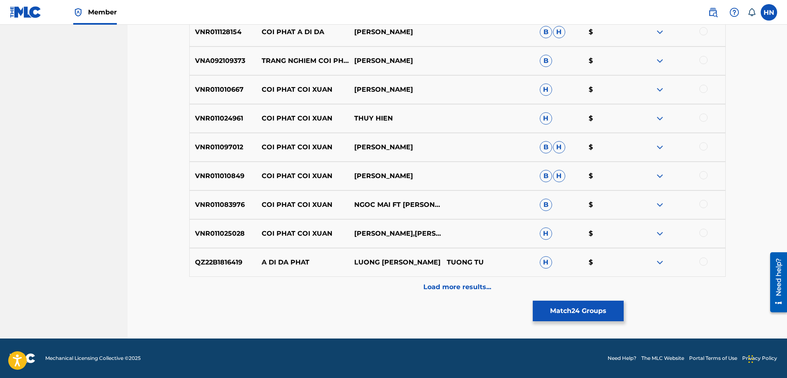
click at [540, 310] on button "Match 24 Groups" at bounding box center [578, 311] width 91 height 21
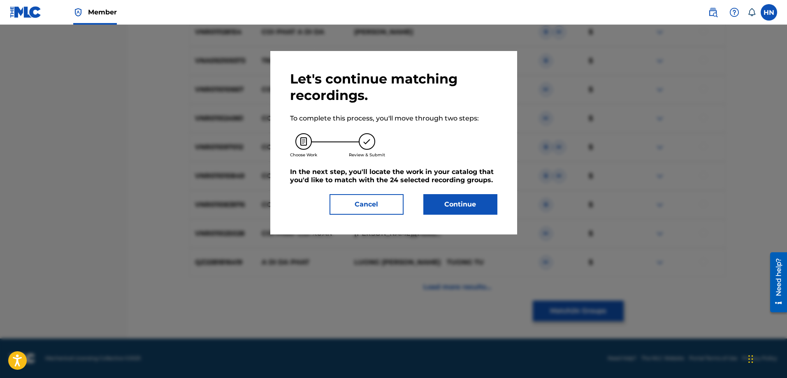
click at [438, 197] on button "Continue" at bounding box center [460, 204] width 74 height 21
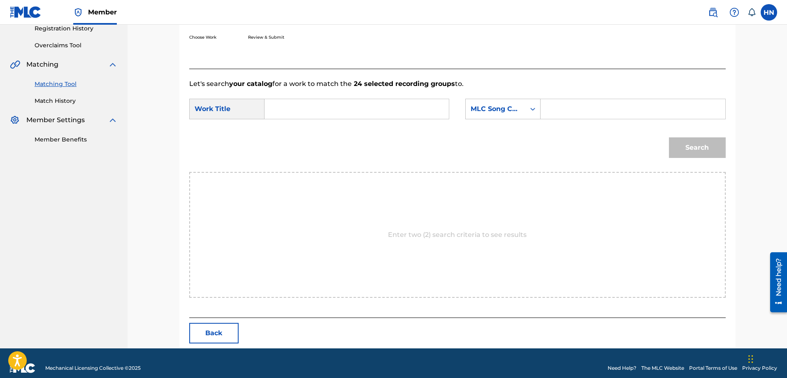
scroll to position [170, 0]
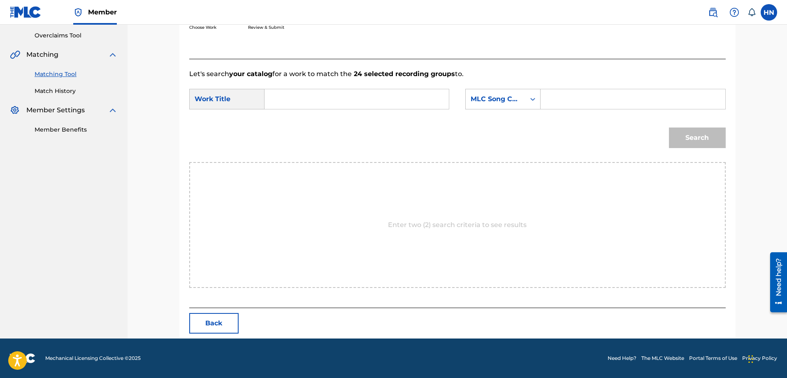
click at [397, 91] on input "Search Form" at bounding box center [357, 99] width 170 height 20
paste input "TAN THAN COI PHAT A DI DA"
type input "TAN THAN COI PHAT A DI DA"
click at [508, 100] on div "MLC Song Code" at bounding box center [496, 99] width 50 height 10
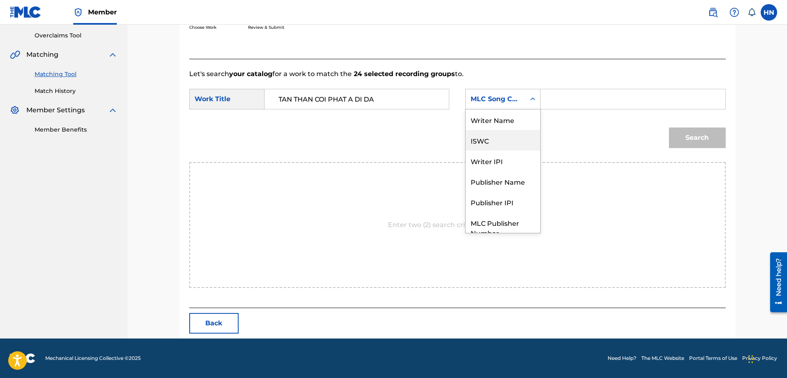
scroll to position [30, 0]
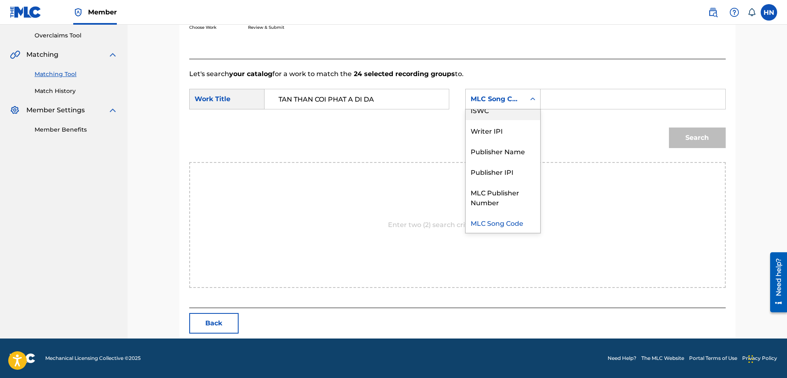
click at [495, 114] on div "ISWC" at bounding box center [503, 110] width 74 height 21
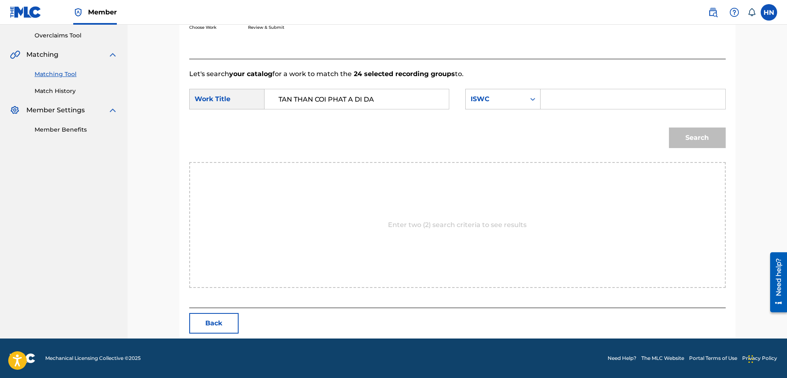
click at [606, 100] on input "Search Form" at bounding box center [633, 99] width 170 height 20
paste input "T3075231475"
type input "T3075231475"
click at [703, 138] on button "Search" at bounding box center [697, 138] width 57 height 21
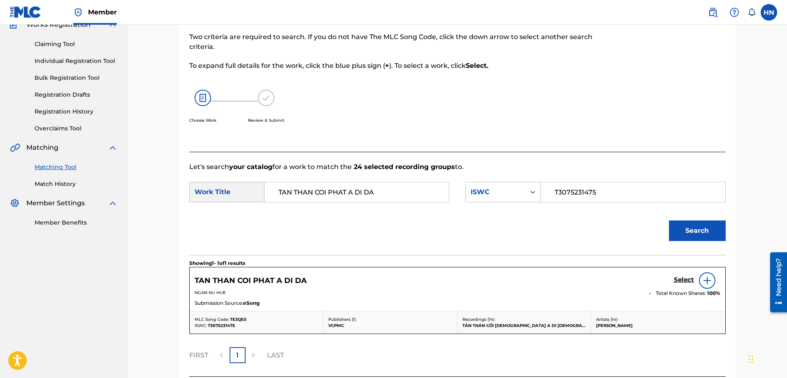
scroll to position [146, 0]
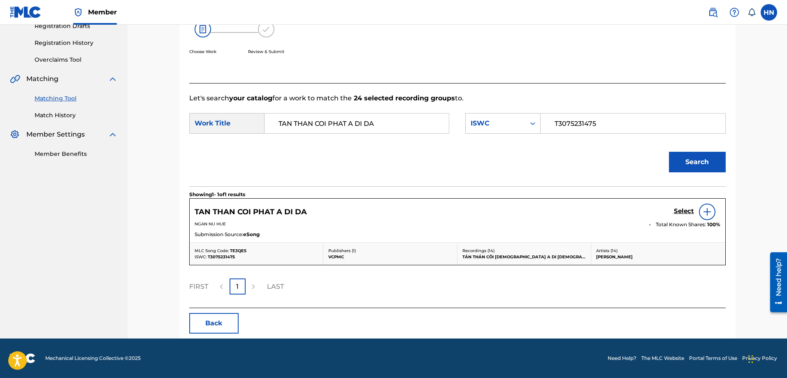
click at [671, 210] on div "TAN THAN COI PHAT A DI DA Select" at bounding box center [458, 212] width 526 height 16
click at [672, 210] on div "TAN THAN COI PHAT A DI DA Select" at bounding box center [458, 212] width 526 height 16
click at [674, 212] on h5 "Select" at bounding box center [684, 211] width 20 height 8
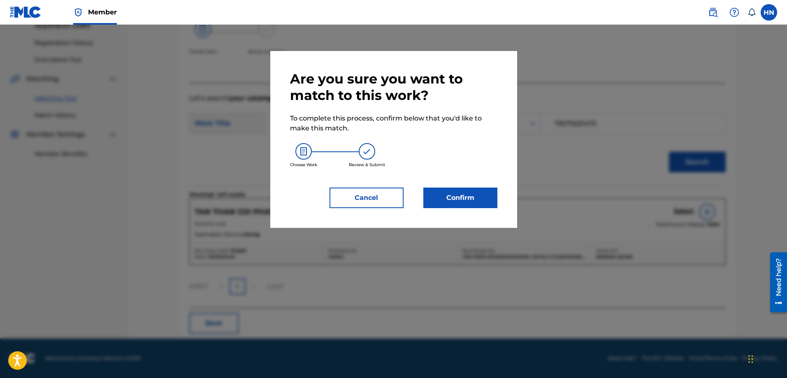
click at [467, 203] on button "Confirm" at bounding box center [460, 198] width 74 height 21
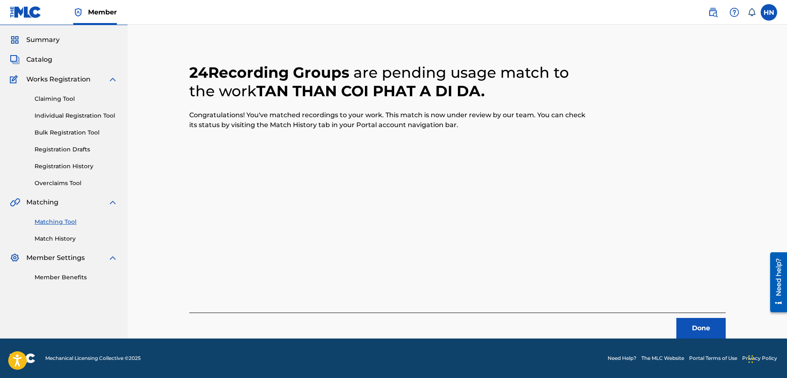
scroll to position [22, 0]
click at [699, 324] on button "Done" at bounding box center [700, 328] width 49 height 21
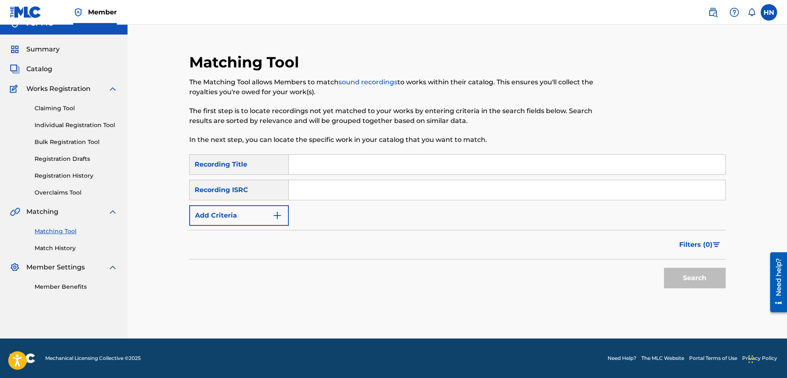
scroll to position [0, 0]
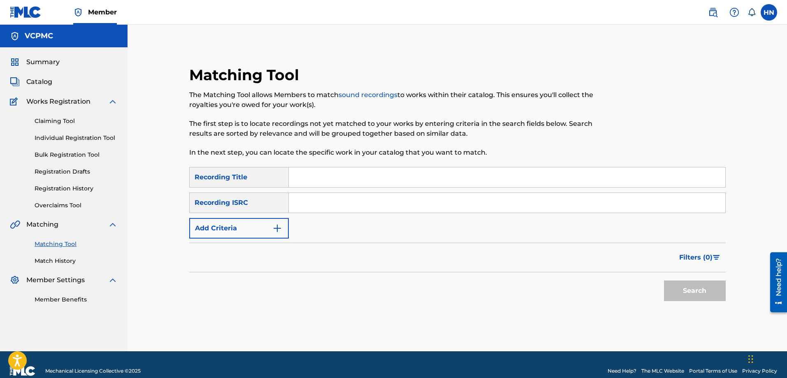
click at [506, 159] on div "Matching Tool The Matching Tool allows Members to match sound recordings to wor…" at bounding box center [395, 116] width 413 height 101
click at [504, 161] on div "Matching Tool The Matching Tool allows Members to match sound recordings to wor…" at bounding box center [395, 116] width 413 height 101
click at [500, 169] on input "Search Form" at bounding box center [507, 177] width 436 height 20
paste input "NIỆM [DEMOGRAPHIC_DATA] A DI [DEMOGRAPHIC_DATA]"
click at [679, 282] on button "Search" at bounding box center [695, 291] width 62 height 21
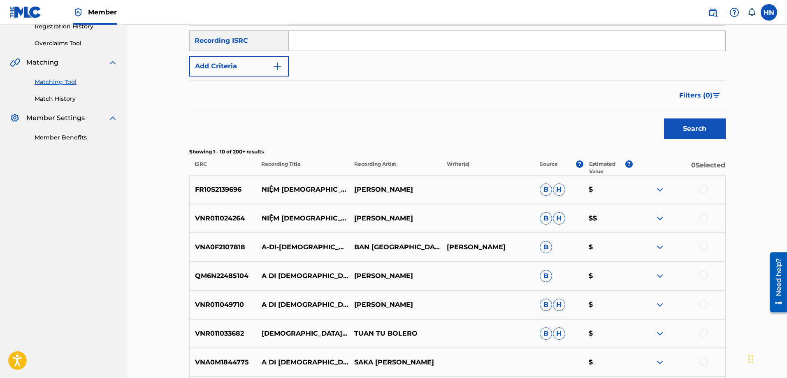
scroll to position [165, 0]
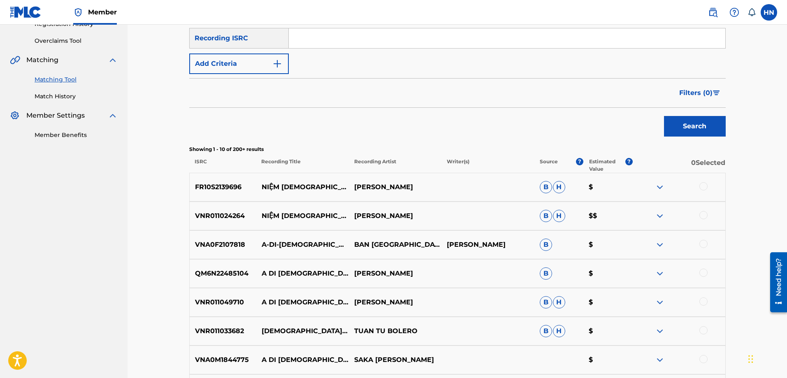
click at [218, 183] on p "FR10S2139696" at bounding box center [223, 187] width 67 height 10
click at [702, 185] on div at bounding box center [703, 186] width 8 height 8
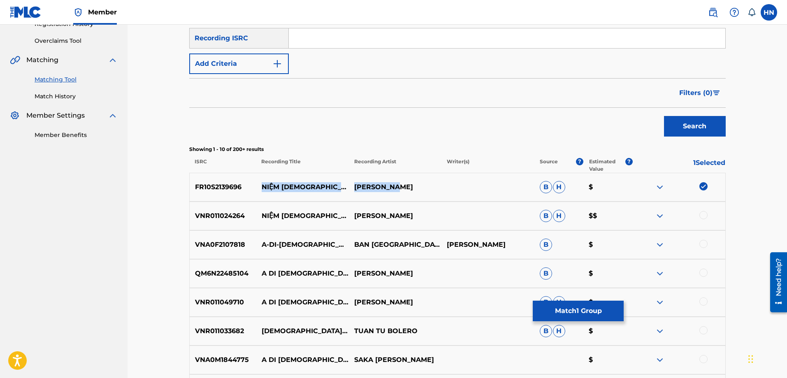
drag, startPoint x: 261, startPoint y: 187, endPoint x: 479, endPoint y: 186, distance: 218.0
click at [478, 186] on div "FR10S2139696 NIỆM [DEMOGRAPHIC_DATA] A DI [PERSON_NAME]" at bounding box center [457, 187] width 536 height 29
drag, startPoint x: 262, startPoint y: 213, endPoint x: 448, endPoint y: 208, distance: 185.2
click at [448, 208] on div "VNR011024264 NIỆM [DEMOGRAPHIC_DATA] A DI ĐÀ MANH LINH B H $$" at bounding box center [457, 216] width 536 height 29
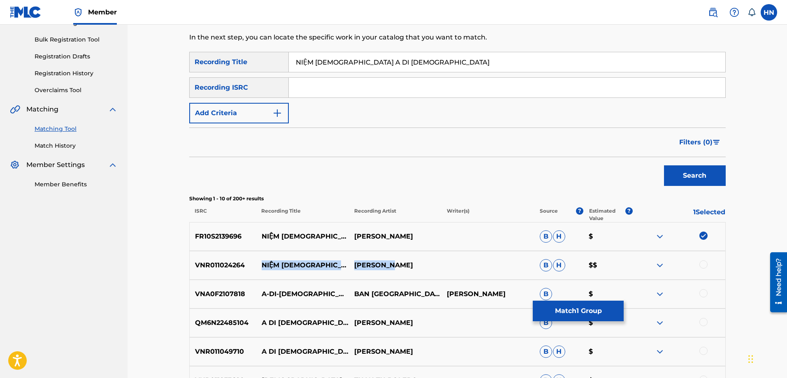
scroll to position [82, 0]
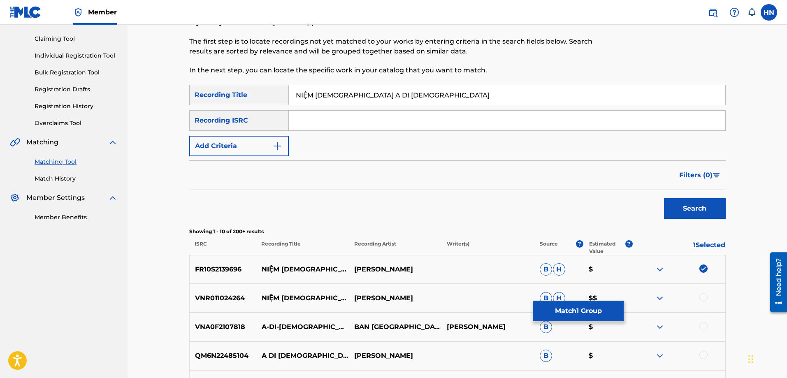
click at [385, 94] on input "NIỆM [DEMOGRAPHIC_DATA] A DI [DEMOGRAPHIC_DATA]" at bounding box center [507, 95] width 436 height 20
paste input "EM PHAT A DI DA"
type input "NIEM PHAT A DI DA"
click at [664, 198] on button "Search" at bounding box center [695, 208] width 62 height 21
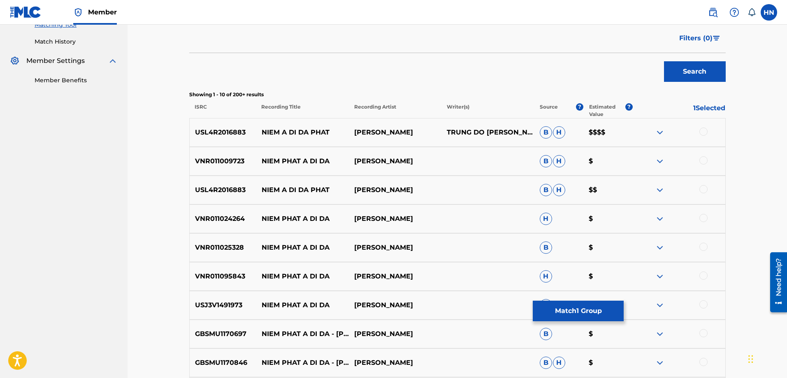
scroll to position [288, 0]
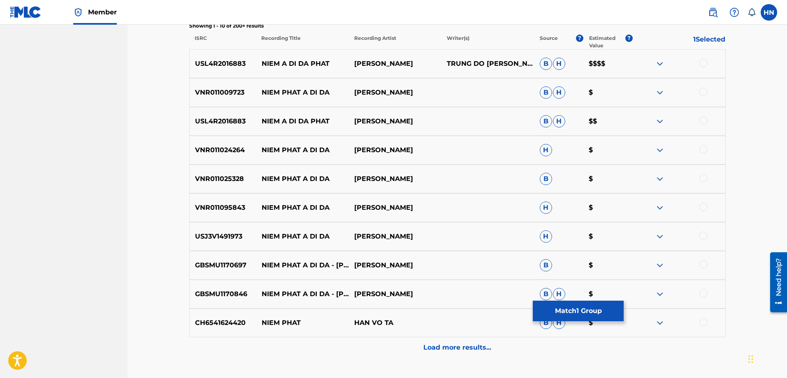
click at [243, 267] on p "GBSMU1170697" at bounding box center [223, 265] width 67 height 10
click at [707, 264] on div at bounding box center [703, 264] width 8 height 8
click at [230, 293] on p "GBSMU1170846" at bounding box center [223, 294] width 67 height 10
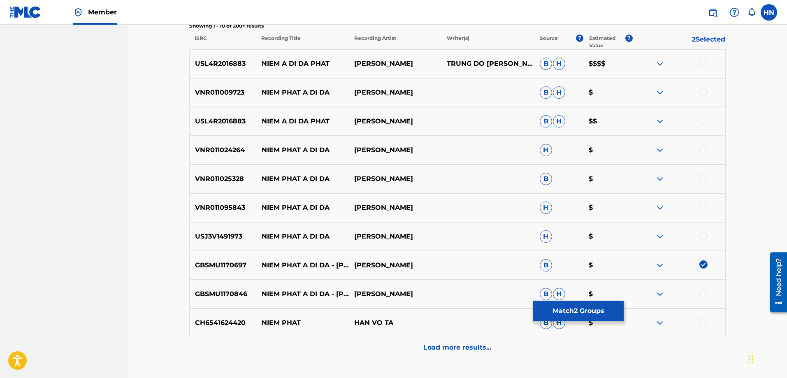
click at [702, 291] on div at bounding box center [703, 293] width 8 height 8
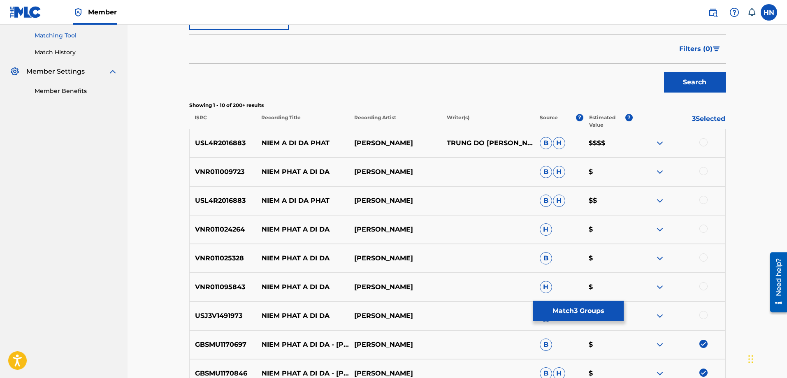
scroll to position [206, 0]
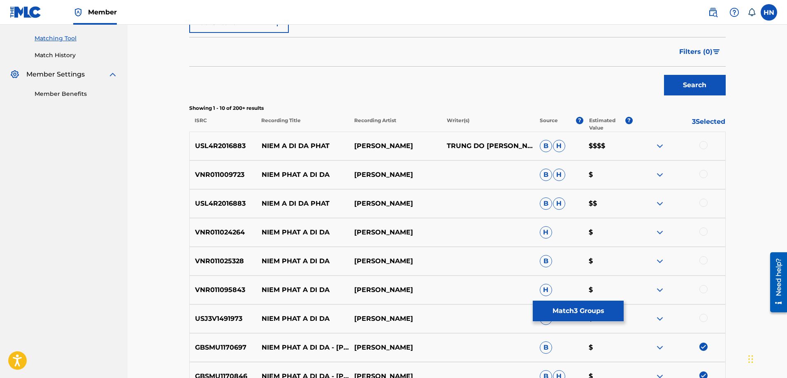
click at [659, 145] on img at bounding box center [660, 146] width 10 height 10
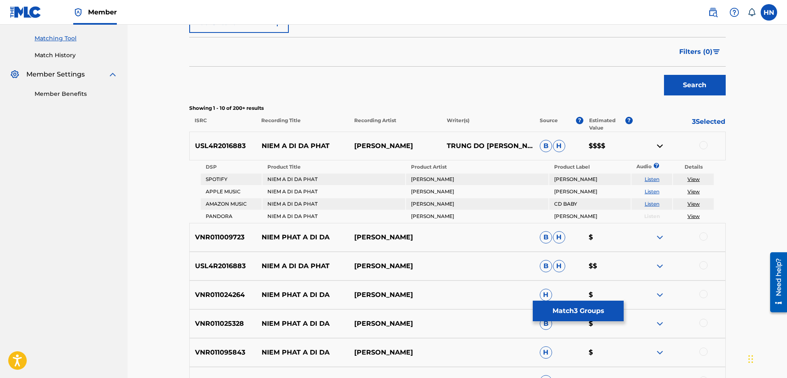
click at [655, 179] on link "Listen" at bounding box center [652, 179] width 15 height 6
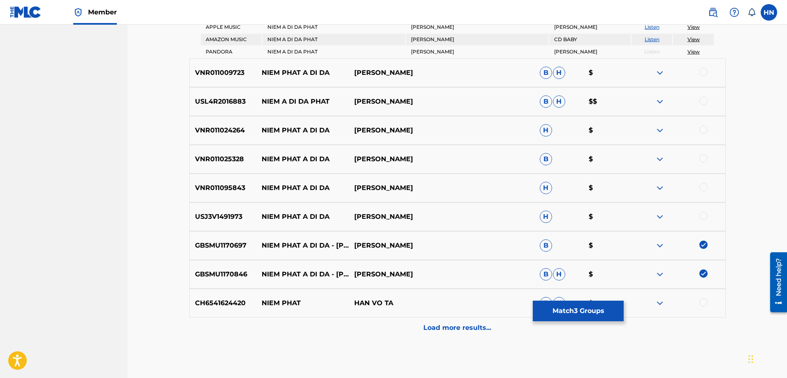
click at [407, 323] on div "Load more results..." at bounding box center [457, 328] width 536 height 21
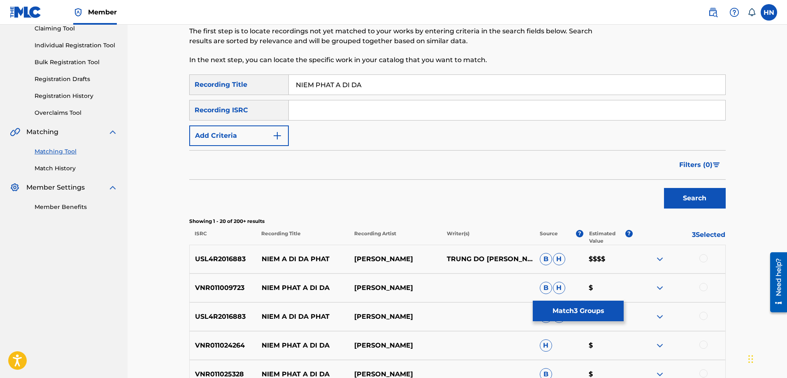
scroll to position [370, 0]
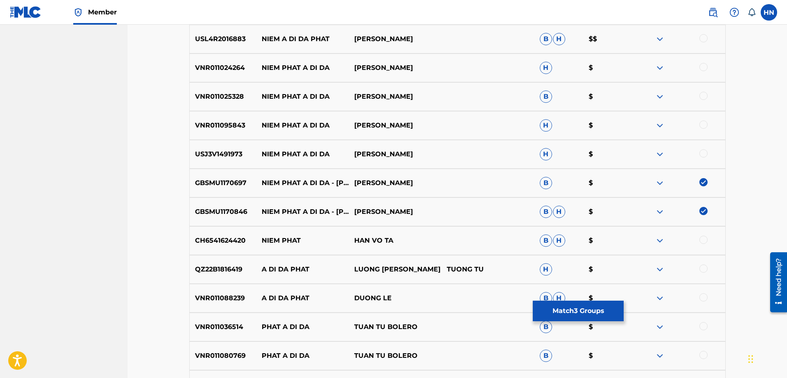
click at [555, 318] on button "Match 3 Groups" at bounding box center [578, 311] width 91 height 21
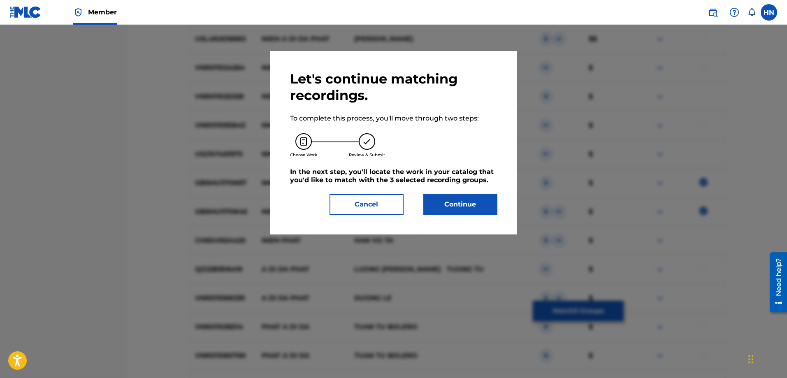
click at [467, 197] on button "Continue" at bounding box center [460, 204] width 74 height 21
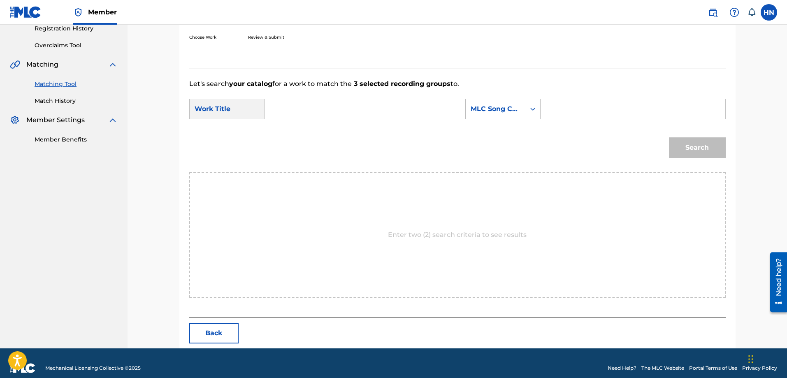
scroll to position [170, 0]
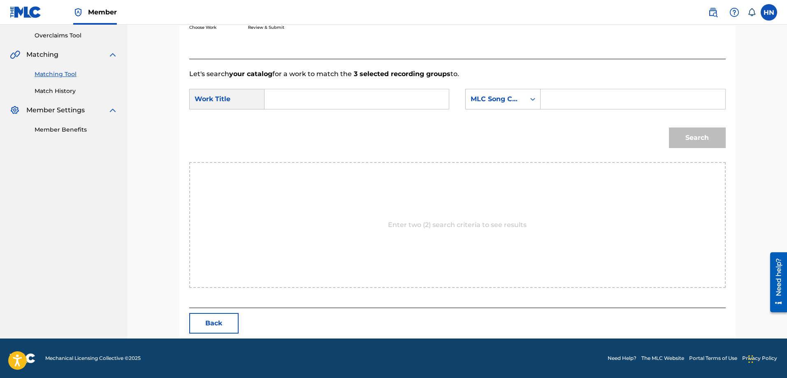
click at [457, 93] on div "SearchWithCriteria9af272a0-3101-453a-986d-6bba2644b540 Work Title SearchWithCri…" at bounding box center [457, 102] width 536 height 26
click at [444, 97] on div "Search Form" at bounding box center [357, 99] width 185 height 21
click at [396, 102] on input "Search Form" at bounding box center [357, 99] width 170 height 20
paste input "NIEM PHAT A DI DA"
type input "NIEM PHAT A DI DA"
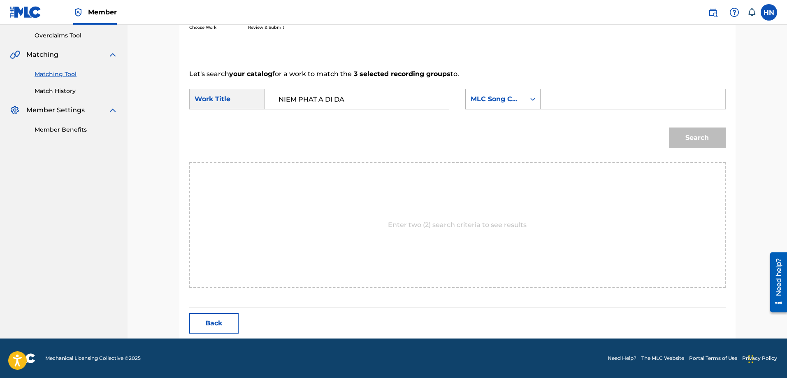
click at [496, 96] on div "MLC Song Code" at bounding box center [496, 99] width 50 height 10
click at [475, 115] on div "ISWC" at bounding box center [503, 110] width 74 height 21
click at [562, 109] on input "Search Form" at bounding box center [633, 99] width 170 height 20
paste input "T9142766049"
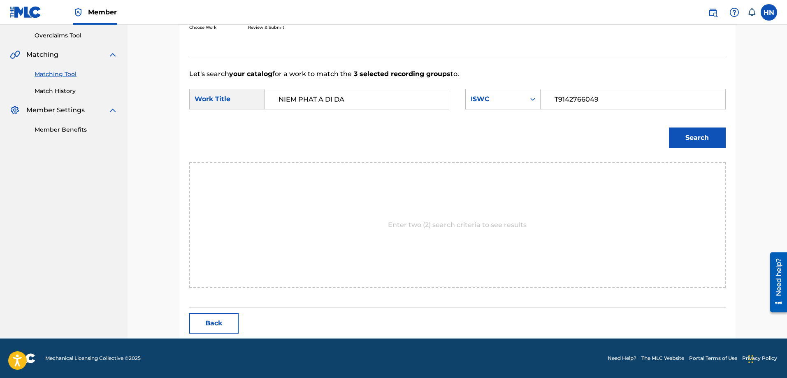
type input "T9142766049"
click at [680, 121] on div "Search" at bounding box center [695, 135] width 61 height 33
click at [681, 138] on button "Search" at bounding box center [697, 138] width 57 height 21
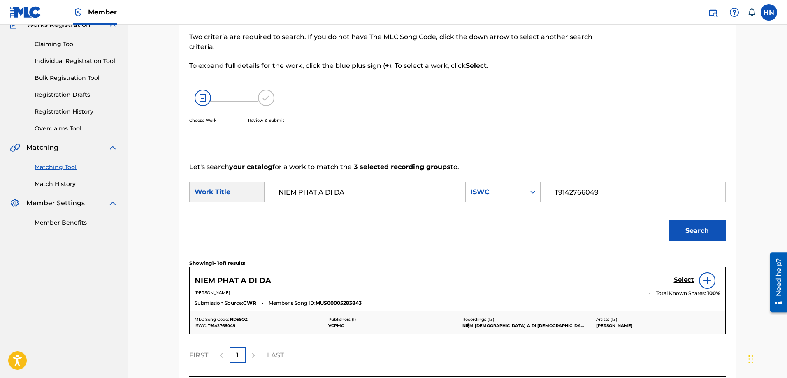
scroll to position [146, 0]
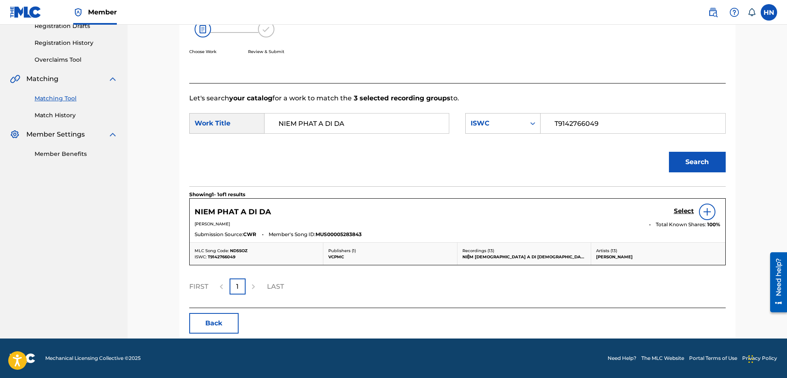
click at [675, 214] on h5 "Select" at bounding box center [684, 211] width 20 height 8
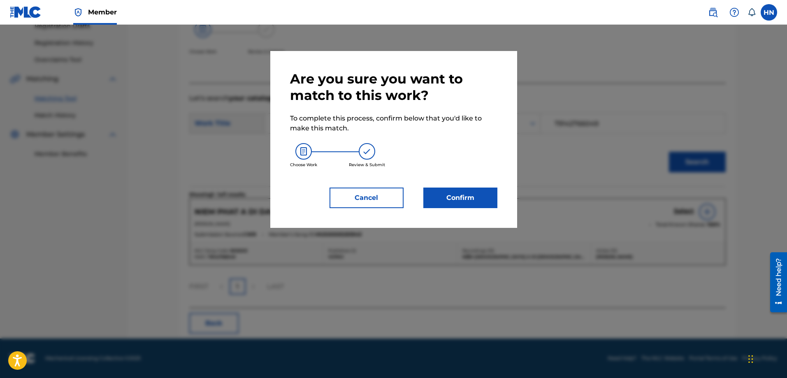
click at [486, 193] on button "Confirm" at bounding box center [460, 198] width 74 height 21
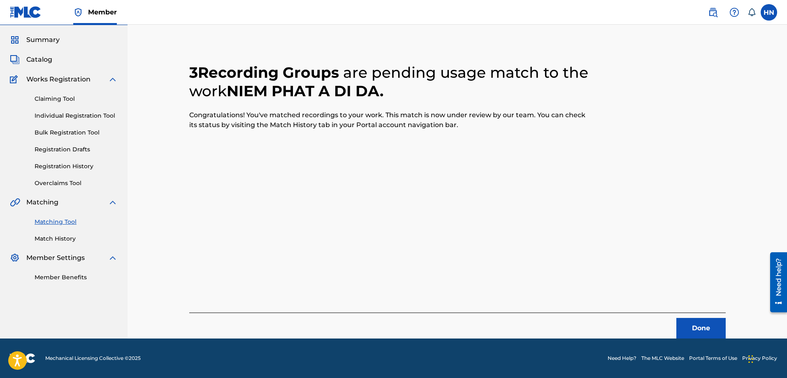
scroll to position [22, 0]
click at [699, 330] on button "Done" at bounding box center [700, 328] width 49 height 21
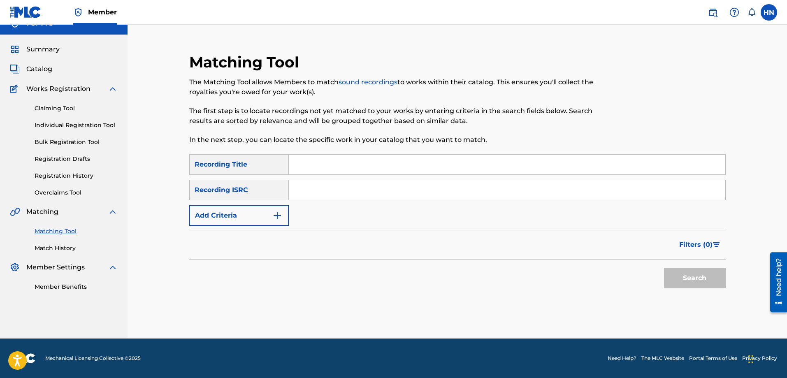
scroll to position [0, 0]
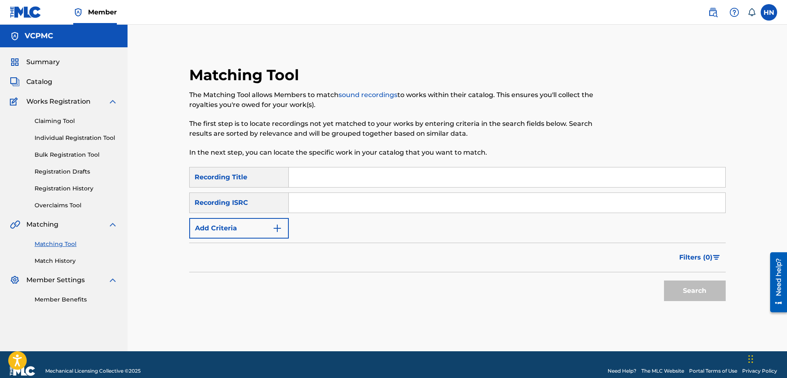
drag, startPoint x: 418, startPoint y: 179, endPoint x: 425, endPoint y: 178, distance: 6.3
click at [418, 179] on input "Search Form" at bounding box center [507, 177] width 436 height 20
paste input "MẶT MỘC"
click at [676, 282] on button "Search" at bounding box center [695, 291] width 62 height 21
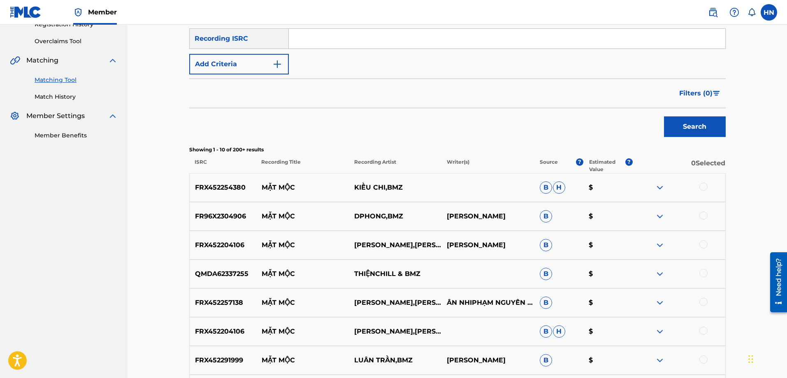
scroll to position [165, 0]
click at [238, 193] on div "FRX452254380 MẶT MỘC KIỀU CHI,BMZ B H $" at bounding box center [457, 187] width 536 height 29
click at [698, 185] on div at bounding box center [678, 187] width 93 height 10
click at [701, 186] on div at bounding box center [703, 186] width 8 height 8
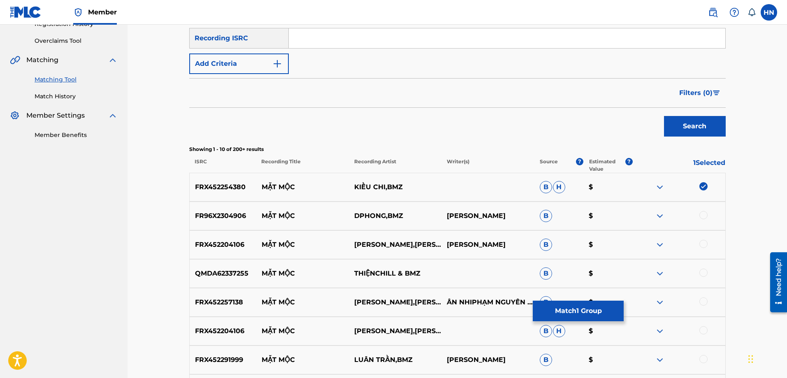
click at [220, 220] on p "FR96X2304906" at bounding box center [223, 216] width 67 height 10
click at [708, 213] on div at bounding box center [678, 216] width 93 height 10
click at [701, 216] on div at bounding box center [703, 215] width 8 height 8
click at [236, 247] on p "FRX452204106" at bounding box center [223, 245] width 67 height 10
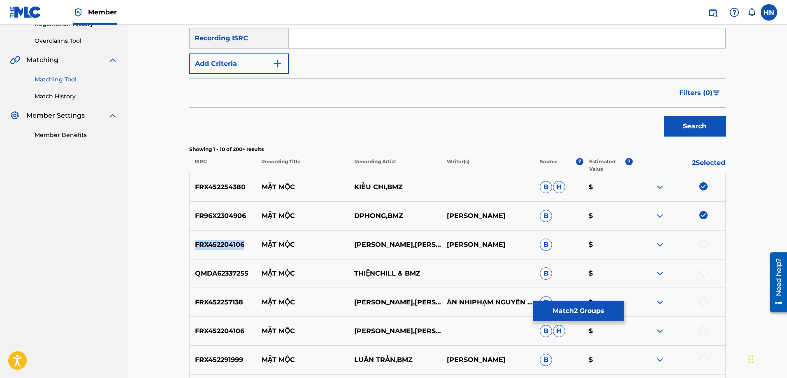
click at [236, 247] on p "FRX452204106" at bounding box center [223, 245] width 67 height 10
click at [705, 241] on div at bounding box center [703, 244] width 8 height 8
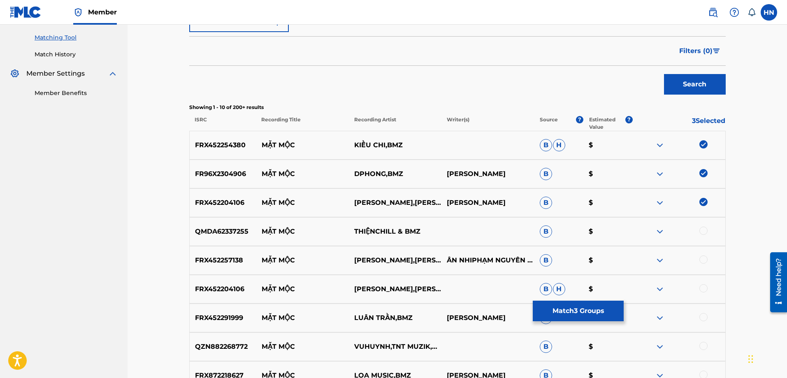
scroll to position [247, 0]
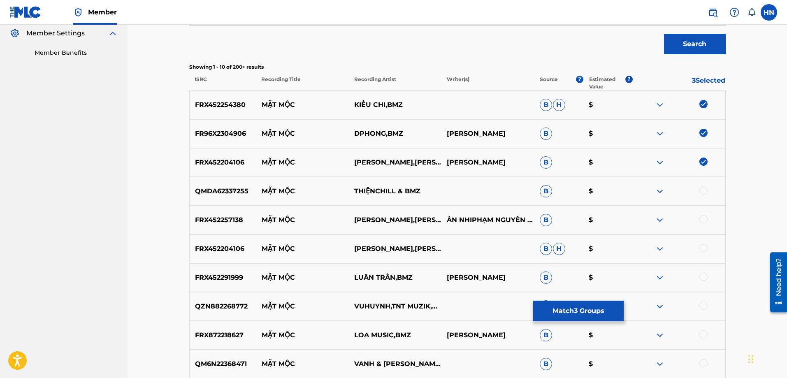
click at [225, 219] on p "FRX452257138" at bounding box center [223, 220] width 67 height 10
click at [702, 219] on div at bounding box center [703, 219] width 8 height 8
click at [701, 246] on div at bounding box center [703, 248] width 8 height 8
click at [225, 279] on p "FRX452291999" at bounding box center [223, 278] width 67 height 10
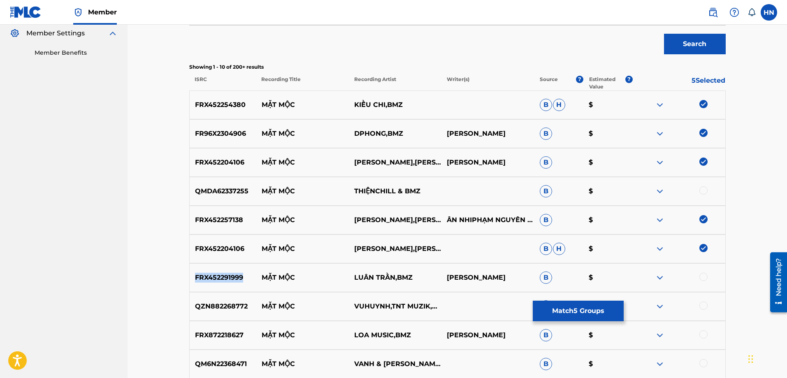
click at [225, 279] on p "FRX452291999" at bounding box center [223, 278] width 67 height 10
click at [703, 277] on div at bounding box center [703, 277] width 8 height 8
click at [225, 338] on p "FRX872218627" at bounding box center [223, 335] width 67 height 10
click at [705, 336] on div at bounding box center [703, 334] width 8 height 8
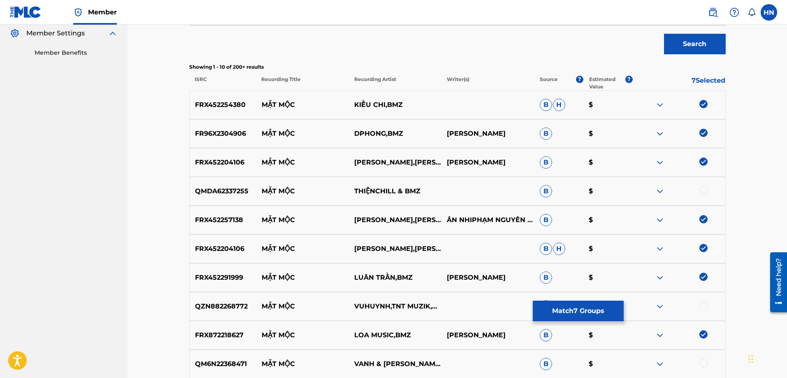
click at [223, 364] on p "QM6N22368471" at bounding box center [223, 364] width 67 height 10
click at [703, 362] on div at bounding box center [703, 363] width 8 height 8
click at [230, 188] on p "QMDA62337255" at bounding box center [223, 191] width 67 height 10
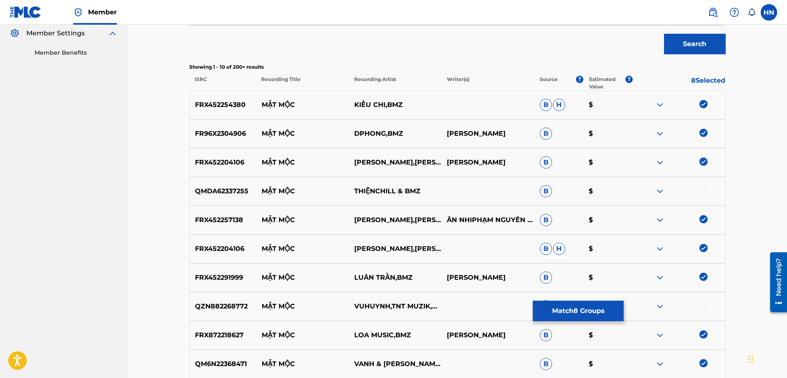
click at [701, 189] on div at bounding box center [703, 190] width 8 height 8
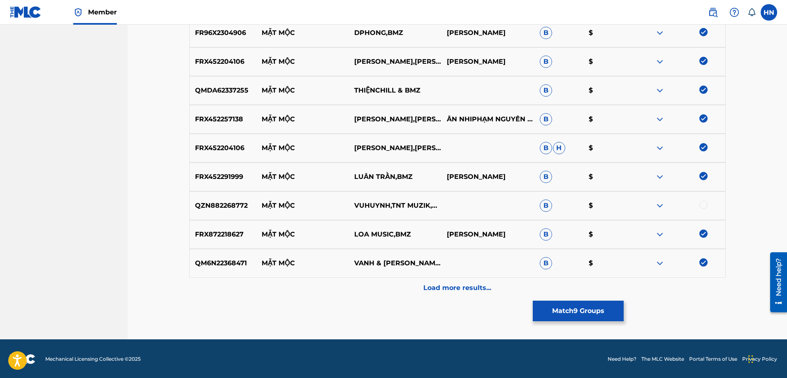
scroll to position [348, 0]
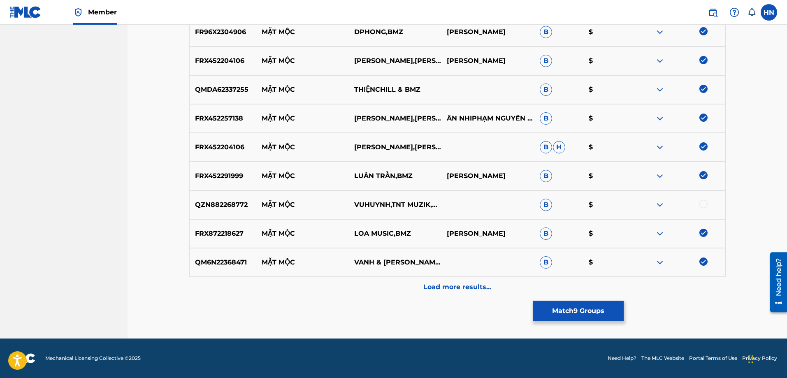
click at [659, 202] on img at bounding box center [660, 205] width 10 height 10
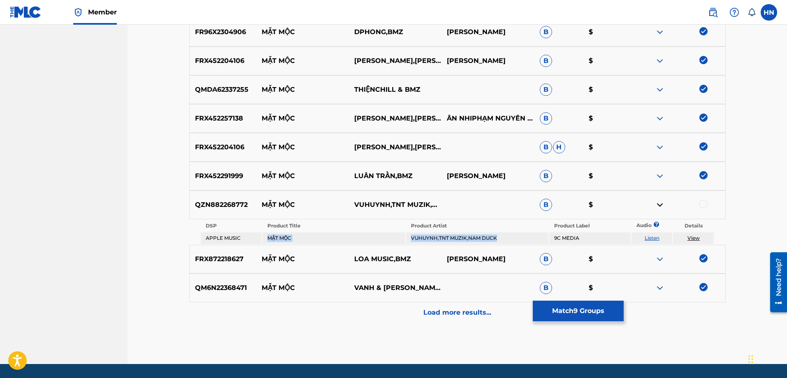
drag, startPoint x: 266, startPoint y: 238, endPoint x: 499, endPoint y: 234, distance: 233.3
click at [499, 234] on tr "APPLE MUSIC MẶT [PERSON_NAME],TNT MUZIK,NAM DUCK 9C MEDIA Listen View" at bounding box center [457, 238] width 513 height 12
click at [228, 203] on p "QZN882268772" at bounding box center [223, 205] width 67 height 10
click at [707, 203] on div at bounding box center [703, 204] width 8 height 8
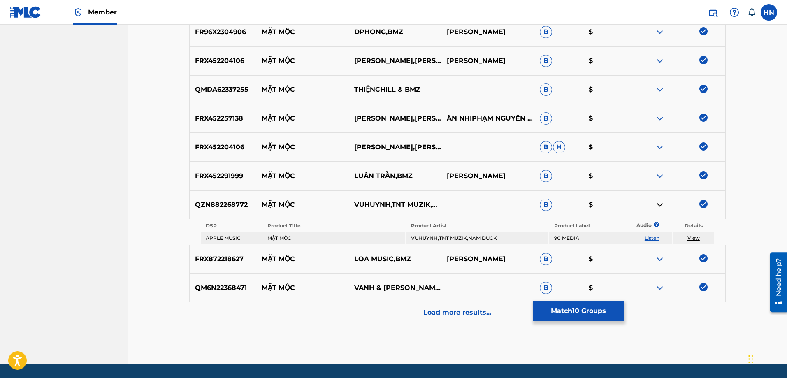
click at [439, 306] on div "Load more results..." at bounding box center [457, 312] width 536 height 21
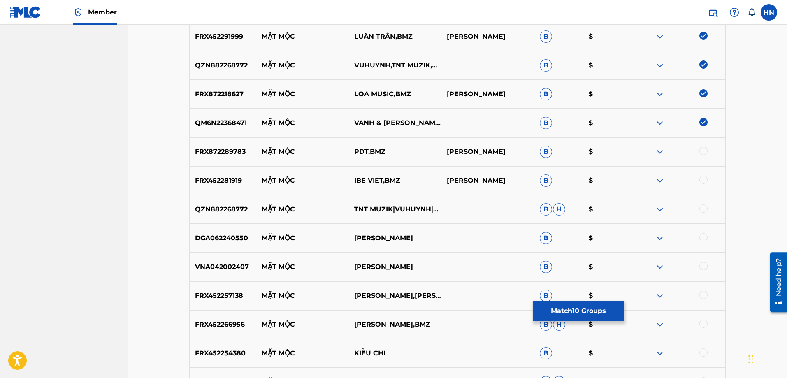
scroll to position [513, 0]
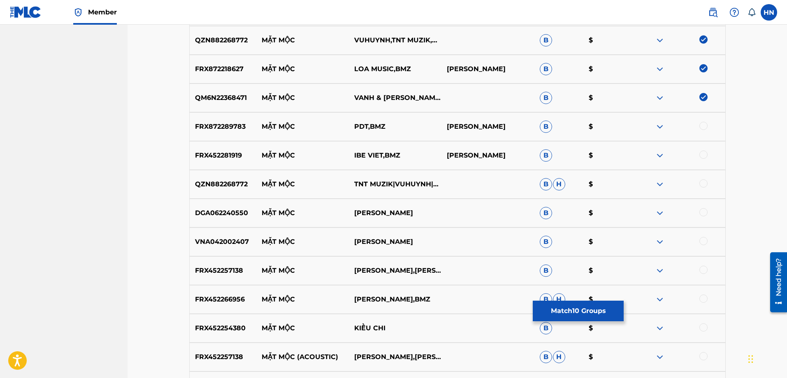
click at [227, 128] on p "FRX872289783" at bounding box center [223, 127] width 67 height 10
click at [702, 126] on div at bounding box center [703, 126] width 8 height 8
click at [232, 154] on p "FRX452281919" at bounding box center [223, 156] width 67 height 10
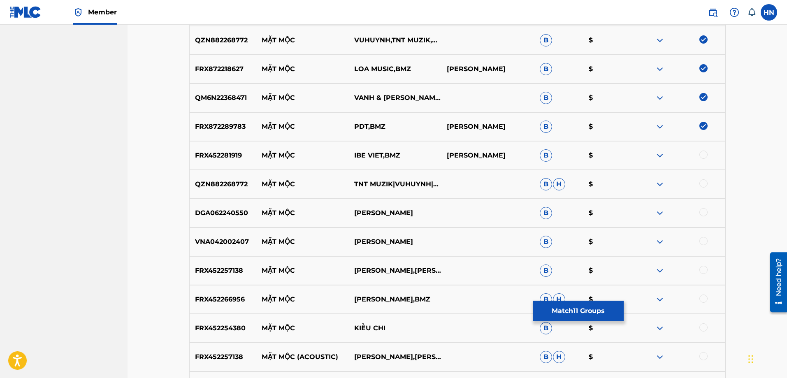
click at [701, 152] on div at bounding box center [703, 155] width 8 height 8
click at [225, 187] on p "QZN882268772" at bounding box center [223, 184] width 67 height 10
click at [704, 183] on div at bounding box center [703, 183] width 8 height 8
click at [226, 266] on p "FRX452257138" at bounding box center [223, 271] width 67 height 10
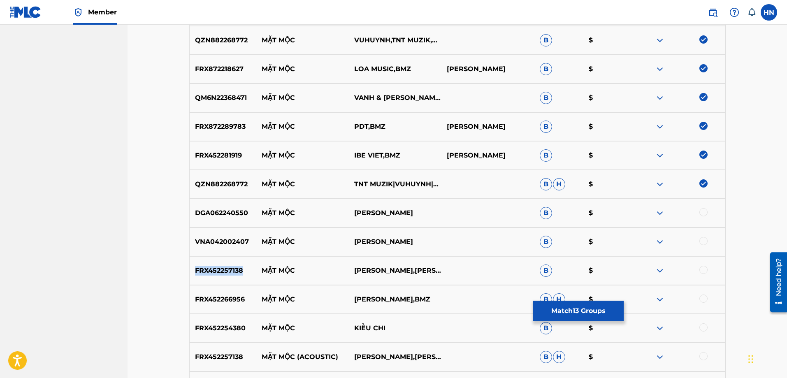
click at [226, 266] on p "FRX452257138" at bounding box center [223, 271] width 67 height 10
click at [701, 272] on div at bounding box center [703, 270] width 8 height 8
click at [224, 307] on div "FRX452266956 MẶT MỘC [PERSON_NAME],BMZ B H $" at bounding box center [457, 299] width 536 height 29
click at [704, 297] on div at bounding box center [703, 299] width 8 height 8
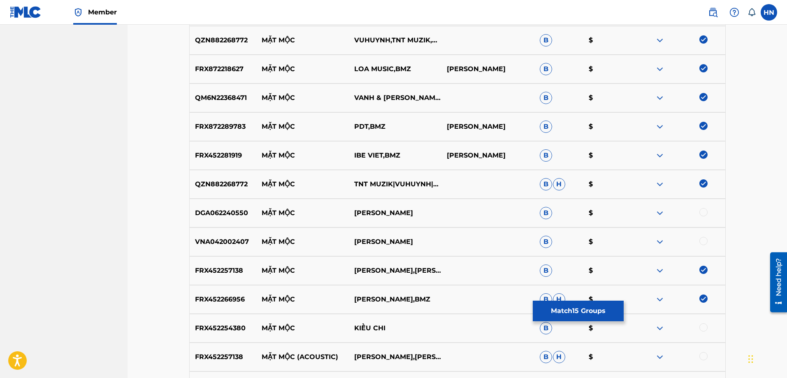
click at [208, 360] on p "FRX452257138" at bounding box center [223, 357] width 67 height 10
click at [708, 356] on div at bounding box center [703, 356] width 8 height 8
click at [659, 328] on img at bounding box center [660, 328] width 10 height 10
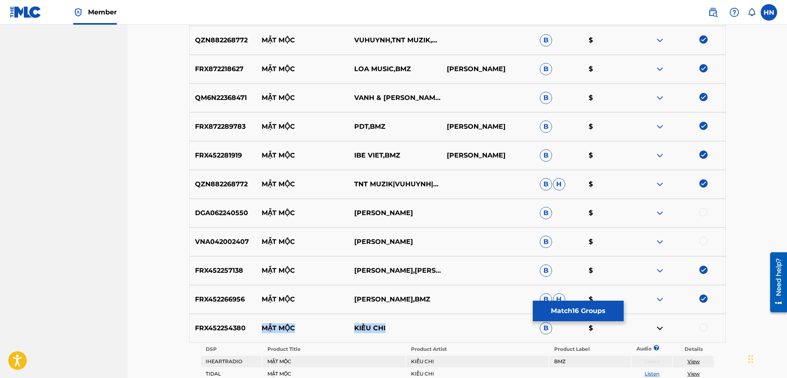
drag, startPoint x: 391, startPoint y: 325, endPoint x: 264, endPoint y: 328, distance: 127.6
click at [264, 328] on div "FRX452254380 MẶT MỘC KIỀU CHI B $" at bounding box center [457, 328] width 536 height 29
click at [218, 321] on div "FRX452254380 MẶT MỘC KIỀU CHI B $" at bounding box center [457, 328] width 536 height 29
click at [700, 327] on div at bounding box center [703, 327] width 8 height 8
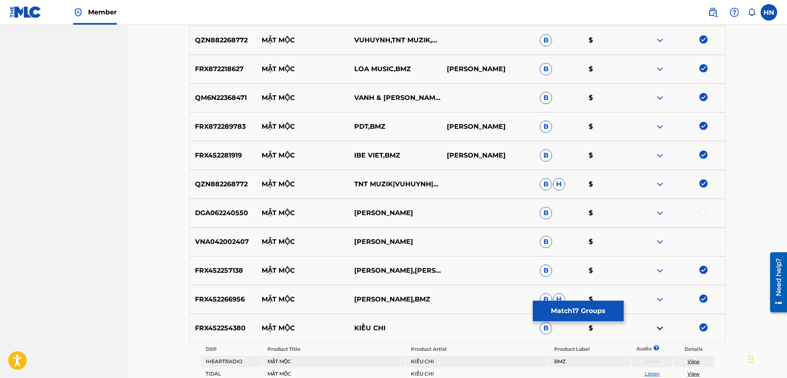
click at [659, 215] on img at bounding box center [660, 213] width 10 height 10
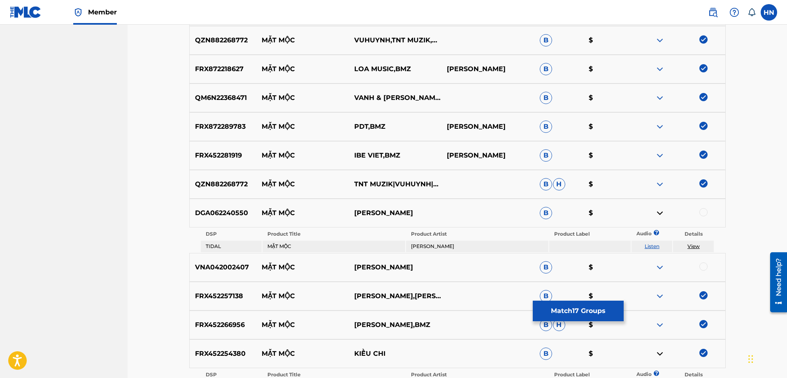
click at [650, 244] on link "Listen" at bounding box center [652, 246] width 15 height 6
drag, startPoint x: 263, startPoint y: 213, endPoint x: 461, endPoint y: 216, distance: 197.5
click at [452, 213] on div "DGA062240550 MẶT MỘC LAN HƯƠNG B $" at bounding box center [457, 213] width 536 height 29
click at [220, 211] on p "DGA062240550" at bounding box center [223, 213] width 67 height 10
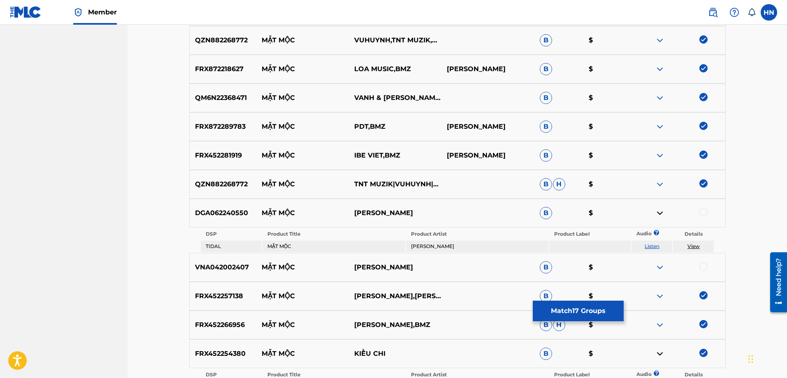
click at [702, 212] on div at bounding box center [703, 212] width 8 height 8
drag, startPoint x: 260, startPoint y: 269, endPoint x: 452, endPoint y: 264, distance: 192.2
click at [434, 264] on div "VNA042002407 MẶT MỘC LƯƠNG SA HUỲNH B $" at bounding box center [457, 267] width 536 height 29
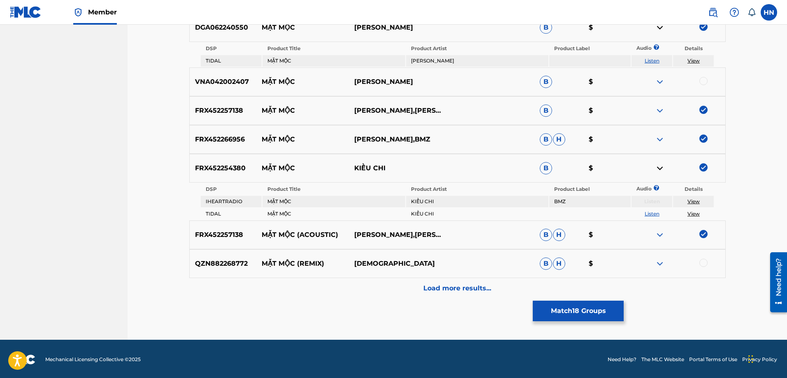
scroll to position [700, 0]
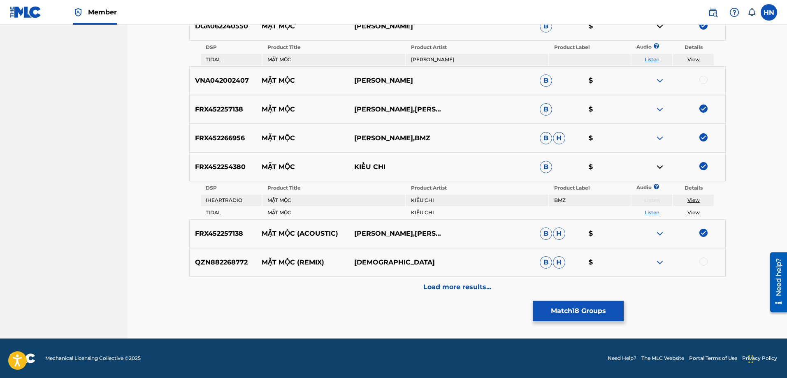
click at [661, 262] on img at bounding box center [660, 263] width 10 height 10
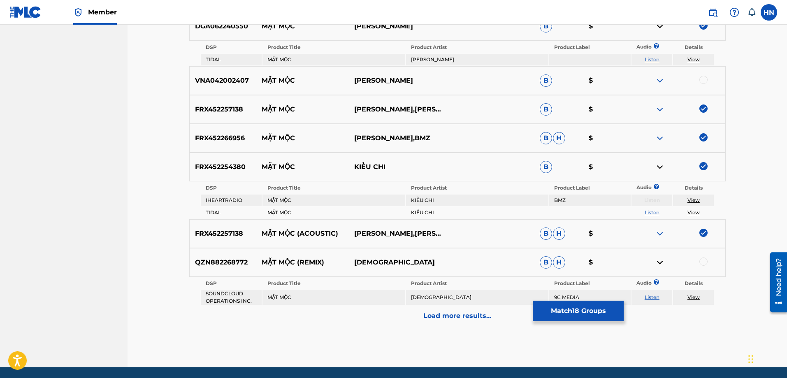
click at [653, 295] on link "Listen" at bounding box center [652, 297] width 15 height 6
drag, startPoint x: 395, startPoint y: 267, endPoint x: 266, endPoint y: 260, distance: 129.3
click at [266, 260] on div "QZN882268772 MẶT MỘC (REMIX) [PERSON_NAME]" at bounding box center [457, 262] width 536 height 29
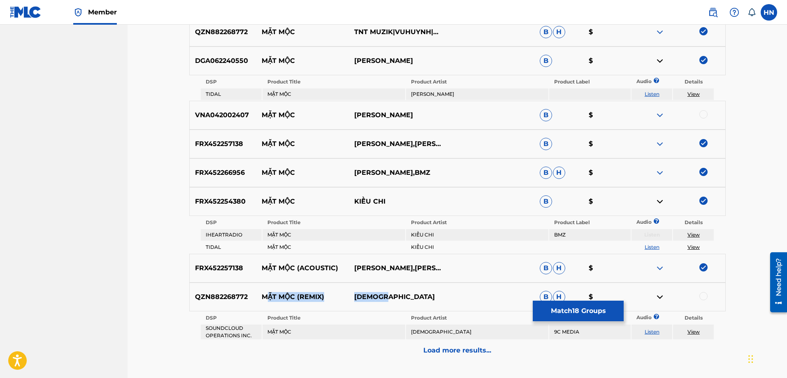
scroll to position [729, 0]
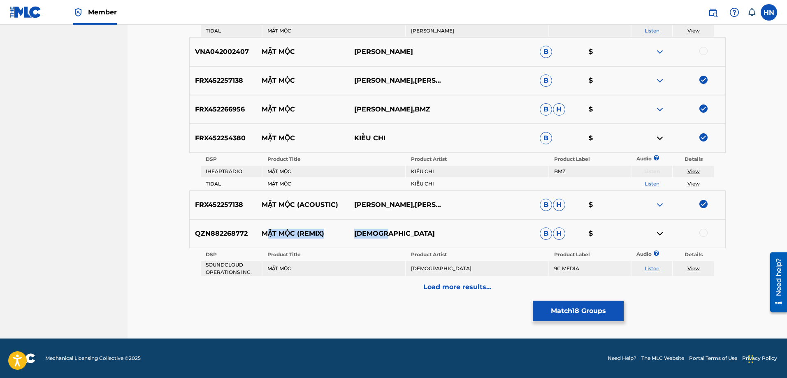
click at [207, 232] on p "QZN882268772" at bounding box center [223, 234] width 67 height 10
click at [702, 237] on div at bounding box center [678, 234] width 93 height 10
click at [700, 233] on div at bounding box center [703, 233] width 8 height 8
click at [445, 288] on p "Load more results..." at bounding box center [457, 287] width 68 height 10
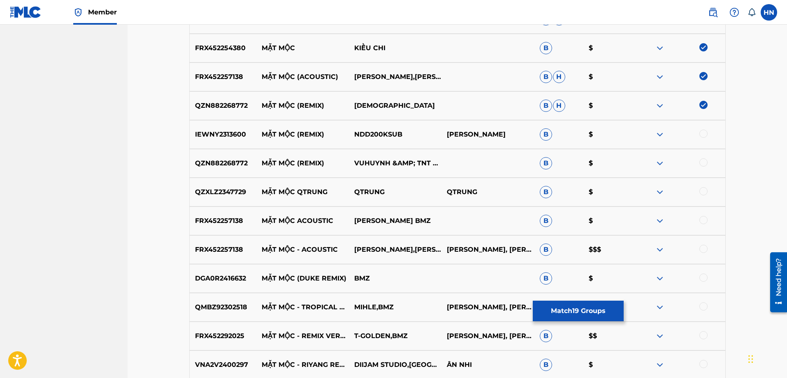
scroll to position [811, 0]
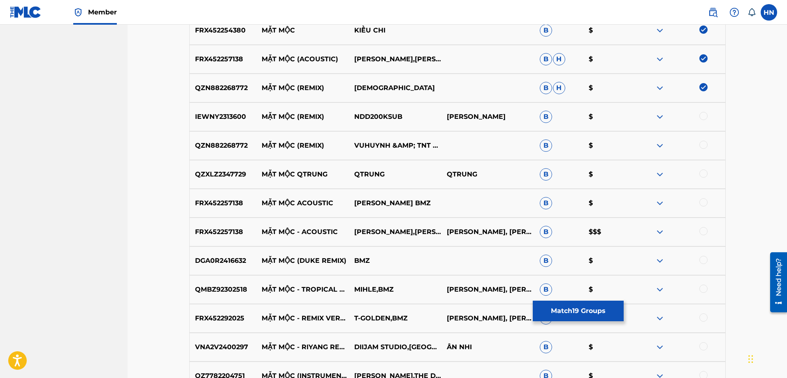
click at [704, 143] on div at bounding box center [703, 145] width 8 height 8
click at [703, 200] on div at bounding box center [703, 202] width 8 height 8
click at [701, 234] on div at bounding box center [703, 231] width 8 height 8
click at [225, 260] on p "DGA0R2416632" at bounding box center [223, 261] width 67 height 10
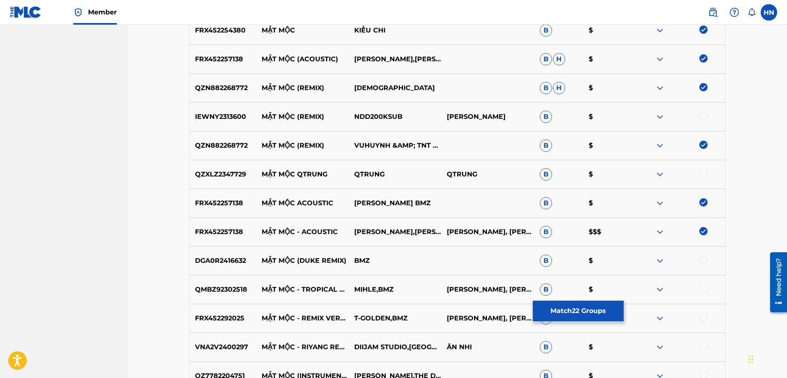
click at [706, 260] on div at bounding box center [703, 260] width 8 height 8
click at [215, 295] on div "QMBZ92302518 MẶT MỘC - TROPICAL REMIX MIHLE,BMZ [PERSON_NAME], ÂN NHI B $" at bounding box center [457, 289] width 536 height 29
click at [703, 288] on div at bounding box center [703, 289] width 8 height 8
click at [231, 320] on p "FRX452292025" at bounding box center [223, 318] width 67 height 10
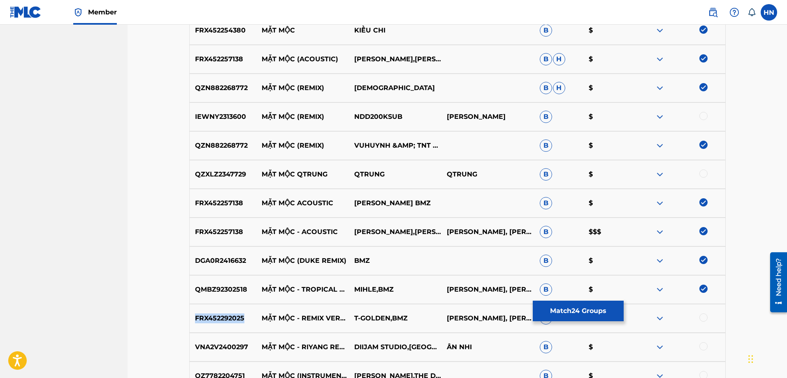
click at [231, 320] on p "FRX452292025" at bounding box center [223, 318] width 67 height 10
click at [703, 318] on div at bounding box center [703, 317] width 8 height 8
click at [202, 345] on p "VNA2V2400297" at bounding box center [223, 347] width 67 height 10
click at [704, 346] on div at bounding box center [703, 346] width 8 height 8
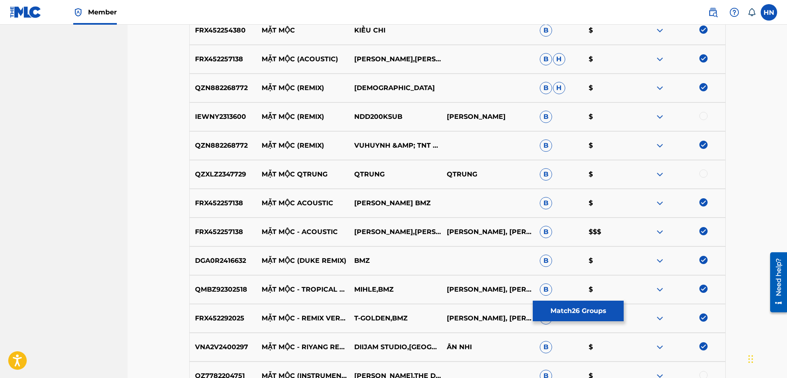
click at [664, 116] on img at bounding box center [660, 117] width 10 height 10
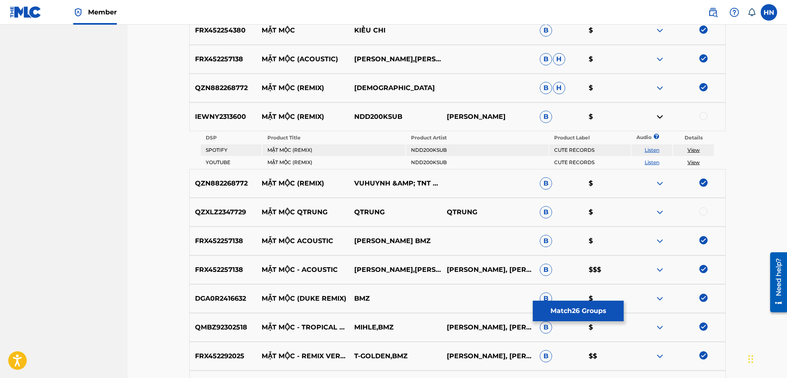
click at [647, 164] on link "Listen" at bounding box center [652, 162] width 15 height 6
click at [652, 156] on table "DSP Product Title Product Artist Product Label Audio ? Details SPOTIFY MẶT MỘC …" at bounding box center [457, 150] width 515 height 38
click at [653, 152] on link "Listen" at bounding box center [652, 150] width 15 height 6
click at [659, 210] on img at bounding box center [660, 212] width 10 height 10
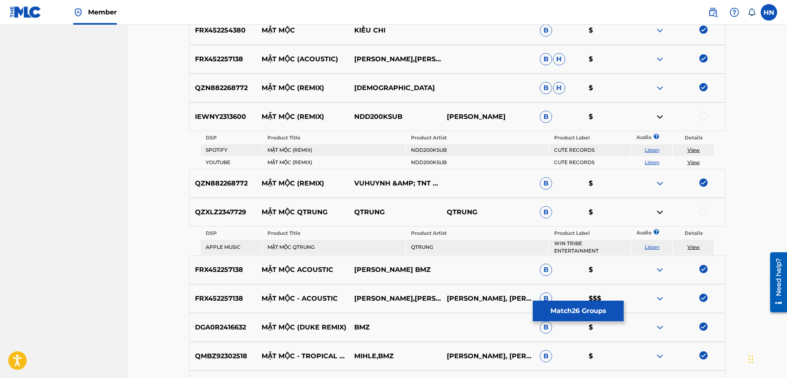
click at [657, 244] on td "Listen" at bounding box center [651, 247] width 41 height 15
click at [654, 245] on link "Listen" at bounding box center [652, 247] width 15 height 6
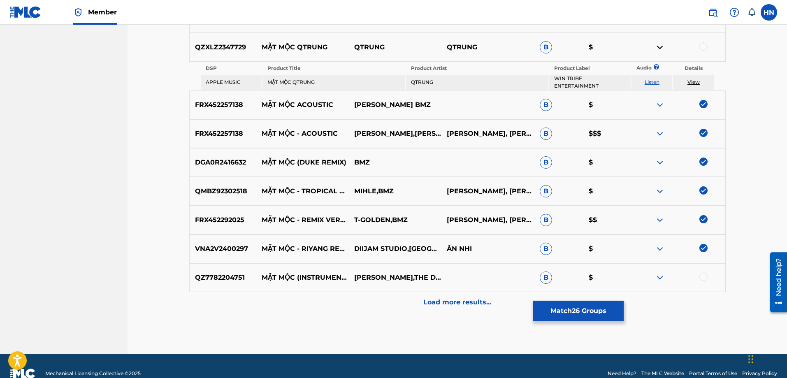
scroll to position [991, 0]
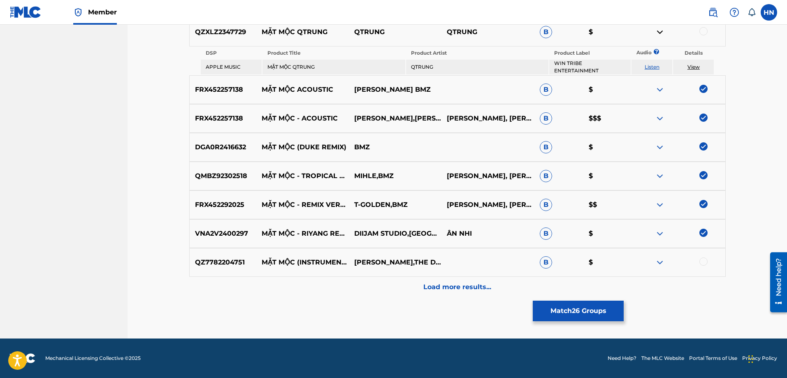
click at [666, 263] on div at bounding box center [678, 263] width 93 height 10
click at [665, 263] on div at bounding box center [678, 263] width 93 height 10
click at [665, 263] on img at bounding box center [660, 263] width 10 height 10
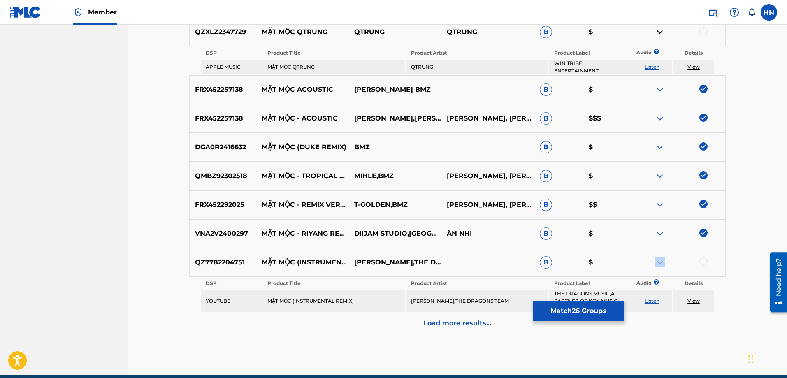
click at [655, 298] on link "Listen" at bounding box center [652, 301] width 15 height 6
click at [422, 331] on div "Load more results..." at bounding box center [457, 323] width 536 height 21
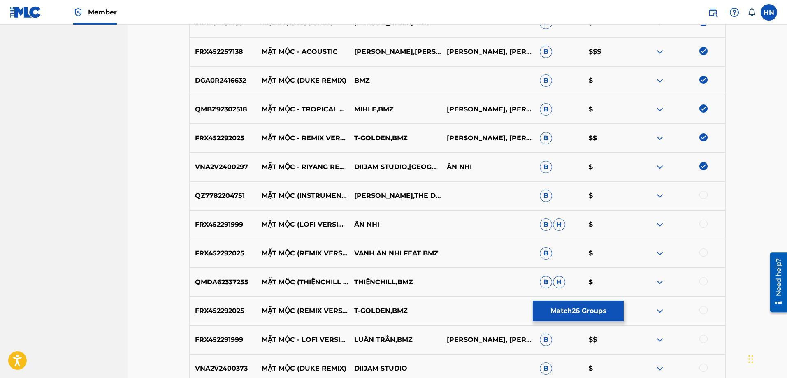
click at [226, 221] on p "FRX452291999" at bounding box center [223, 225] width 67 height 10
click at [703, 226] on div at bounding box center [703, 224] width 8 height 8
click at [221, 255] on p "FRX452292025" at bounding box center [223, 253] width 67 height 10
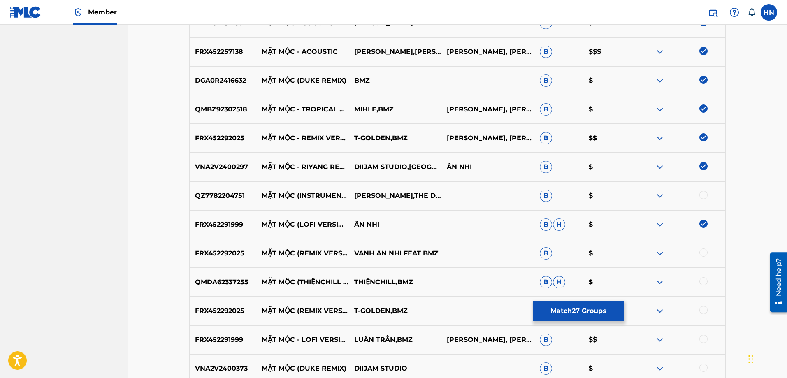
click at [700, 252] on div at bounding box center [703, 252] width 8 height 8
click at [202, 274] on div "QMDA62337255 MẶT MỘC (THIỆNCHILL LOFI) THIỆNCHILL,BMZ B H $" at bounding box center [457, 282] width 536 height 29
click at [700, 281] on div at bounding box center [703, 281] width 8 height 8
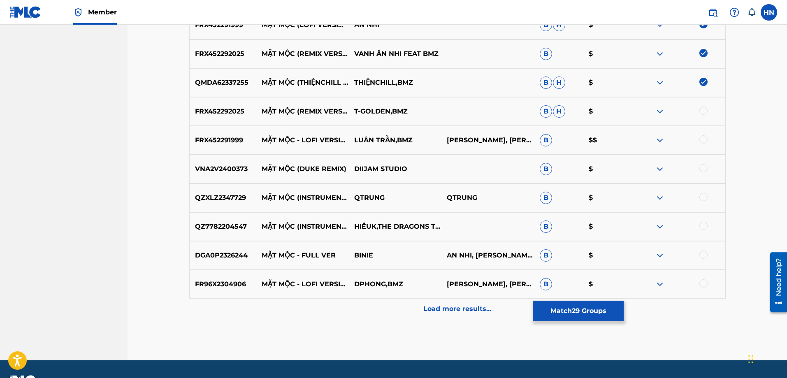
scroll to position [1197, 0]
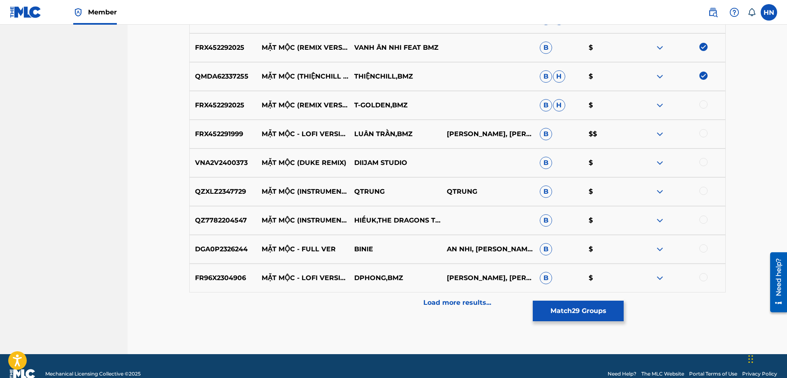
click at [207, 107] on p "FRX452292025" at bounding box center [223, 105] width 67 height 10
click at [705, 105] on div at bounding box center [703, 104] width 8 height 8
click at [197, 130] on p "FRX452291999" at bounding box center [223, 134] width 67 height 10
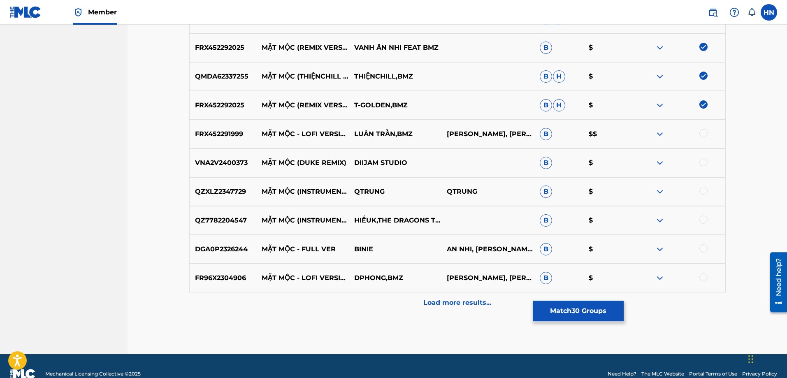
click at [702, 134] on div at bounding box center [703, 133] width 8 height 8
click at [230, 248] on p "DGA0P2326244" at bounding box center [223, 249] width 67 height 10
click at [702, 248] on div at bounding box center [703, 248] width 8 height 8
click at [220, 281] on p "FR96X2304906" at bounding box center [223, 278] width 67 height 10
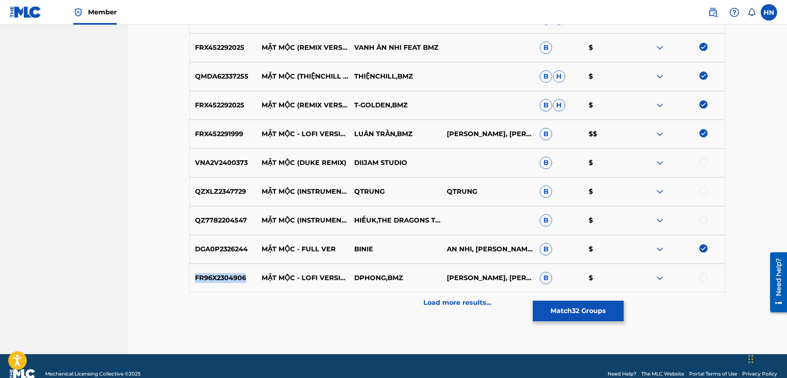
click at [220, 281] on p "FR96X2304906" at bounding box center [223, 278] width 67 height 10
click at [705, 277] on div at bounding box center [703, 277] width 8 height 8
click at [662, 162] on img at bounding box center [660, 163] width 10 height 10
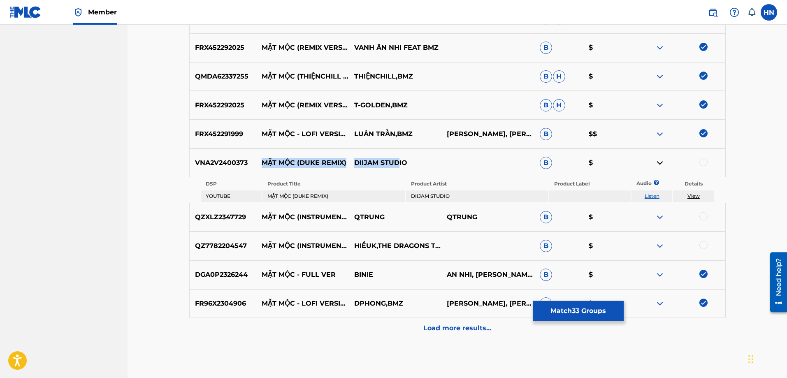
drag, startPoint x: 253, startPoint y: 164, endPoint x: 440, endPoint y: 164, distance: 186.8
click at [438, 165] on div "VNA2V2400373 MẶT MỘC (DUKE REMIX) DIIJAM STUDIO B $" at bounding box center [457, 163] width 536 height 29
click at [240, 162] on p "VNA2V2400373" at bounding box center [223, 163] width 67 height 10
click at [703, 158] on div at bounding box center [703, 162] width 8 height 8
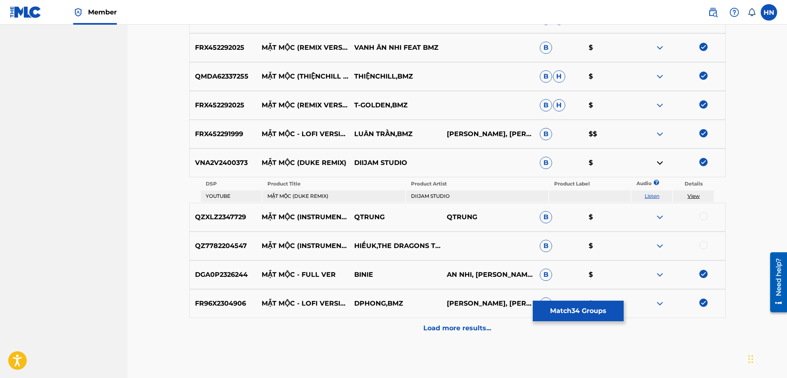
click at [665, 217] on div at bounding box center [678, 217] width 93 height 10
click at [664, 216] on img at bounding box center [660, 217] width 10 height 10
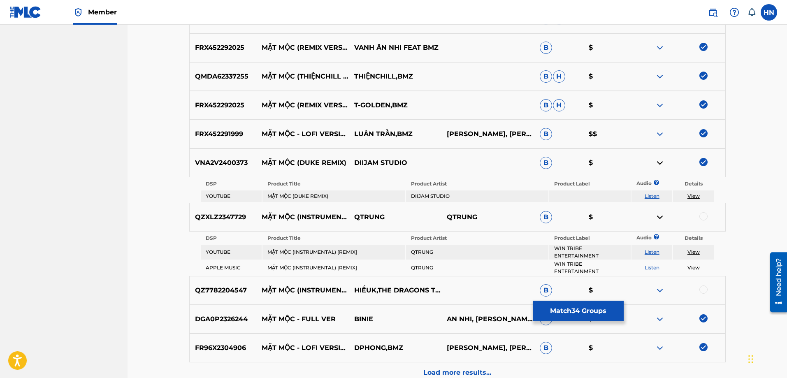
click at [648, 249] on link "Listen" at bounding box center [652, 252] width 15 height 6
drag, startPoint x: 256, startPoint y: 289, endPoint x: 423, endPoint y: 296, distance: 166.7
click at [423, 296] on div "QZ7782204547 MẶT MỘC (INSTRUMENTAL REMIX) [PERSON_NAME],THE DRAGONS TEAM B $" at bounding box center [457, 290] width 536 height 29
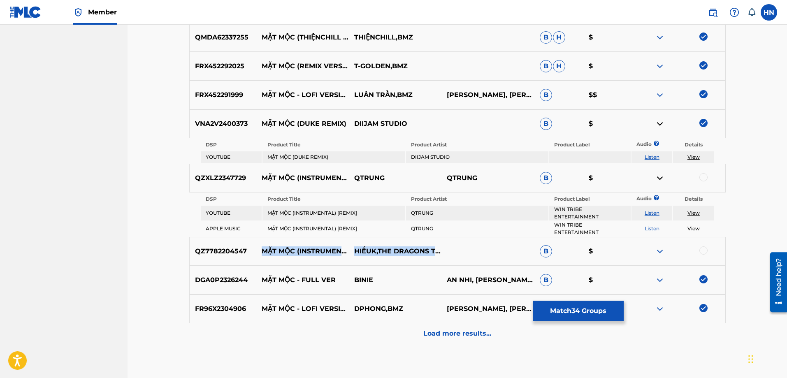
scroll to position [1282, 0]
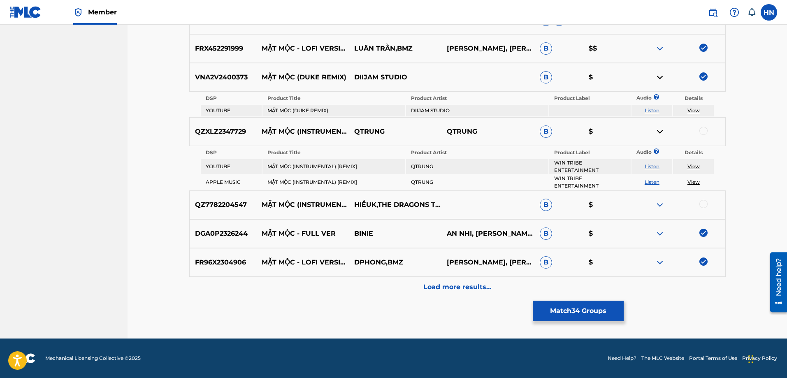
click at [435, 290] on p "Load more results..." at bounding box center [457, 287] width 68 height 10
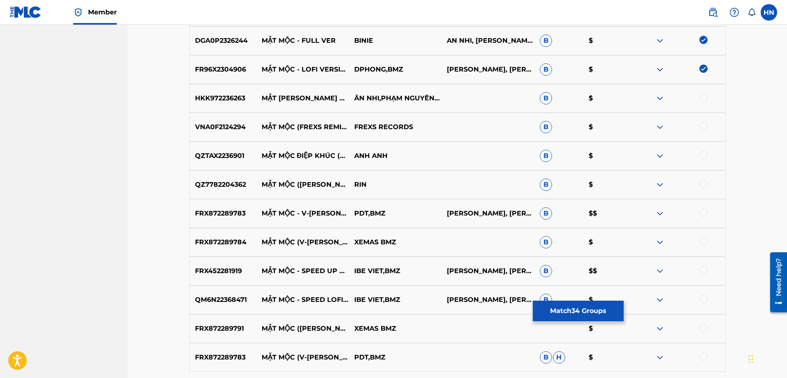
scroll to position [1406, 0]
click at [224, 96] on p "HKK972236263" at bounding box center [223, 98] width 67 height 10
click at [703, 95] on div at bounding box center [703, 97] width 8 height 8
click at [232, 274] on p "FRX452281919" at bounding box center [223, 271] width 67 height 10
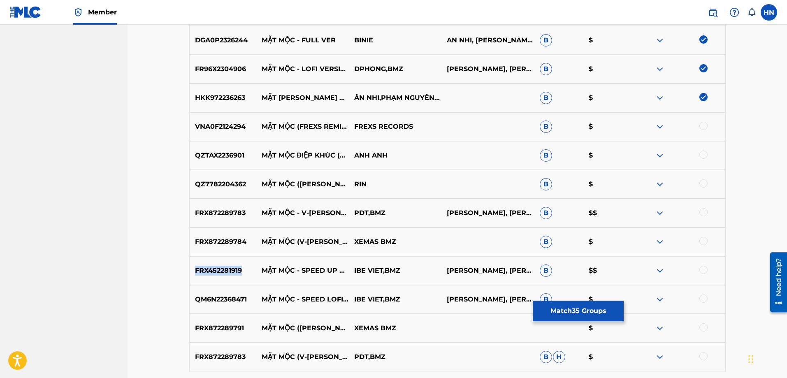
click at [232, 274] on p "FRX452281919" at bounding box center [223, 271] width 67 height 10
click at [705, 269] on div at bounding box center [703, 270] width 8 height 8
click at [218, 299] on p "QM6N22368471" at bounding box center [223, 300] width 67 height 10
click at [705, 302] on div at bounding box center [703, 299] width 8 height 8
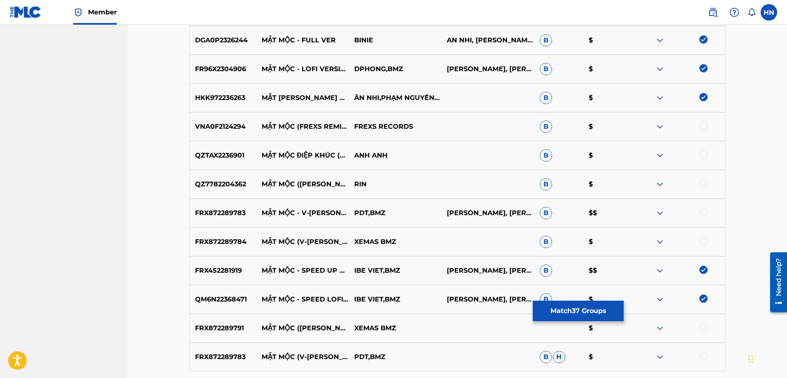
click at [212, 318] on div "FRX872289791 MẶT MỘC ([PERSON_NAME]) XEMAS BMZ $" at bounding box center [457, 328] width 536 height 29
click at [705, 327] on div at bounding box center [703, 327] width 8 height 8
click at [207, 357] on p "FRX872289783" at bounding box center [223, 357] width 67 height 10
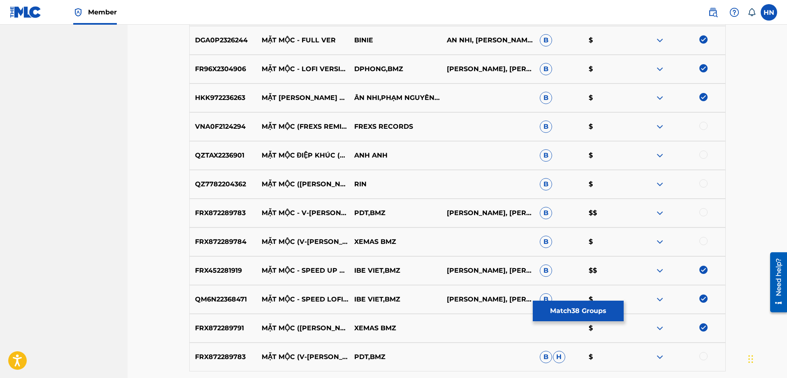
click at [705, 355] on div at bounding box center [703, 356] width 8 height 8
click at [224, 244] on p "FRX872289784" at bounding box center [223, 242] width 67 height 10
click at [703, 240] on div at bounding box center [703, 241] width 8 height 8
click at [241, 211] on p "FRX872289783" at bounding box center [223, 213] width 67 height 10
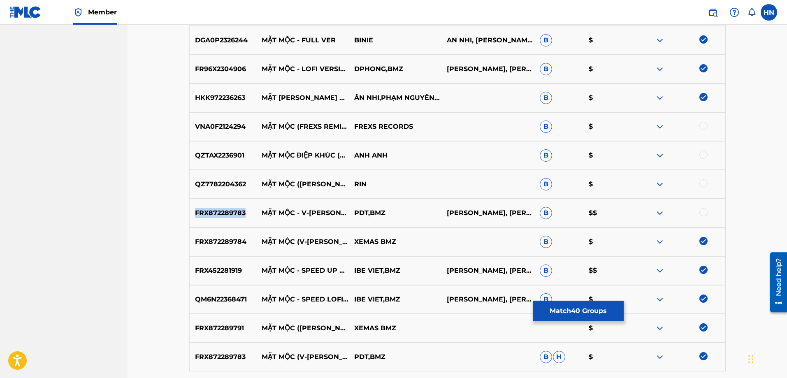
click at [241, 211] on p "FRX872289783" at bounding box center [223, 213] width 67 height 10
click at [699, 214] on div at bounding box center [678, 213] width 93 height 10
click at [703, 213] on div at bounding box center [703, 212] width 8 height 8
drag, startPoint x: 261, startPoint y: 121, endPoint x: 347, endPoint y: 120, distance: 86.0
click at [347, 122] on p "MẶT MỘC (FREXS REMIX) - BEAT" at bounding box center [302, 127] width 93 height 10
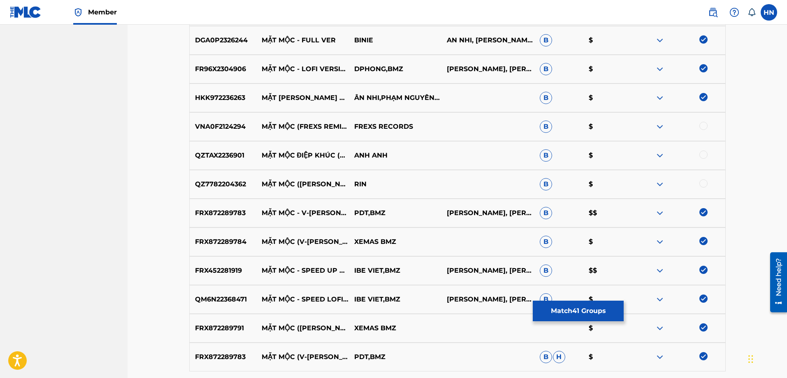
click at [234, 131] on p "VNA0F2124294" at bounding box center [223, 127] width 67 height 10
click at [701, 127] on div at bounding box center [703, 126] width 8 height 8
drag, startPoint x: 260, startPoint y: 179, endPoint x: 337, endPoint y: 177, distance: 77.4
click at [337, 179] on p "MẶT MỘC ([PERSON_NAME] REMIX) [INSTRUMENTAL]" at bounding box center [302, 184] width 93 height 10
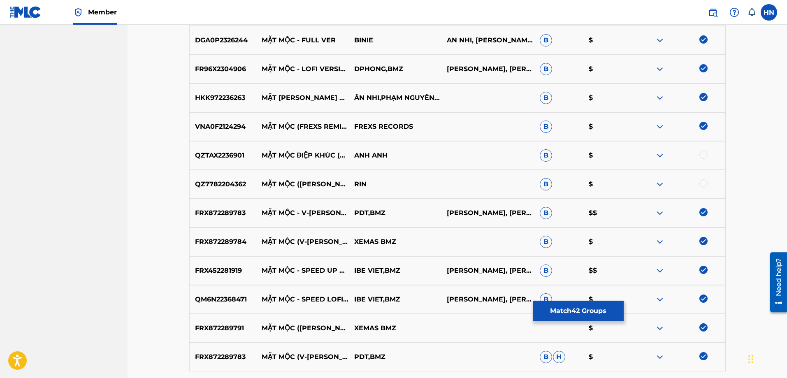
click at [220, 192] on div "QZ7782204362 MẶT MỘC (RIN REMIX) [INSTRUMENTAL] [PERSON_NAME] $" at bounding box center [457, 184] width 536 height 29
click at [704, 185] on div at bounding box center [703, 183] width 8 height 8
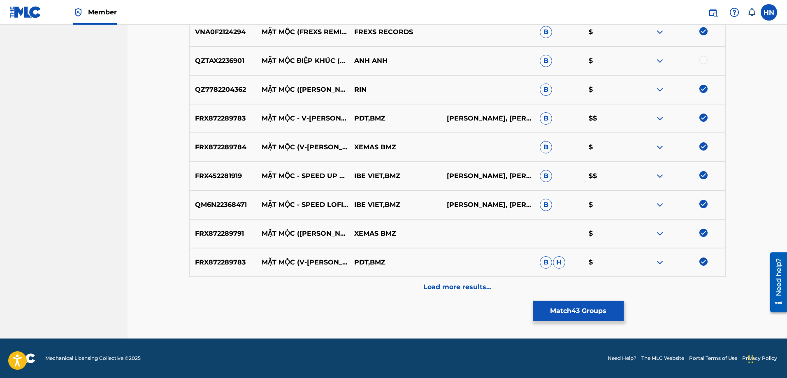
click at [418, 282] on div "Load more results..." at bounding box center [457, 287] width 536 height 21
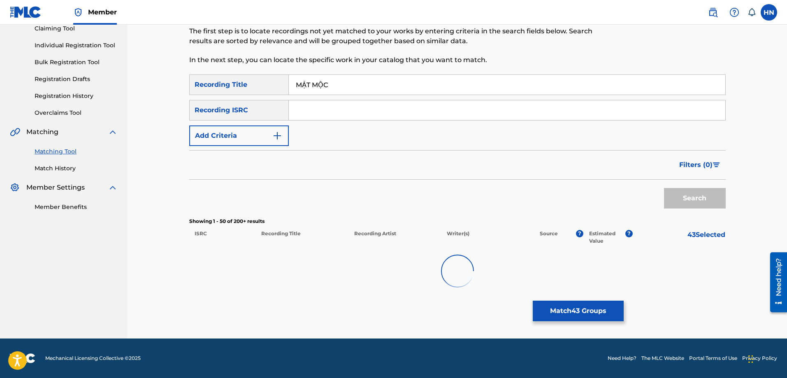
scroll to position [1500, 0]
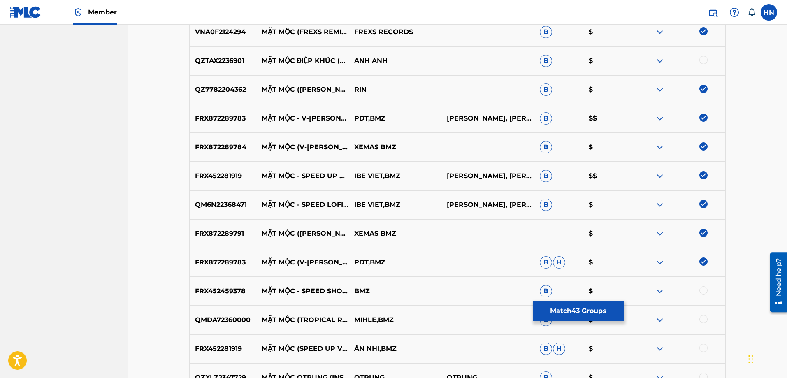
click at [241, 289] on p "FRX452459378" at bounding box center [223, 291] width 67 height 10
click at [703, 290] on div at bounding box center [703, 290] width 8 height 8
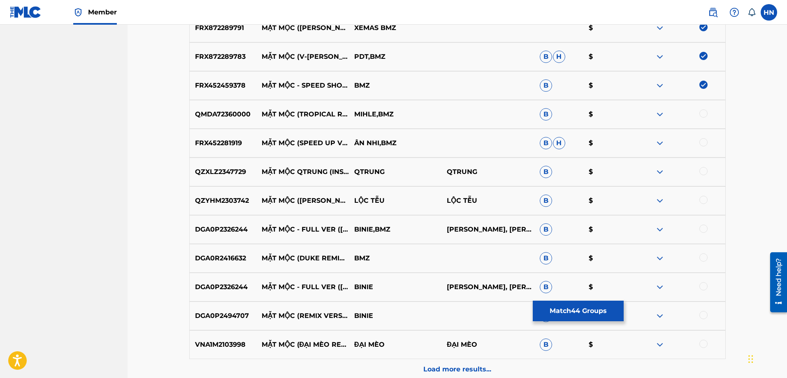
scroll to position [1747, 0]
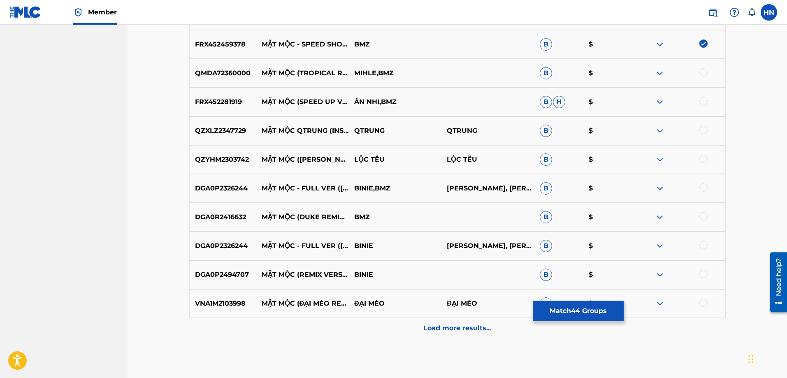
click at [222, 73] on p "QMDA72360000" at bounding box center [223, 73] width 67 height 10
click at [705, 72] on div at bounding box center [703, 72] width 8 height 8
click at [202, 103] on p "FRX452281919" at bounding box center [223, 102] width 67 height 10
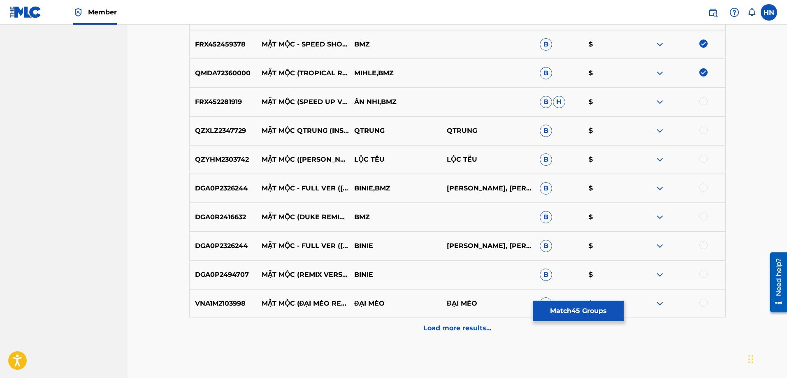
click at [702, 102] on div at bounding box center [703, 101] width 8 height 8
click at [238, 185] on p "DGA0P2326244" at bounding box center [223, 188] width 67 height 10
click at [705, 187] on div at bounding box center [703, 187] width 8 height 8
click at [223, 220] on p "DGA0R2416632" at bounding box center [223, 217] width 67 height 10
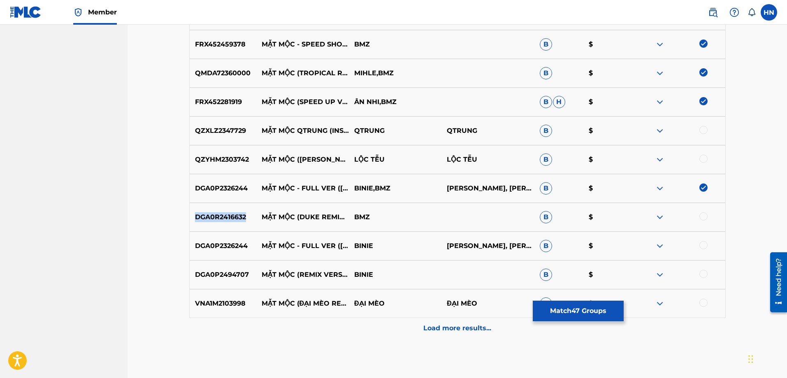
click at [223, 220] on p "DGA0R2416632" at bounding box center [223, 217] width 67 height 10
click at [702, 213] on div at bounding box center [703, 216] width 8 height 8
click at [234, 245] on p "DGA0P2326244" at bounding box center [223, 246] width 67 height 10
click at [706, 246] on div at bounding box center [703, 245] width 8 height 8
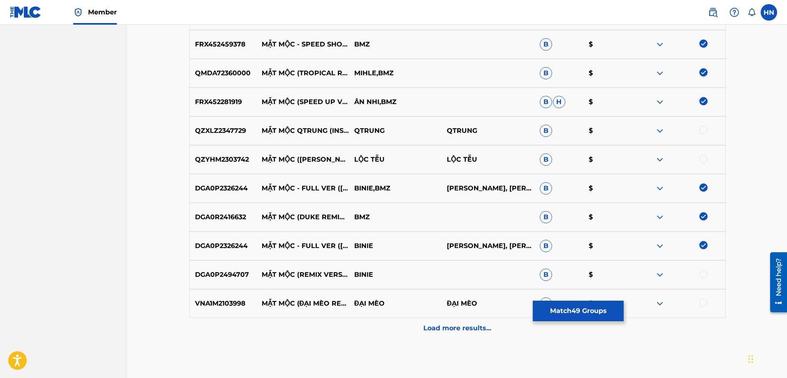
click at [225, 272] on p "DGA0P2494707" at bounding box center [223, 275] width 67 height 10
click at [703, 272] on div at bounding box center [703, 274] width 8 height 8
drag, startPoint x: 262, startPoint y: 297, endPoint x: 286, endPoint y: 311, distance: 27.8
click at [286, 309] on p "MẶT MỘC (ĐẠI MÈO REMIX) [INSTRUMENTAL]" at bounding box center [302, 304] width 93 height 10
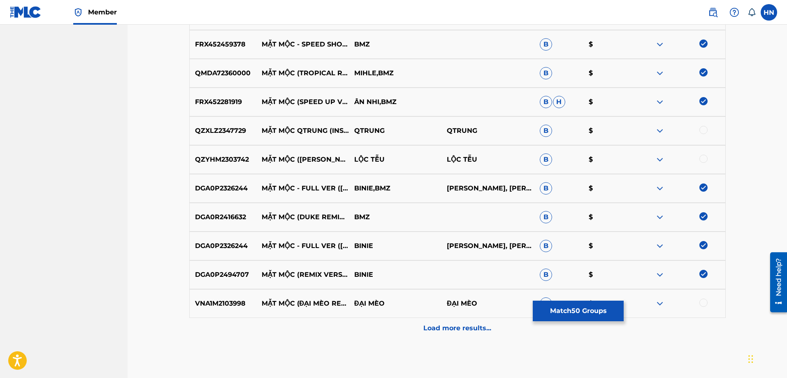
click at [248, 299] on p "VNA1M2103998" at bounding box center [223, 304] width 67 height 10
click at [234, 303] on p "VNA1M2103998" at bounding box center [223, 304] width 67 height 10
click at [706, 302] on div at bounding box center [703, 303] width 8 height 8
drag, startPoint x: 260, startPoint y: 126, endPoint x: 346, endPoint y: 133, distance: 86.7
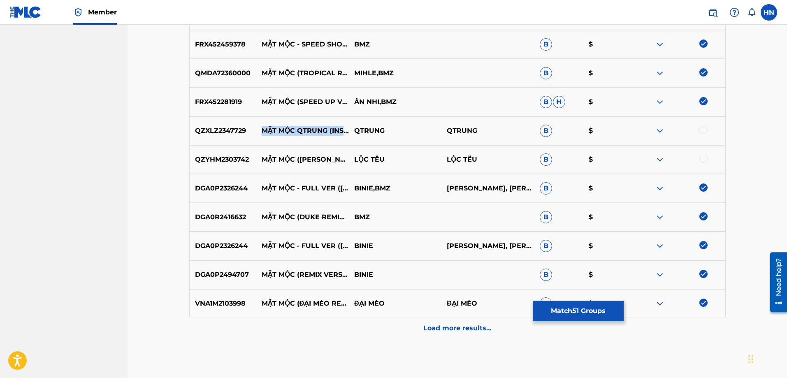
click at [346, 133] on p "MẶT MỘC QTRUNG (INSTRUMENTAL REMIX)" at bounding box center [302, 131] width 93 height 10
click at [209, 135] on p "QZXLZ2347729" at bounding box center [223, 131] width 67 height 10
click at [705, 134] on div at bounding box center [703, 130] width 8 height 8
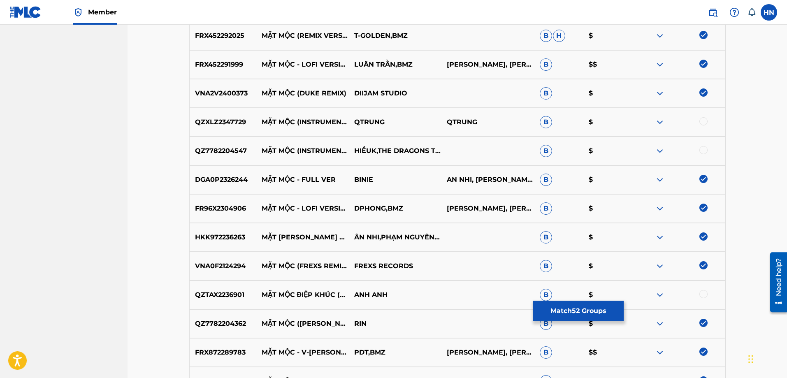
scroll to position [1253, 0]
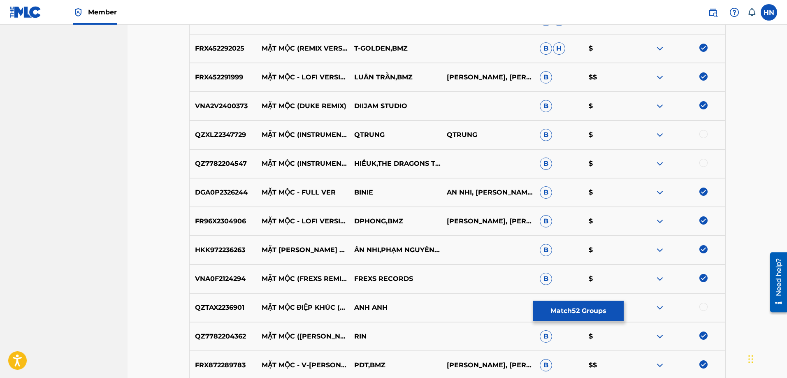
click at [237, 137] on p "QZXLZ2347729" at bounding box center [223, 135] width 67 height 10
click at [707, 135] on div at bounding box center [703, 134] width 8 height 8
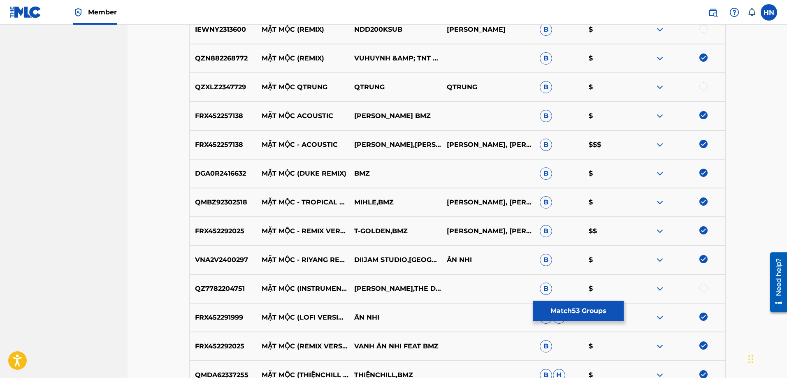
scroll to position [883, 0]
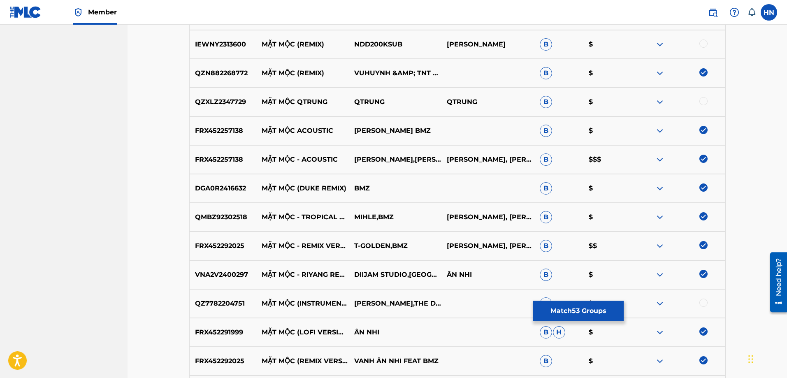
click at [705, 97] on div at bounding box center [678, 102] width 93 height 10
click at [705, 99] on div at bounding box center [703, 101] width 8 height 8
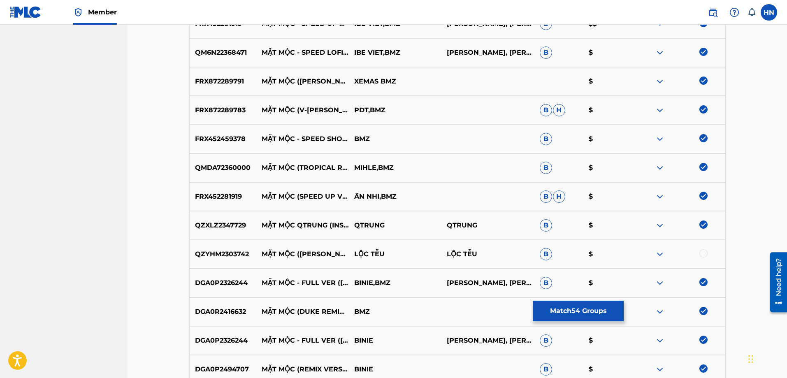
scroll to position [1788, 0]
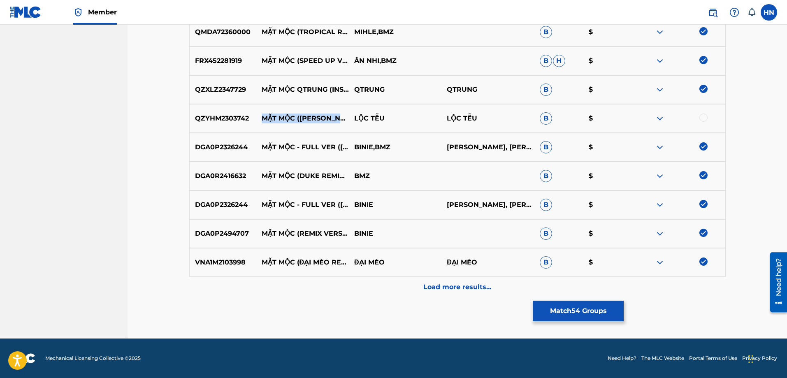
drag, startPoint x: 263, startPoint y: 111, endPoint x: 299, endPoint y: 124, distance: 38.0
click at [299, 123] on p "MẶT MỘC ([PERSON_NAME] REMIX)" at bounding box center [302, 119] width 93 height 10
click at [469, 289] on p "Load more results..." at bounding box center [457, 287] width 68 height 10
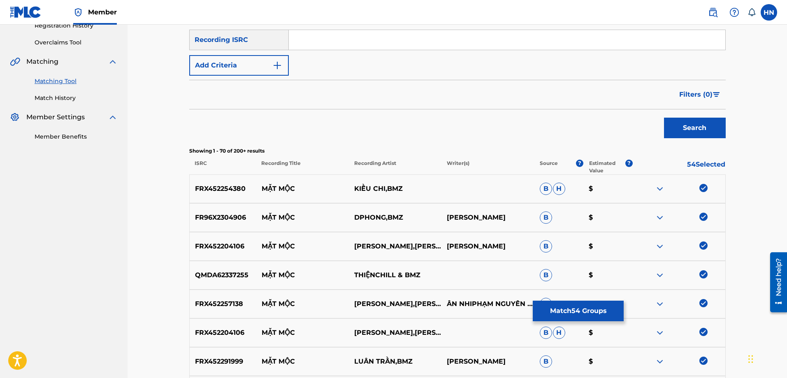
scroll to position [46, 0]
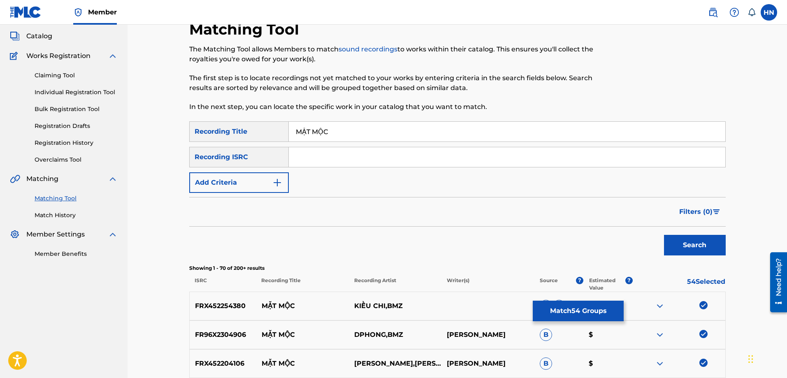
click at [404, 135] on input "MẶT MỘC" at bounding box center [507, 132] width 436 height 20
paste input "AT [GEOGRAPHIC_DATA]"
type input "MAT MOC"
click at [664, 235] on button "Search" at bounding box center [695, 245] width 62 height 21
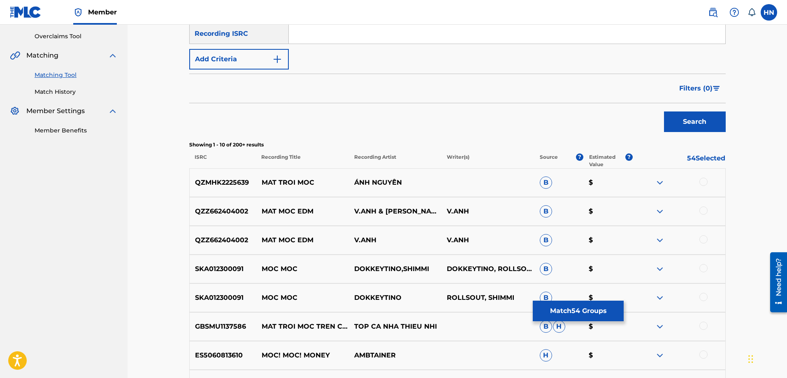
scroll to position [210, 0]
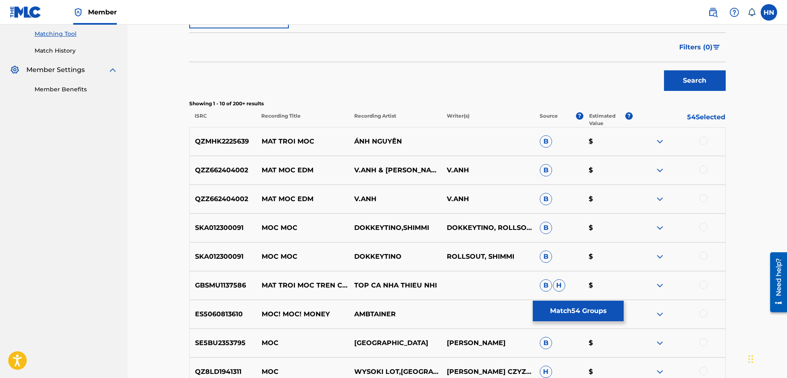
click at [235, 144] on p "QZMHK2225639" at bounding box center [223, 142] width 67 height 10
click at [705, 139] on div at bounding box center [703, 141] width 8 height 8
click at [213, 171] on p "QZZ662404002" at bounding box center [223, 170] width 67 height 10
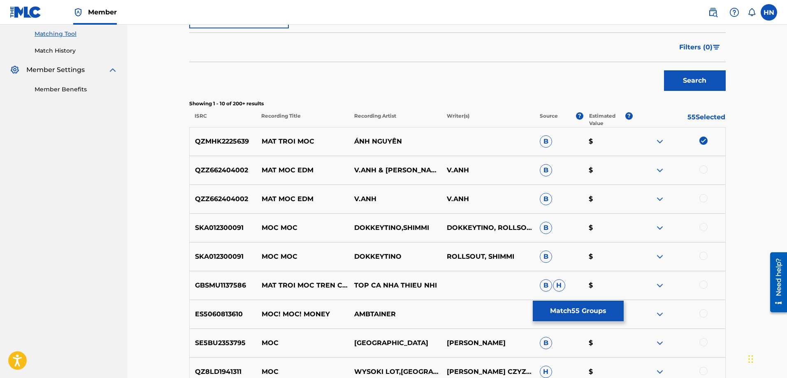
click at [701, 170] on div at bounding box center [703, 169] width 8 height 8
click at [703, 196] on div at bounding box center [703, 198] width 8 height 8
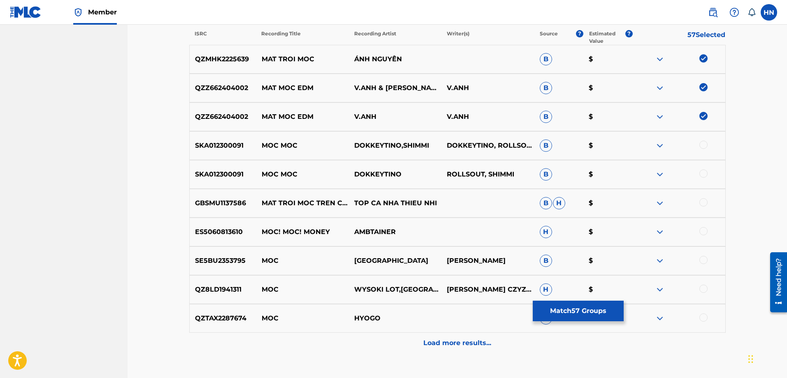
scroll to position [348, 0]
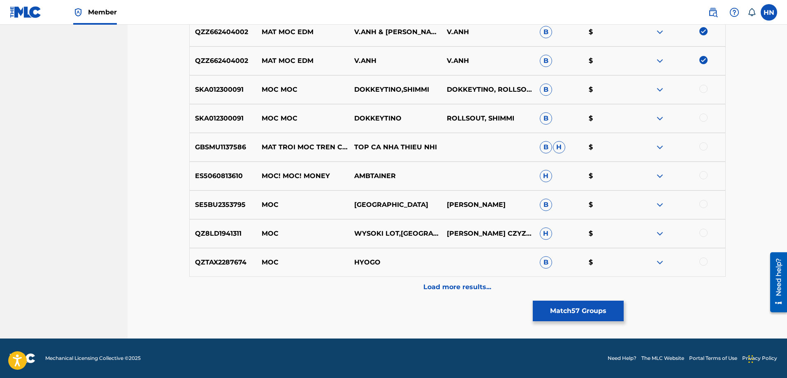
click at [576, 309] on button "Match 57 Groups" at bounding box center [578, 311] width 91 height 21
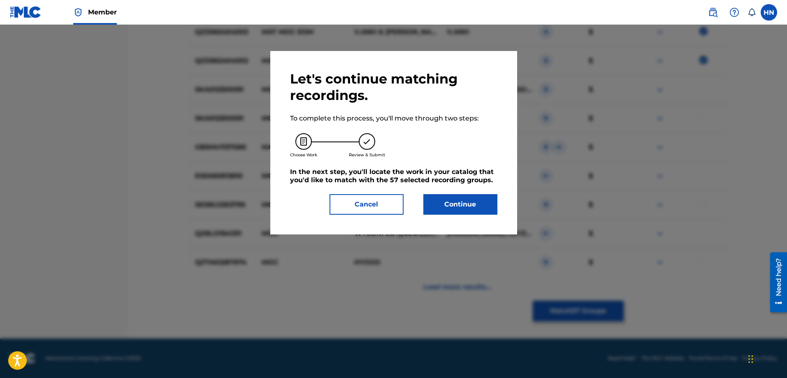
click at [467, 208] on button "Continue" at bounding box center [460, 204] width 74 height 21
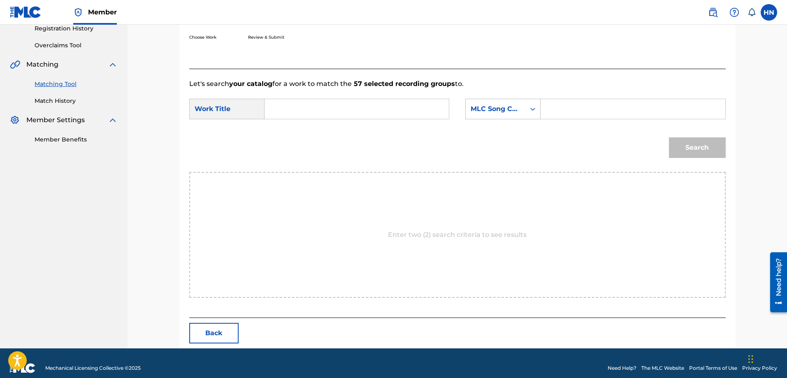
scroll to position [170, 0]
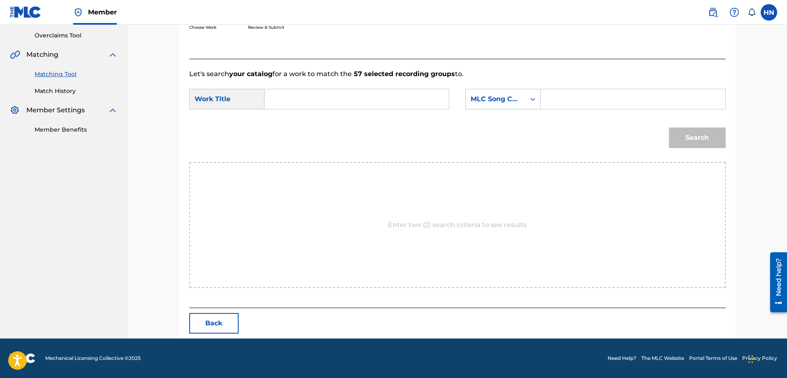
click at [392, 97] on input "Search Form" at bounding box center [357, 99] width 170 height 20
paste input "MAT MOC"
type input "MAT MOC"
click at [513, 96] on div "MLC Song Code" at bounding box center [496, 99] width 50 height 10
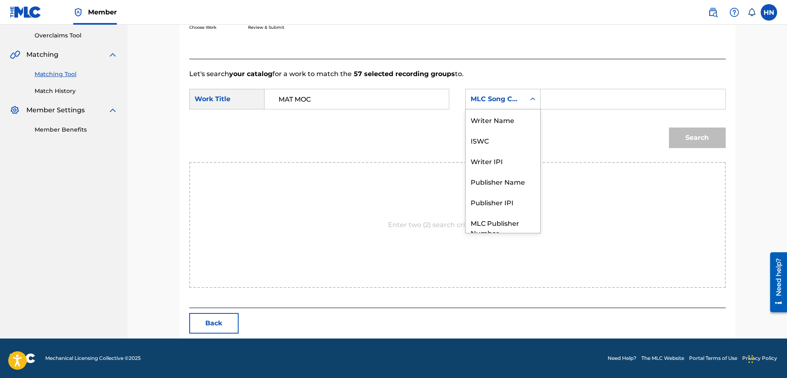
scroll to position [30, 0]
click at [490, 108] on div "MLC Song Code" at bounding box center [502, 99] width 75 height 21
click at [487, 104] on div "MLC Song Code" at bounding box center [496, 99] width 60 height 16
click at [480, 114] on div "ISWC" at bounding box center [503, 110] width 74 height 21
click at [568, 105] on input "Search Form" at bounding box center [633, 99] width 170 height 20
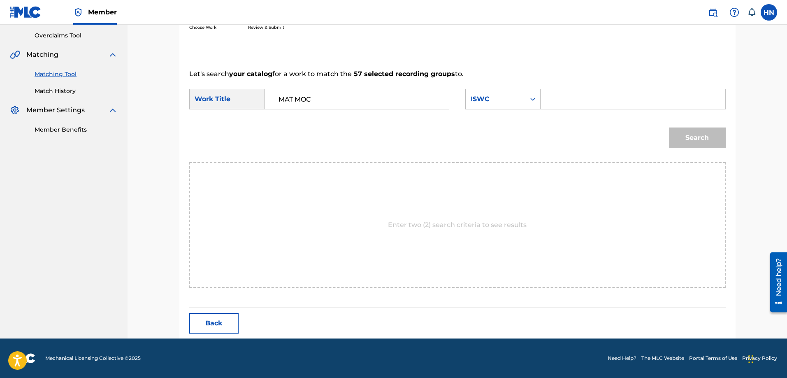
paste input "T9318431515"
type input "T9318431515"
click at [703, 133] on button "Search" at bounding box center [697, 138] width 57 height 21
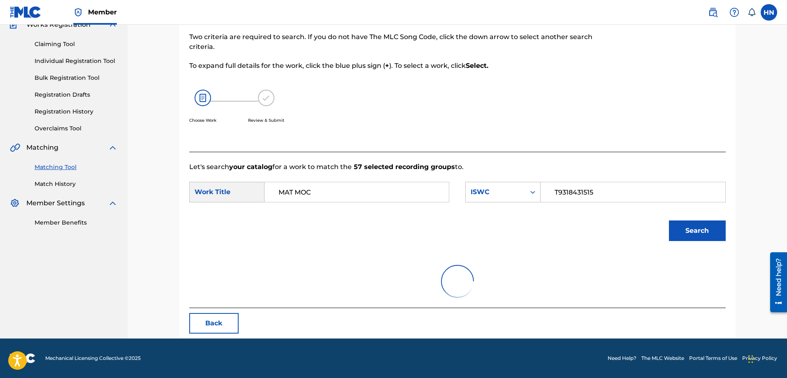
scroll to position [146, 0]
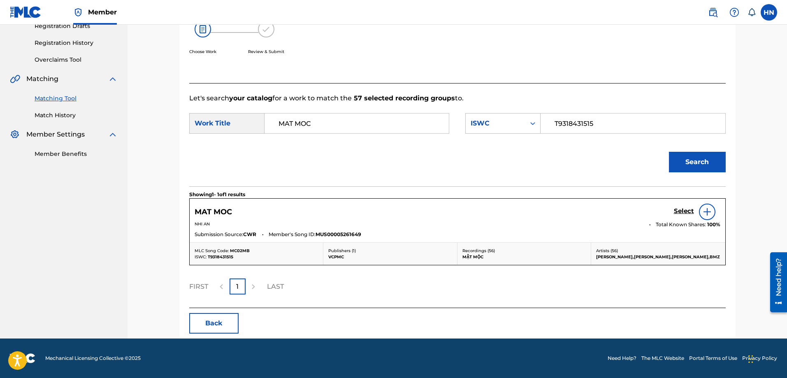
click at [677, 210] on h5 "Select" at bounding box center [684, 211] width 20 height 8
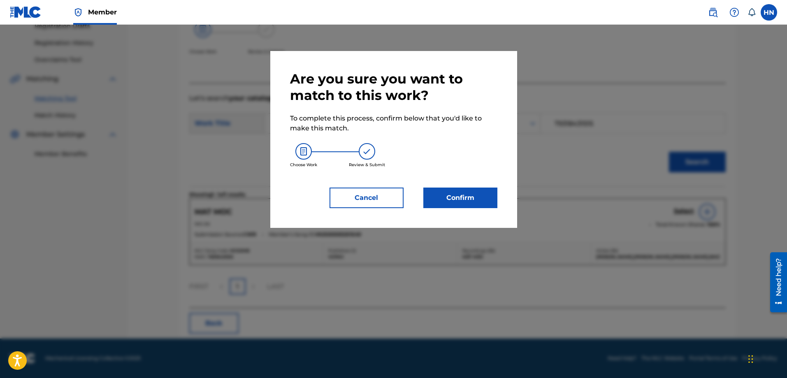
click at [423, 199] on button "Confirm" at bounding box center [460, 198] width 74 height 21
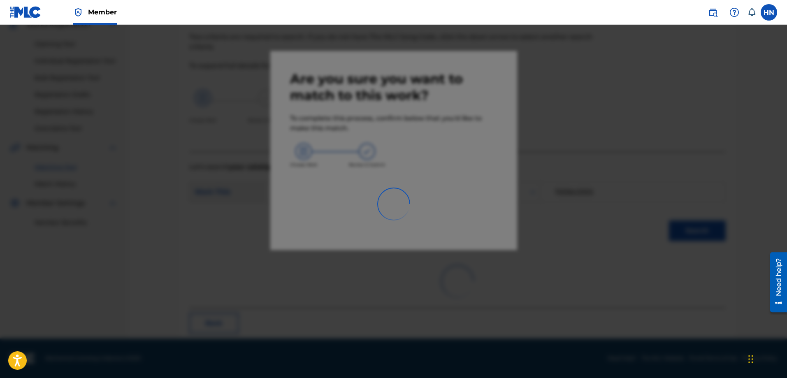
scroll to position [22, 0]
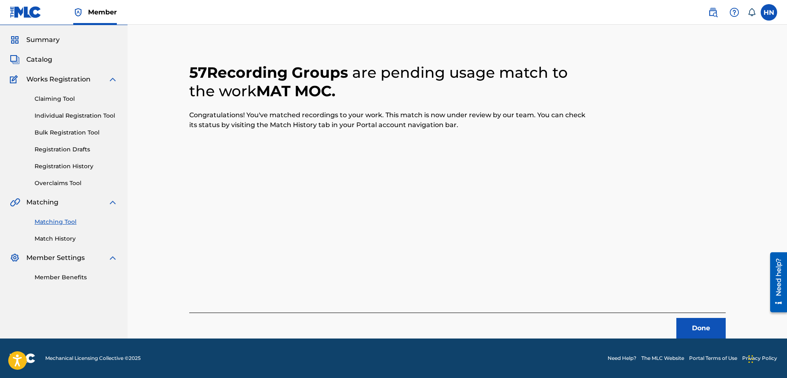
click at [309, 366] on footer "Mechanical Licensing Collective © 2025 Need Help? The MLC Website Portal Terms …" at bounding box center [393, 358] width 787 height 39
click at [692, 326] on button "Done" at bounding box center [700, 328] width 49 height 21
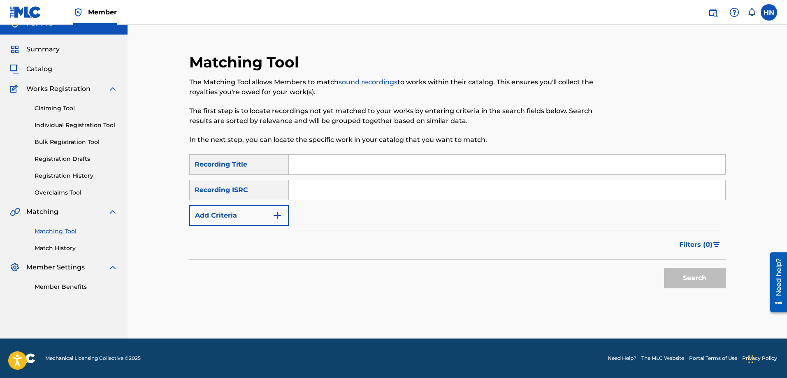
scroll to position [0, 0]
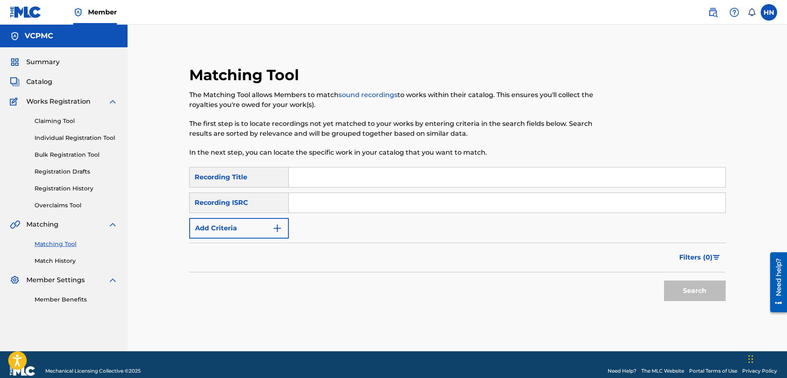
click at [375, 173] on input "Search Form" at bounding box center [507, 177] width 436 height 20
paste input "MỘT THOÁNG QUÊ HƯƠNG"
click at [678, 286] on button "Search" at bounding box center [695, 291] width 62 height 21
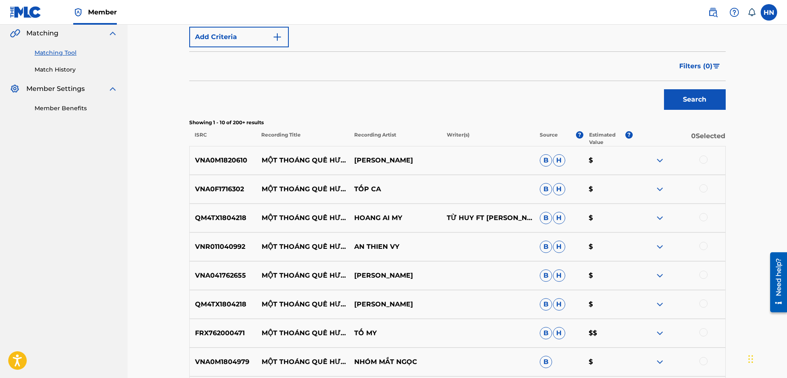
scroll to position [206, 0]
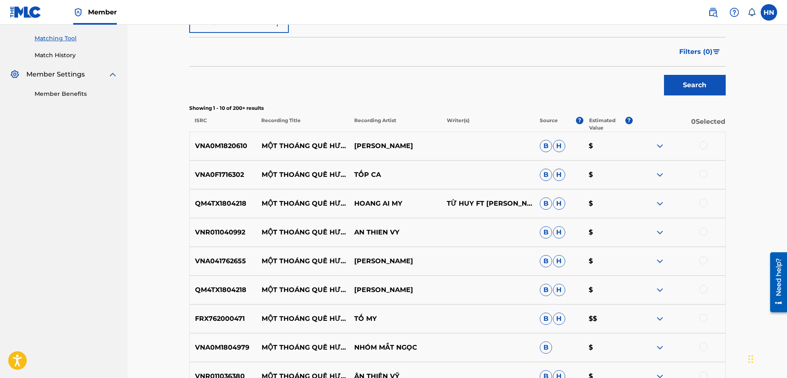
click at [232, 174] on p "VNA0F1716302" at bounding box center [223, 175] width 67 height 10
click at [703, 175] on div at bounding box center [703, 174] width 8 height 8
click at [212, 206] on p "QM4TX1804218" at bounding box center [223, 204] width 67 height 10
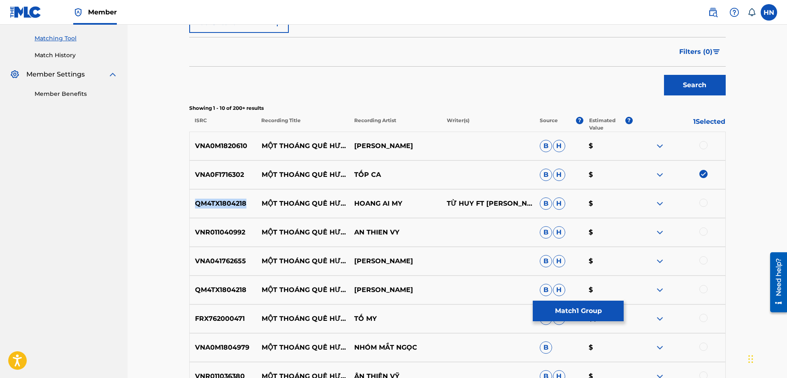
click at [212, 206] on p "QM4TX1804218" at bounding box center [223, 204] width 67 height 10
click at [702, 201] on div at bounding box center [703, 203] width 8 height 8
click at [197, 158] on div "VNA0M1820610 MỘT THOÁNG QUÊ HƯƠNG HỒNG NHUNG B H $" at bounding box center [457, 146] width 536 height 29
click at [704, 144] on div at bounding box center [703, 145] width 8 height 8
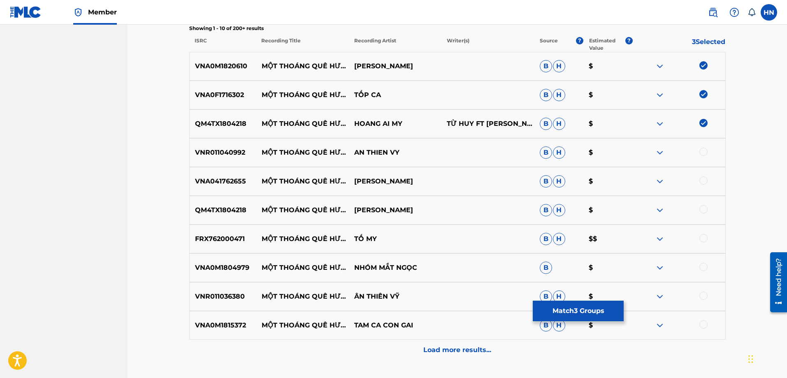
scroll to position [329, 0]
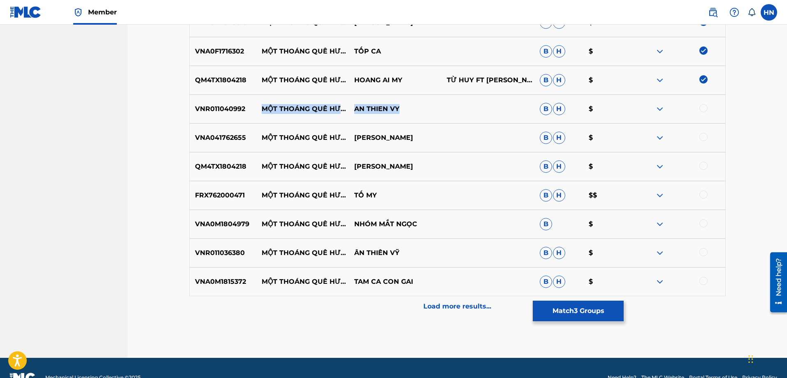
drag, startPoint x: 260, startPoint y: 102, endPoint x: 404, endPoint y: 105, distance: 144.4
click at [404, 105] on div "VNR011040992 MỘT THOÁNG QUÊ HƯƠNG AN THIEN VY B H $" at bounding box center [457, 109] width 536 height 29
click at [242, 137] on p "VNA041762655" at bounding box center [223, 138] width 67 height 10
click at [705, 136] on div at bounding box center [703, 137] width 8 height 8
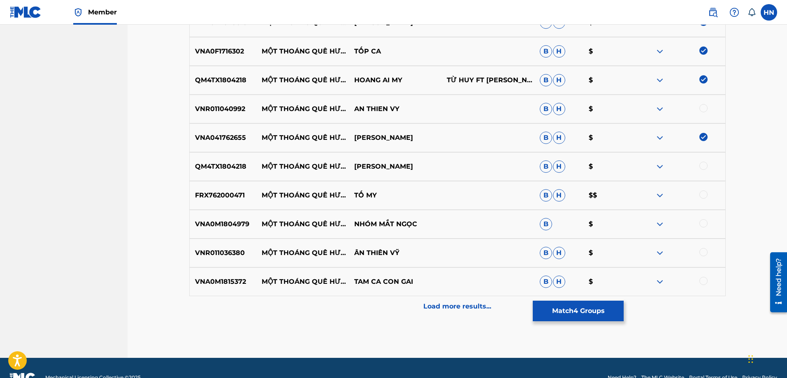
click at [659, 109] on img at bounding box center [660, 109] width 10 height 10
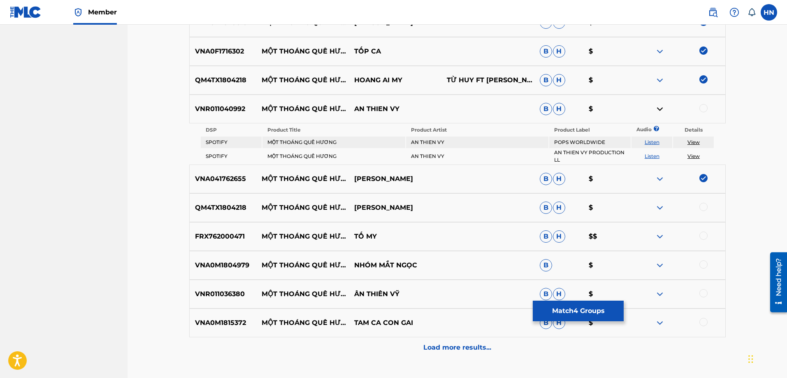
click at [651, 139] on link "Listen" at bounding box center [652, 142] width 15 height 6
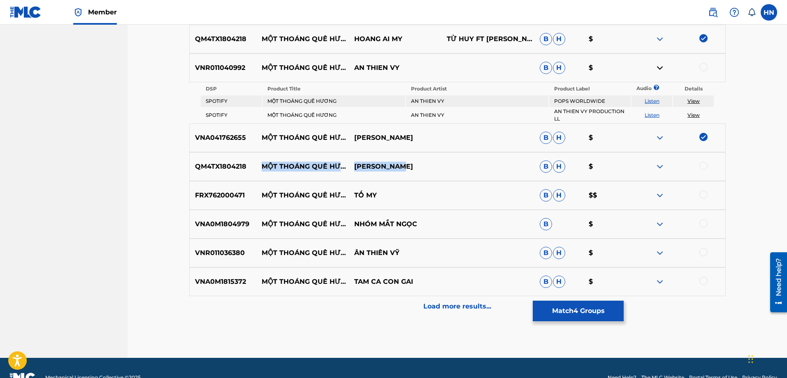
drag, startPoint x: 260, startPoint y: 160, endPoint x: 404, endPoint y: 168, distance: 144.6
click at [404, 168] on div "QM4TX1804218 MỘT THOÁNG QUÊ HƯƠNG HOÀNG ÁI MY B H $" at bounding box center [457, 166] width 536 height 29
click at [664, 167] on img at bounding box center [660, 167] width 10 height 10
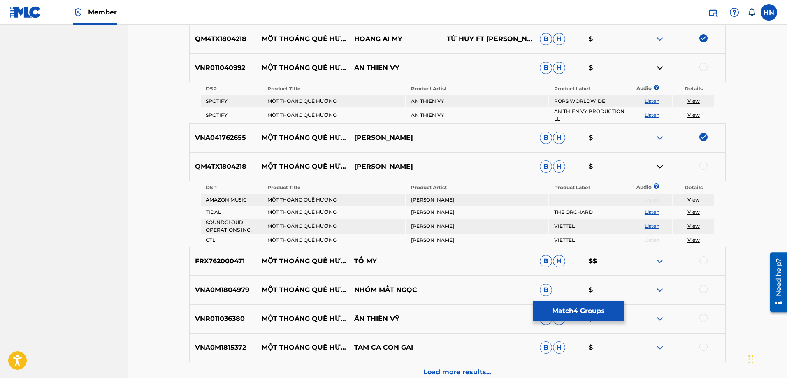
click at [198, 173] on div "QM4TX1804218 MỘT THOÁNG QUÊ HƯƠNG HOÀNG ÁI MY B H $" at bounding box center [457, 166] width 536 height 29
click at [701, 167] on div at bounding box center [703, 166] width 8 height 8
click at [215, 290] on p "VNA0M1804979" at bounding box center [223, 290] width 67 height 10
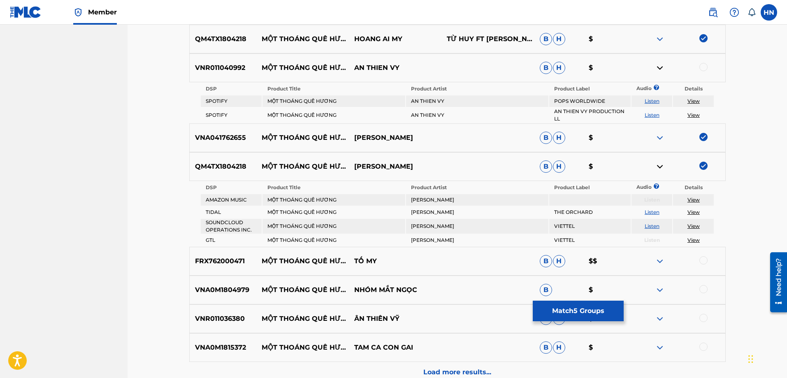
click at [700, 290] on div at bounding box center [703, 289] width 8 height 8
click at [209, 342] on div "VNA0M1815372 MỘT THOÁNG QUÊ HƯƠNG TAM CA CON [PERSON_NAME]" at bounding box center [457, 347] width 536 height 29
click at [708, 344] on div at bounding box center [678, 348] width 93 height 10
click at [703, 346] on div at bounding box center [703, 347] width 8 height 8
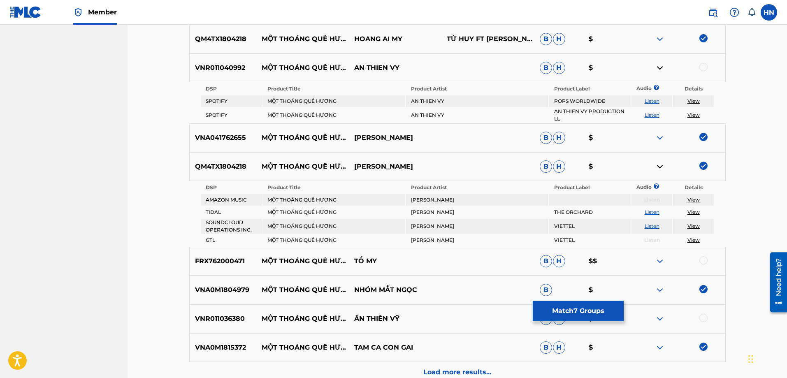
click at [667, 320] on div at bounding box center [678, 319] width 93 height 10
click at [664, 318] on img at bounding box center [660, 319] width 10 height 10
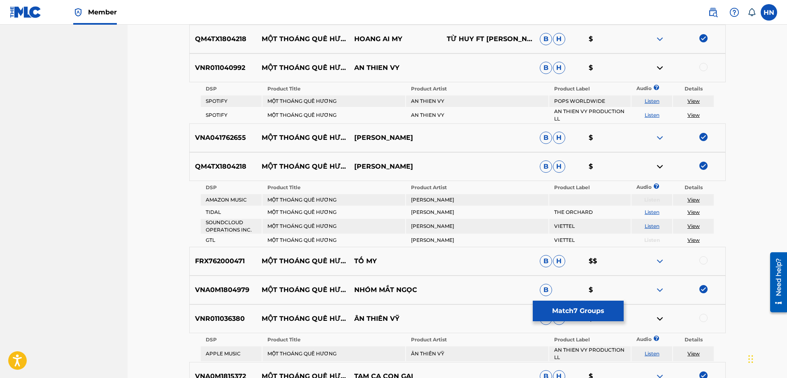
click at [654, 349] on td "Listen" at bounding box center [651, 353] width 41 height 15
click at [652, 351] on link "Listen" at bounding box center [652, 353] width 15 height 6
click at [661, 258] on img at bounding box center [660, 261] width 10 height 10
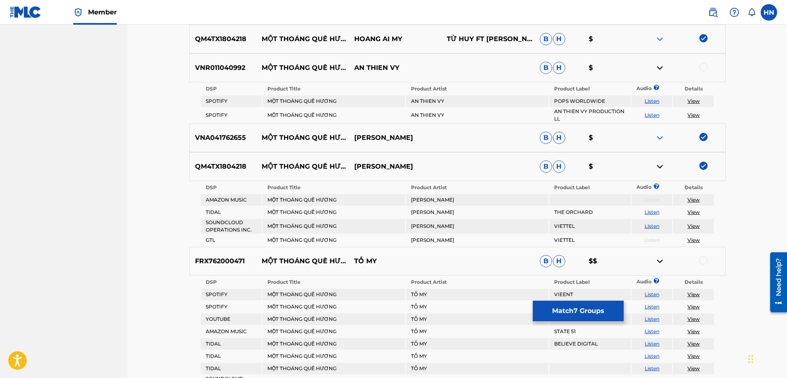
scroll to position [453, 0]
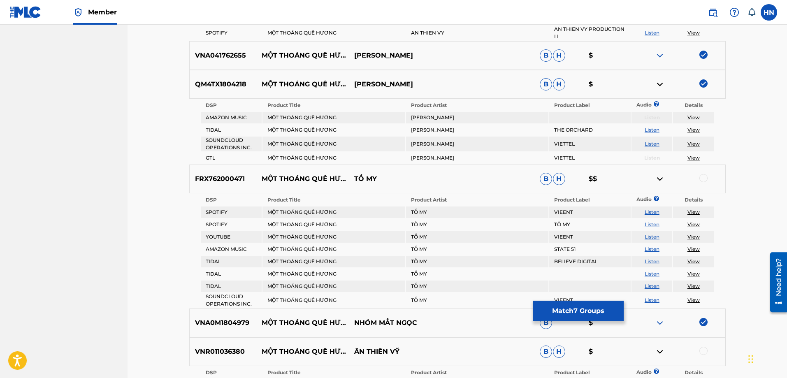
click at [652, 233] on td "Listen" at bounding box center [651, 237] width 41 height 12
click at [652, 235] on link "Listen" at bounding box center [652, 237] width 15 height 6
click at [225, 177] on p "FRX762000471" at bounding box center [223, 179] width 67 height 10
click at [705, 174] on div "FRX762000471 MỘT THOÁNG QUÊ HƯƠNG TỐ MY B H $$" at bounding box center [457, 179] width 536 height 29
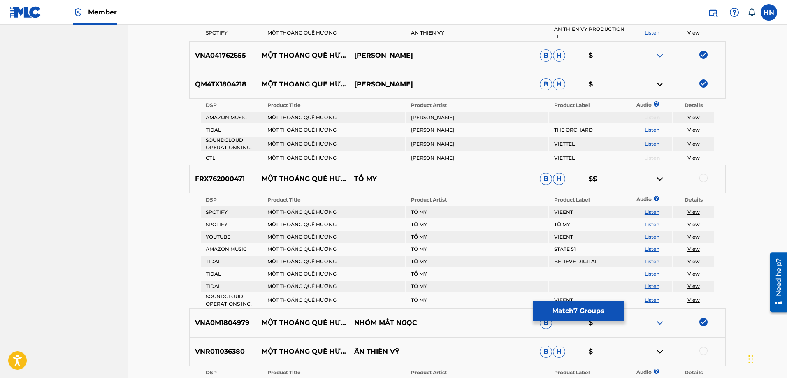
click at [704, 174] on div at bounding box center [703, 178] width 8 height 8
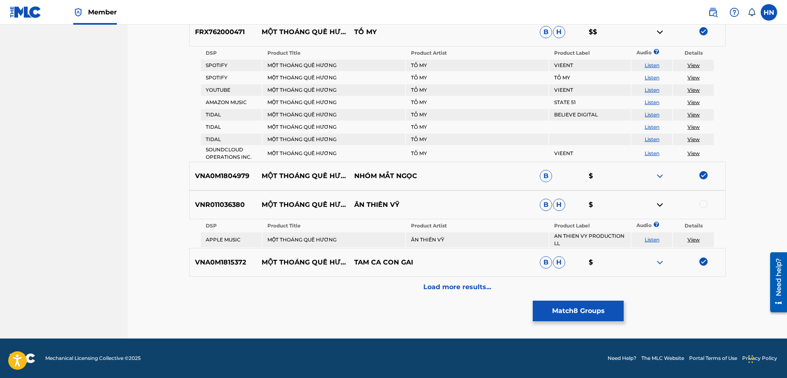
click at [457, 296] on div "Load more results..." at bounding box center [457, 287] width 536 height 21
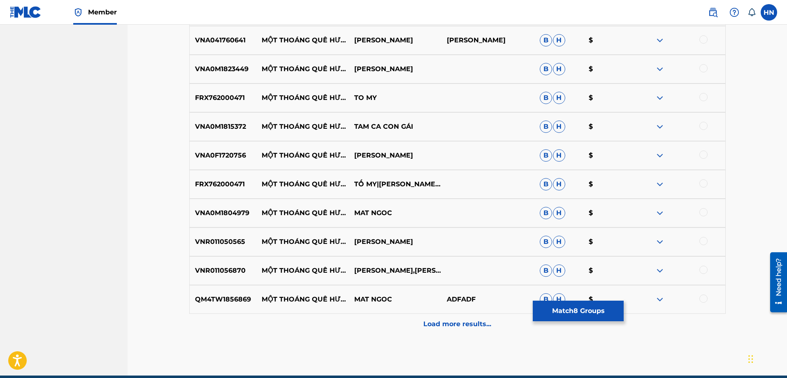
scroll to position [558, 0]
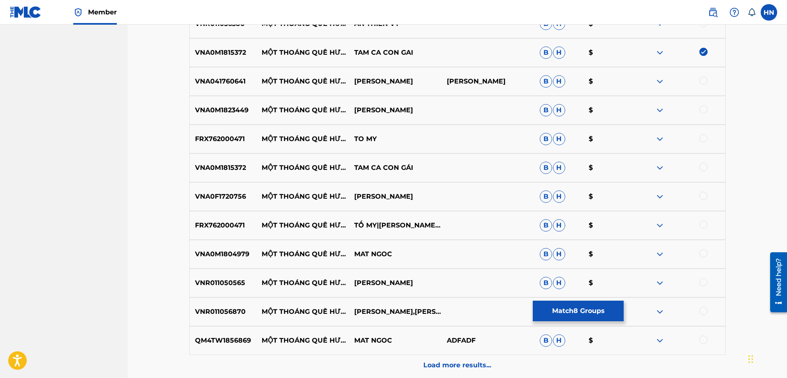
click at [226, 84] on p "VNA041760641" at bounding box center [223, 82] width 67 height 10
click at [703, 77] on div at bounding box center [703, 81] width 8 height 8
click at [207, 104] on div "VNA0M1823449 MỘT THOÁNG QUÊ HƯƠNG [PERSON_NAME]" at bounding box center [457, 110] width 536 height 29
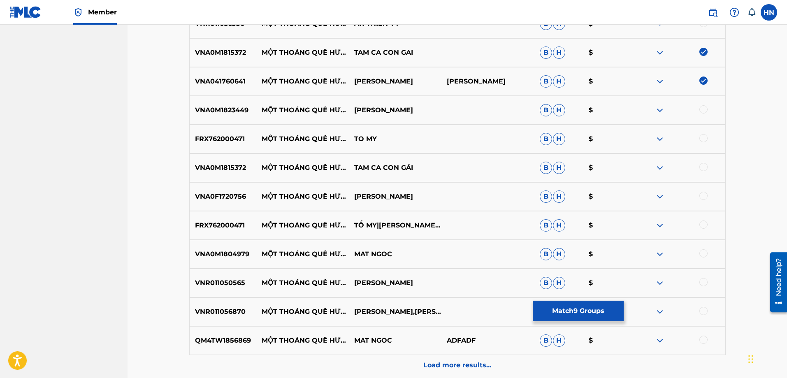
click at [704, 111] on div at bounding box center [703, 109] width 8 height 8
click at [224, 144] on div "FRX762000471 MỘT THOÁNG QUÊ HƯƠNG TO MY B H $" at bounding box center [457, 139] width 536 height 29
click at [707, 139] on div at bounding box center [703, 138] width 8 height 8
click at [218, 169] on p "VNA0M1815372" at bounding box center [223, 168] width 67 height 10
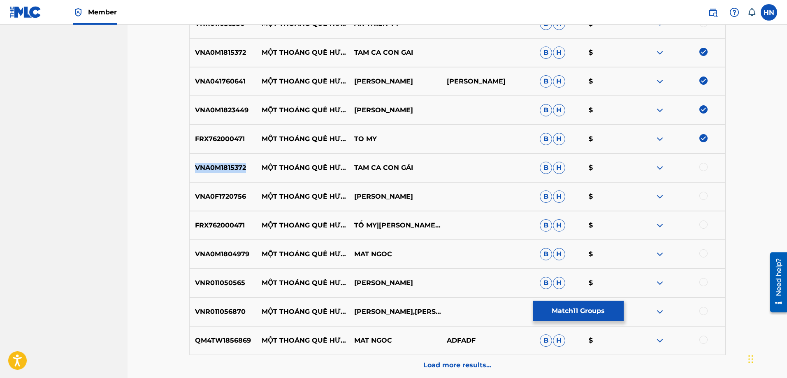
click at [218, 169] on p "VNA0M1815372" at bounding box center [223, 168] width 67 height 10
click at [701, 168] on div at bounding box center [703, 167] width 8 height 8
click at [204, 192] on p "VNA0F1720756" at bounding box center [223, 197] width 67 height 10
click at [703, 197] on div at bounding box center [703, 196] width 8 height 8
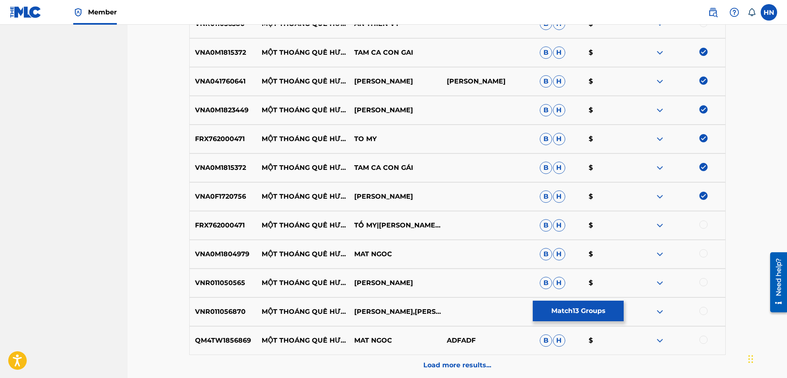
click at [236, 228] on p "FRX762000471" at bounding box center [223, 225] width 67 height 10
click at [699, 225] on div at bounding box center [703, 224] width 8 height 8
click at [216, 250] on p "VNA0M1804979" at bounding box center [223, 254] width 67 height 10
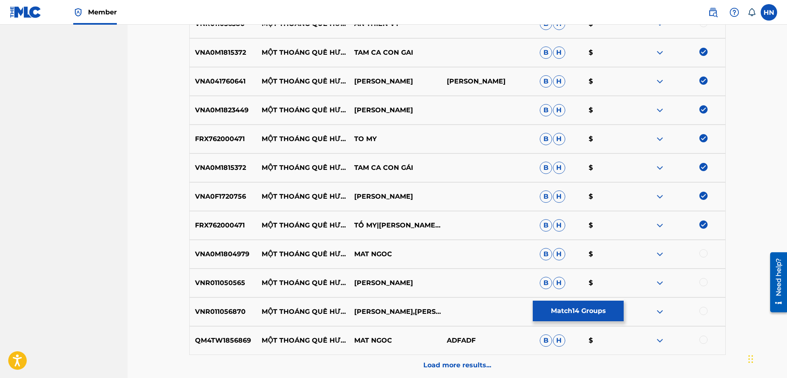
click at [703, 252] on div at bounding box center [703, 253] width 8 height 8
drag, startPoint x: 260, startPoint y: 276, endPoint x: 462, endPoint y: 289, distance: 202.8
click at [448, 289] on div "VNR011050565 MỘT THOÁNG QUÊ HƯƠNG [PERSON_NAME]" at bounding box center [457, 283] width 536 height 29
click at [236, 276] on div "VNR011050565 MỘT THOÁNG QUÊ HƯƠNG [PERSON_NAME]" at bounding box center [457, 283] width 536 height 29
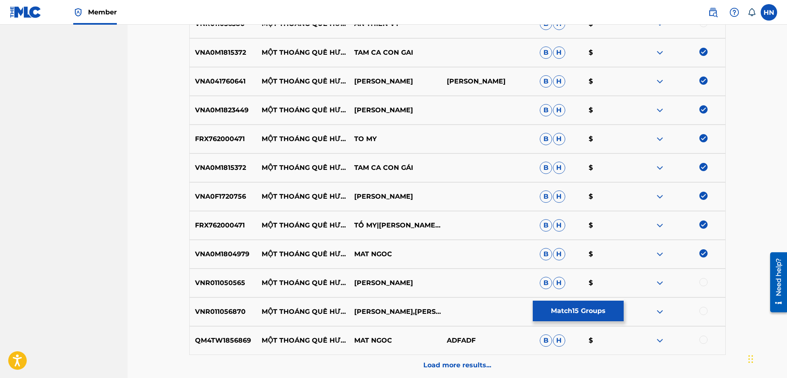
click at [703, 282] on div at bounding box center [703, 282] width 8 height 8
click at [208, 332] on div "QM4TW1856869 MỘT THOÁNG QUÊ HƯƠNG MAT NGOC ADFADF B H $" at bounding box center [457, 340] width 536 height 29
click at [703, 340] on div at bounding box center [703, 340] width 8 height 8
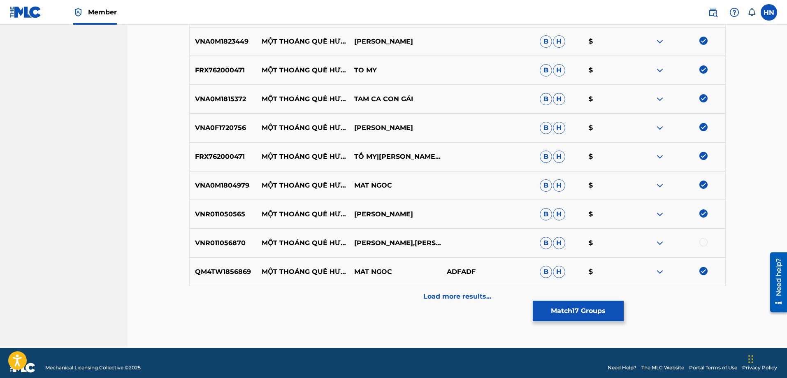
scroll to position [636, 0]
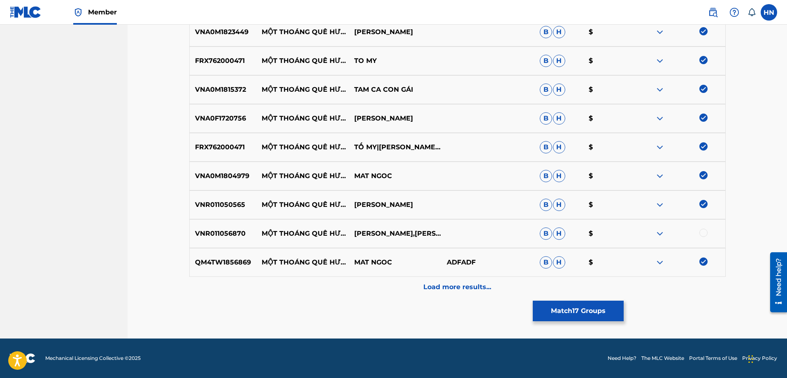
click at [226, 236] on p "VNR011056870" at bounding box center [223, 234] width 67 height 10
click at [706, 233] on div at bounding box center [703, 233] width 8 height 8
click at [446, 295] on div "Load more results..." at bounding box center [457, 287] width 536 height 21
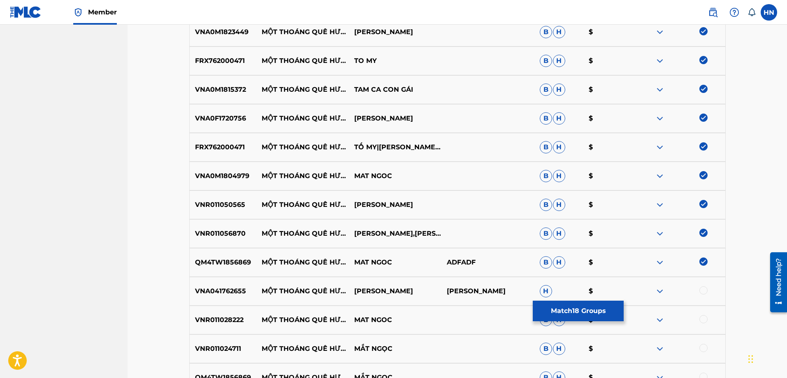
click at [0, 241] on nav "VCPMC Summary Catalog Works Registration Claiming Tool Individual Registration …" at bounding box center [64, 7] width 128 height 1238
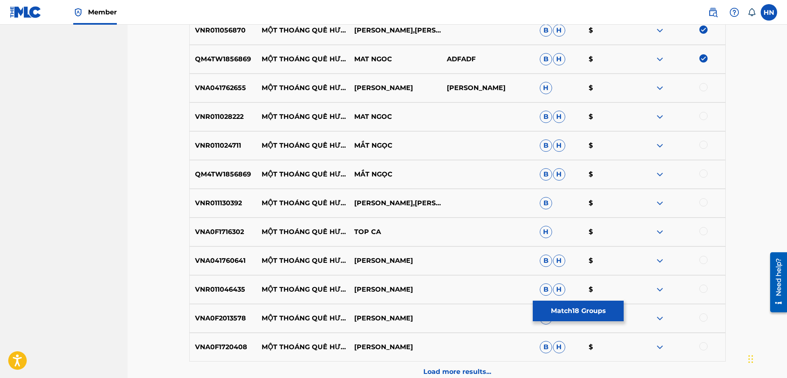
scroll to position [842, 0]
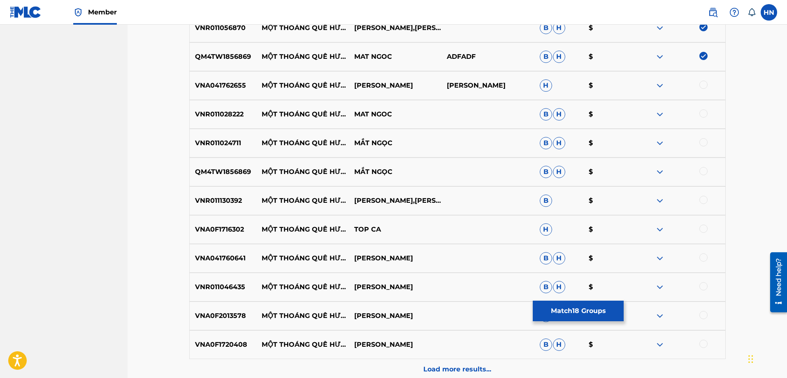
click at [212, 89] on p "VNA041762655" at bounding box center [223, 86] width 67 height 10
click at [701, 85] on div at bounding box center [703, 85] width 8 height 8
click at [228, 118] on p "VNR011028222" at bounding box center [223, 114] width 67 height 10
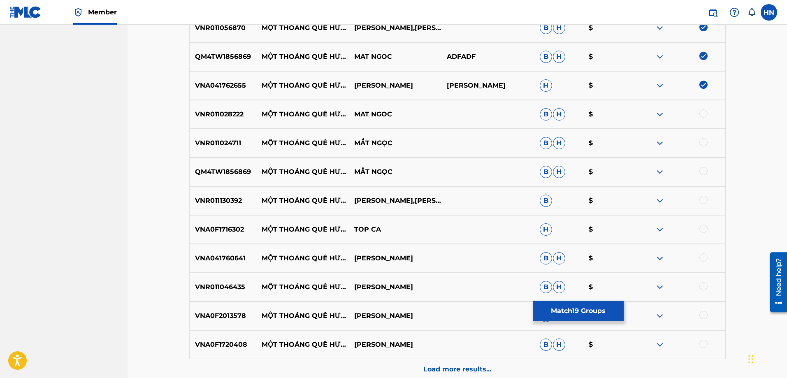
click at [702, 111] on div at bounding box center [703, 113] width 8 height 8
click at [227, 147] on p "VNR011024711" at bounding box center [223, 143] width 67 height 10
click at [705, 144] on div at bounding box center [703, 142] width 8 height 8
click at [205, 171] on p "QM4TW1856869" at bounding box center [223, 172] width 67 height 10
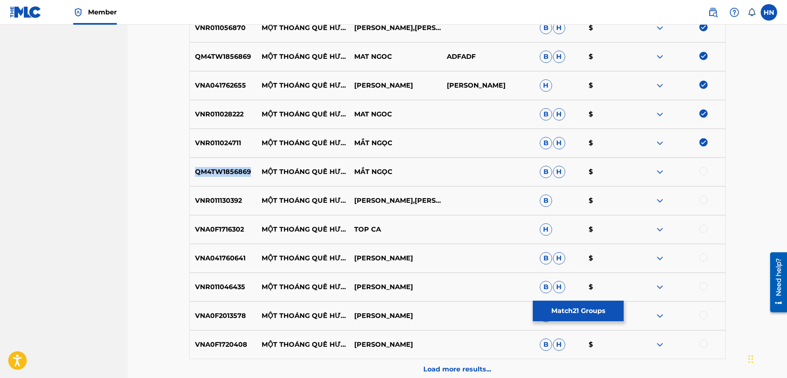
click at [205, 171] on p "QM4TW1856869" at bounding box center [223, 172] width 67 height 10
click at [702, 171] on div at bounding box center [703, 171] width 8 height 8
click at [231, 202] on p "VNR011130392" at bounding box center [223, 201] width 67 height 10
click at [703, 201] on div at bounding box center [703, 200] width 8 height 8
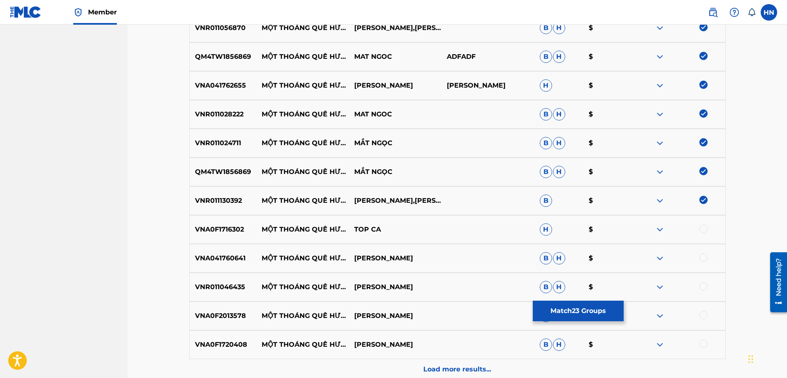
click at [217, 233] on p "VNA0F1716302" at bounding box center [223, 230] width 67 height 10
click at [703, 227] on div at bounding box center [703, 229] width 8 height 8
click at [218, 257] on p "VNA041760641" at bounding box center [223, 258] width 67 height 10
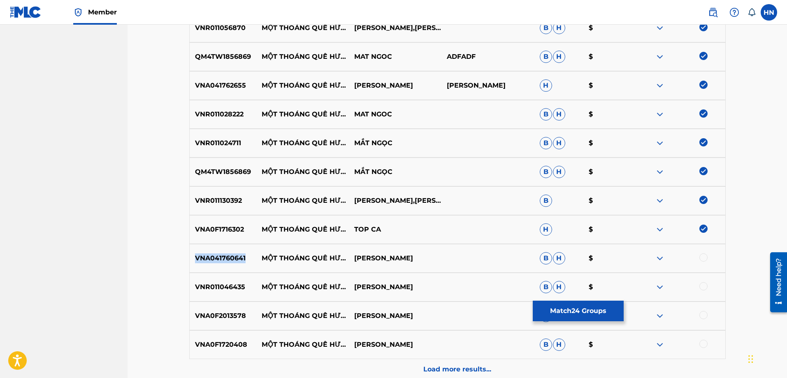
click at [218, 257] on p "VNA041760641" at bounding box center [223, 258] width 67 height 10
click at [703, 258] on div at bounding box center [703, 257] width 8 height 8
click at [225, 285] on p "VNR011046435" at bounding box center [223, 287] width 67 height 10
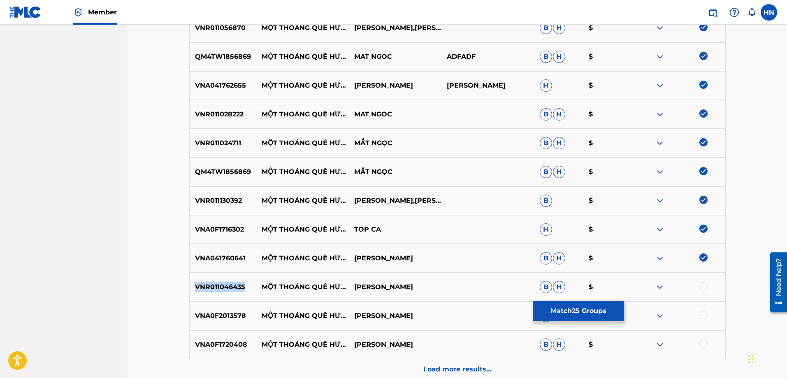
scroll to position [924, 0]
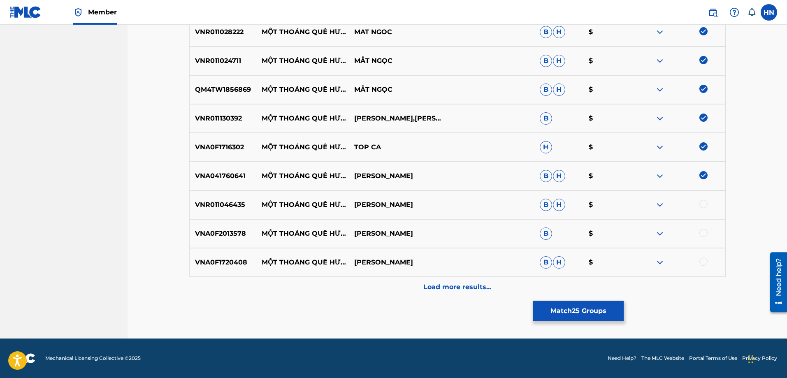
click at [702, 205] on div at bounding box center [703, 204] width 8 height 8
click at [203, 261] on p "VNA0F1720408" at bounding box center [223, 263] width 67 height 10
click at [705, 261] on div at bounding box center [703, 262] width 8 height 8
drag, startPoint x: 261, startPoint y: 229, endPoint x: 409, endPoint y: 236, distance: 148.3
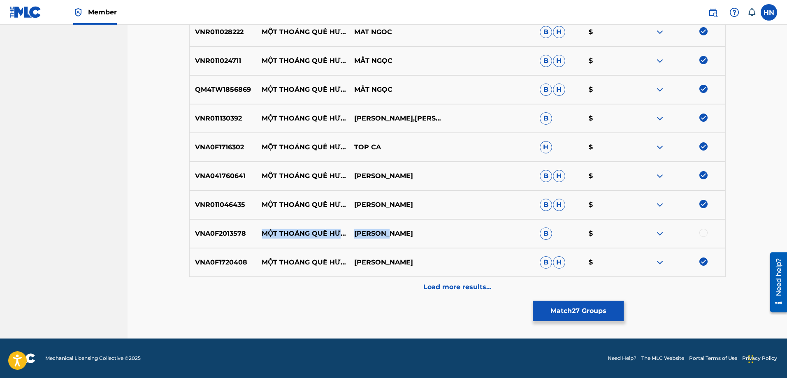
click at [409, 236] on div "VNA0F2013578 MỘT THOÁNG QUÊ HƯƠNG NGỌC ANH B $" at bounding box center [457, 233] width 536 height 29
click at [206, 236] on p "VNA0F2013578" at bounding box center [223, 234] width 67 height 10
click at [702, 230] on div at bounding box center [703, 233] width 8 height 8
click at [431, 283] on p "Load more results..." at bounding box center [457, 287] width 68 height 10
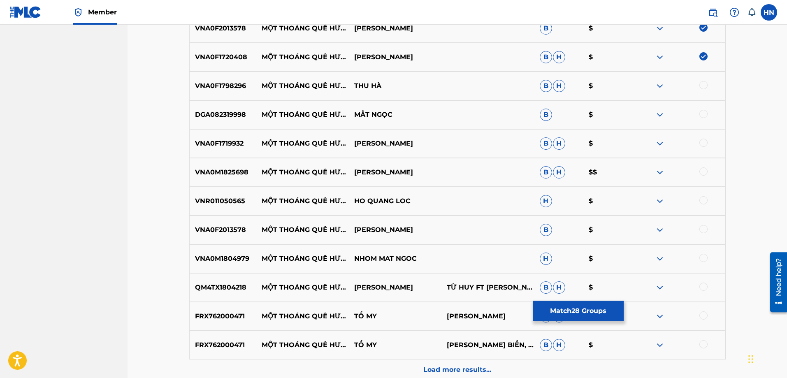
scroll to position [1130, 0]
click at [214, 118] on p "DGA082319998" at bounding box center [223, 114] width 67 height 10
click at [702, 112] on div at bounding box center [703, 113] width 8 height 8
click at [255, 85] on p "VNA0F1798296" at bounding box center [223, 86] width 67 height 10
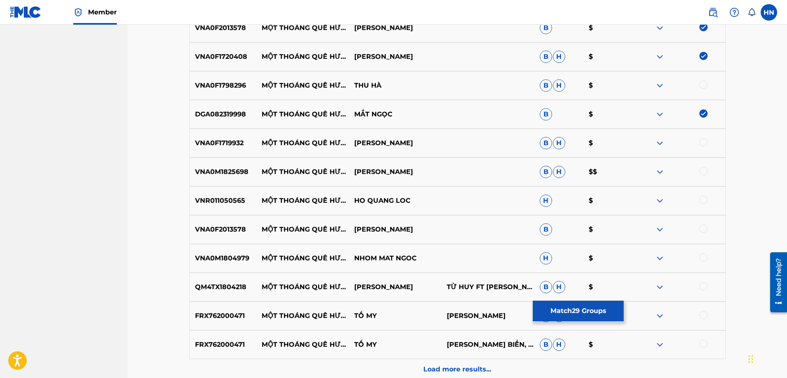
click at [236, 87] on p "VNA0F1798296" at bounding box center [223, 86] width 67 height 10
click at [708, 86] on div at bounding box center [678, 86] width 93 height 10
click at [704, 83] on div at bounding box center [703, 85] width 8 height 8
click at [241, 141] on p "VNA0F1719932" at bounding box center [223, 143] width 67 height 10
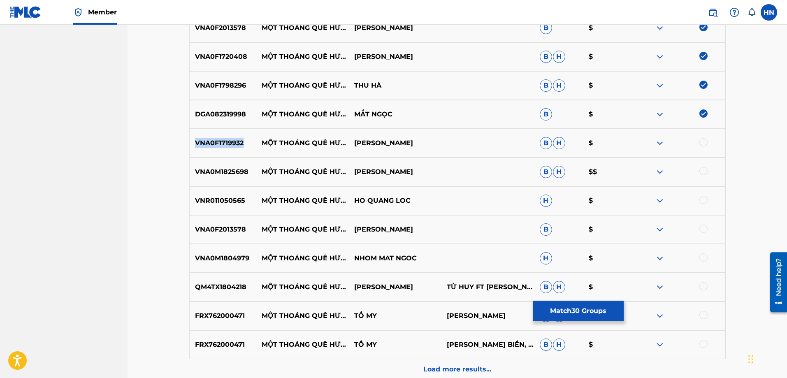
click at [241, 141] on p "VNA0F1719932" at bounding box center [223, 143] width 67 height 10
click at [700, 145] on div at bounding box center [703, 142] width 8 height 8
click at [232, 172] on p "VNA0M1825698" at bounding box center [223, 172] width 67 height 10
click at [705, 172] on div at bounding box center [703, 171] width 8 height 8
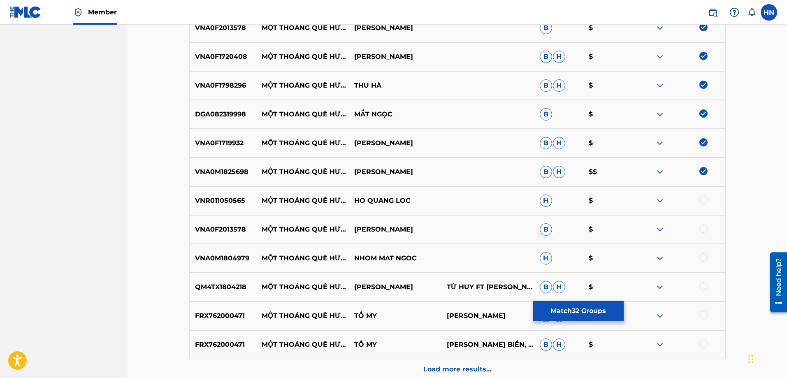
click at [234, 206] on div "VNR011050565 MỘT THOÁNG QUÊ HƯƠNG HO QUANG LOC H $" at bounding box center [457, 200] width 536 height 29
click at [702, 203] on div at bounding box center [703, 200] width 8 height 8
click at [221, 234] on p "VNA0F2013578" at bounding box center [223, 230] width 67 height 10
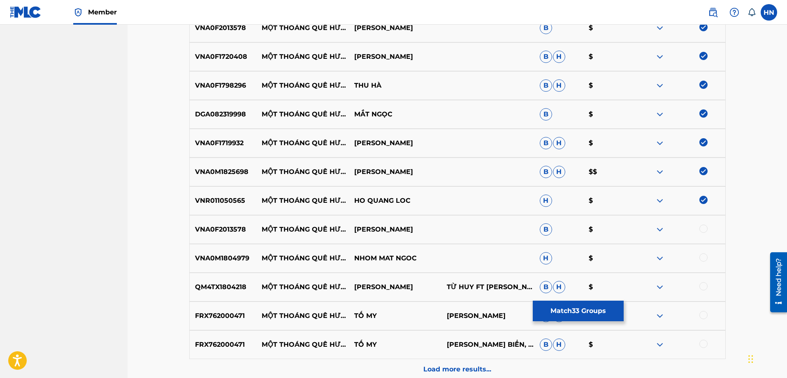
click at [708, 227] on div at bounding box center [678, 230] width 93 height 10
click at [701, 229] on div at bounding box center [703, 229] width 8 height 8
click at [232, 258] on p "VNA0M1804979" at bounding box center [223, 258] width 67 height 10
click at [707, 260] on div at bounding box center [678, 258] width 93 height 10
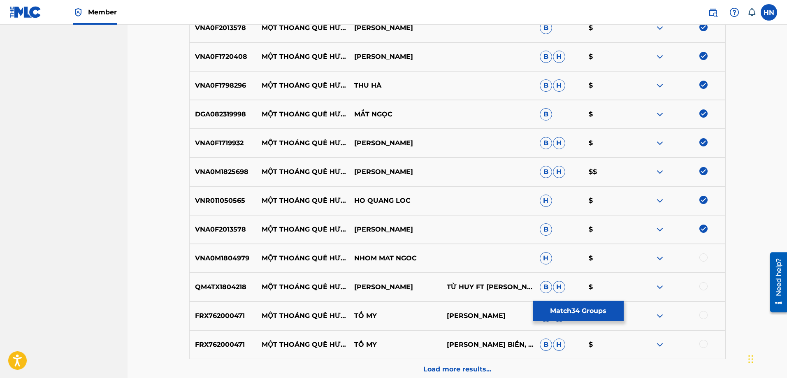
click at [705, 258] on div at bounding box center [703, 257] width 8 height 8
click at [220, 286] on p "QM4TX1804218" at bounding box center [223, 287] width 67 height 10
click at [702, 286] on div at bounding box center [703, 286] width 8 height 8
click at [216, 314] on p "FRX762000471" at bounding box center [223, 316] width 67 height 10
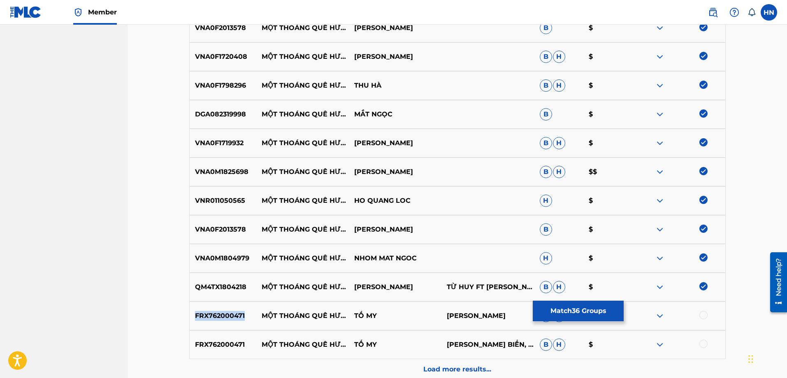
click at [216, 314] on p "FRX762000471" at bounding box center [223, 316] width 67 height 10
click at [701, 317] on div at bounding box center [703, 315] width 8 height 8
click at [223, 343] on p "FRX762000471" at bounding box center [223, 345] width 67 height 10
click at [705, 348] on div at bounding box center [703, 344] width 8 height 8
drag, startPoint x: 385, startPoint y: 313, endPoint x: 264, endPoint y: 308, distance: 121.5
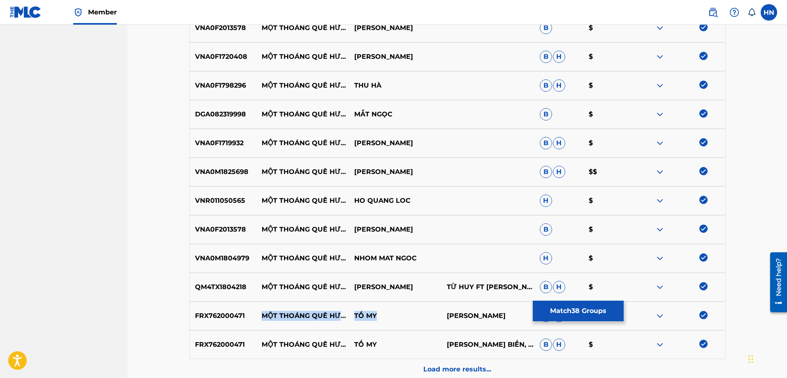
click at [264, 308] on div "FRX762000471 MỘT THOÁNG QUÊ HƯƠNG TỐ MY PHẠM HỒNG BIỂN B H $" at bounding box center [457, 316] width 536 height 29
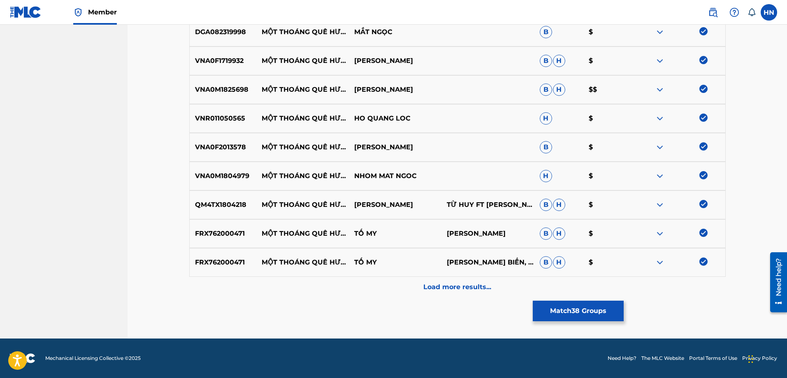
click at [456, 289] on p "Load more results..." at bounding box center [457, 287] width 68 height 10
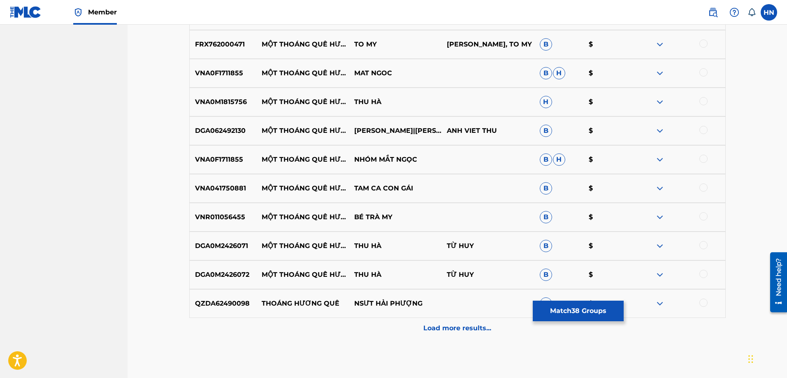
scroll to position [1418, 0]
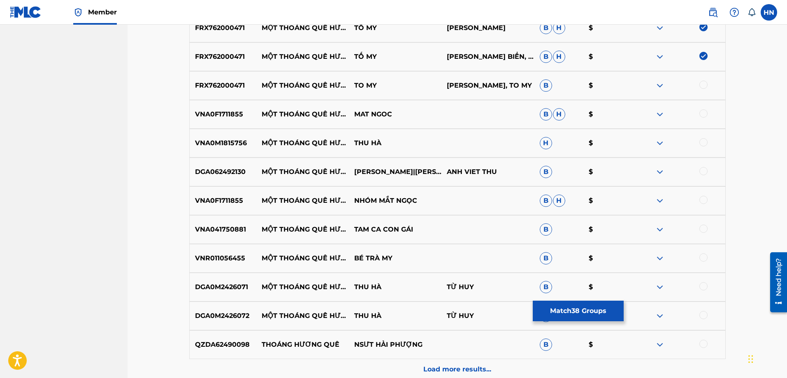
click at [708, 84] on div at bounding box center [678, 86] width 93 height 10
click at [704, 85] on div at bounding box center [703, 85] width 8 height 8
click at [216, 110] on p "VNA0F1711855" at bounding box center [223, 114] width 67 height 10
click at [703, 111] on div at bounding box center [703, 113] width 8 height 8
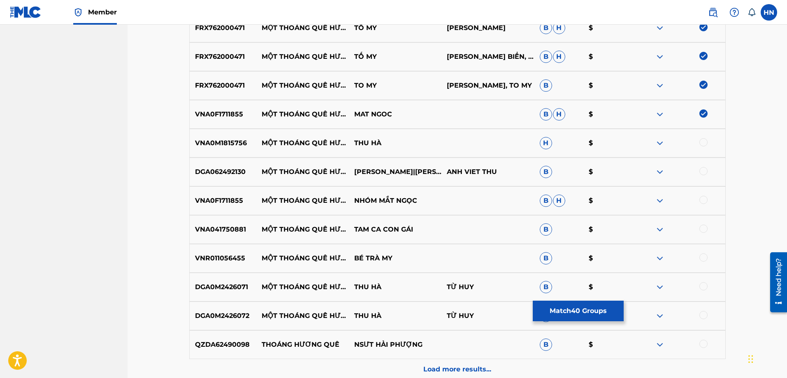
click at [234, 142] on p "VNA0M1815756" at bounding box center [223, 143] width 67 height 10
click at [700, 141] on div at bounding box center [703, 142] width 8 height 8
click at [222, 191] on div "VNA0F1711855 MỘT THOÁNG QUÊ HƯƠNG NHÓM MẮT NGỌC B H $" at bounding box center [457, 200] width 536 height 29
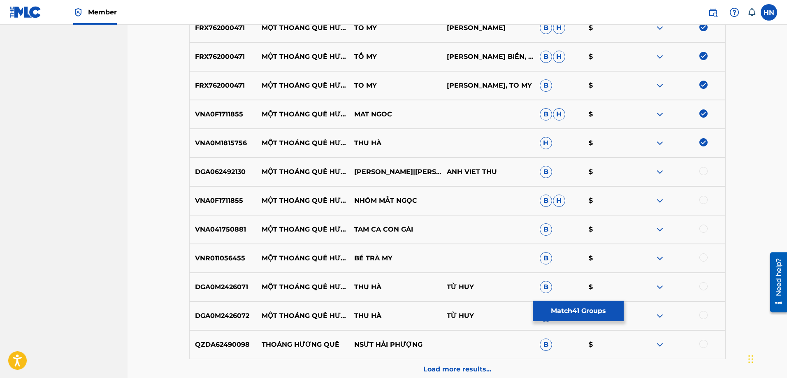
click at [704, 203] on div at bounding box center [703, 200] width 8 height 8
click at [189, 234] on div "VNA041750881 MỘT THOÁNG QUÊ HƯƠNG TAM CA CON GÁI B $" at bounding box center [457, 229] width 536 height 29
click at [705, 230] on div at bounding box center [703, 229] width 8 height 8
click at [220, 285] on p "DGA0M2426071" at bounding box center [223, 287] width 67 height 10
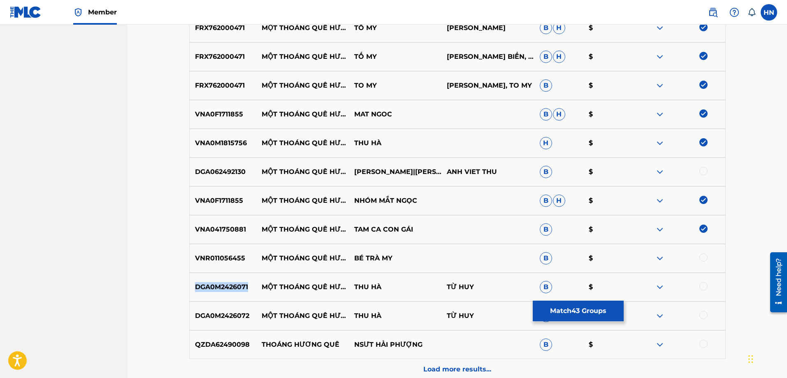
click at [220, 285] on p "DGA0M2426071" at bounding box center [223, 287] width 67 height 10
click at [703, 285] on div at bounding box center [703, 286] width 8 height 8
click at [234, 318] on p "DGA0M2426072" at bounding box center [223, 316] width 67 height 10
click at [703, 314] on div at bounding box center [703, 315] width 8 height 8
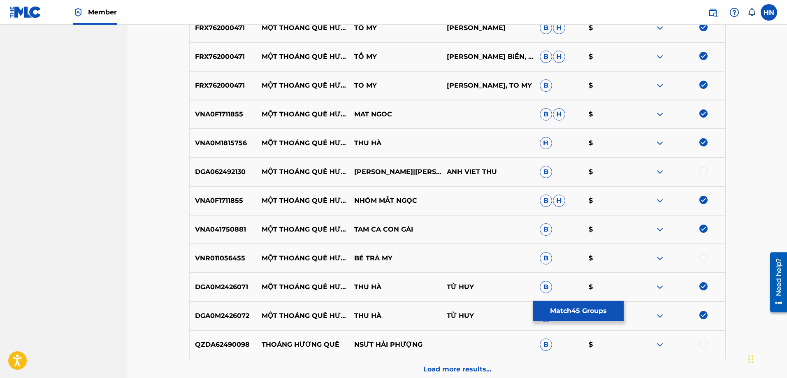
click at [664, 317] on img at bounding box center [660, 316] width 10 height 10
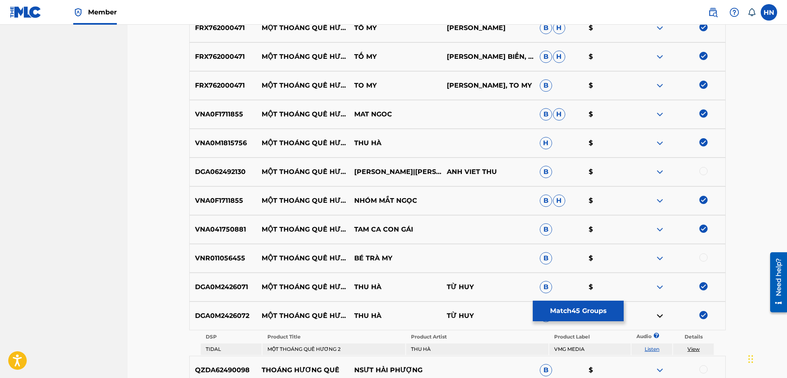
click at [652, 343] on table "DSP Product Title Product Artist Product Label Audio ? Details TIDAL MỘT THOÁNG…" at bounding box center [457, 343] width 515 height 26
click at [656, 346] on link "Listen" at bounding box center [652, 349] width 15 height 6
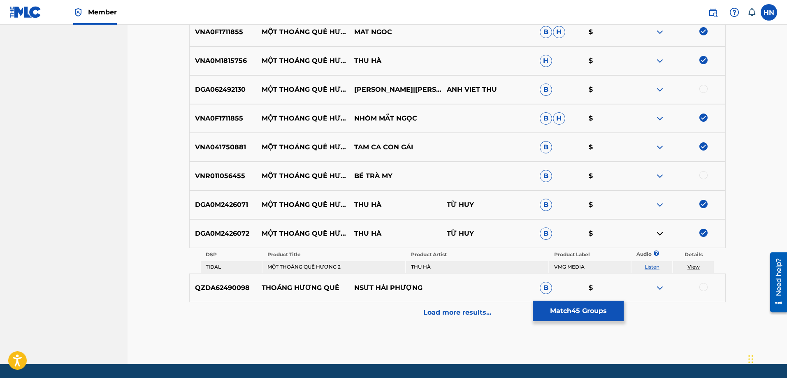
scroll to position [1459, 0]
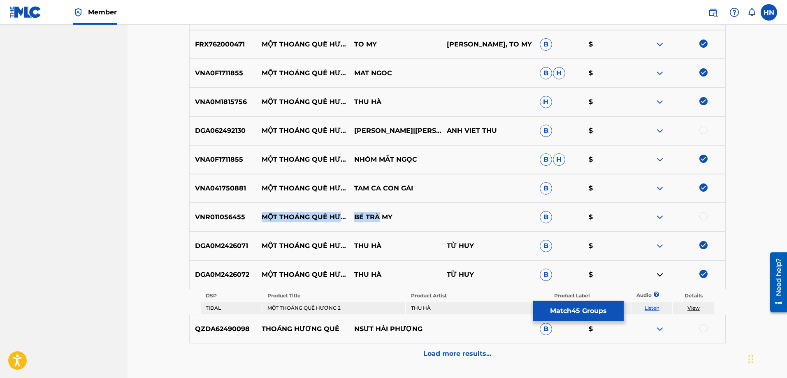
drag, startPoint x: 263, startPoint y: 211, endPoint x: 392, endPoint y: 217, distance: 128.9
click at [392, 217] on div "VNR011056455 MỘT THOÁNG QUÊ HƯƠNG BÉ TRÀ MY B $" at bounding box center [457, 217] width 536 height 29
click at [217, 220] on p "VNR011056455" at bounding box center [223, 217] width 67 height 10
click at [704, 216] on div at bounding box center [703, 216] width 8 height 8
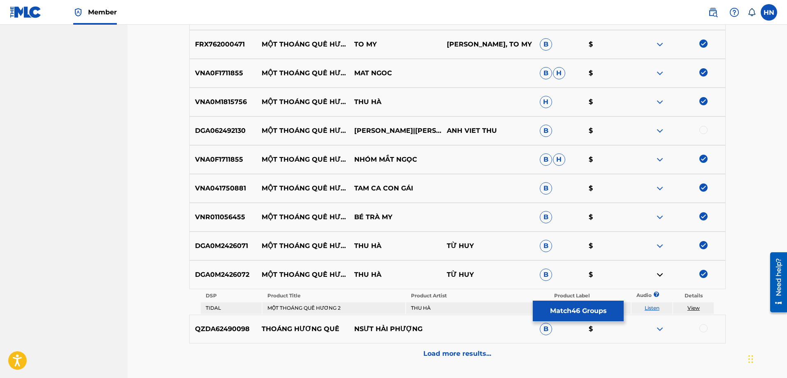
click at [659, 130] on img at bounding box center [660, 131] width 10 height 10
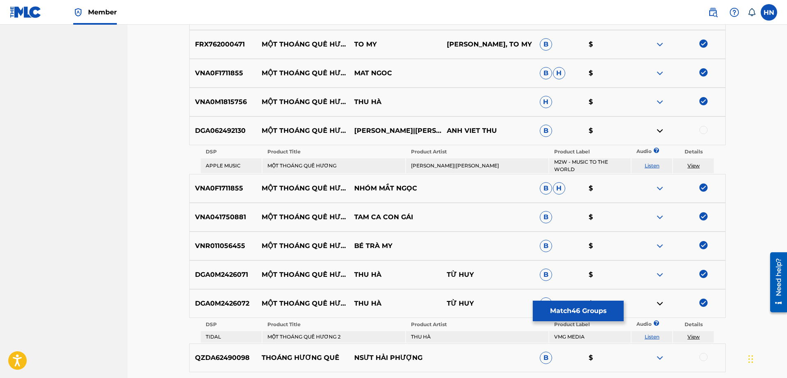
click at [649, 162] on link "Listen" at bounding box center [652, 165] width 15 height 6
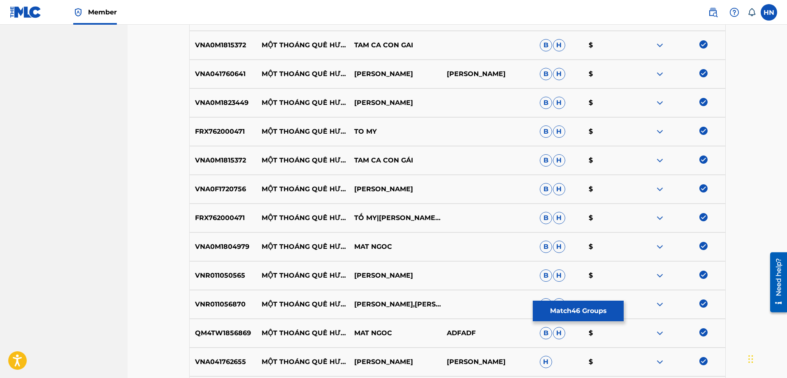
scroll to position [0, 0]
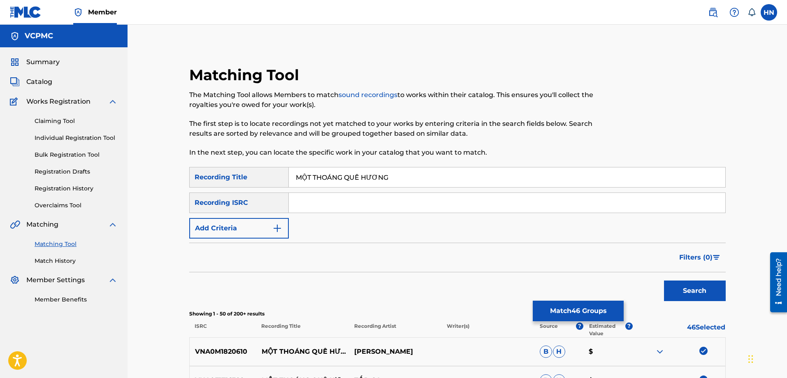
click at [367, 174] on input "MỘT THOÁNG QUÊ HƯƠNG" at bounding box center [507, 177] width 436 height 20
paste input "OT THOANG QUE [PERSON_NAME]"
click at [697, 290] on button "Search" at bounding box center [695, 291] width 62 height 21
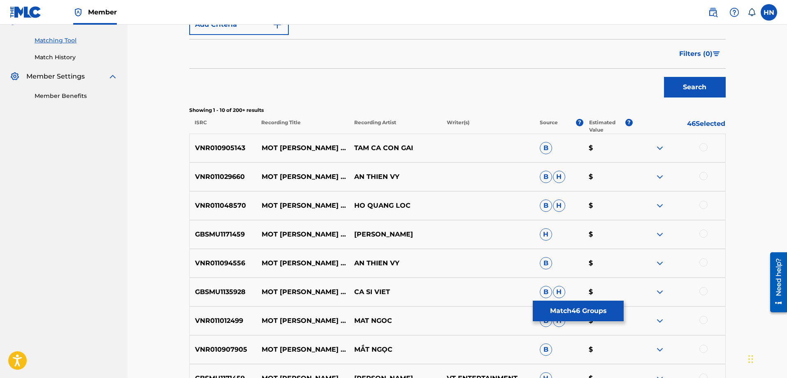
scroll to position [206, 0]
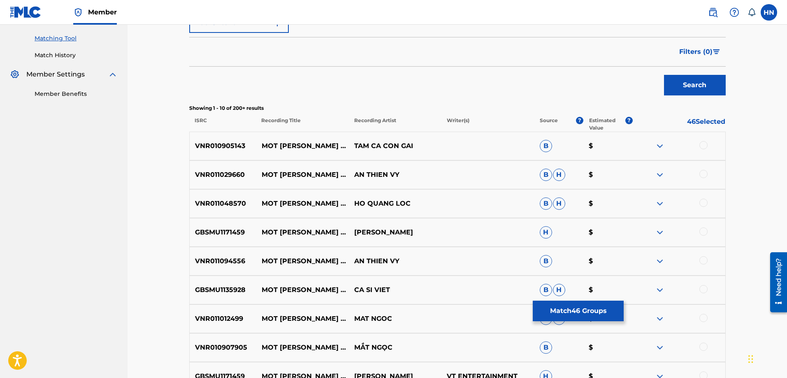
click at [211, 150] on p "VNR010905143" at bounding box center [223, 146] width 67 height 10
click at [703, 146] on div at bounding box center [703, 145] width 8 height 8
click at [661, 176] on img at bounding box center [660, 175] width 10 height 10
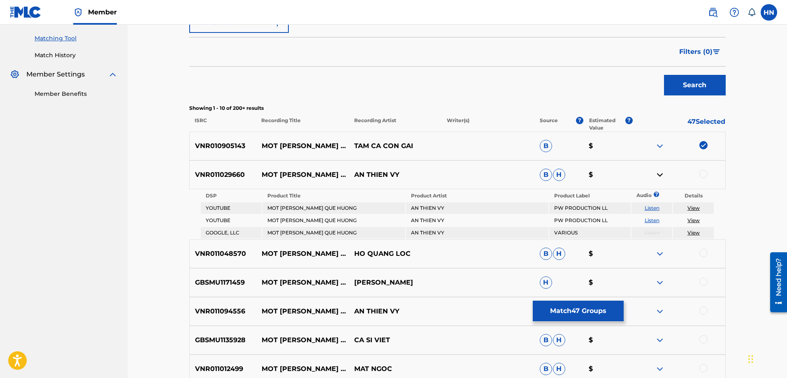
click at [654, 207] on link "Listen" at bounding box center [652, 208] width 15 height 6
click at [648, 218] on link "Listen" at bounding box center [652, 220] width 15 height 6
click at [232, 175] on p "VNR011029660" at bounding box center [223, 175] width 67 height 10
click at [705, 172] on div at bounding box center [703, 174] width 8 height 8
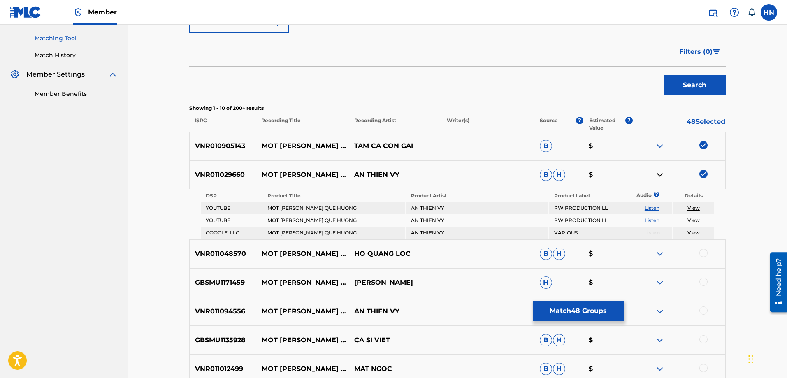
click at [226, 255] on p "VNR011048570" at bounding box center [223, 254] width 67 height 10
click at [703, 254] on div at bounding box center [703, 253] width 8 height 8
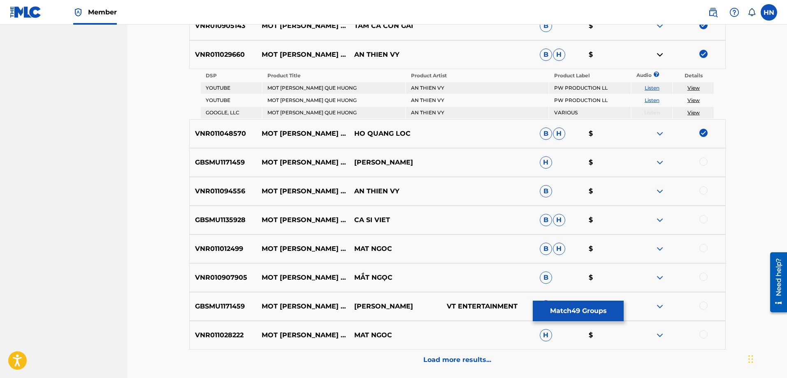
scroll to position [329, 0]
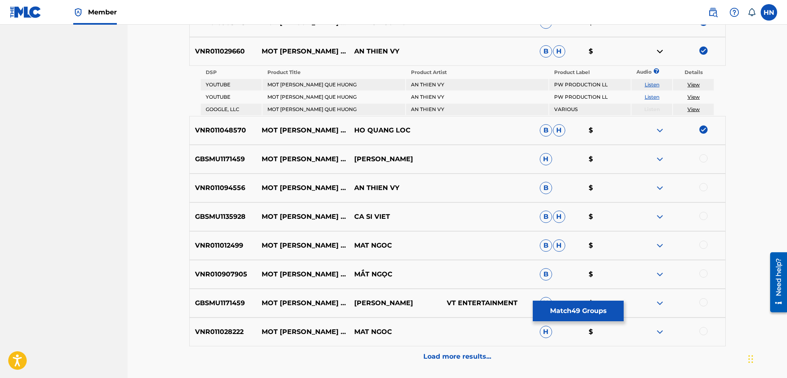
click at [230, 153] on div "GBSMU1171459 MOT THOANG QUE HUONG HONG NHUNG H $" at bounding box center [457, 159] width 536 height 29
click at [701, 157] on div at bounding box center [703, 158] width 8 height 8
click at [234, 193] on div "VNR011094556 MOT THOANG QUE HUONG AN THIEN VY B $" at bounding box center [457, 188] width 536 height 29
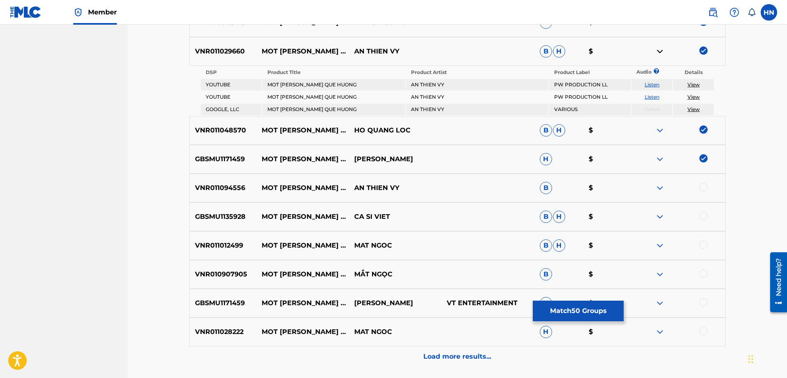
click at [702, 186] on div at bounding box center [703, 187] width 8 height 8
click at [198, 215] on p "GBSMU1135928" at bounding box center [223, 217] width 67 height 10
click at [701, 215] on div at bounding box center [703, 216] width 8 height 8
click at [220, 237] on div "VNR011012499 MOT THOANG QUE HUONG MAT NGOC B H $" at bounding box center [457, 245] width 536 height 29
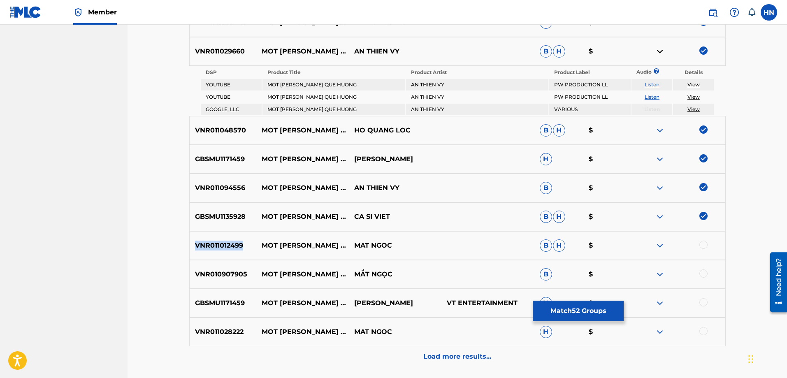
click at [220, 237] on div "VNR011012499 MOT THOANG QUE HUONG MAT NGOC B H $" at bounding box center [457, 245] width 536 height 29
click at [702, 248] on div at bounding box center [703, 245] width 8 height 8
click at [227, 276] on p "VNR010907905" at bounding box center [223, 274] width 67 height 10
click at [708, 276] on div at bounding box center [678, 274] width 93 height 10
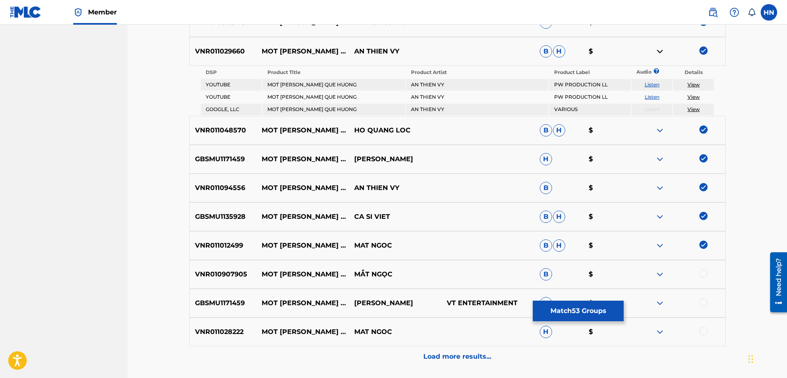
click at [705, 274] on div at bounding box center [703, 273] width 8 height 8
click at [216, 302] on p "GBSMU1171459" at bounding box center [223, 303] width 67 height 10
click at [702, 302] on div at bounding box center [703, 302] width 8 height 8
click at [215, 328] on p "VNR011028222" at bounding box center [223, 332] width 67 height 10
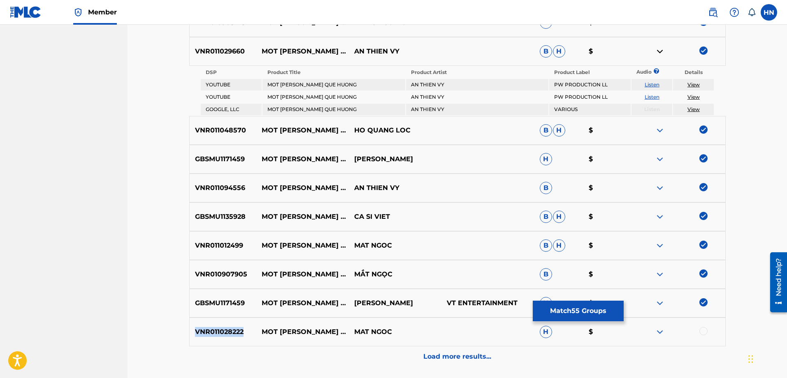
click at [215, 328] on p "VNR011028222" at bounding box center [223, 332] width 67 height 10
click at [705, 331] on div at bounding box center [703, 331] width 8 height 8
click at [468, 358] on p "Load more results..." at bounding box center [457, 357] width 68 height 10
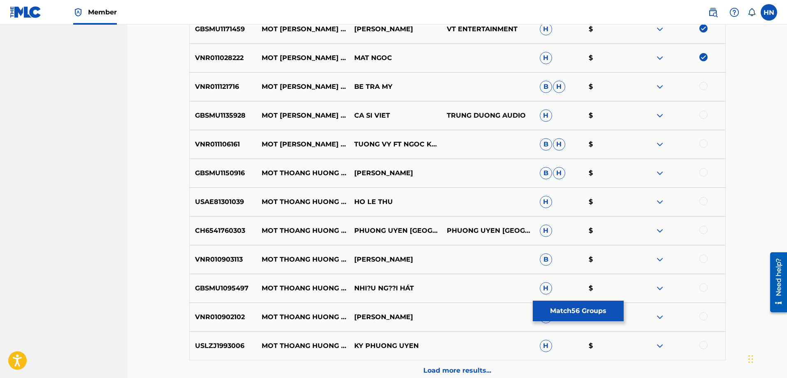
scroll to position [576, 0]
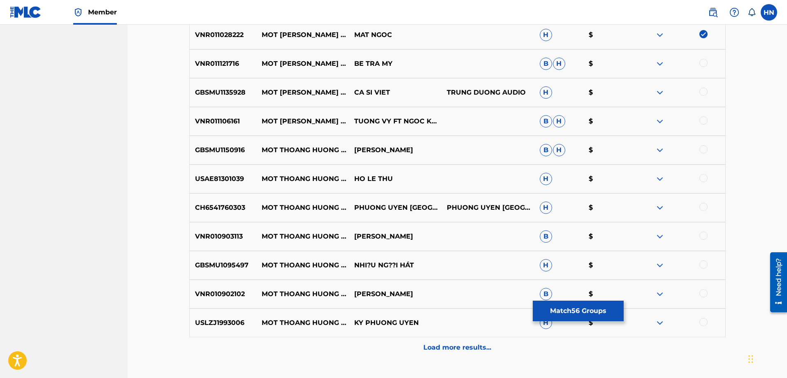
click at [217, 70] on div "VNR011121716 MOT THOANG QUE HUONG BE TRA MY B H $" at bounding box center [457, 63] width 536 height 29
click at [704, 61] on div at bounding box center [703, 63] width 8 height 8
click at [228, 96] on p "GBSMU1135928" at bounding box center [223, 93] width 67 height 10
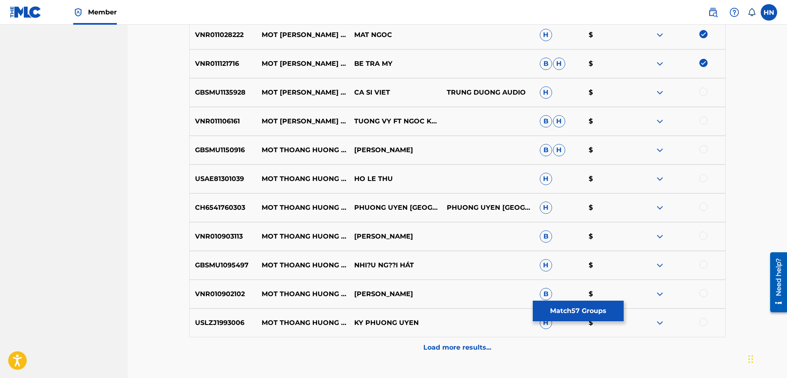
click at [700, 94] on div at bounding box center [703, 92] width 8 height 8
click at [216, 120] on p "VNR011106161" at bounding box center [223, 121] width 67 height 10
click at [706, 121] on div at bounding box center [703, 120] width 8 height 8
click at [667, 120] on div at bounding box center [678, 121] width 93 height 10
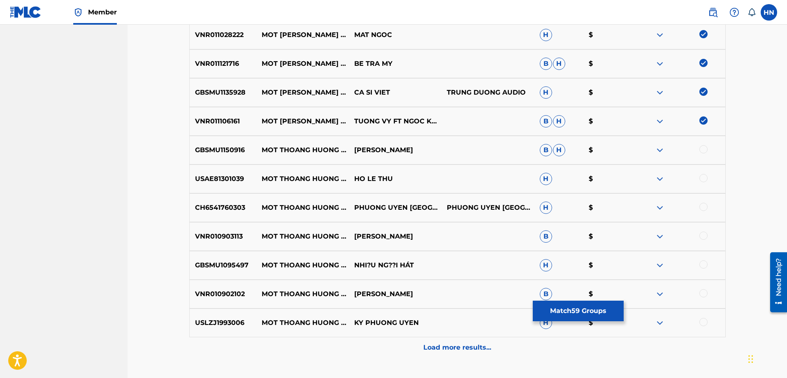
click at [659, 121] on img at bounding box center [660, 121] width 10 height 10
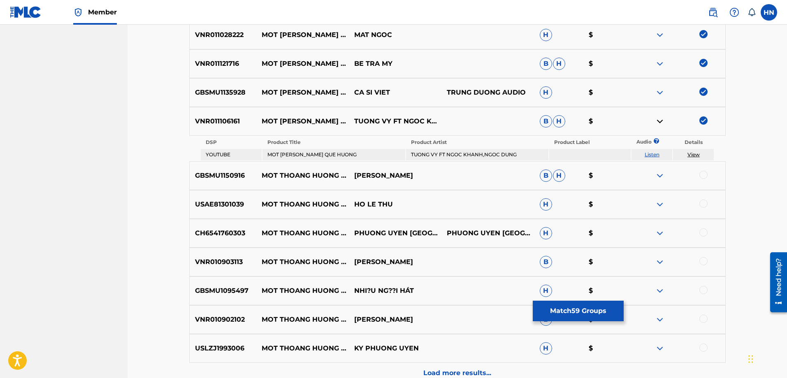
click at [653, 158] on td "Listen" at bounding box center [651, 155] width 41 height 12
click at [652, 154] on link "Listen" at bounding box center [652, 154] width 15 height 6
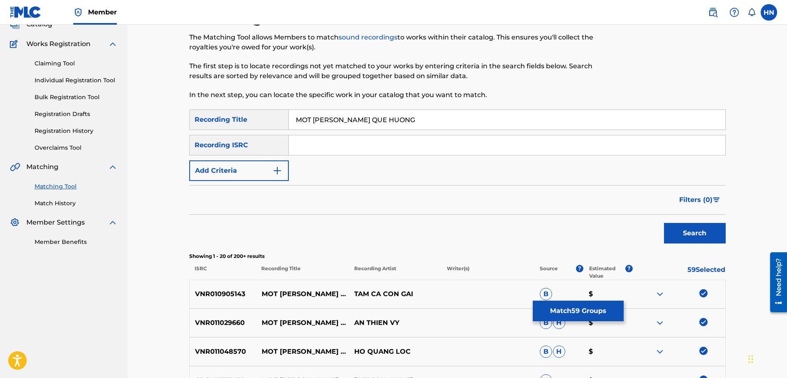
scroll to position [0, 0]
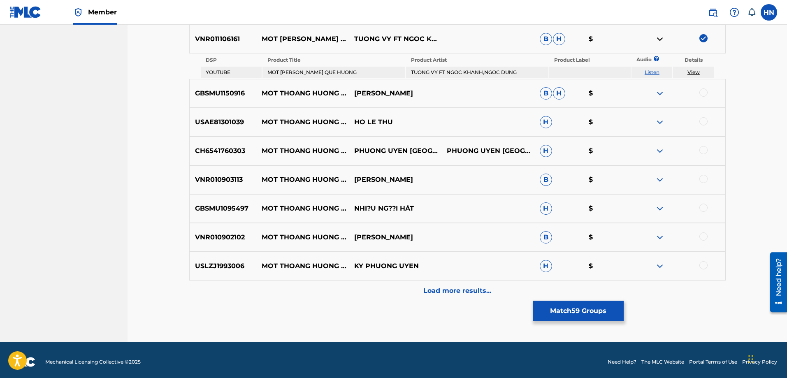
click at [422, 291] on div "Load more results..." at bounding box center [457, 291] width 536 height 21
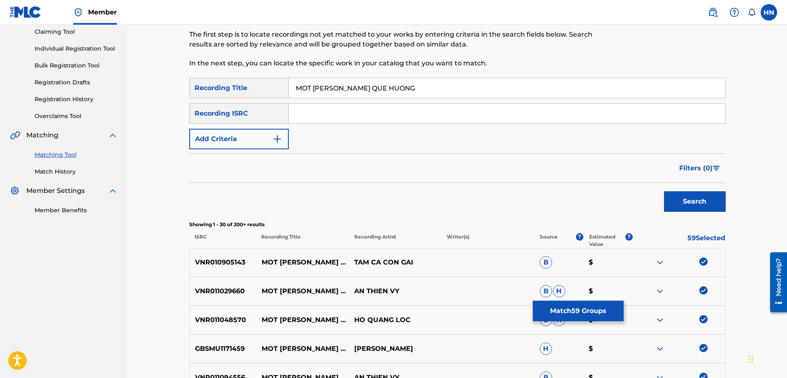
scroll to position [19, 0]
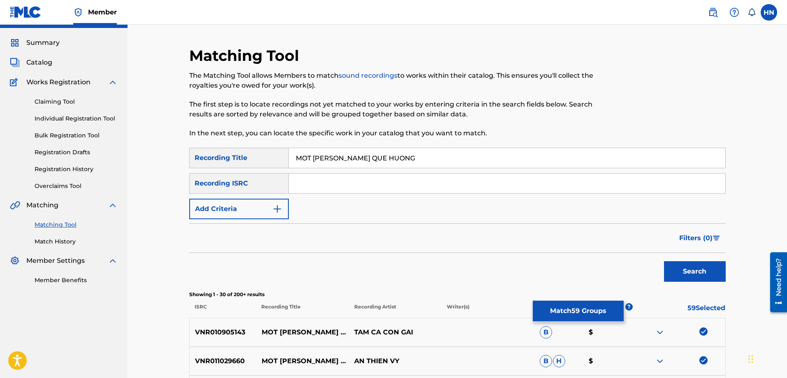
click at [374, 149] on input "MOT [PERSON_NAME] QUE HUONG" at bounding box center [507, 158] width 436 height 20
paste input "ỘT THOÁNG QUÊ HƯƠ"
type input "MỘT THOÁNG QUÊ HƯƠNG"
click at [683, 270] on button "Search" at bounding box center [695, 271] width 62 height 21
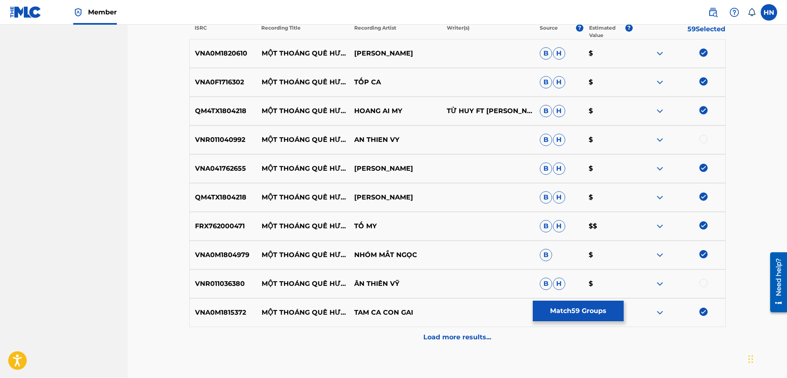
scroll to position [307, 0]
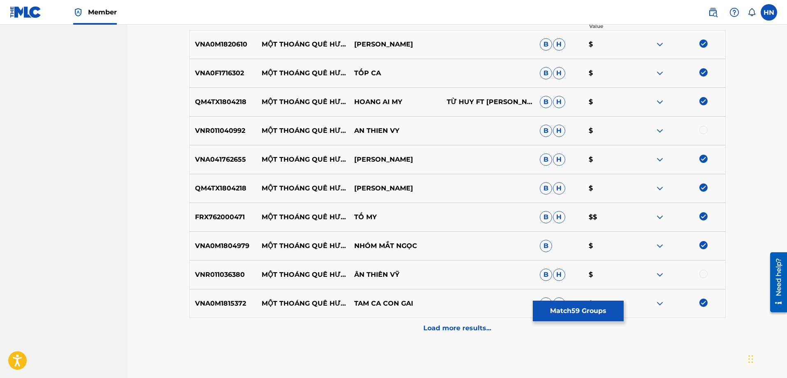
click at [218, 133] on p "VNR011040992" at bounding box center [223, 131] width 67 height 10
click at [702, 131] on div at bounding box center [703, 130] width 8 height 8
click at [233, 278] on p "VNR011036380" at bounding box center [223, 275] width 67 height 10
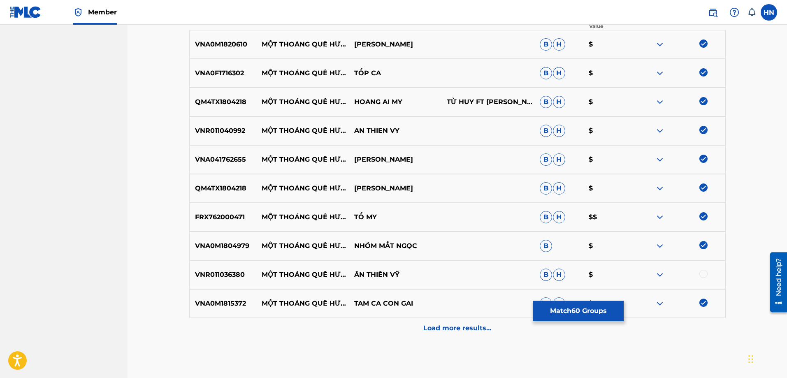
click at [702, 275] on div at bounding box center [703, 274] width 8 height 8
click at [449, 323] on p "Load more results..." at bounding box center [457, 328] width 68 height 10
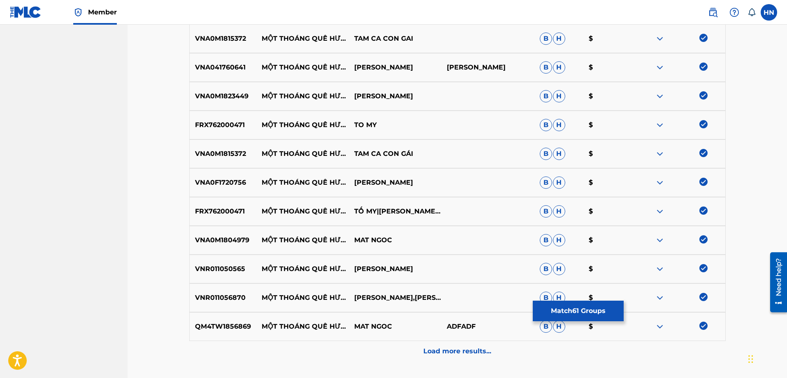
scroll to position [636, 0]
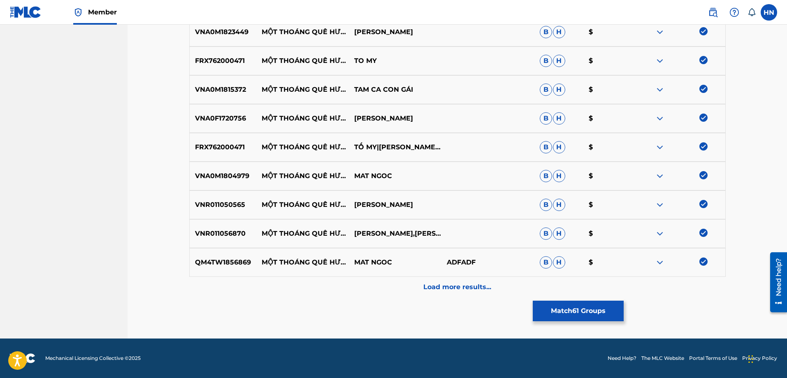
click at [547, 301] on button "Match 61 Groups" at bounding box center [578, 311] width 91 height 21
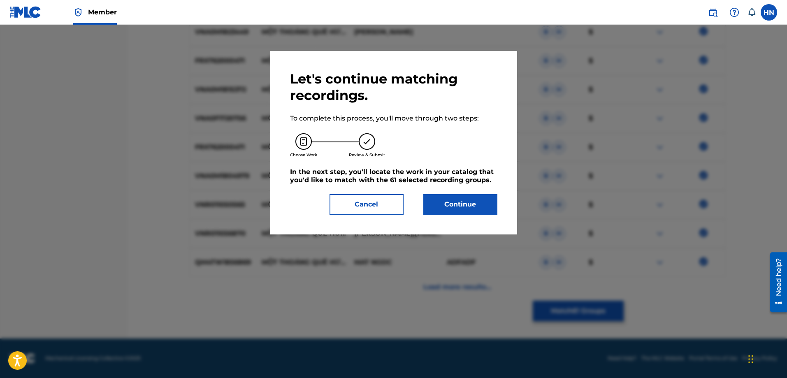
click at [452, 204] on button "Continue" at bounding box center [460, 204] width 74 height 21
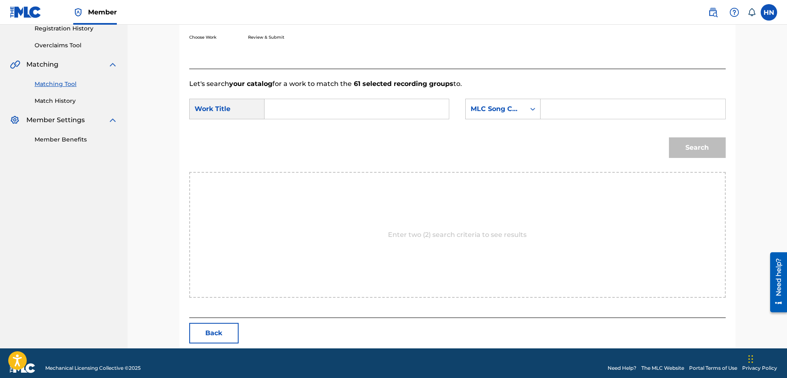
scroll to position [170, 0]
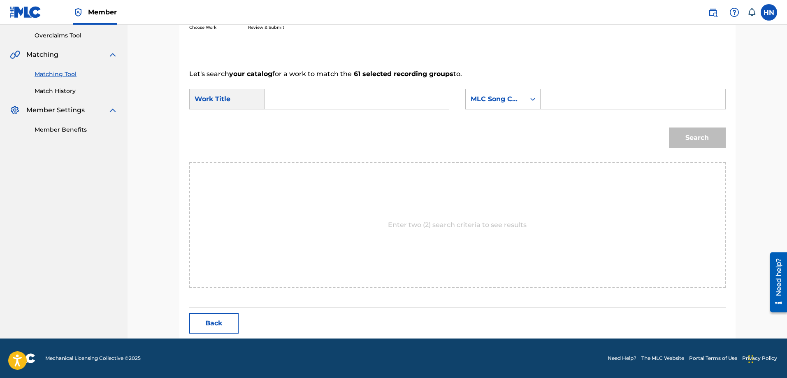
click at [363, 105] on input "Search Form" at bounding box center [357, 99] width 170 height 20
paste input "MỘT THOÁNG QUÊ HƯƠNG"
type input "MỘT THOÁNG QUÊ HƯƠNG"
click at [506, 96] on div "MLC Song Code" at bounding box center [496, 99] width 50 height 10
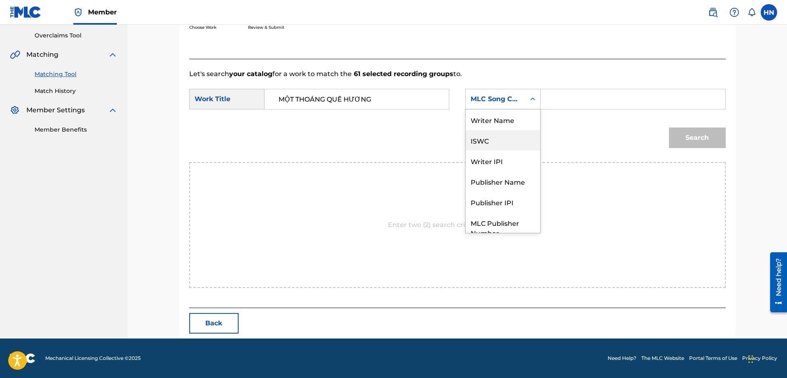
scroll to position [30, 0]
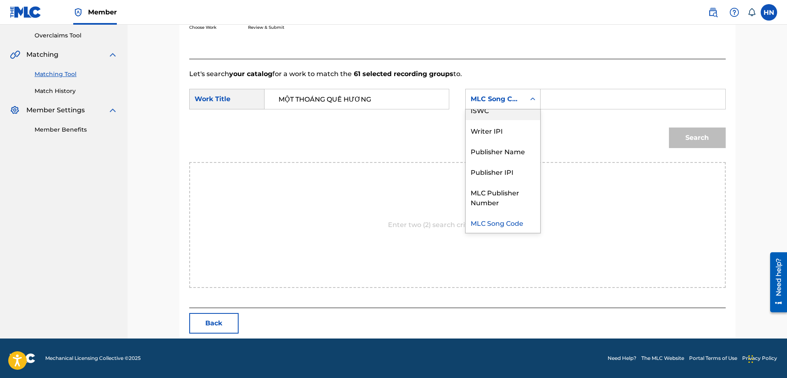
click at [481, 118] on div "ISWC" at bounding box center [503, 110] width 74 height 21
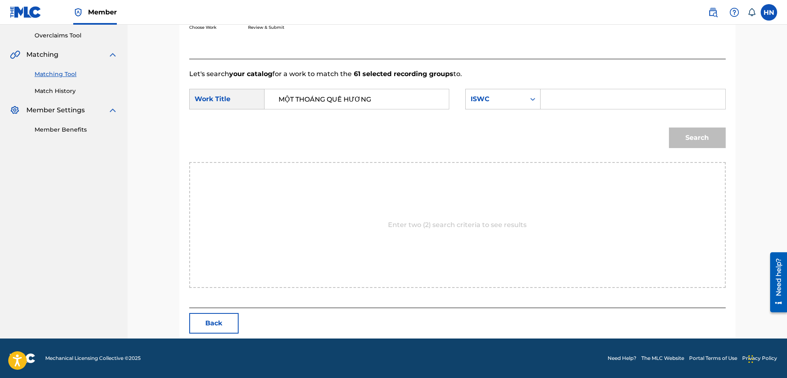
drag, startPoint x: 558, startPoint y: 100, endPoint x: 566, endPoint y: 98, distance: 8.0
click at [558, 100] on input "Search Form" at bounding box center [633, 99] width 170 height 20
paste input "T9108327919"
type input "T9108327919"
click at [694, 135] on button "Search" at bounding box center [697, 138] width 57 height 21
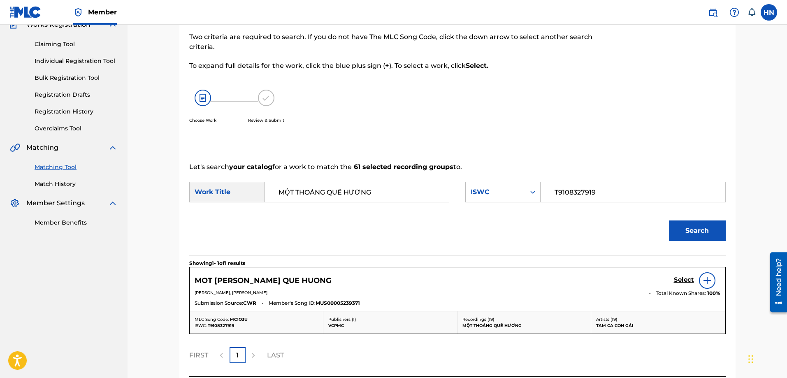
scroll to position [146, 0]
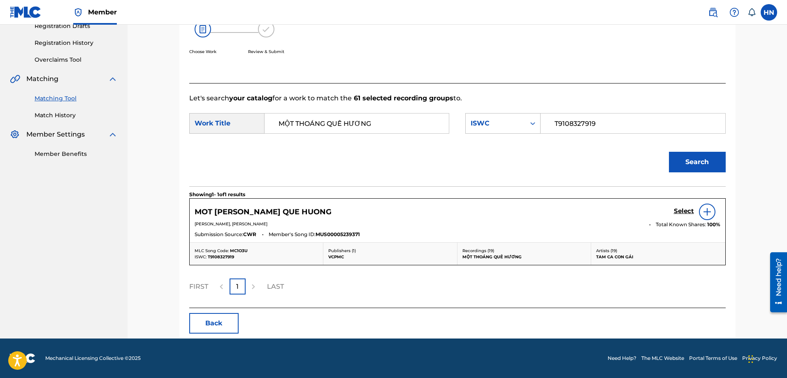
click at [675, 211] on h5 "Select" at bounding box center [684, 211] width 20 height 8
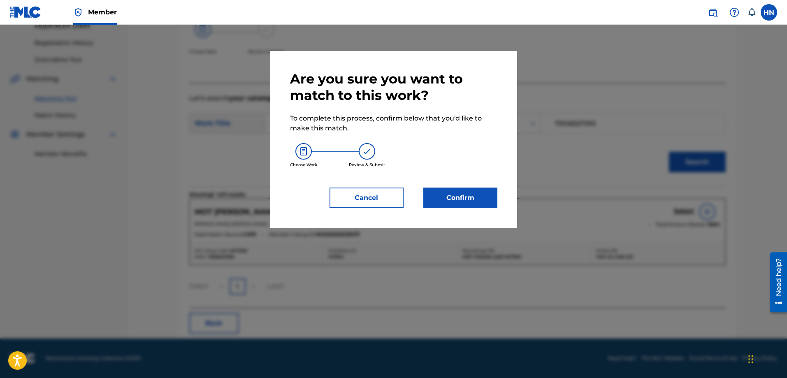
click at [489, 195] on button "Confirm" at bounding box center [460, 198] width 74 height 21
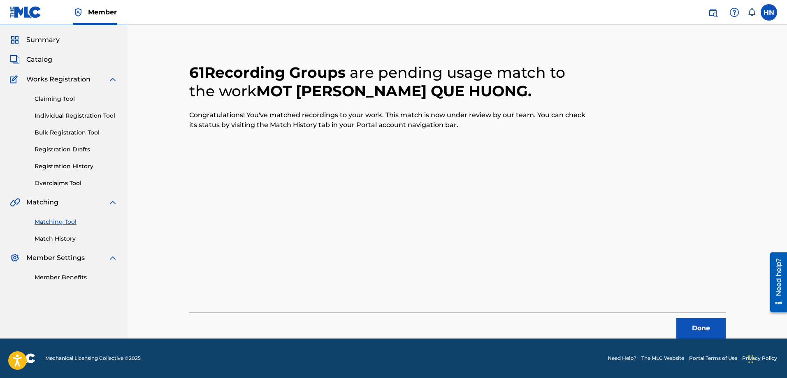
scroll to position [22, 0]
click at [705, 329] on button "Done" at bounding box center [700, 328] width 49 height 21
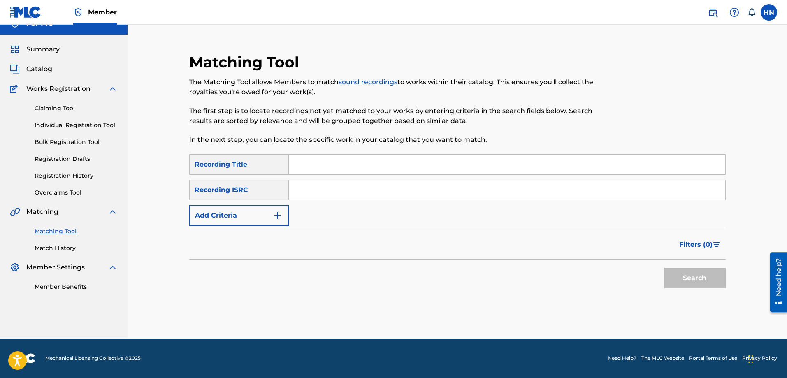
scroll to position [0, 0]
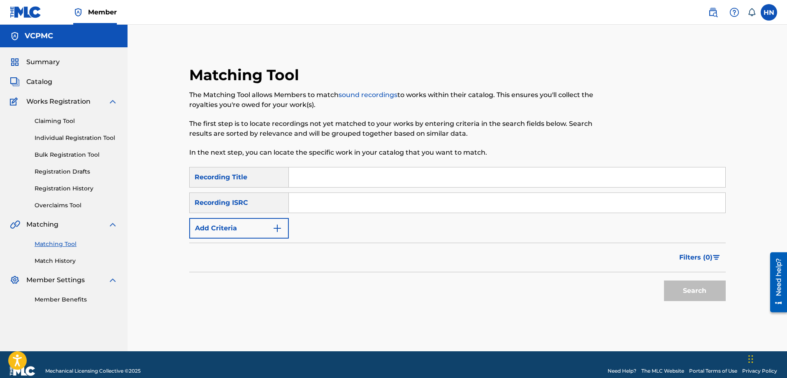
click at [377, 172] on input "Search Form" at bounding box center [507, 177] width 436 height 20
paste input "ÉO LE CUỘC TÌNH"
click at [696, 288] on button "Search" at bounding box center [695, 291] width 62 height 21
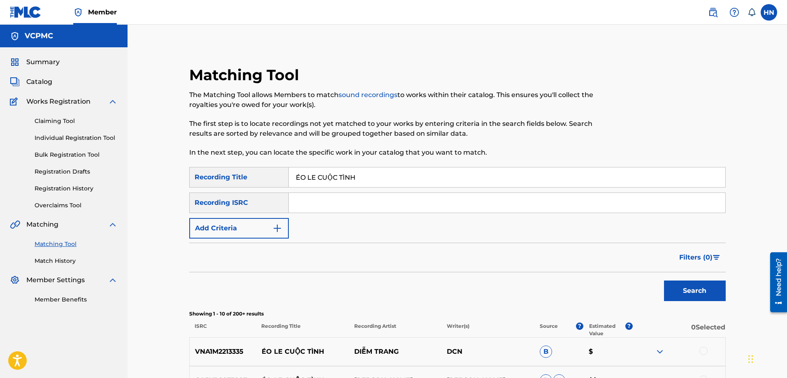
click at [352, 183] on input "ÉO LE CUỘC TÌNH" at bounding box center [507, 177] width 436 height 20
paste input "PHẢI CHĂNG EM ĐÃ YÊU"
click at [695, 280] on div "Search" at bounding box center [693, 288] width 66 height 33
click at [695, 281] on button "Search" at bounding box center [695, 291] width 62 height 21
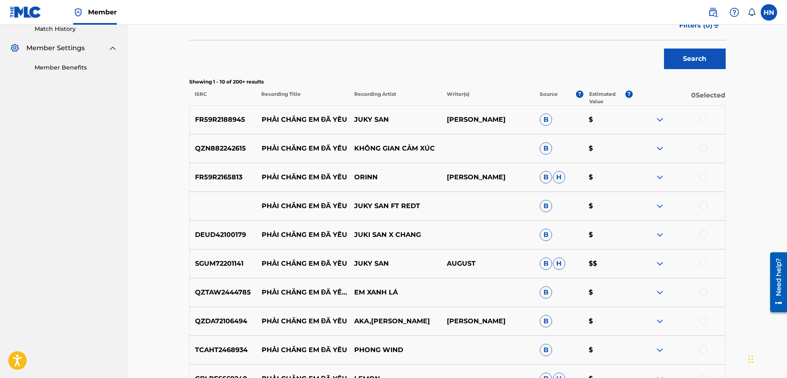
scroll to position [247, 0]
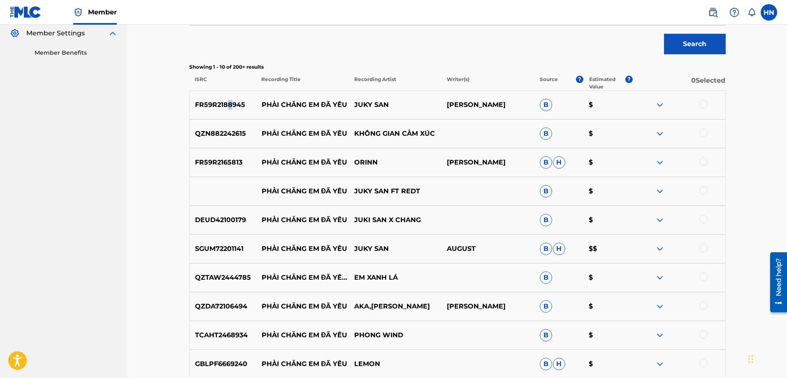
click at [230, 104] on p "FR59R2188945" at bounding box center [223, 105] width 67 height 10
click at [232, 103] on p "FR59R2188945" at bounding box center [223, 105] width 67 height 10
click at [707, 107] on div at bounding box center [678, 105] width 93 height 10
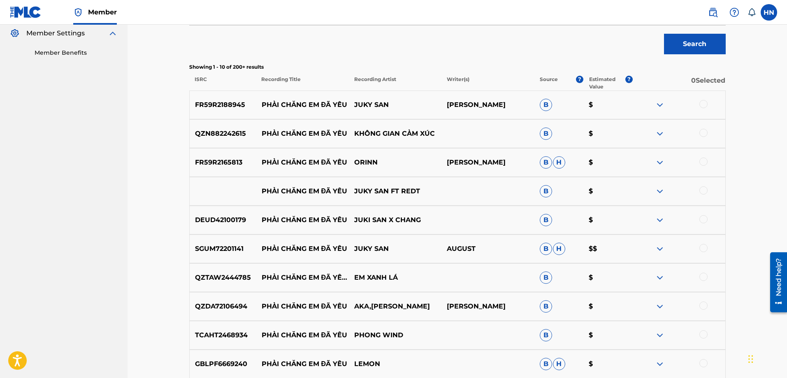
click at [705, 105] on div at bounding box center [703, 104] width 8 height 8
click at [230, 250] on p "SGUM72201141" at bounding box center [223, 249] width 67 height 10
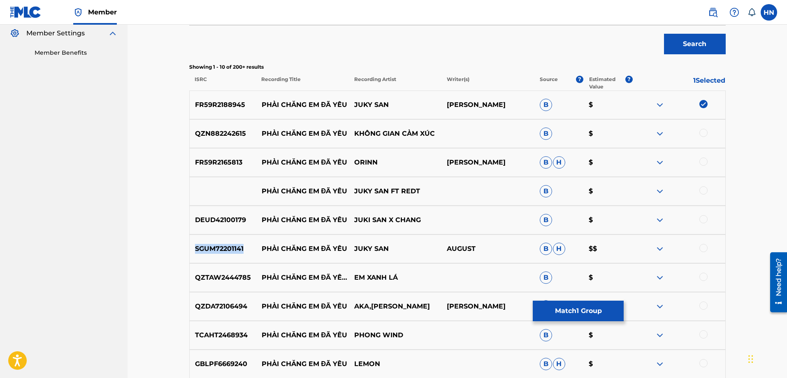
click at [230, 250] on p "SGUM72201141" at bounding box center [223, 249] width 67 height 10
click at [701, 244] on div at bounding box center [703, 248] width 8 height 8
click at [226, 167] on p "FR59R2165813" at bounding box center [223, 163] width 67 height 10
drag, startPoint x: 278, startPoint y: 190, endPoint x: 464, endPoint y: 190, distance: 186.4
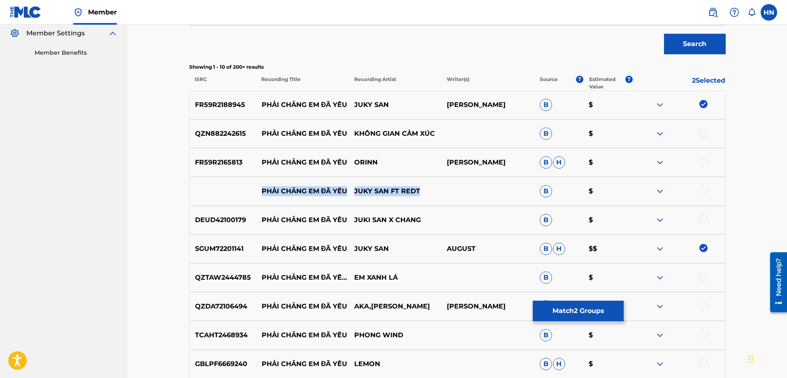
click at [464, 190] on div "PHẢI CHĂNG EM ĐÃ YÊU JUKY SAN FT REDT B $" at bounding box center [457, 191] width 536 height 29
click at [705, 190] on div at bounding box center [703, 190] width 8 height 8
click at [658, 190] on img at bounding box center [660, 191] width 10 height 10
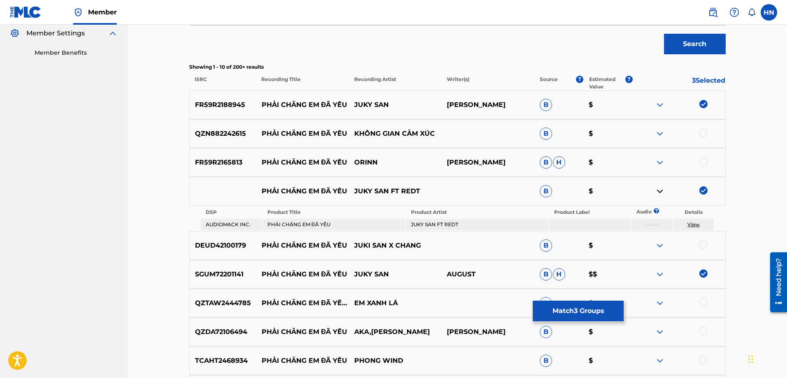
click at [236, 249] on p "DEUD42100179" at bounding box center [223, 246] width 67 height 10
click at [705, 246] on div at bounding box center [703, 245] width 8 height 8
click at [657, 162] on img at bounding box center [660, 163] width 10 height 10
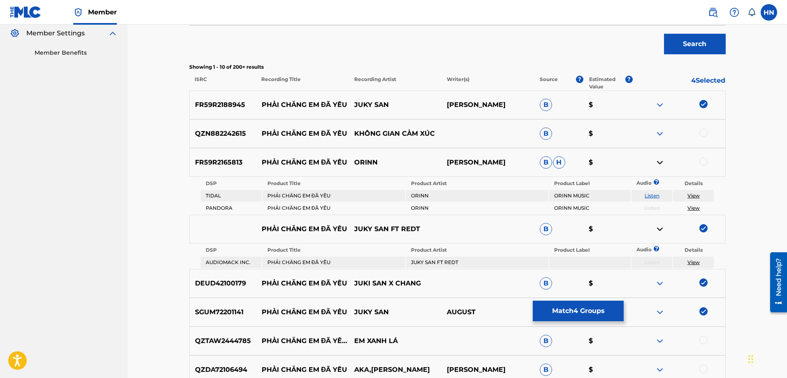
click at [652, 195] on link "Listen" at bounding box center [652, 196] width 15 height 6
drag, startPoint x: 262, startPoint y: 163, endPoint x: 392, endPoint y: 161, distance: 129.2
click at [392, 161] on div "FR59R2165813 PHẢI CHĂNG EM ĐÃ YÊU ORINN [PERSON_NAME]" at bounding box center [457, 162] width 536 height 29
click at [229, 163] on p "FR59R2165813" at bounding box center [223, 163] width 67 height 10
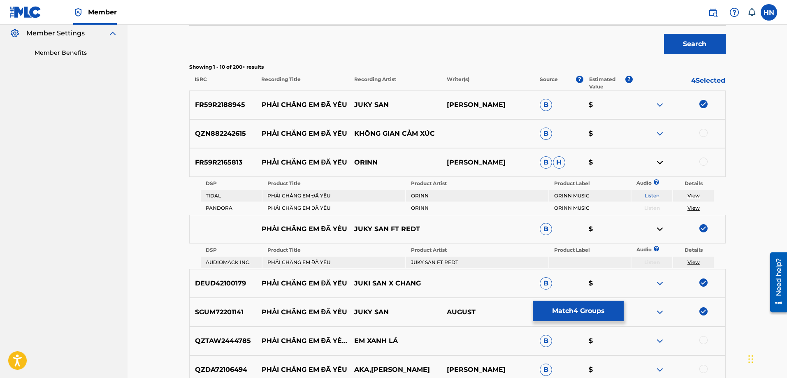
click at [702, 160] on div at bounding box center [703, 162] width 8 height 8
click at [661, 130] on img at bounding box center [660, 134] width 10 height 10
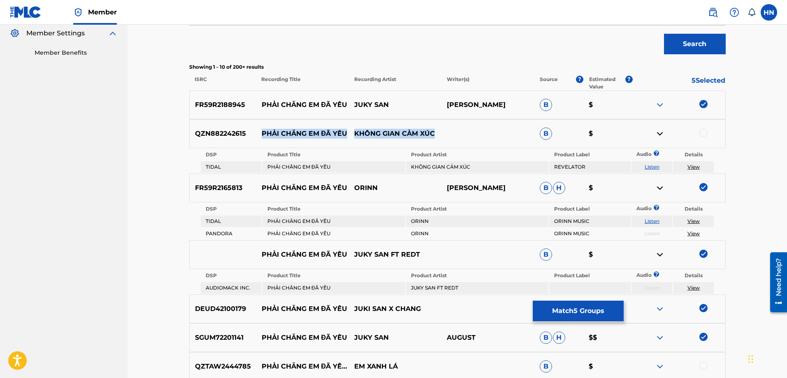
drag, startPoint x: 260, startPoint y: 132, endPoint x: 454, endPoint y: 133, distance: 193.8
click at [453, 132] on div "QZN882242615 PHẢI CHĂNG EM ĐÃ YÊU KHÔNG GIAN CẢM XÚC B $" at bounding box center [457, 133] width 536 height 29
click at [209, 140] on div "QZN882242615 PHẢI CHĂNG EM ĐÃ YÊU KHÔNG GIAN CẢM XÚC B $" at bounding box center [457, 133] width 536 height 29
click at [701, 135] on div at bounding box center [703, 133] width 8 height 8
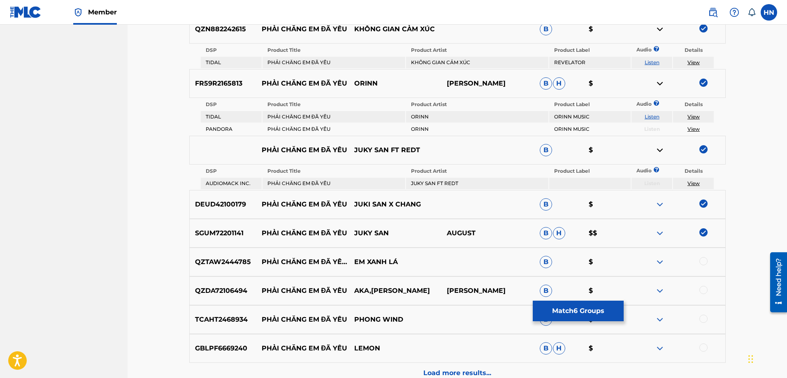
scroll to position [411, 0]
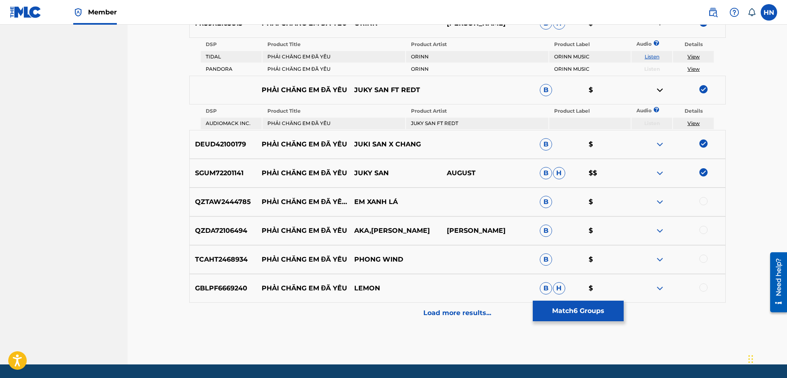
click at [657, 200] on img at bounding box center [660, 202] width 10 height 10
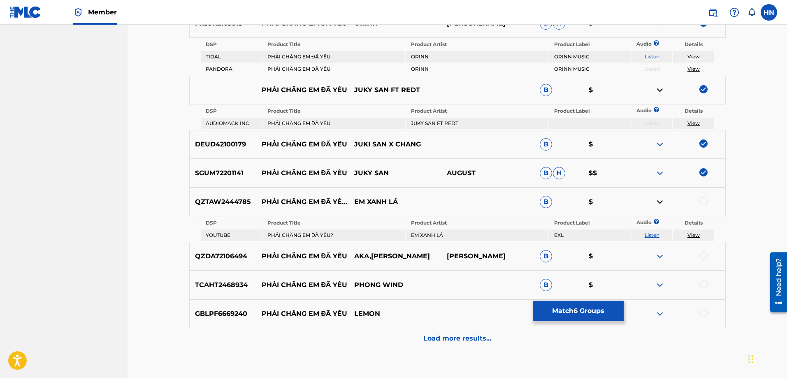
click at [646, 234] on link "Listen" at bounding box center [652, 235] width 15 height 6
click at [659, 314] on img at bounding box center [660, 314] width 10 height 10
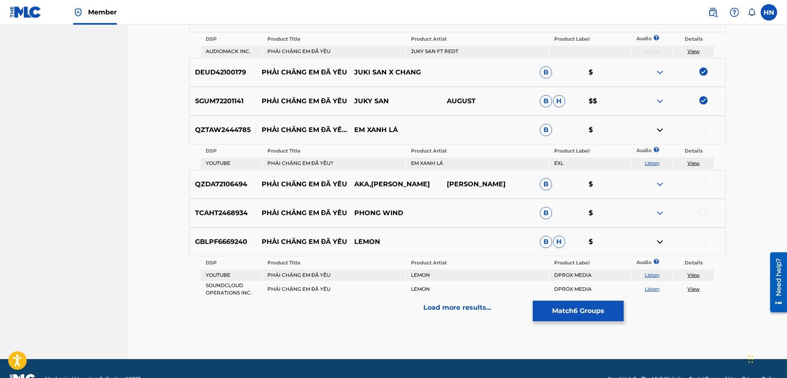
scroll to position [504, 0]
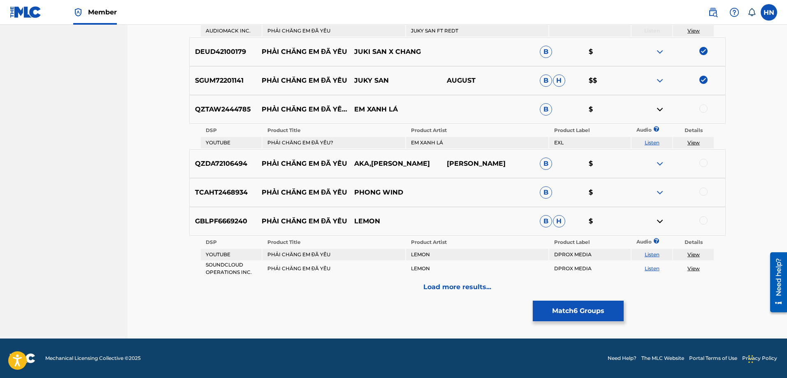
click at [659, 254] on td "Listen" at bounding box center [651, 255] width 41 height 12
click at [654, 255] on link "Listen" at bounding box center [652, 254] width 15 height 6
click at [663, 190] on img at bounding box center [660, 193] width 10 height 10
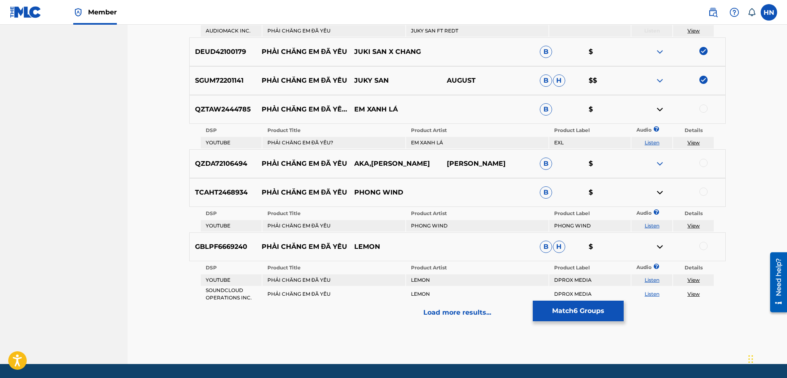
click at [652, 223] on link "Listen" at bounding box center [652, 226] width 15 height 6
click at [468, 312] on p "Load more results..." at bounding box center [457, 313] width 68 height 10
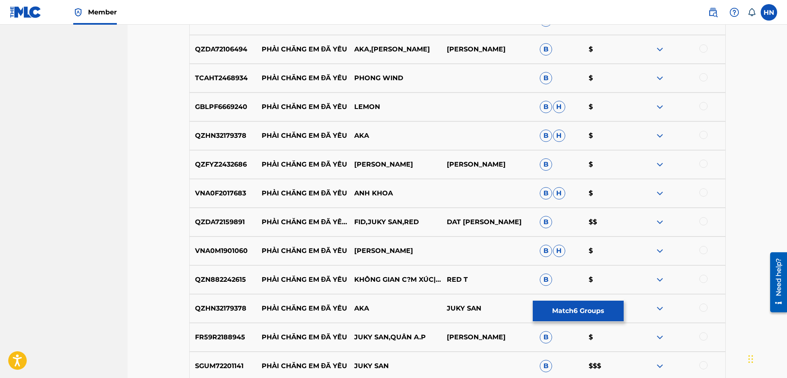
click at [221, 309] on p "QZHN32179378" at bounding box center [223, 309] width 67 height 10
click at [703, 306] on div at bounding box center [703, 308] width 8 height 8
click at [237, 282] on p "QZN882242615" at bounding box center [223, 280] width 67 height 10
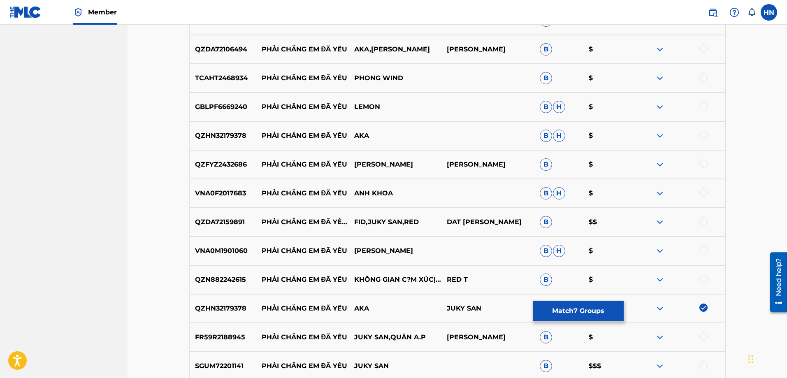
click at [701, 279] on div at bounding box center [703, 279] width 8 height 8
click at [233, 222] on p "QZDA72159891" at bounding box center [223, 222] width 67 height 10
click at [702, 221] on div at bounding box center [703, 221] width 8 height 8
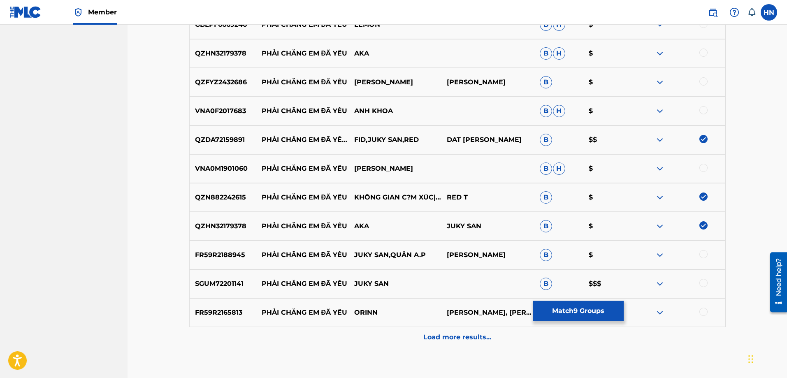
click at [226, 257] on p "FR59R2188945" at bounding box center [223, 255] width 67 height 10
click at [705, 254] on div at bounding box center [703, 254] width 8 height 8
click at [235, 284] on p "SGUM72201141" at bounding box center [223, 284] width 67 height 10
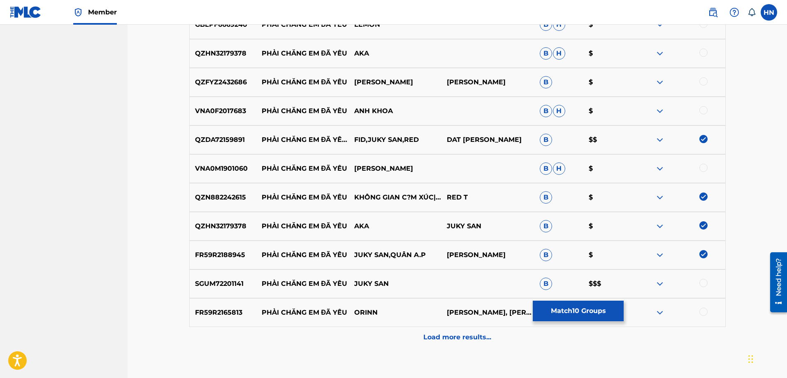
click at [705, 285] on div at bounding box center [703, 283] width 8 height 8
click at [225, 312] on p "FR59R2165813" at bounding box center [223, 313] width 67 height 10
click at [702, 310] on div at bounding box center [703, 312] width 8 height 8
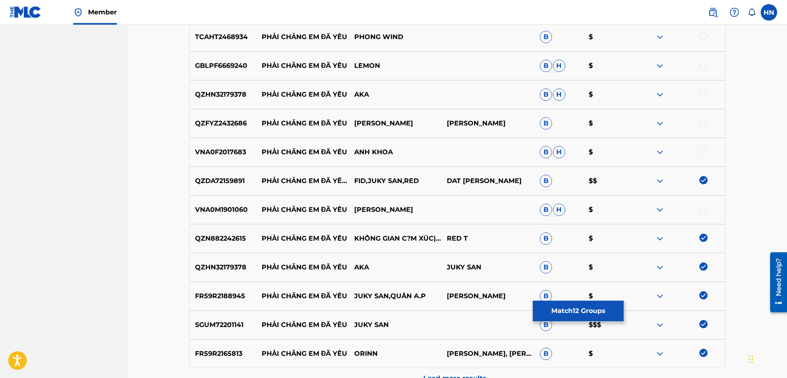
click at [213, 88] on div "QZHN32179378 PHẢI CHĂNG EM ĐÃ YÊU AKA [PERSON_NAME]" at bounding box center [457, 94] width 536 height 29
click at [704, 96] on div at bounding box center [703, 94] width 8 height 8
click at [654, 149] on div at bounding box center [678, 152] width 93 height 10
click at [656, 150] on img at bounding box center [660, 152] width 10 height 10
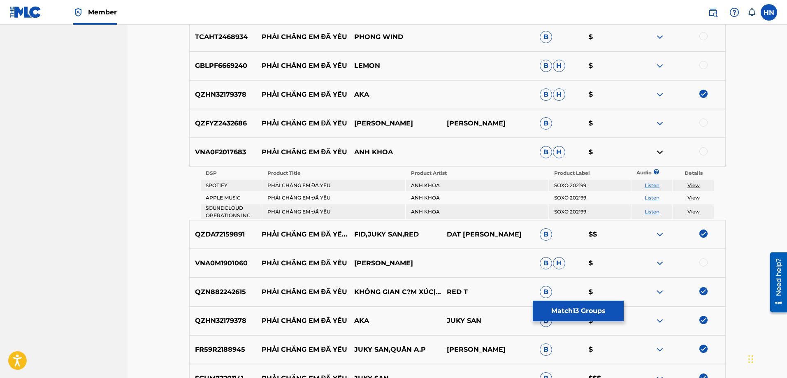
click at [655, 184] on link "Listen" at bounding box center [652, 185] width 15 height 6
drag, startPoint x: 425, startPoint y: 157, endPoint x: 262, endPoint y: 149, distance: 163.1
click at [262, 149] on div "VNA0F2017683 PHẢI CHĂNG EM ĐÃ YÊU ANH KHOA B H $" at bounding box center [457, 152] width 536 height 29
click at [204, 146] on div "VNA0F2017683 PHẢI CHĂNG EM ĐÃ YÊU ANH KHOA B H $" at bounding box center [457, 152] width 536 height 29
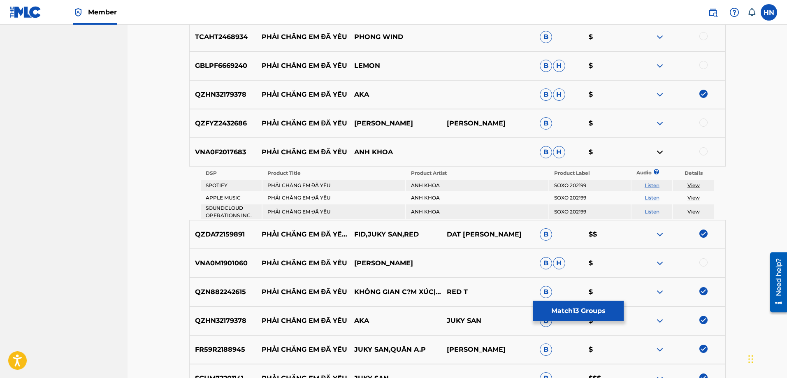
click at [702, 149] on div at bounding box center [703, 151] width 8 height 8
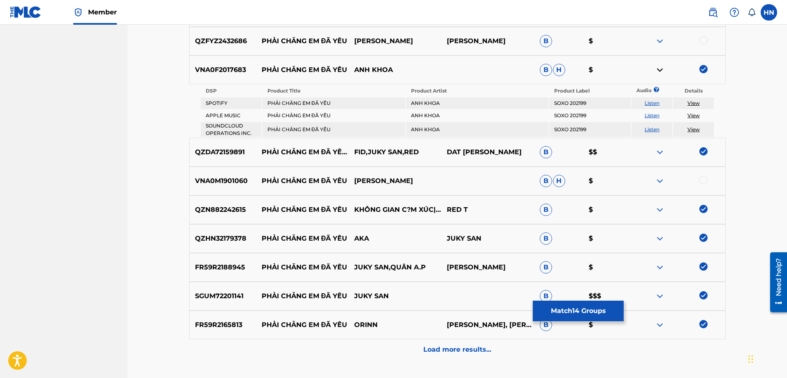
scroll to position [504, 0]
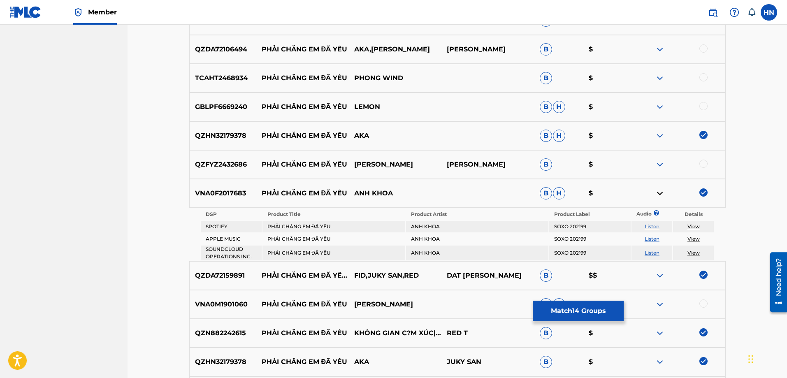
click at [664, 47] on img at bounding box center [660, 49] width 10 height 10
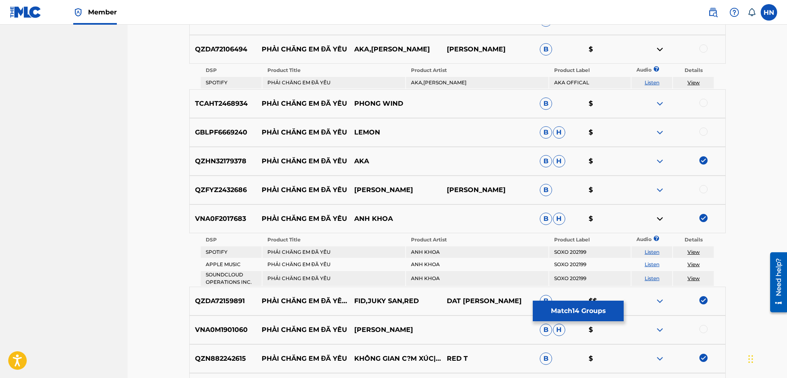
click at [651, 86] on td "Listen" at bounding box center [651, 83] width 41 height 12
click at [650, 84] on link "Listen" at bounding box center [652, 82] width 15 height 6
click at [237, 49] on p "QZDA72106494" at bounding box center [223, 49] width 67 height 10
click at [705, 49] on div at bounding box center [703, 48] width 8 height 8
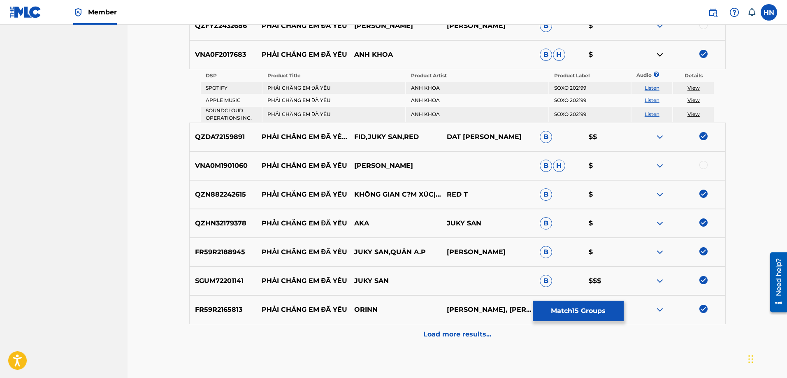
scroll to position [668, 0]
click at [663, 165] on img at bounding box center [660, 165] width 10 height 10
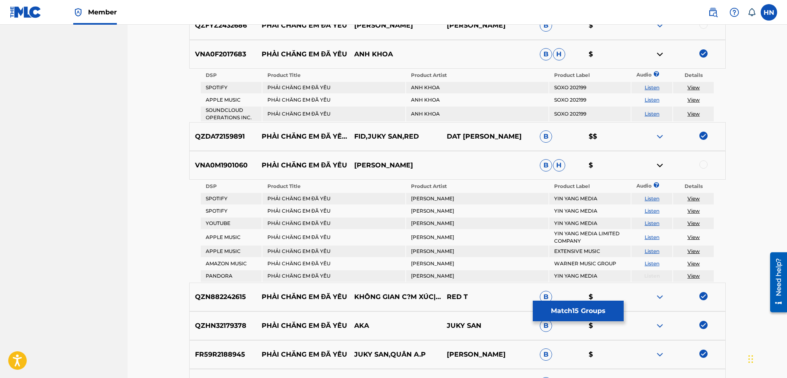
click at [652, 224] on link "Listen" at bounding box center [652, 223] width 15 height 6
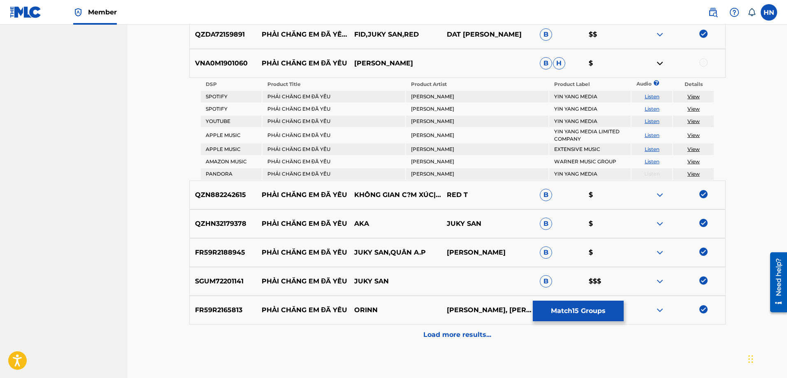
scroll to position [818, 0]
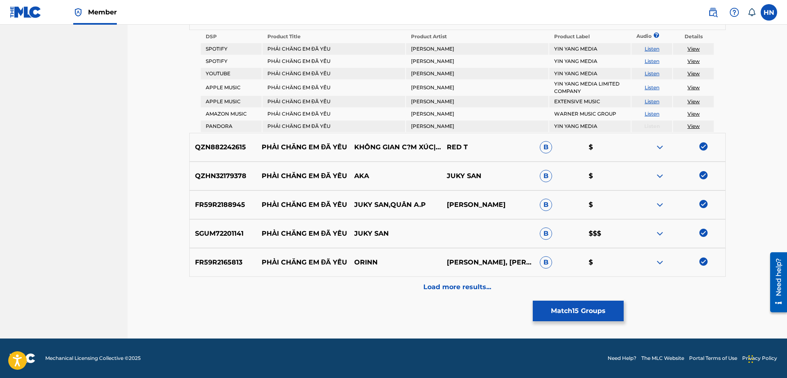
click at [428, 280] on div "Load more results..." at bounding box center [457, 287] width 536 height 21
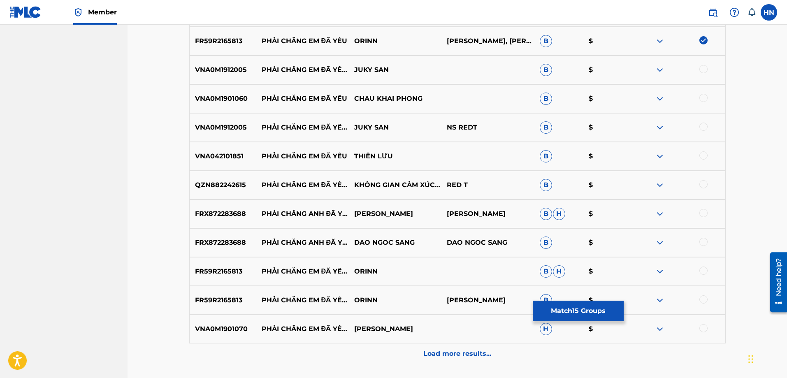
scroll to position [900, 0]
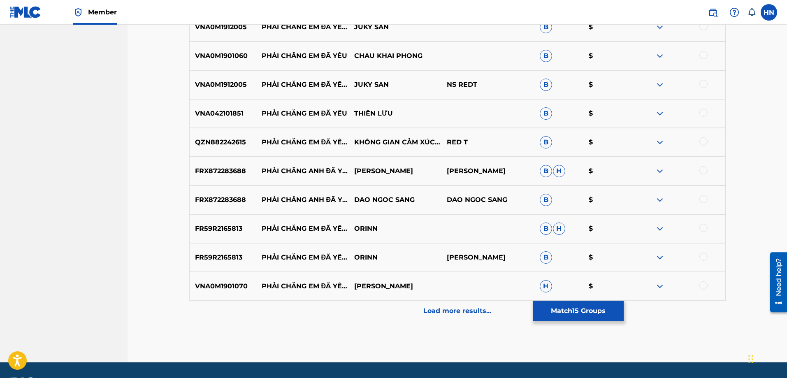
click at [656, 254] on img at bounding box center [660, 258] width 10 height 10
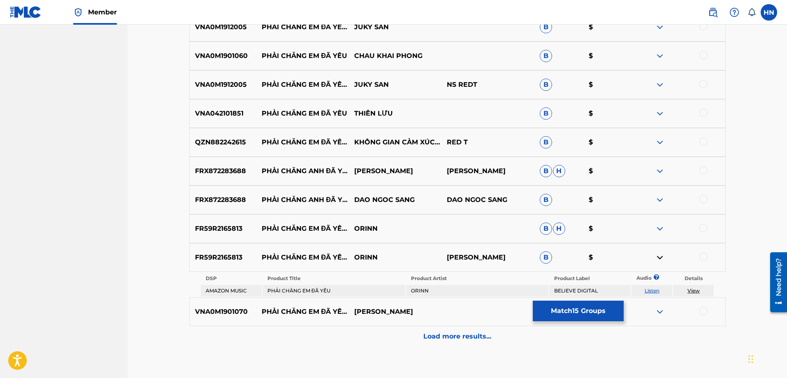
click at [654, 294] on td "Listen" at bounding box center [651, 291] width 41 height 12
click at [659, 227] on img at bounding box center [660, 229] width 10 height 10
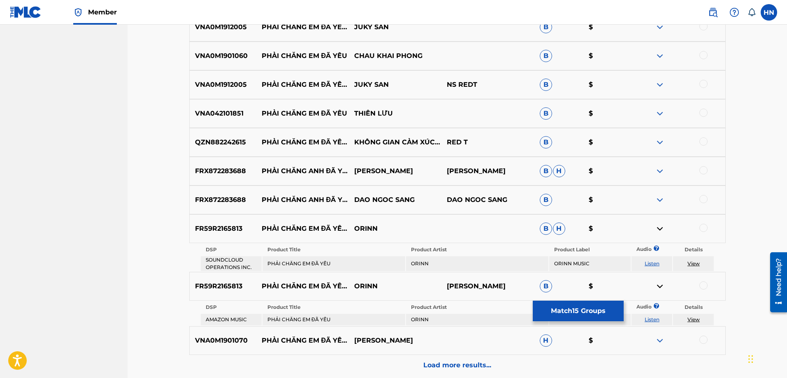
click at [652, 265] on link "Listen" at bounding box center [652, 263] width 15 height 6
click at [659, 318] on td "Listen" at bounding box center [651, 320] width 41 height 12
click at [656, 319] on link "Listen" at bounding box center [652, 319] width 15 height 6
click at [230, 86] on p "VNA0M1912005" at bounding box center [223, 85] width 67 height 10
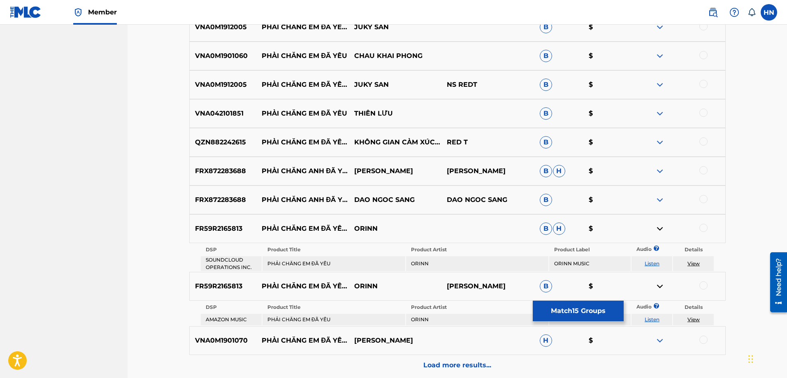
click at [702, 83] on div at bounding box center [703, 84] width 8 height 8
click at [236, 142] on p "QZN882242615" at bounding box center [223, 142] width 67 height 10
click at [705, 137] on div "QZN882242615 PHẢI CHĂNG EM ĐÃ YÊU (LIVE) KHÔNG GIAN CẢM XÚC &AMP; [PERSON_NAME]…" at bounding box center [457, 142] width 536 height 29
click at [703, 140] on div at bounding box center [703, 141] width 8 height 8
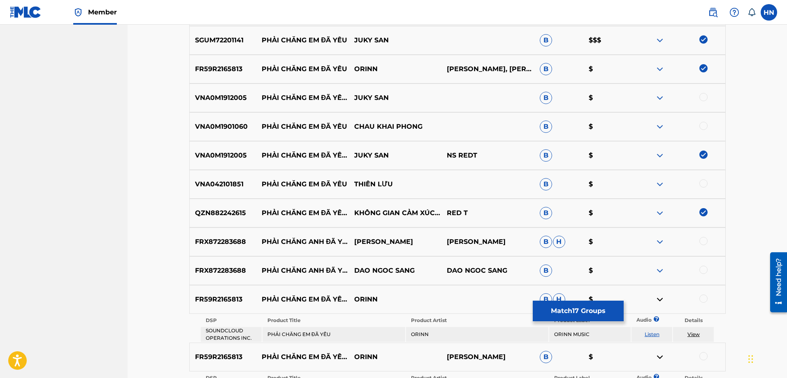
scroll to position [818, 0]
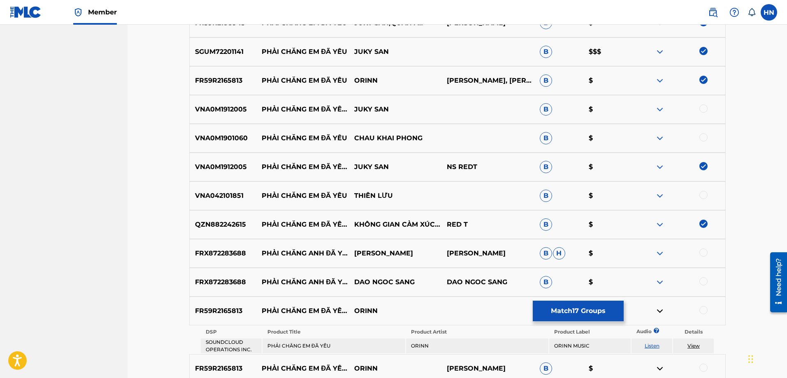
click at [228, 109] on p "VNA0M1912005" at bounding box center [223, 109] width 67 height 10
click at [698, 109] on div at bounding box center [678, 109] width 93 height 10
click at [703, 109] on div at bounding box center [703, 108] width 8 height 8
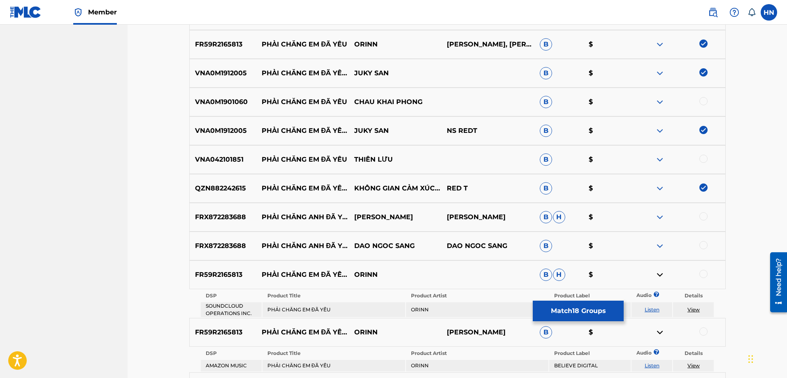
scroll to position [942, 0]
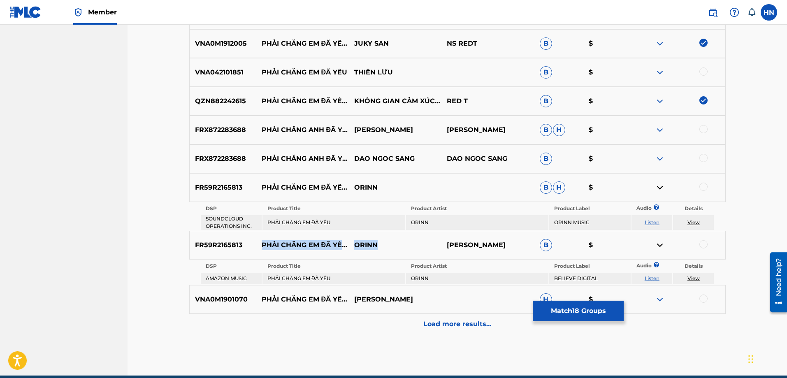
drag, startPoint x: 259, startPoint y: 241, endPoint x: 399, endPoint y: 250, distance: 140.5
click at [399, 250] on div "FR59R2165813 PHẢI CHĂNG EM ĐÃ YÊU (REMIX) ORINN [PERSON_NAME] $" at bounding box center [457, 245] width 536 height 29
click at [232, 248] on p "FR59R2165813" at bounding box center [223, 245] width 67 height 10
click at [702, 244] on div at bounding box center [703, 244] width 8 height 8
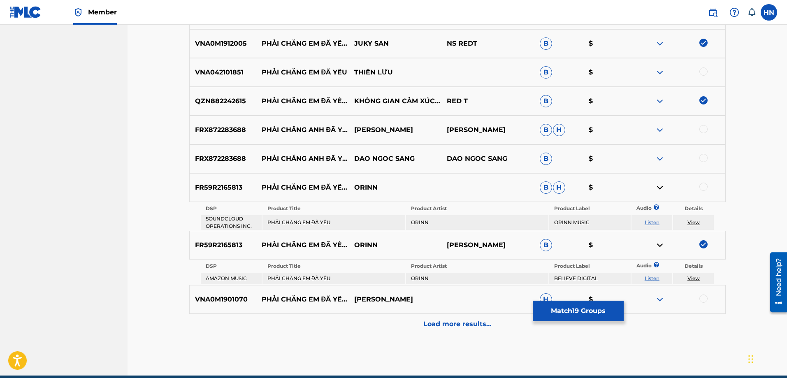
click at [705, 185] on div at bounding box center [703, 187] width 8 height 8
click at [442, 322] on p "Load more results..." at bounding box center [457, 324] width 68 height 10
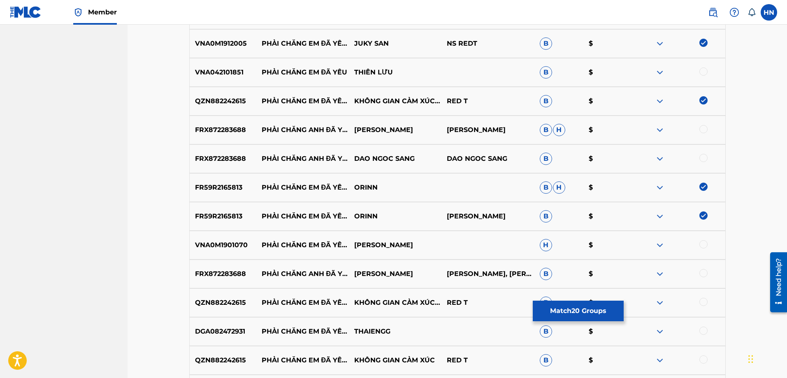
scroll to position [983, 0]
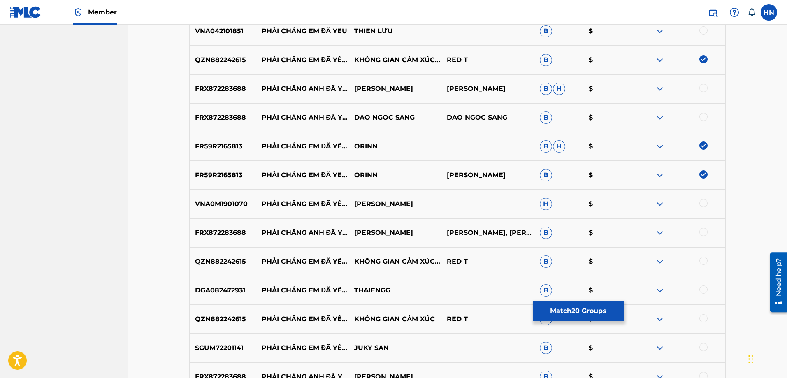
click at [226, 257] on p "QZN882242615" at bounding box center [223, 262] width 67 height 10
click at [703, 261] on div at bounding box center [703, 261] width 8 height 8
click at [223, 348] on p "SGUM72201141" at bounding box center [223, 348] width 67 height 10
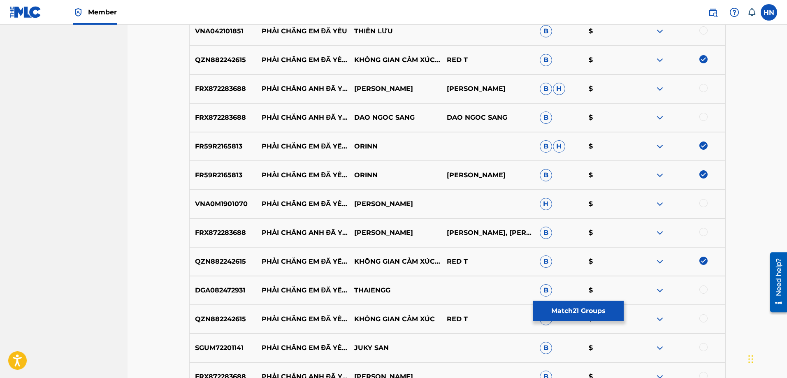
click at [705, 346] on div at bounding box center [703, 347] width 8 height 8
click at [702, 318] on div at bounding box center [703, 318] width 8 height 8
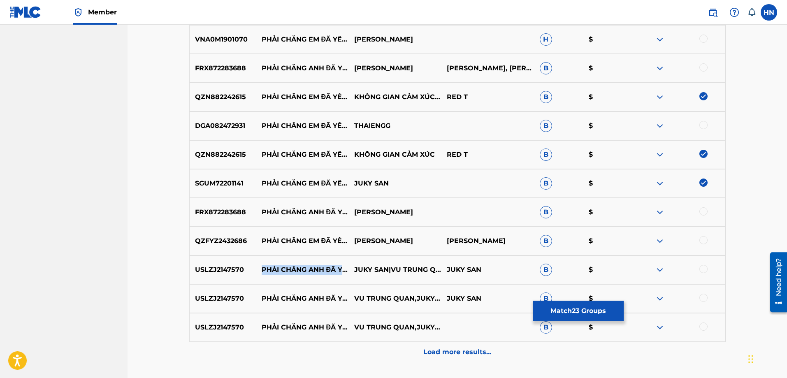
drag, startPoint x: 262, startPoint y: 264, endPoint x: 308, endPoint y: 171, distance: 103.4
click at [279, 274] on p "PHẢI CHĂNG ANH ĐÃ YÊU" at bounding box center [302, 270] width 93 height 10
click at [415, 347] on div "Load more results..." at bounding box center [457, 352] width 536 height 21
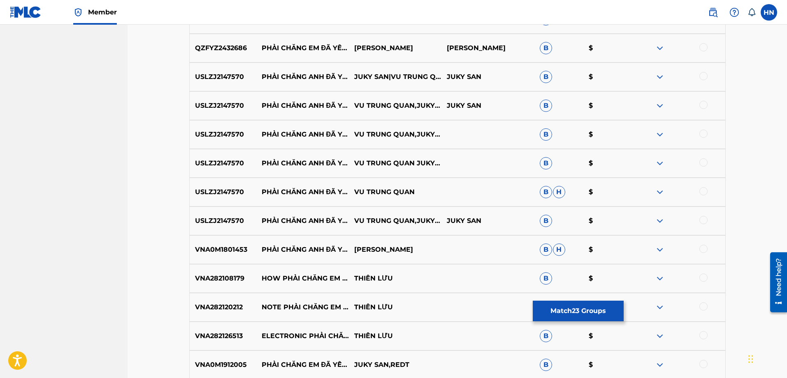
scroll to position [1394, 0]
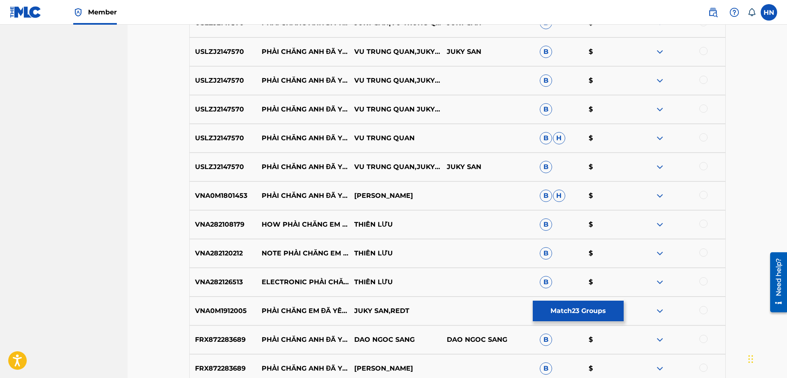
click at [218, 300] on div "VNA0M1912005 PHẢI CHĂNG EM ĐÃ YÊU? (FEAT. REDT) JUKY SAN,REDT B $" at bounding box center [457, 311] width 536 height 29
click at [699, 310] on div at bounding box center [703, 310] width 8 height 8
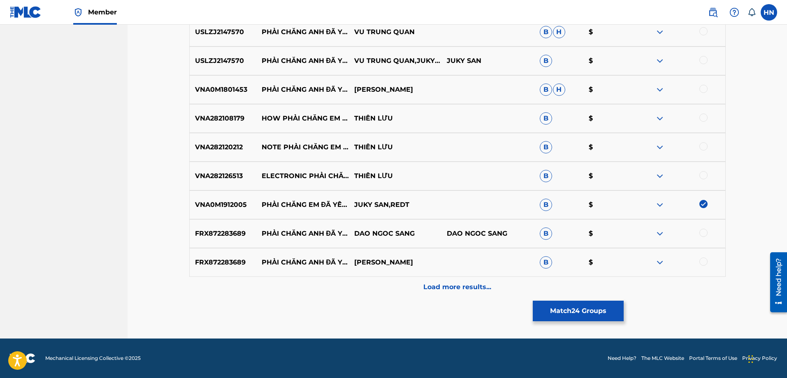
click at [411, 289] on div "Load more results..." at bounding box center [457, 287] width 536 height 21
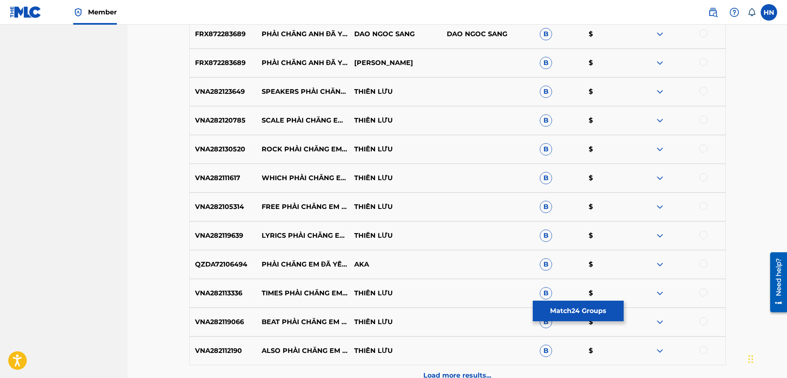
scroll to position [1747, 0]
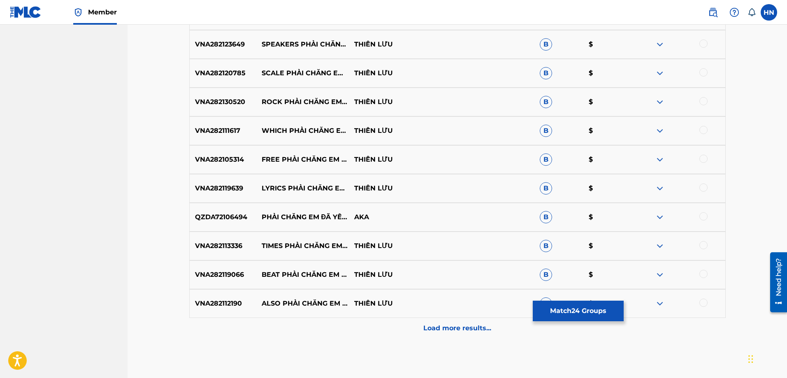
click at [241, 215] on p "QZDA72106494" at bounding box center [223, 217] width 67 height 10
click at [702, 216] on div at bounding box center [703, 216] width 8 height 8
click at [400, 320] on div "Load more results..." at bounding box center [457, 328] width 536 height 21
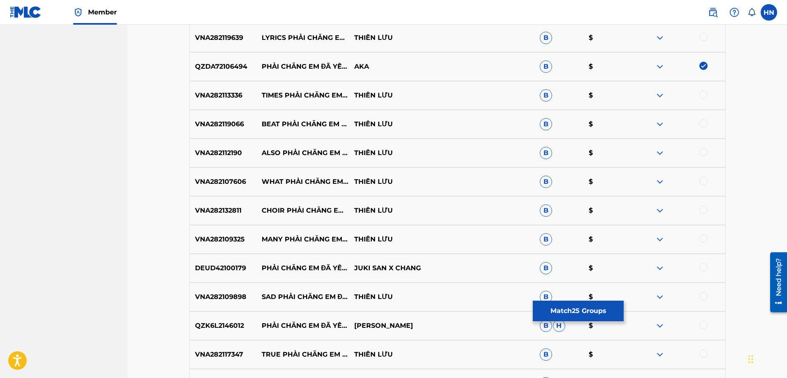
scroll to position [1912, 0]
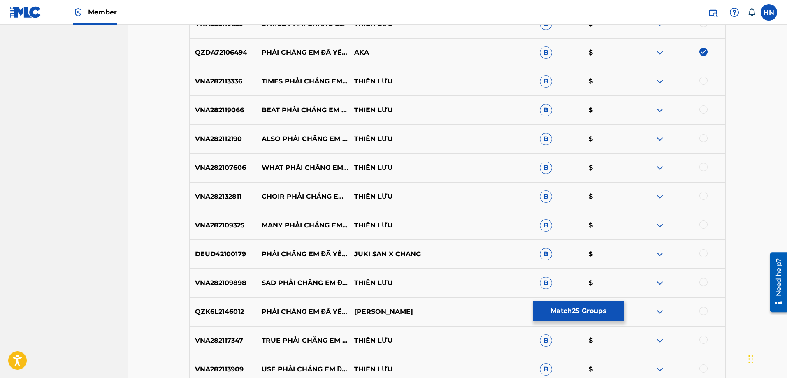
click at [219, 250] on p "DEUD42100179" at bounding box center [223, 254] width 67 height 10
click at [700, 252] on div at bounding box center [703, 253] width 8 height 8
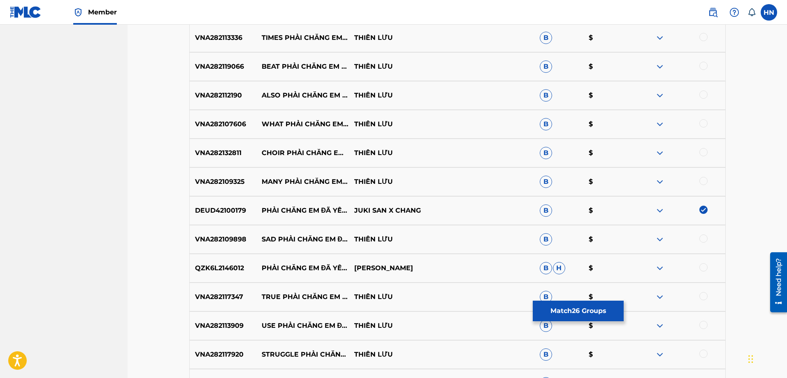
scroll to position [2035, 0]
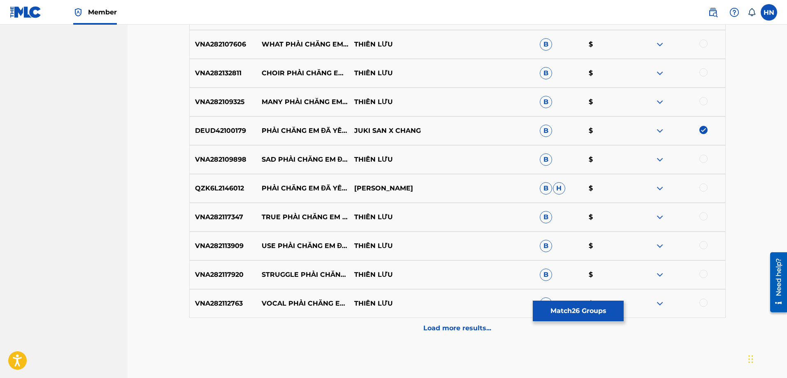
click at [428, 325] on p "Load more results..." at bounding box center [457, 328] width 68 height 10
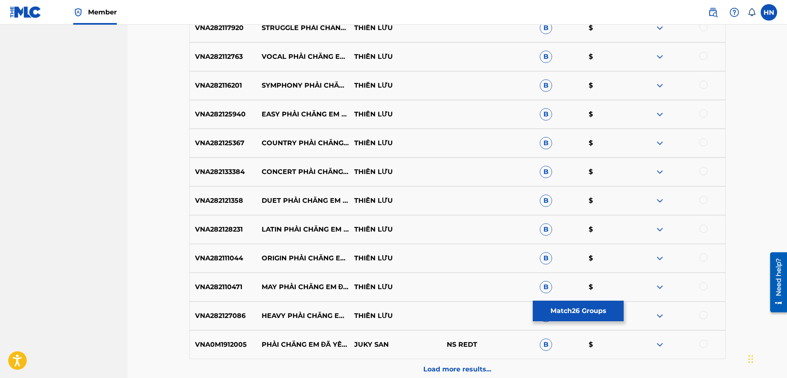
scroll to position [2364, 0]
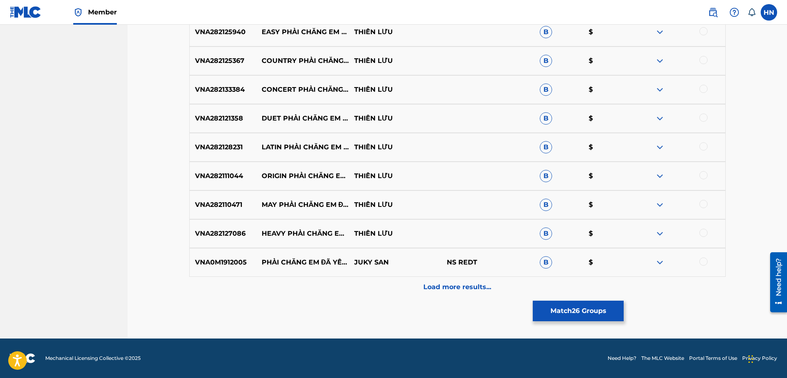
click at [233, 260] on p "VNA0M1912005" at bounding box center [223, 263] width 67 height 10
click at [702, 260] on div at bounding box center [703, 262] width 8 height 8
click at [456, 286] on p "Load more results..." at bounding box center [457, 287] width 68 height 10
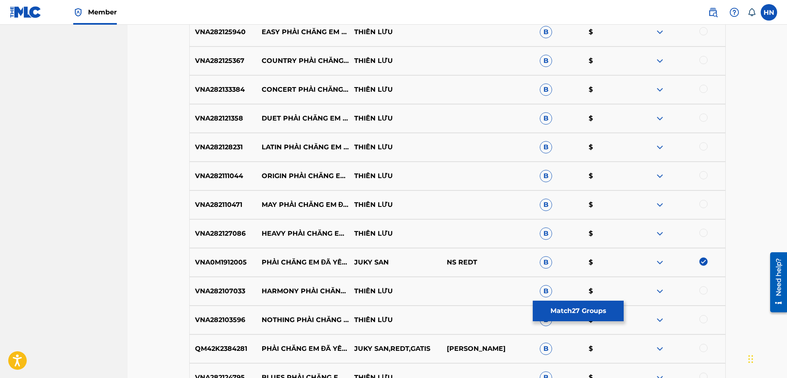
scroll to position [2488, 0]
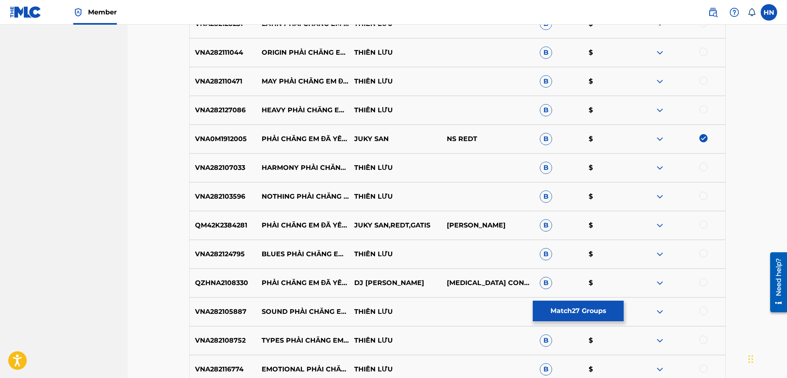
click at [238, 225] on p "QM42K2384281" at bounding box center [223, 225] width 67 height 10
click at [701, 223] on div at bounding box center [703, 224] width 8 height 8
drag, startPoint x: 318, startPoint y: 290, endPoint x: 262, endPoint y: 279, distance: 57.3
click at [262, 279] on p "PHẢI CHĂNG EM ĐÃ YÊU - [MEDICAL_DATA] REMIX" at bounding box center [302, 283] width 93 height 10
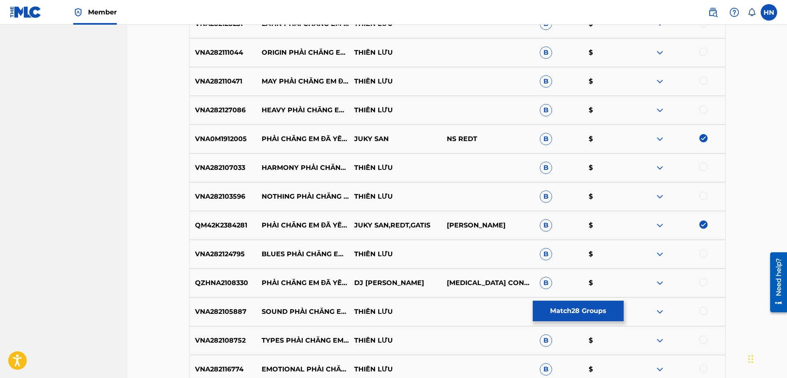
click at [220, 287] on p "QZHNA2108330" at bounding box center [223, 283] width 67 height 10
click at [704, 283] on div at bounding box center [703, 282] width 8 height 8
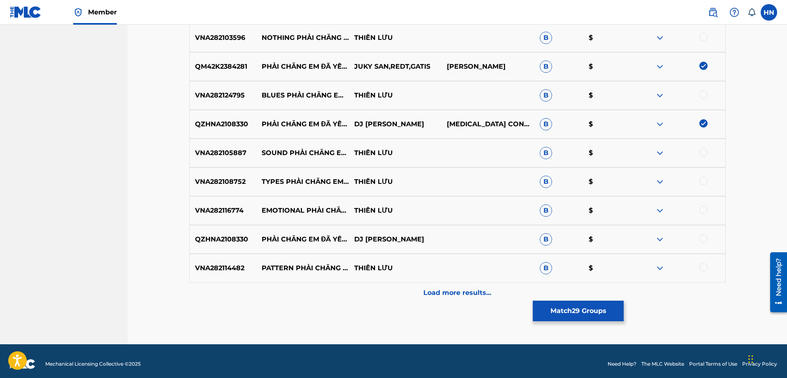
scroll to position [2652, 0]
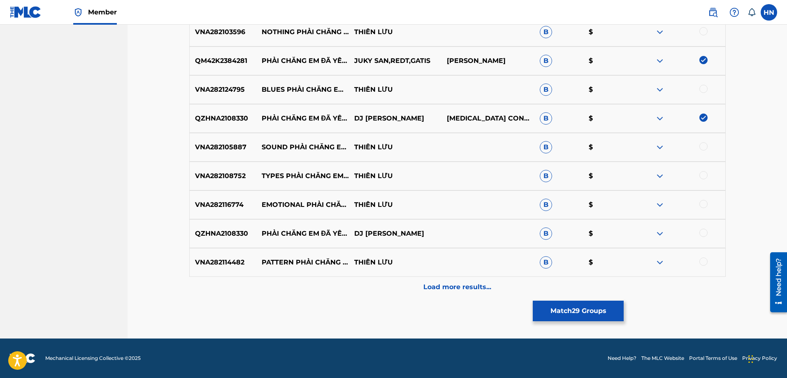
click at [224, 232] on p "QZHNA2108330" at bounding box center [223, 234] width 67 height 10
click at [708, 233] on div at bounding box center [703, 233] width 8 height 8
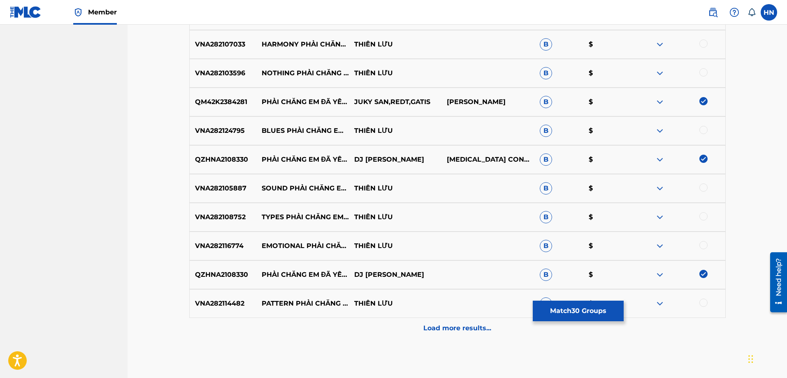
click at [445, 326] on p "Load more results..." at bounding box center [457, 328] width 68 height 10
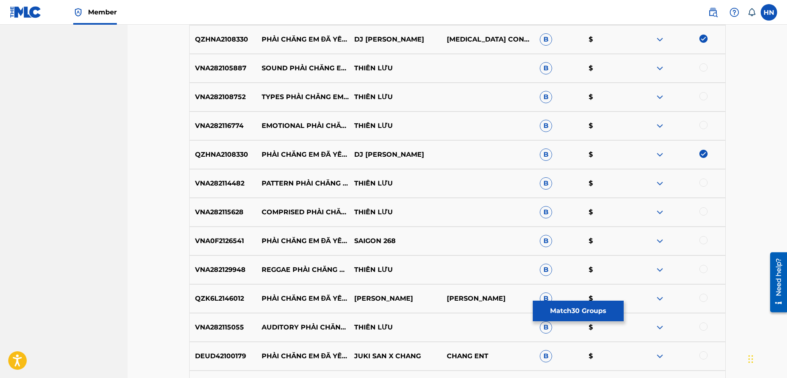
scroll to position [2734, 0]
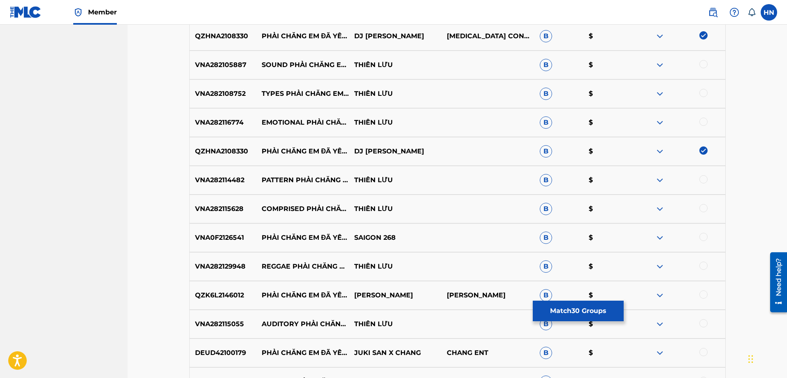
click at [655, 237] on img at bounding box center [660, 238] width 10 height 10
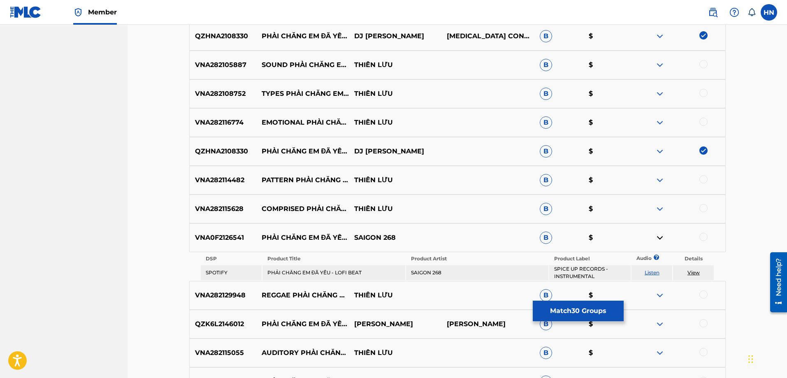
click at [651, 272] on link "Listen" at bounding box center [652, 272] width 15 height 6
click at [233, 237] on p "VNA0F2126541" at bounding box center [223, 238] width 67 height 10
click at [702, 237] on div at bounding box center [703, 237] width 8 height 8
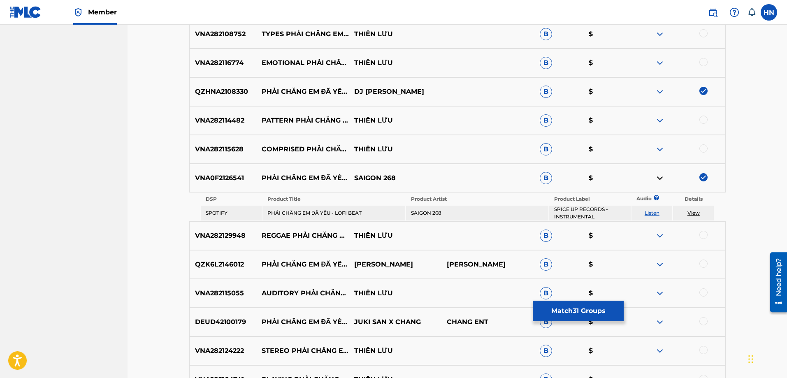
scroll to position [2858, 0]
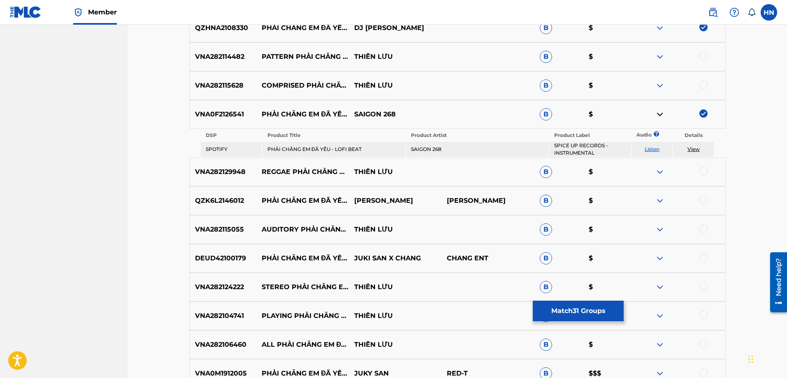
click at [227, 258] on p "DEUD42100179" at bounding box center [223, 258] width 67 height 10
click at [703, 258] on div at bounding box center [703, 257] width 8 height 8
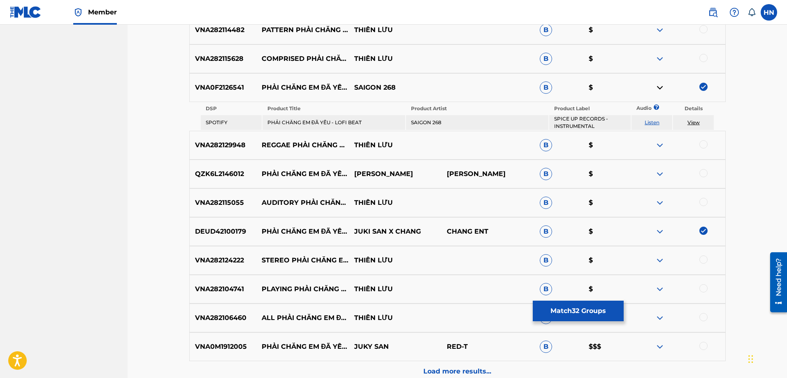
scroll to position [2899, 0]
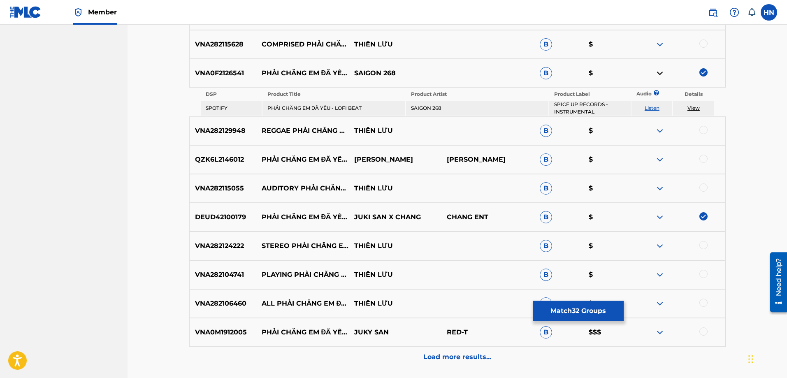
click at [236, 335] on p "VNA0M1912005" at bounding box center [223, 332] width 67 height 10
click at [703, 328] on div at bounding box center [703, 331] width 8 height 8
click at [478, 354] on p "Load more results..." at bounding box center [457, 357] width 68 height 10
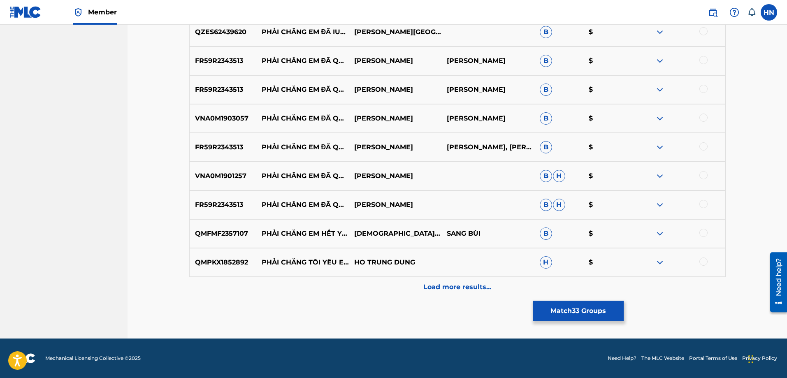
click at [408, 295] on div "Load more results..." at bounding box center [457, 287] width 536 height 21
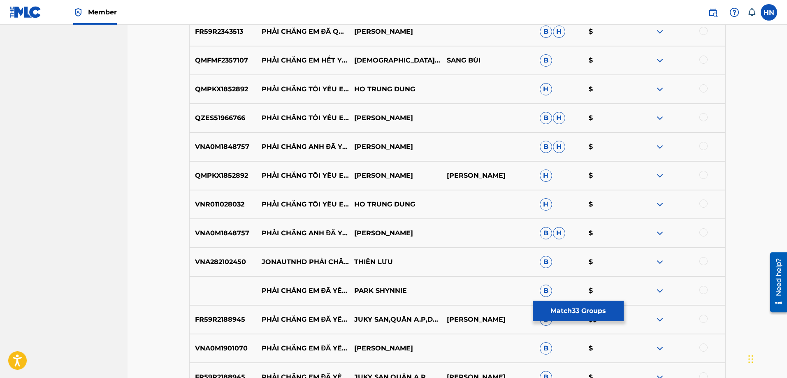
scroll to position [3475, 0]
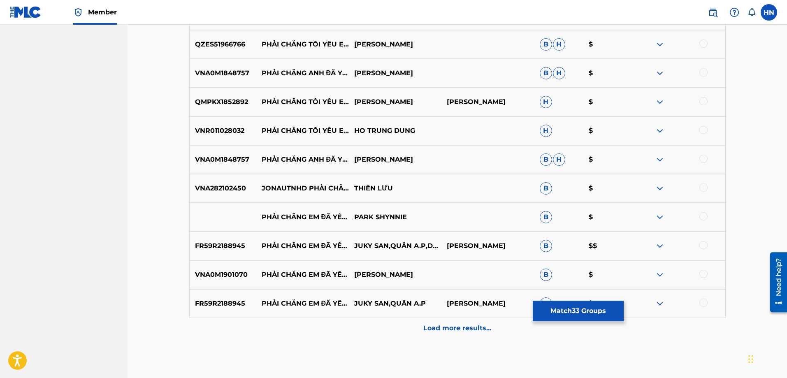
click at [229, 244] on p "FR59R2188945" at bounding box center [223, 246] width 67 height 10
click at [703, 245] on div at bounding box center [703, 245] width 8 height 8
click at [703, 304] on div at bounding box center [703, 303] width 8 height 8
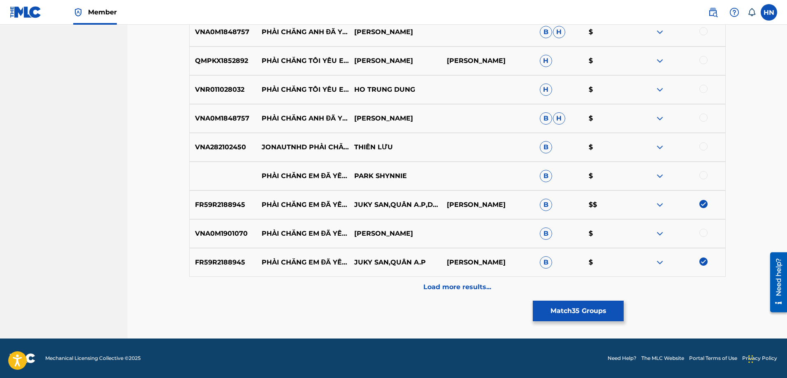
click at [436, 284] on p "Load more results..." at bounding box center [457, 287] width 68 height 10
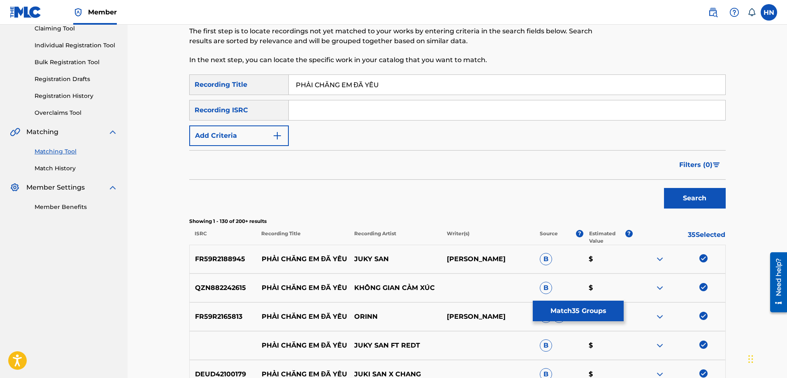
scroll to position [3516, 0]
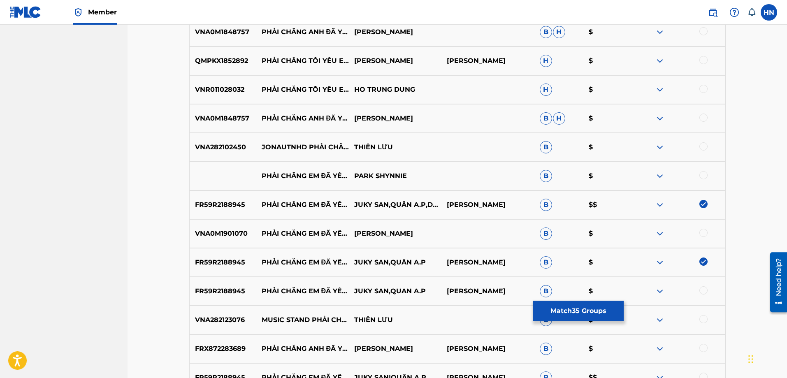
click at [708, 291] on div at bounding box center [678, 291] width 93 height 10
click at [704, 291] on div at bounding box center [703, 290] width 8 height 8
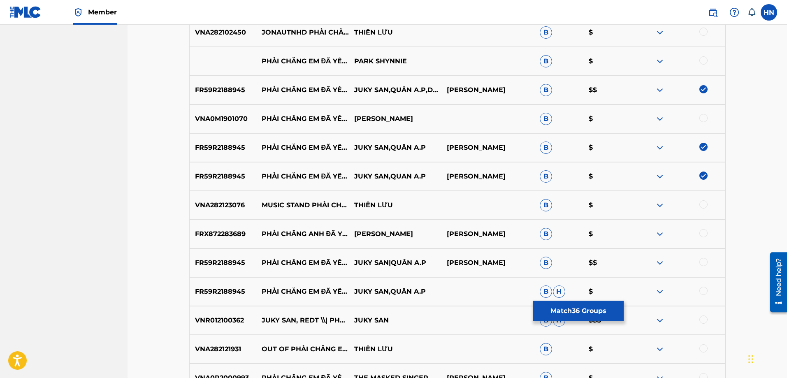
scroll to position [3639, 0]
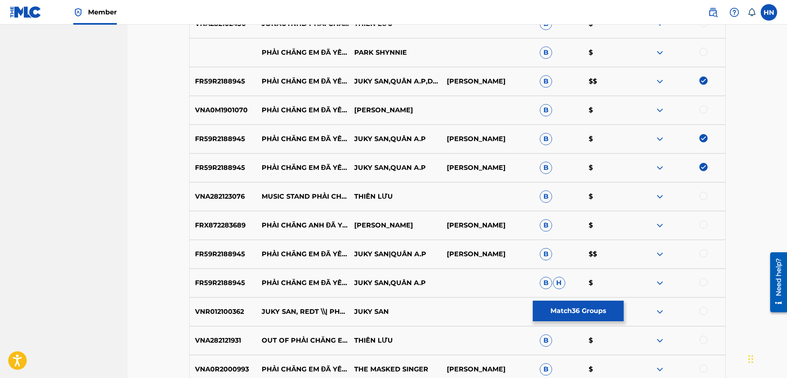
click at [704, 255] on div at bounding box center [703, 253] width 8 height 8
click at [701, 279] on div at bounding box center [703, 282] width 8 height 8
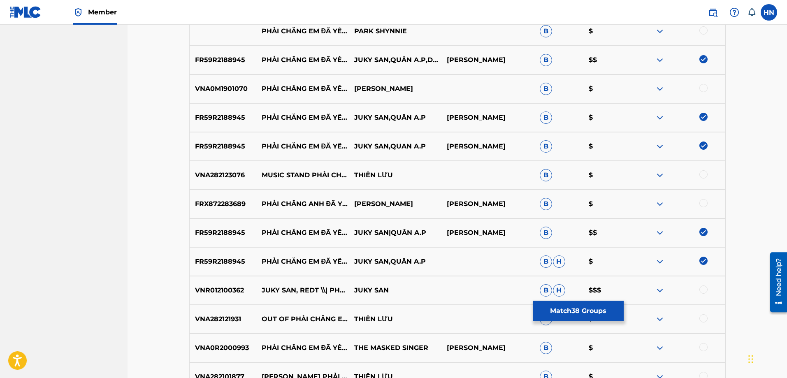
scroll to position [3680, 0]
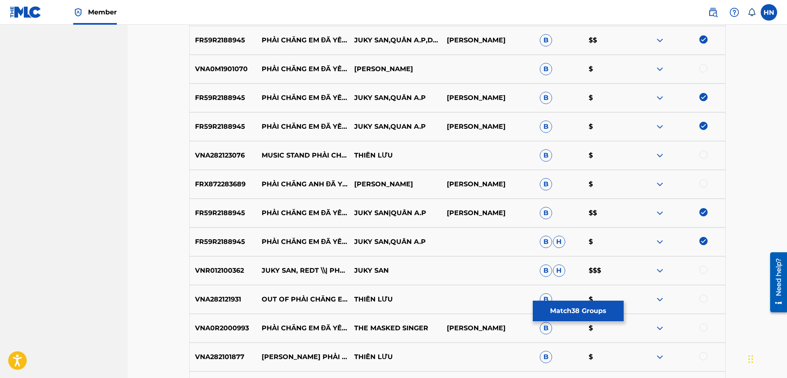
click at [234, 273] on p "VNR012100362" at bounding box center [223, 271] width 67 height 10
click at [703, 270] on div at bounding box center [703, 270] width 8 height 8
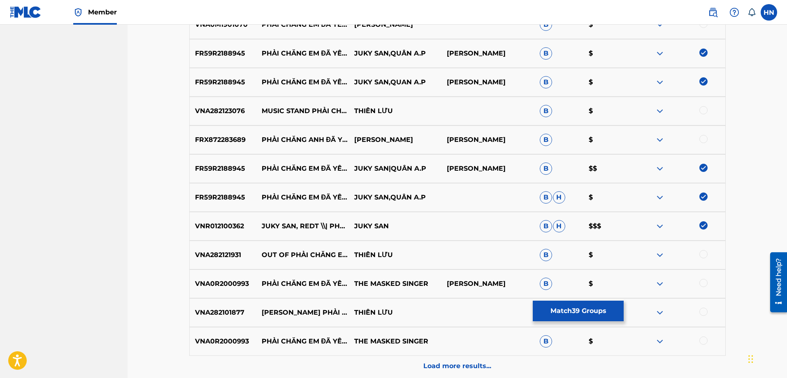
scroll to position [3763, 0]
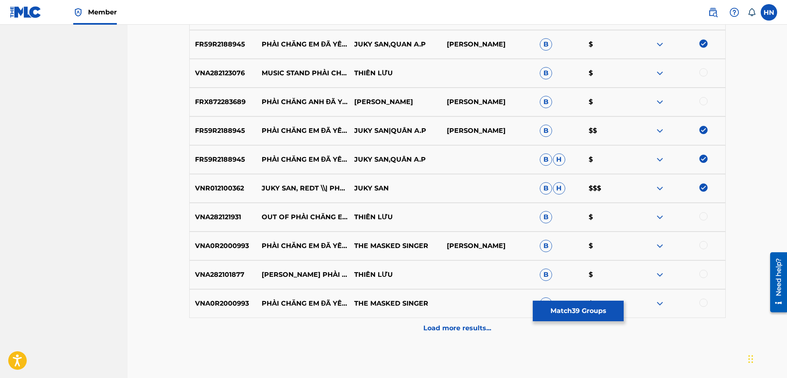
click at [227, 246] on p "VNA0R2000993" at bounding box center [223, 246] width 67 height 10
click at [701, 244] on div at bounding box center [703, 245] width 8 height 8
click at [700, 302] on div at bounding box center [703, 303] width 8 height 8
click at [402, 317] on div "VNA0R2000993 PHẢI CHĂNG EM ĐÃ YÊU (FEAT. [PERSON_NAME]) THE MASKED SINGER B $" at bounding box center [457, 303] width 536 height 29
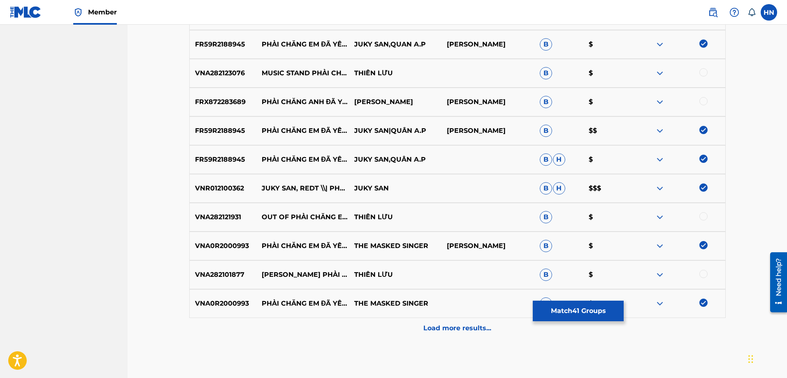
click at [402, 321] on div "Load more results..." at bounding box center [457, 328] width 536 height 21
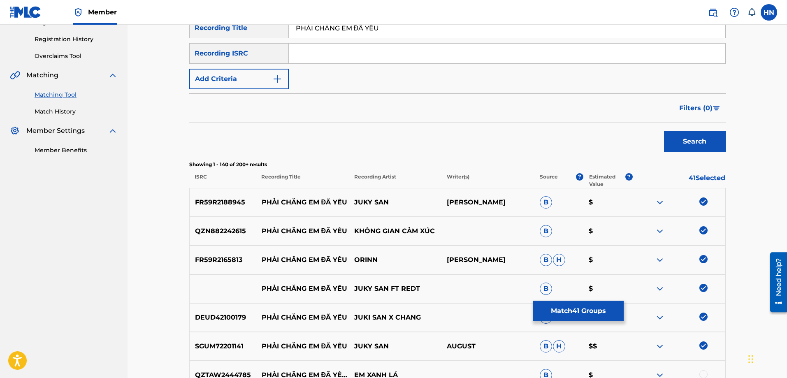
scroll to position [76, 0]
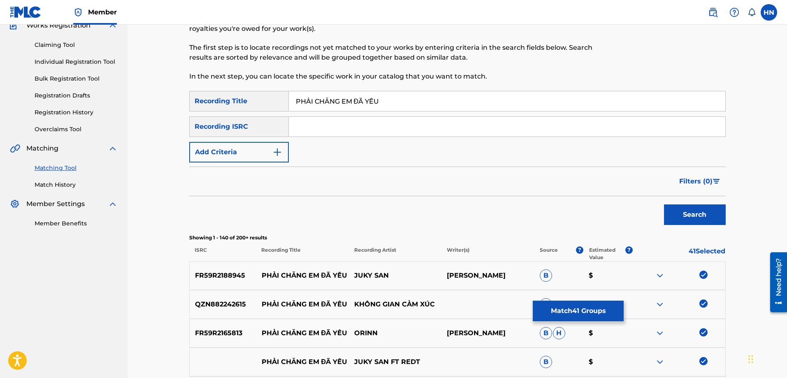
click at [415, 102] on input "PHẢI CHĂNG EM ĐÃ YÊU" at bounding box center [507, 101] width 436 height 20
paste input "AI CHANG EM DA YEU"
type input "PHAI CHANG EM DA YEU"
click at [687, 215] on button "Search" at bounding box center [695, 214] width 62 height 21
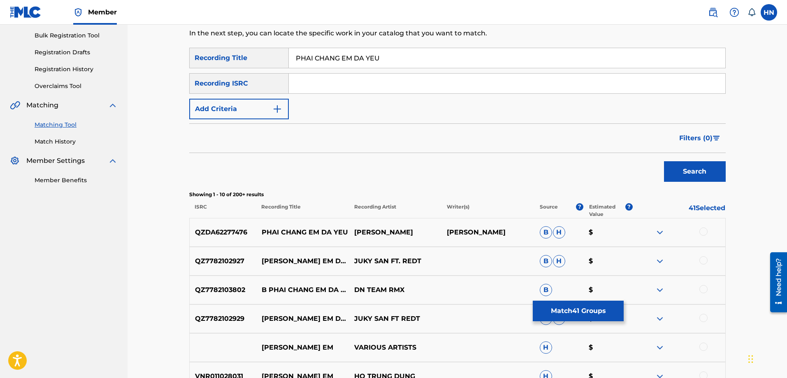
scroll to position [158, 0]
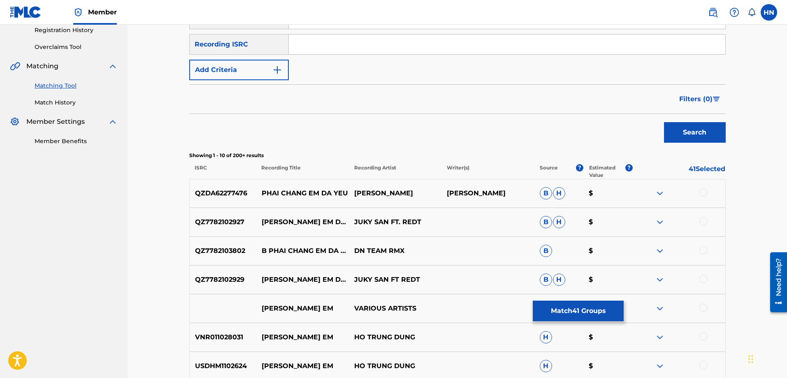
click at [220, 228] on div "QZ7782102927 [PERSON_NAME] EM DA YEU (EDM) JUKY SAN FT. REDT B H $" at bounding box center [457, 222] width 536 height 29
click at [703, 220] on div at bounding box center [703, 221] width 8 height 8
click at [244, 283] on p "QZ7782102929" at bounding box center [223, 280] width 67 height 10
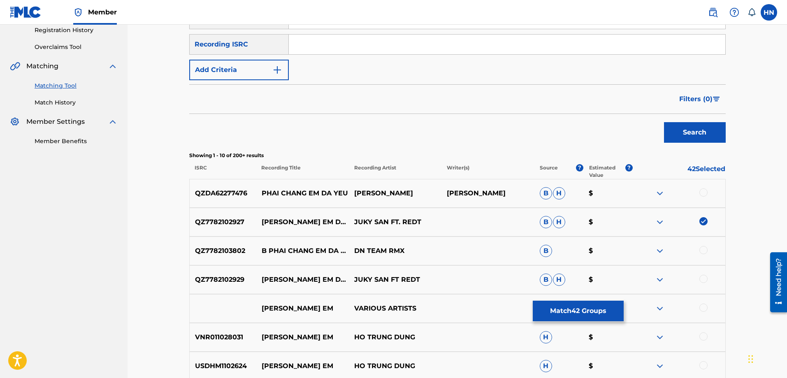
click at [232, 281] on p "QZ7782102929" at bounding box center [223, 280] width 67 height 10
click at [704, 279] on div at bounding box center [703, 279] width 8 height 8
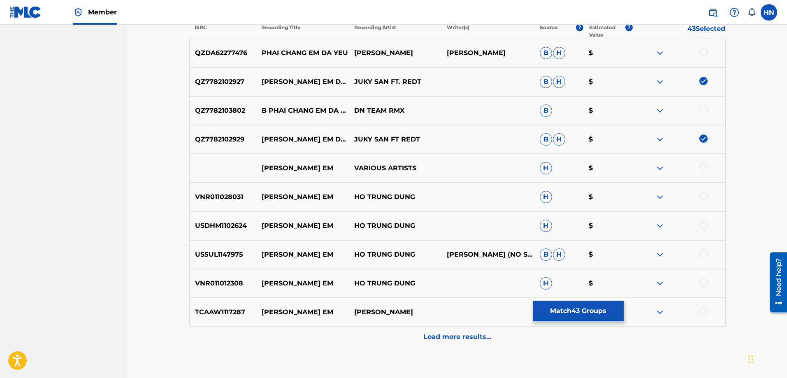
scroll to position [225, 0]
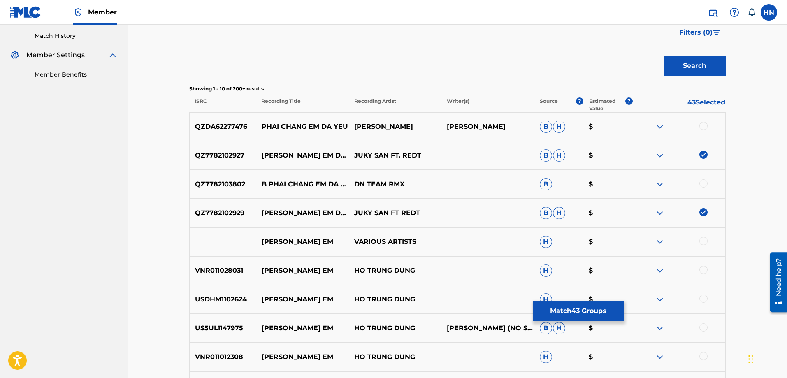
click at [663, 129] on img at bounding box center [660, 127] width 10 height 10
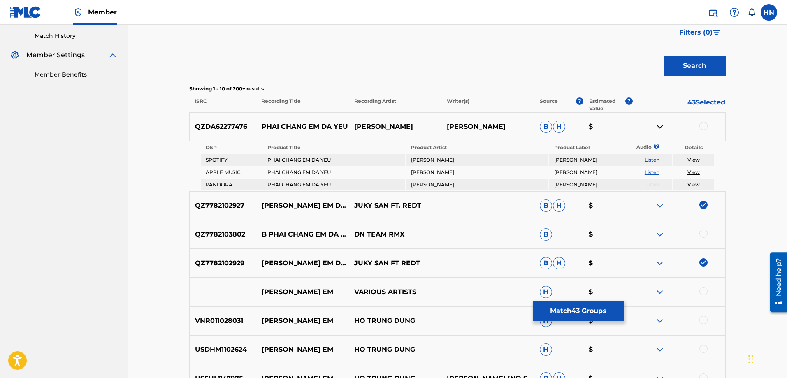
click at [654, 158] on link "Listen" at bounding box center [652, 160] width 15 height 6
drag, startPoint x: 269, startPoint y: 228, endPoint x: 411, endPoint y: 237, distance: 142.2
click at [409, 238] on div "QZ7782103802 B PHAI CHANG EM DA YEU DN TEAM RMX B $" at bounding box center [457, 234] width 536 height 29
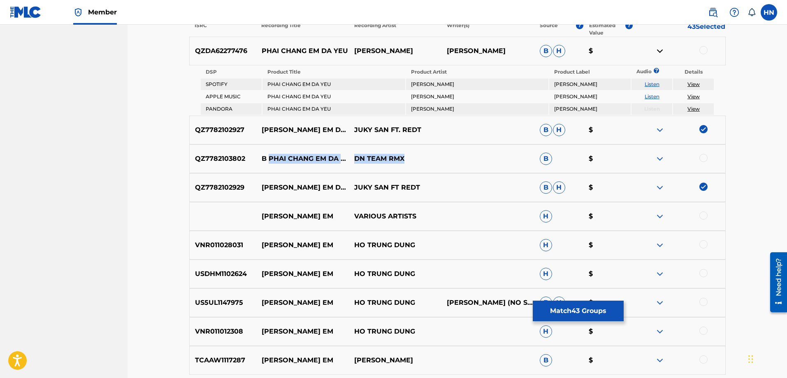
scroll to position [307, 0]
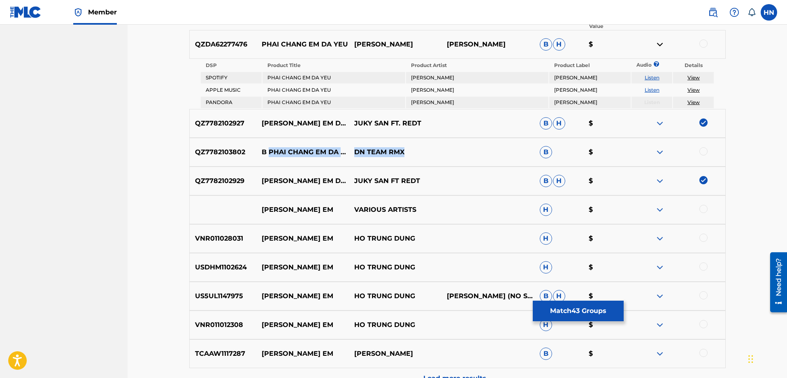
click at [660, 209] on img at bounding box center [660, 210] width 10 height 10
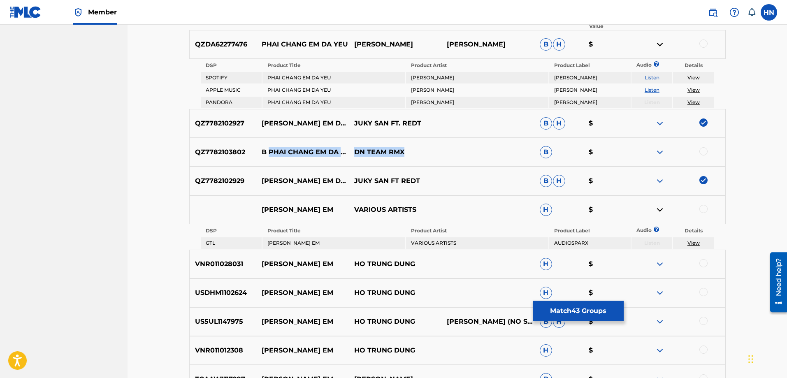
click at [565, 309] on button "Match 43 Groups" at bounding box center [578, 311] width 91 height 21
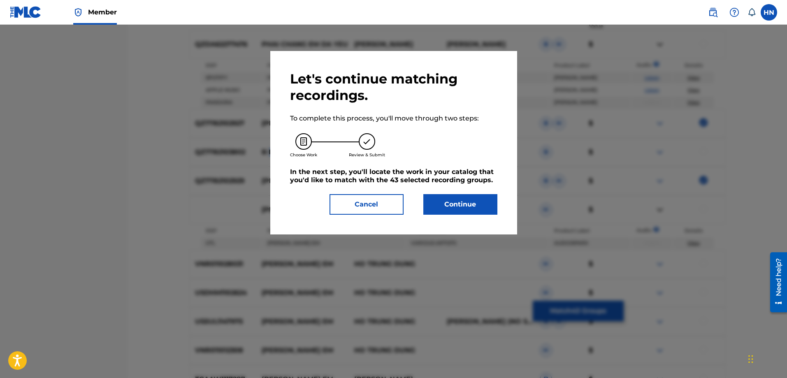
click at [444, 211] on button "Continue" at bounding box center [460, 204] width 74 height 21
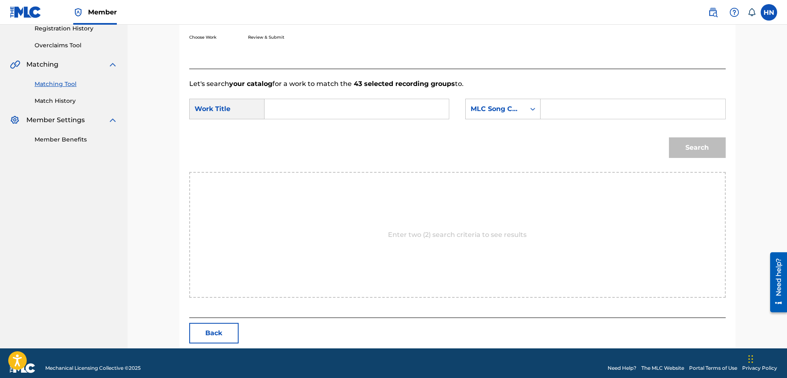
scroll to position [170, 0]
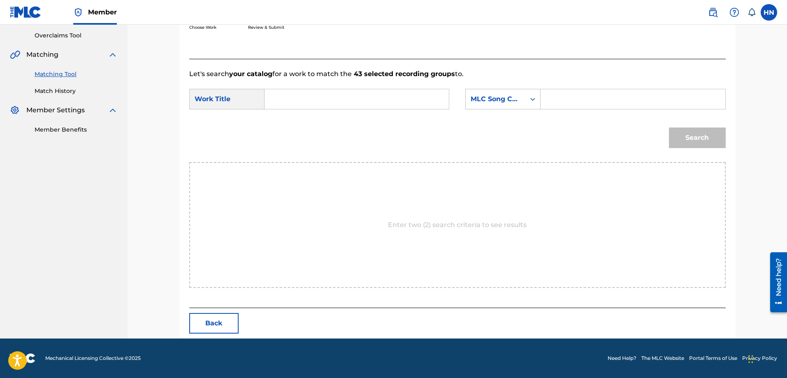
click at [413, 111] on div "SearchWithCriteria9af272a0-3101-453a-986d-6bba2644b540 Work Title SearchWithCri…" at bounding box center [457, 102] width 536 height 26
click at [415, 101] on input "Search Form" at bounding box center [357, 99] width 170 height 20
paste input "PHAI CHANG EM DA YEU"
type input "PHAI CHANG EM DA YEU"
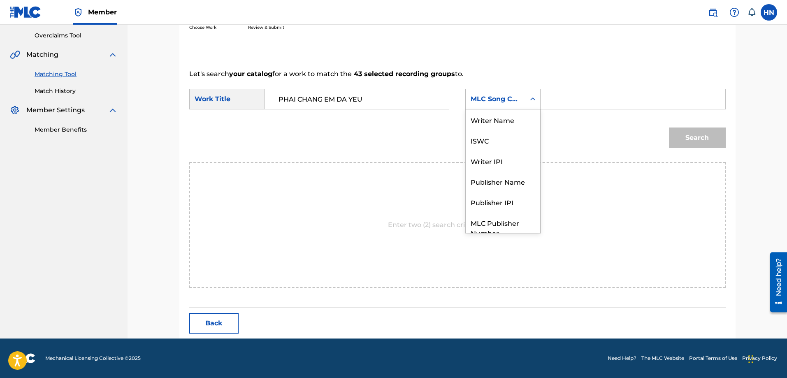
click at [497, 95] on div "MLC Song Code" at bounding box center [496, 99] width 50 height 10
click at [490, 113] on div "ISWC" at bounding box center [503, 110] width 74 height 21
drag, startPoint x: 557, startPoint y: 98, endPoint x: 564, endPoint y: 101, distance: 8.1
click at [557, 98] on input "Search Form" at bounding box center [633, 99] width 170 height 20
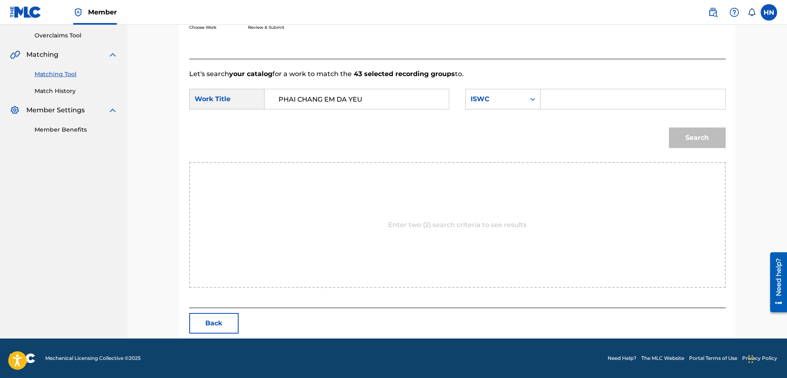
paste input "T3034127981"
type input "T3034127981"
click at [730, 149] on div "Match Usage - Select Work In this step, you will locate the work you'd like to …" at bounding box center [457, 117] width 556 height 443
click at [714, 141] on button "Search" at bounding box center [697, 138] width 57 height 21
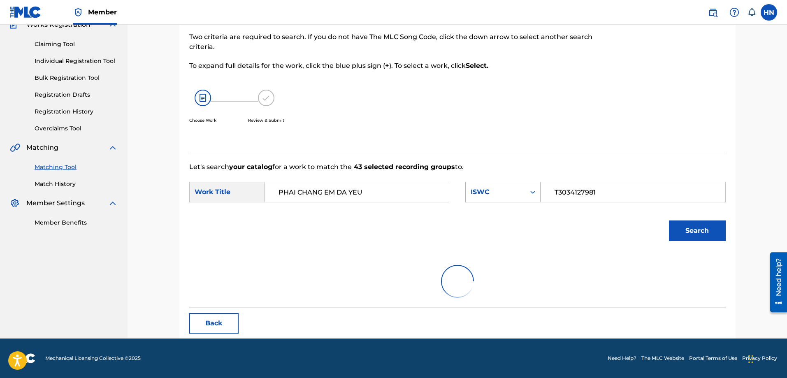
scroll to position [146, 0]
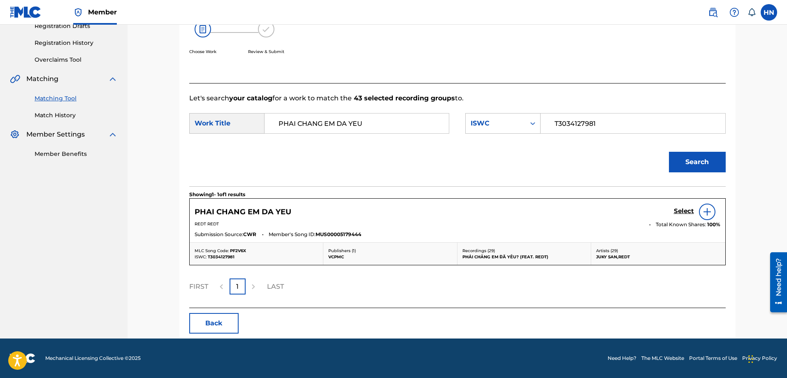
click at [685, 215] on h5 "Select" at bounding box center [684, 211] width 20 height 8
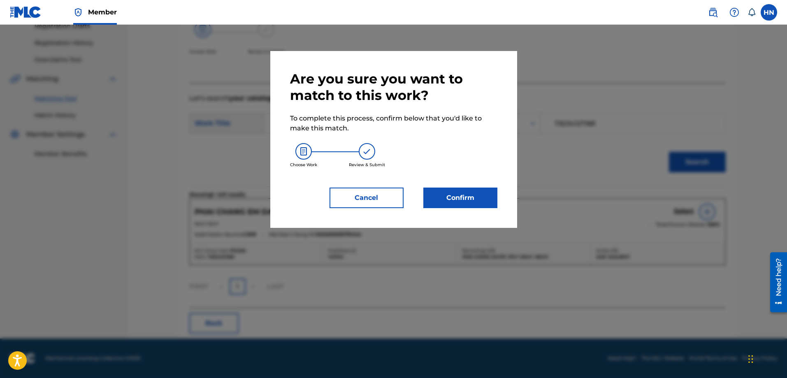
click at [460, 190] on button "Confirm" at bounding box center [460, 198] width 74 height 21
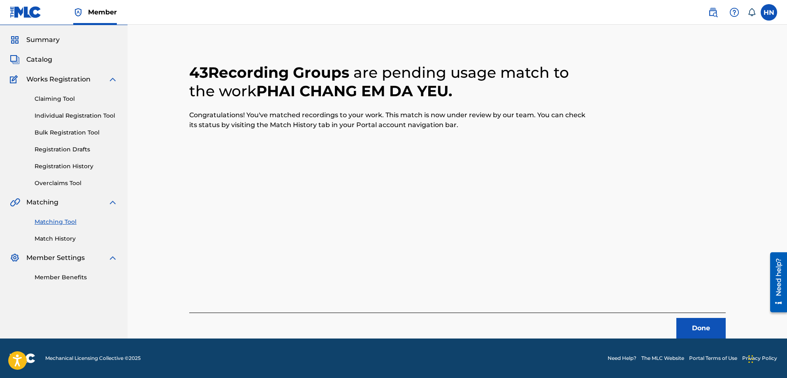
scroll to position [22, 0]
click at [689, 325] on button "Done" at bounding box center [700, 328] width 49 height 21
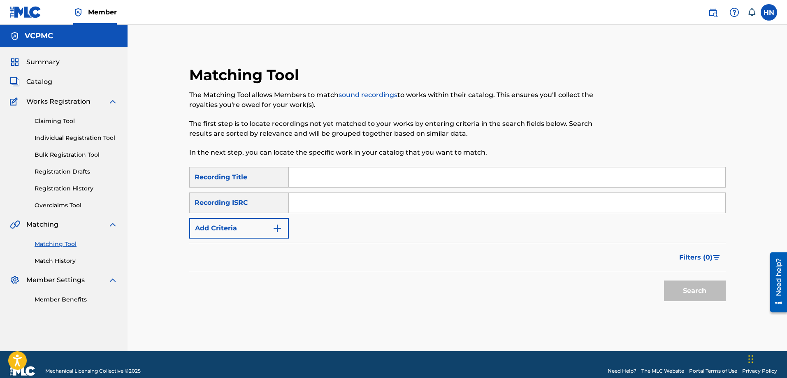
click at [404, 176] on input "Search Form" at bounding box center [507, 177] width 436 height 20
paste input "ÉO LE CUỘC TÌNH"
click at [664, 281] on button "Search" at bounding box center [695, 291] width 62 height 21
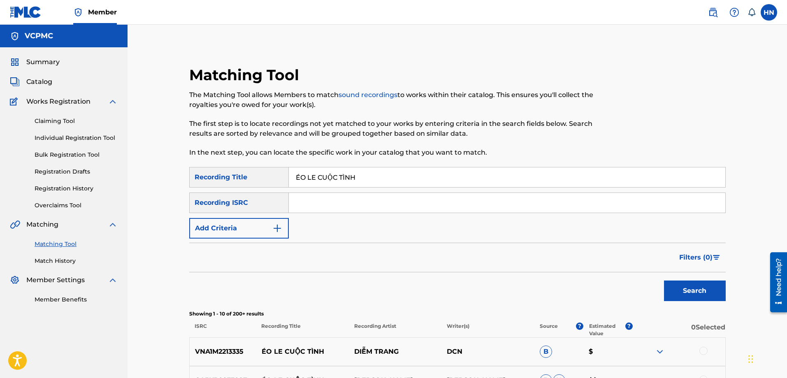
paste input "CỨ THẾ MONG CHỜ"
type input "CỨ THẾ MONG CHỜ"
click at [664, 281] on button "Search" at bounding box center [695, 291] width 62 height 21
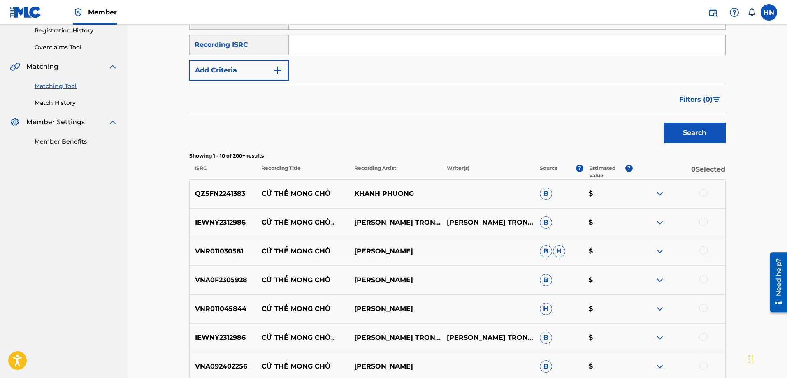
scroll to position [206, 0]
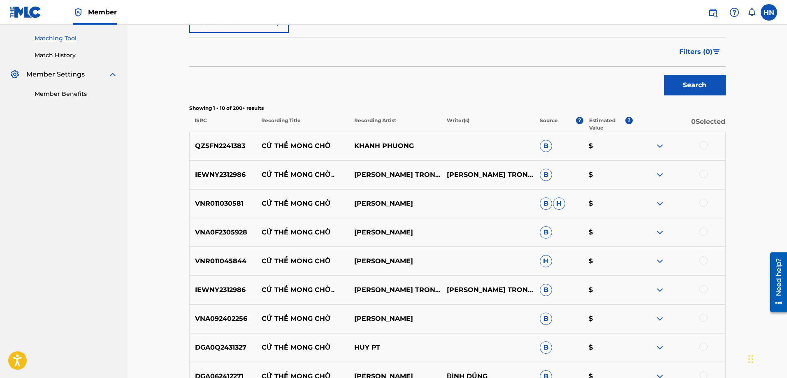
drag, startPoint x: 262, startPoint y: 232, endPoint x: 446, endPoint y: 223, distance: 183.7
click at [446, 223] on div "VNA0F2305928 CỨ THẾ MONG CHỜ [PERSON_NAME] $" at bounding box center [457, 232] width 536 height 29
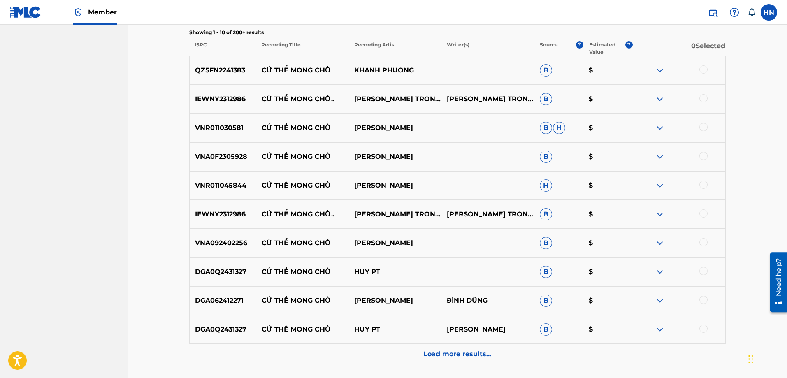
scroll to position [288, 0]
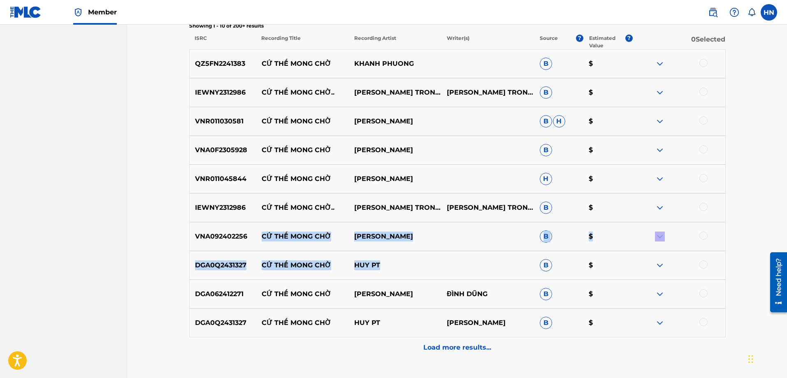
drag, startPoint x: 261, startPoint y: 233, endPoint x: 439, endPoint y: 262, distance: 180.4
click at [439, 262] on div "QZ5FN2241383 CỨ THẾ MONG CHỜ KHANH PHUONG B $ IEWNY2312986 CỨ THẾ MONG CHỜ.. [P…" at bounding box center [457, 203] width 536 height 309
click at [434, 230] on div "VNA092402256 CỨ THẾ MONG CHỜ KHÁNH PHƯƠNG B $" at bounding box center [457, 236] width 536 height 29
drag, startPoint x: 427, startPoint y: 232, endPoint x: 262, endPoint y: 231, distance: 165.0
click at [262, 231] on div "VNA092402256 CỨ THẾ MONG CHỜ KHÁNH PHƯƠNG B $" at bounding box center [457, 236] width 536 height 29
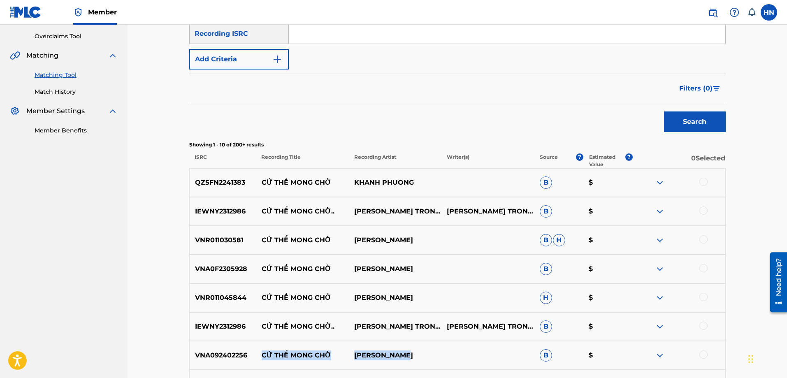
scroll to position [165, 0]
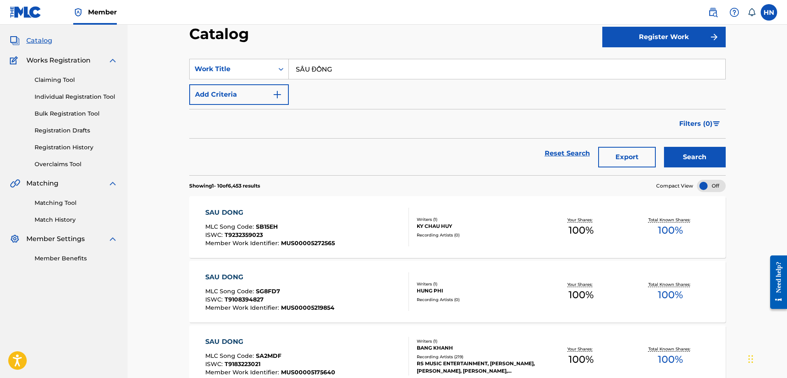
click at [348, 63] on input "SẦU ĐÔNG" at bounding box center [507, 69] width 436 height 20
paste input "TÁN THÁN CÕI [DEMOGRAPHIC_DATA] A DI [DEMOGRAPHIC_DATA]"
click at [699, 159] on button "Search" at bounding box center [695, 157] width 62 height 21
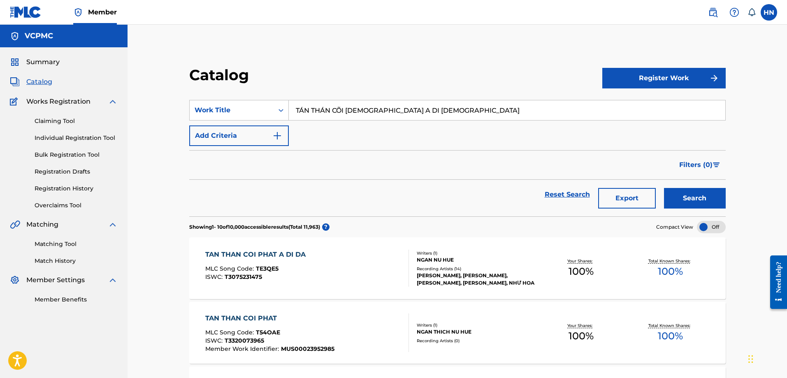
click at [388, 102] on input "TÁN THÁN CÕI [DEMOGRAPHIC_DATA] A DI [DEMOGRAPHIC_DATA]" at bounding box center [507, 110] width 436 height 20
paste input "NIỆM"
click at [680, 197] on button "Search" at bounding box center [695, 198] width 62 height 21
click at [359, 107] on input "NIỆM [DEMOGRAPHIC_DATA] A DI [DEMOGRAPHIC_DATA]" at bounding box center [507, 110] width 436 height 20
paste input "MẶT MỘC"
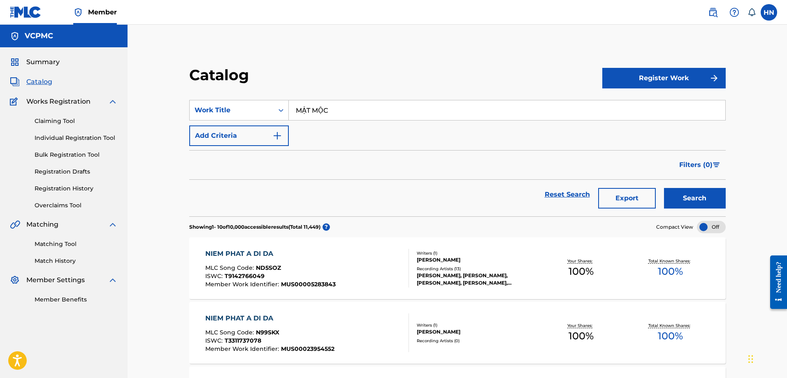
click at [708, 194] on button "Search" at bounding box center [695, 198] width 62 height 21
click at [401, 115] on input "MẶT MỘC" at bounding box center [507, 110] width 436 height 20
paste input "T THOÁNG QUÊ HƯƠNG"
click at [690, 188] on button "Search" at bounding box center [695, 198] width 62 height 21
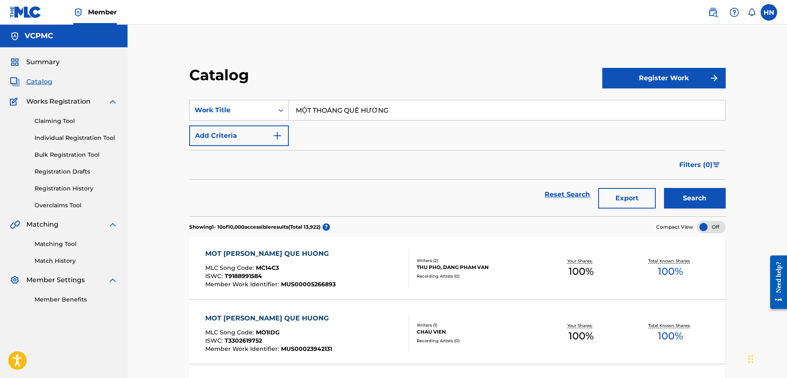
click at [428, 117] on input "MỘT THOÁNG QUÊ HƯƠNG" at bounding box center [507, 110] width 436 height 20
paste input "ÉO LE CUỘC TÌNH"
click at [687, 190] on button "Search" at bounding box center [695, 198] width 62 height 21
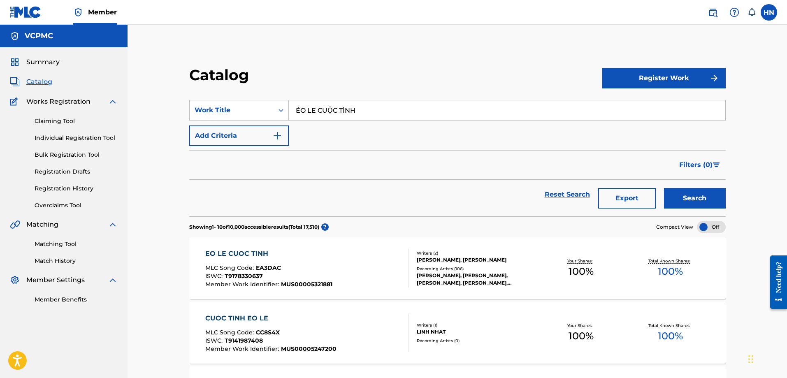
click at [385, 102] on input "ÉO LE CUỘC TÌNH" at bounding box center [507, 110] width 436 height 20
paste input "PHẢI CHĂNG EM ĐÃ YÊU"
click at [678, 195] on button "Search" at bounding box center [695, 198] width 62 height 21
click at [411, 110] on input "PHẢI CHĂNG EM ĐÃ YÊU" at bounding box center [507, 110] width 436 height 20
paste input "ÉO LE CUỘC TÌNH"
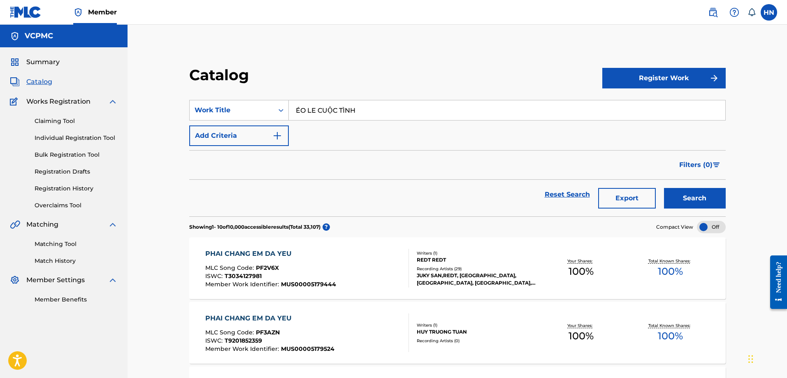
click at [671, 188] on div "Search" at bounding box center [693, 195] width 66 height 30
click at [672, 191] on button "Search" at bounding box center [695, 198] width 62 height 21
click at [397, 107] on input "ÉO LE CUỘC TÌNH" at bounding box center [507, 110] width 436 height 20
paste input "CỨ THẾ MONG CHỜ"
type input "CỨ THẾ MONG CHỜ"
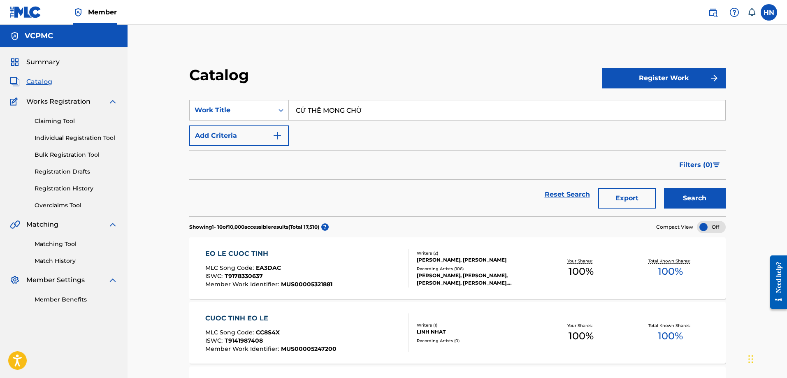
click at [673, 202] on button "Search" at bounding box center [695, 198] width 62 height 21
